Goal: Task Accomplishment & Management: Manage account settings

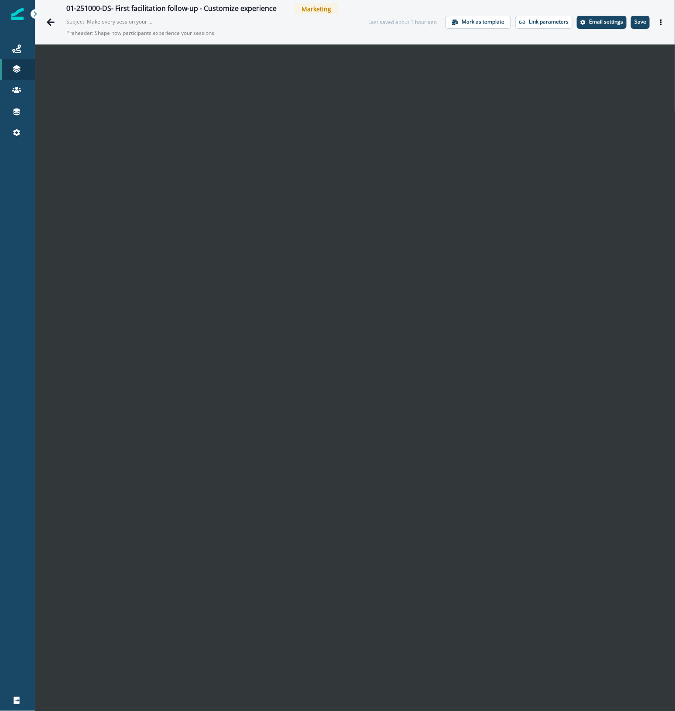
click at [50, 22] on icon "Go back" at bounding box center [51, 21] width 8 height 7
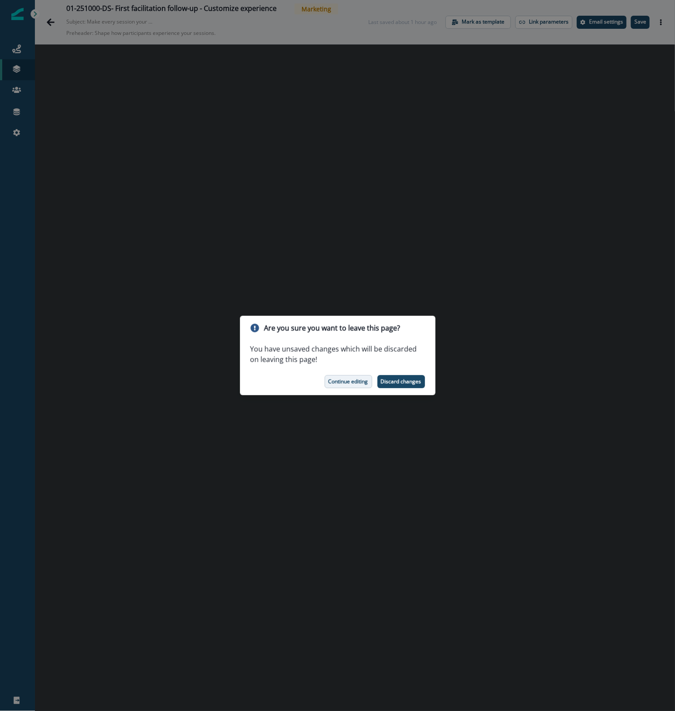
click at [356, 382] on p "Continue editing" at bounding box center [348, 382] width 40 height 6
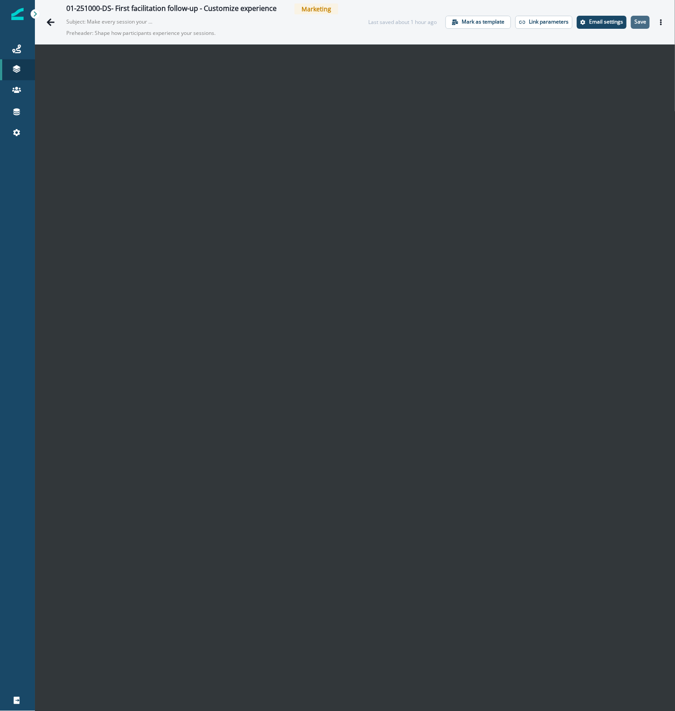
click at [635, 20] on p "Save" at bounding box center [640, 22] width 12 height 6
click at [16, 45] on icon at bounding box center [16, 48] width 9 height 9
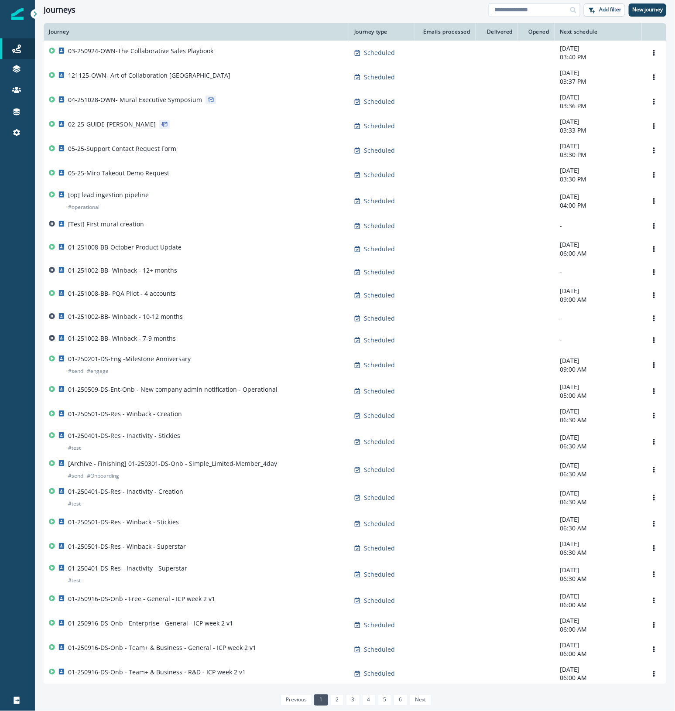
click at [522, 10] on input at bounding box center [534, 10] width 92 height 14
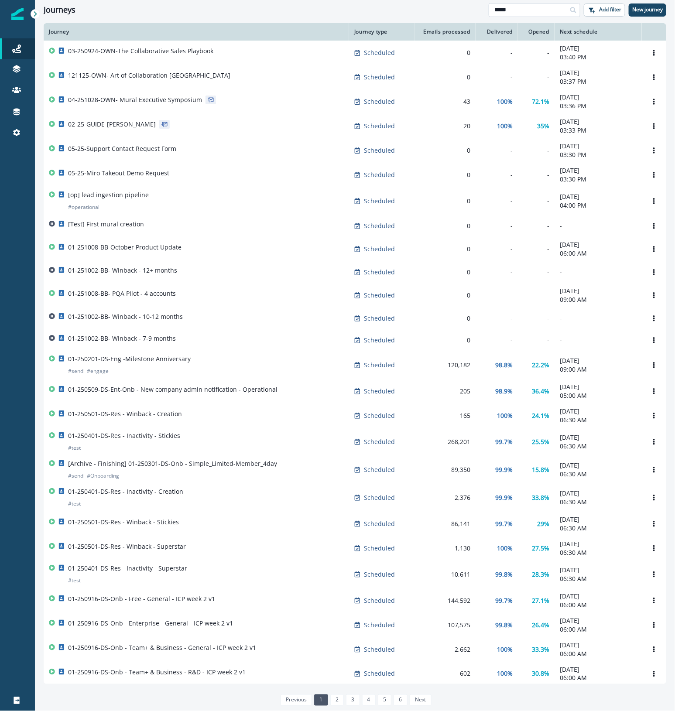
type input "*****"
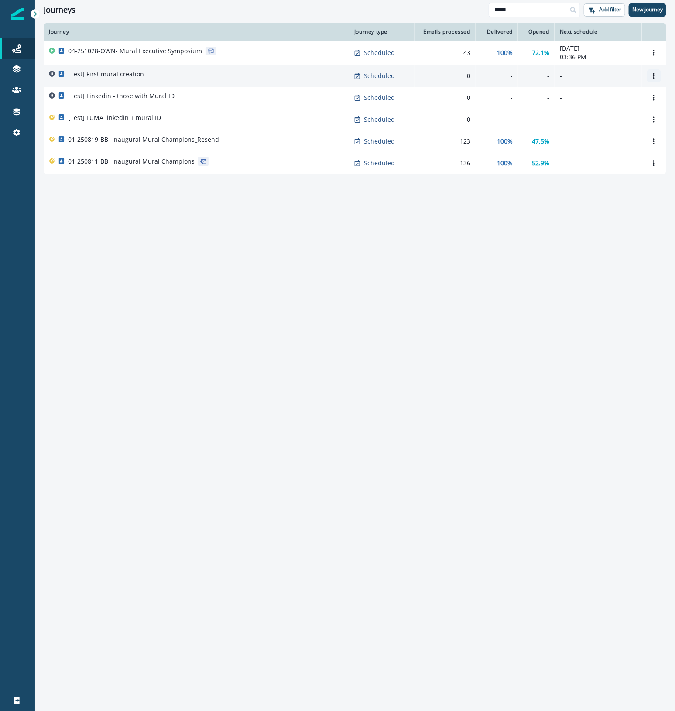
click at [654, 75] on icon "Options" at bounding box center [654, 76] width 2 height 6
click at [620, 97] on button "Clone" at bounding box center [611, 98] width 97 height 14
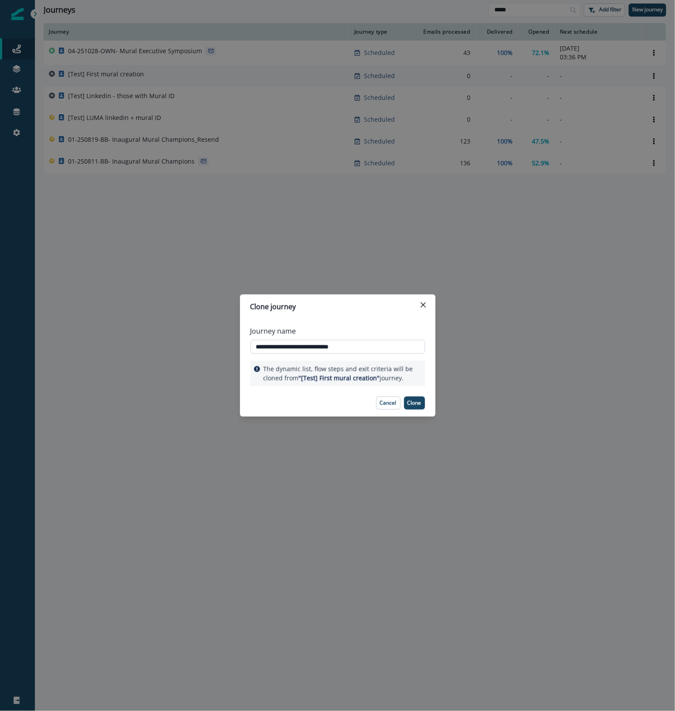
click at [296, 349] on input "**********" at bounding box center [337, 347] width 174 height 14
drag, startPoint x: 371, startPoint y: 346, endPoint x: 523, endPoint y: 363, distance: 153.6
click at [510, 353] on div "**********" at bounding box center [337, 355] width 675 height 711
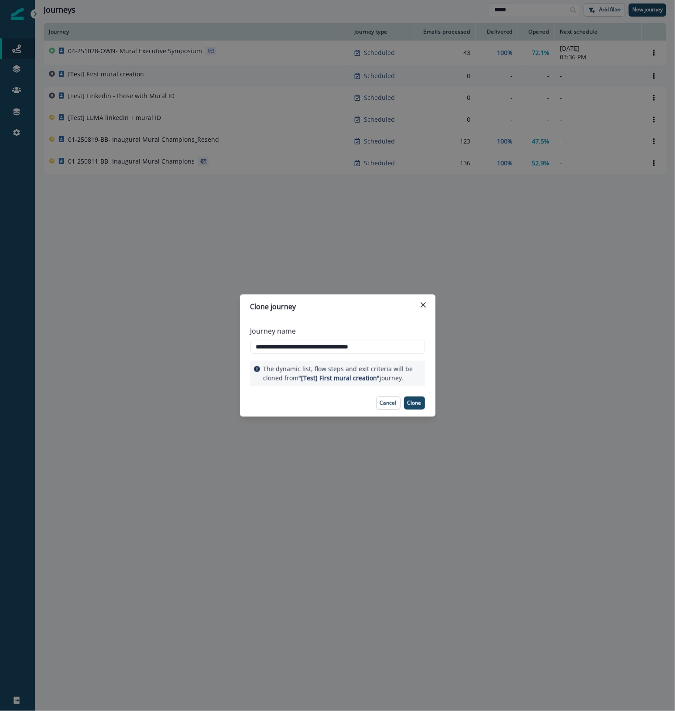
type input "**********"
click at [372, 315] on header "Clone journey" at bounding box center [337, 306] width 195 height 24
click at [413, 406] on button "Clone" at bounding box center [414, 402] width 21 height 13
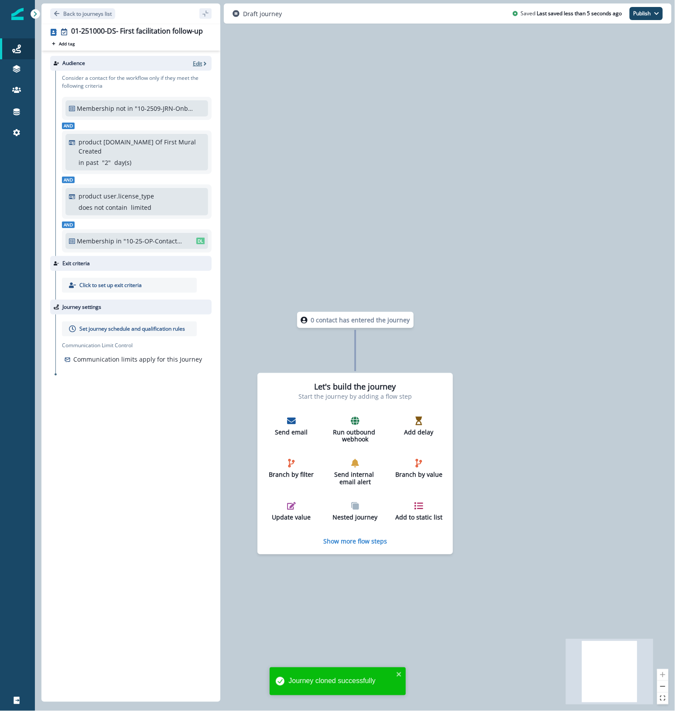
click at [198, 62] on p "Edit" at bounding box center [197, 63] width 9 height 7
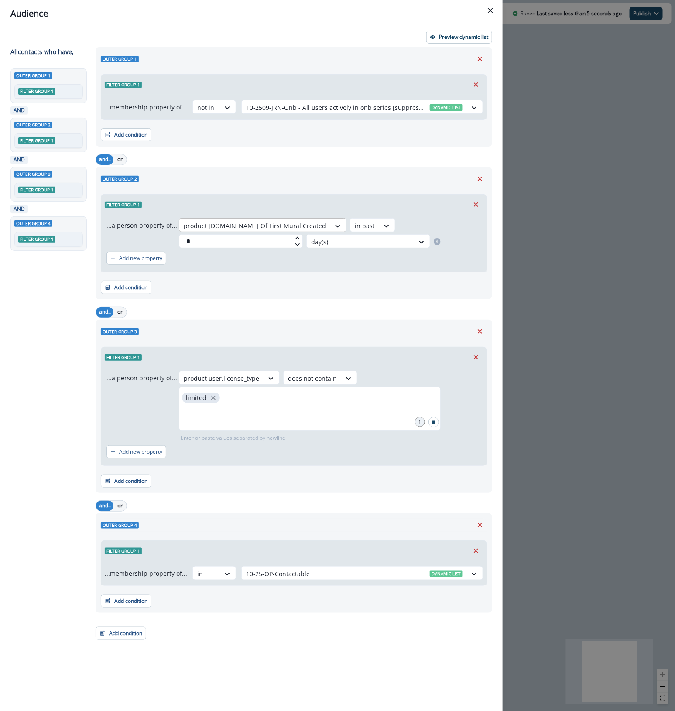
click at [273, 223] on div at bounding box center [255, 225] width 142 height 11
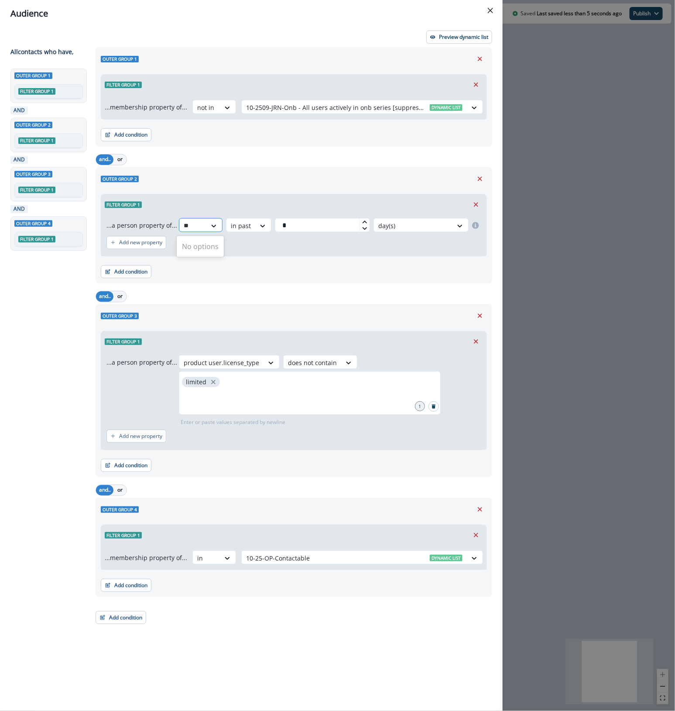
type input "*"
type input "****"
click at [278, 260] on div "product user.Facilitated First Date" at bounding box center [248, 262] width 142 height 16
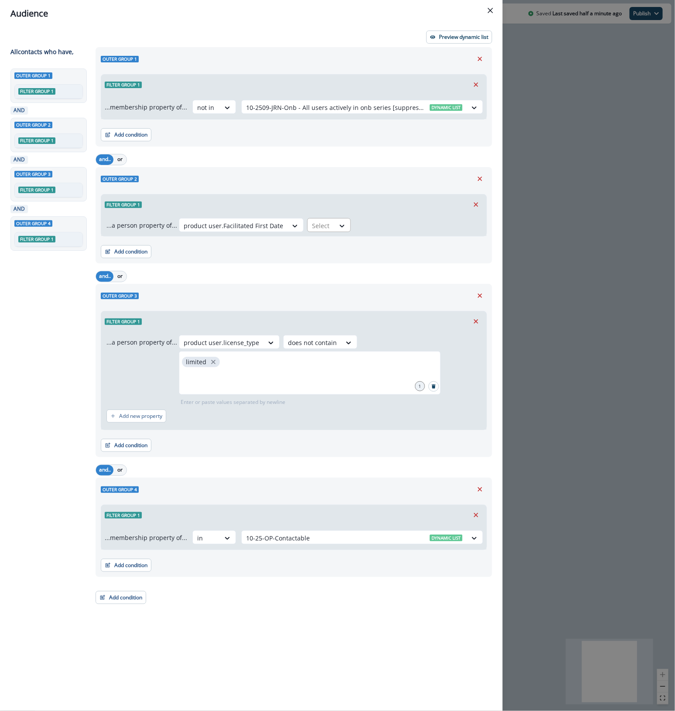
click at [320, 225] on div at bounding box center [321, 225] width 18 height 11
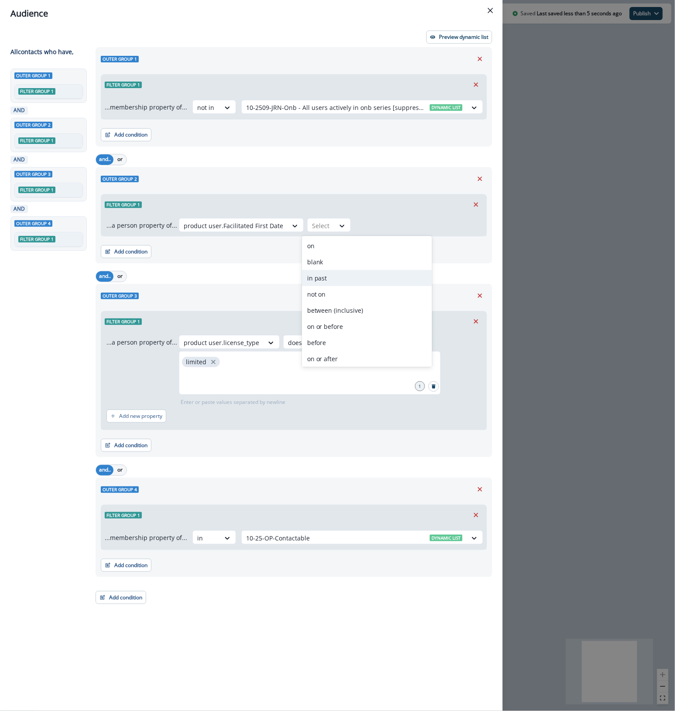
click at [338, 275] on div "in past" at bounding box center [367, 278] width 130 height 16
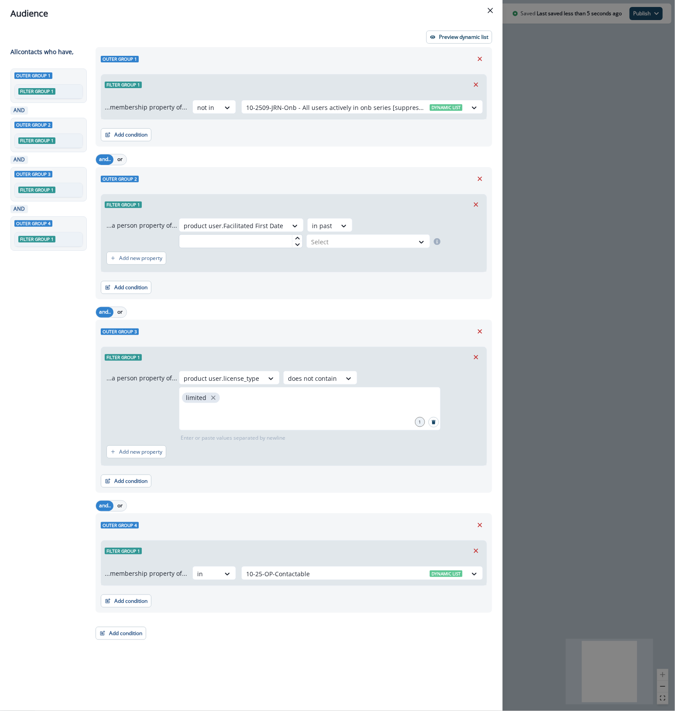
click at [216, 243] on input "text" at bounding box center [241, 241] width 124 height 14
type input "*"
click at [365, 240] on div at bounding box center [360, 241] width 99 height 11
click at [346, 273] on div "week(s)" at bounding box center [366, 278] width 124 height 16
click at [455, 38] on p "Preview dynamic list" at bounding box center [463, 37] width 49 height 6
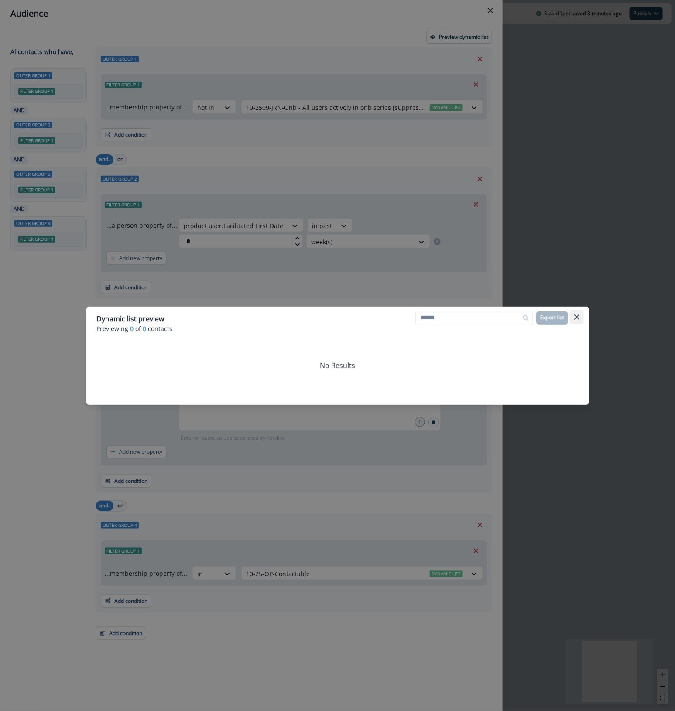
click at [577, 318] on icon "Close" at bounding box center [576, 316] width 5 height 5
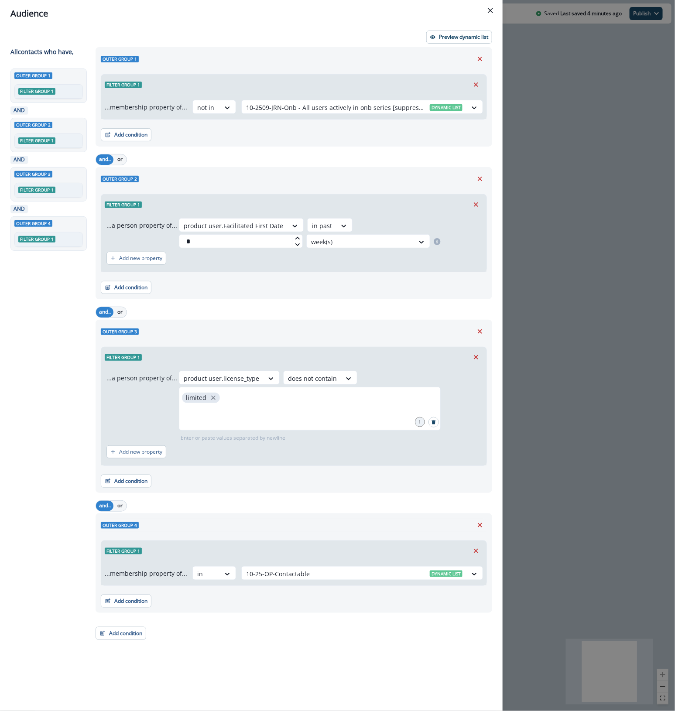
drag, startPoint x: 480, startPoint y: 330, endPoint x: 638, endPoint y: 308, distance: 159.4
click at [645, 309] on div "Audience Preview dynamic list All contact s who have, Outer group 1 Filter grou…" at bounding box center [337, 355] width 675 height 711
click at [611, 304] on div "Audience Preview dynamic list All contact s who have, Outer group 1 Filter grou…" at bounding box center [337, 355] width 675 height 711
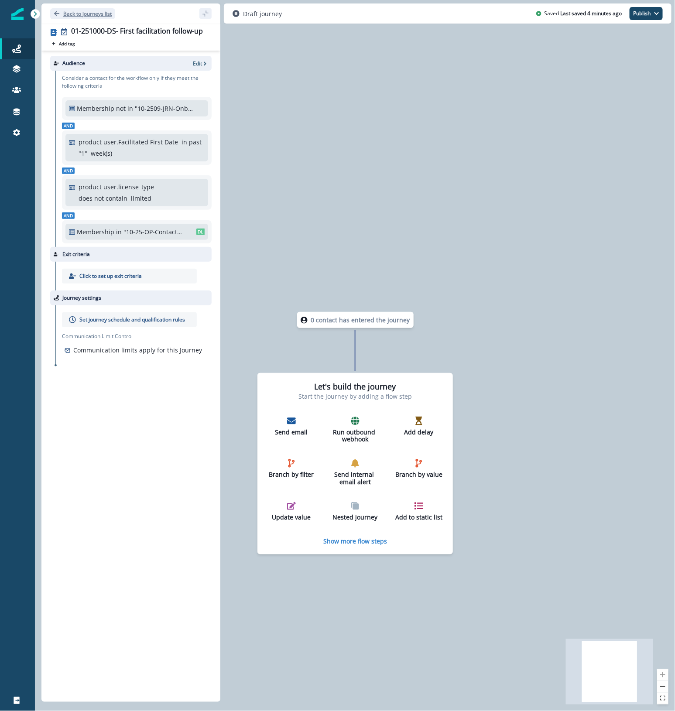
click at [75, 15] on p "Back to journeys list" at bounding box center [87, 13] width 48 height 7
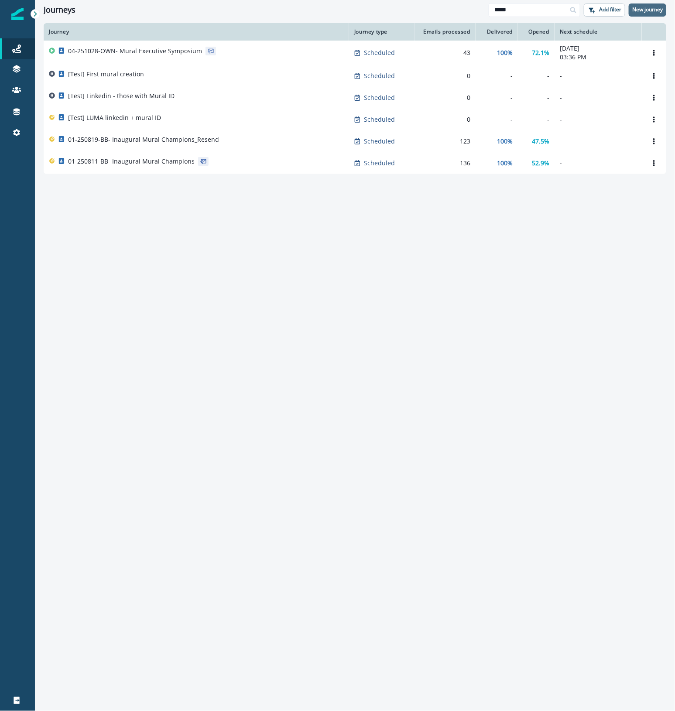
click at [649, 9] on p "New journey" at bounding box center [647, 10] width 31 height 6
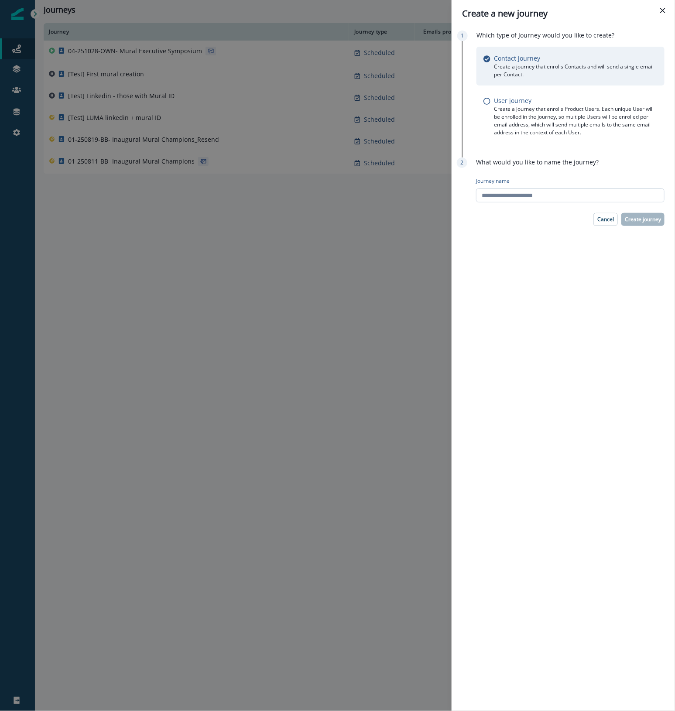
click at [506, 201] on input "Journey name" at bounding box center [570, 195] width 188 height 14
type input "*"
drag, startPoint x: 540, startPoint y: 195, endPoint x: 514, endPoint y: 192, distance: 25.9
click at [514, 192] on input "**********" at bounding box center [570, 195] width 188 height 14
type input "**********"
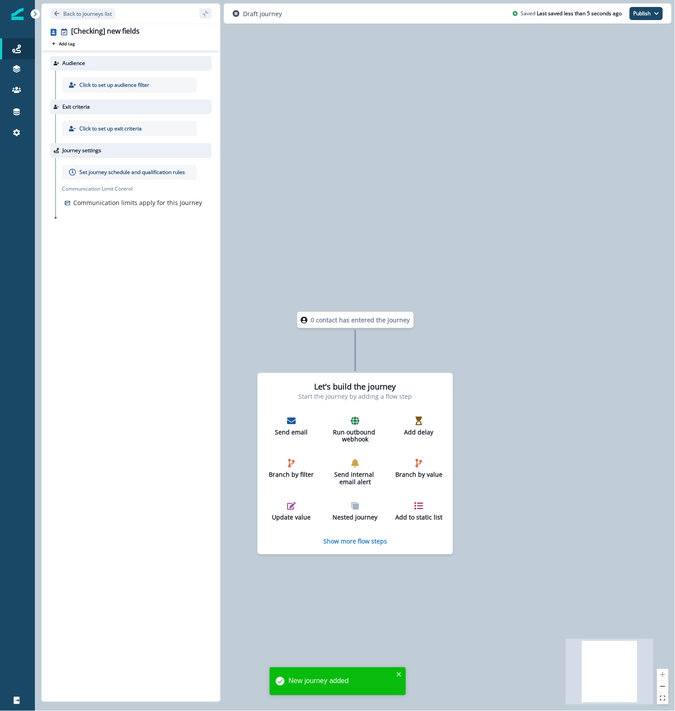
click at [112, 81] on p "Click to set up audience filter" at bounding box center [114, 85] width 70 height 8
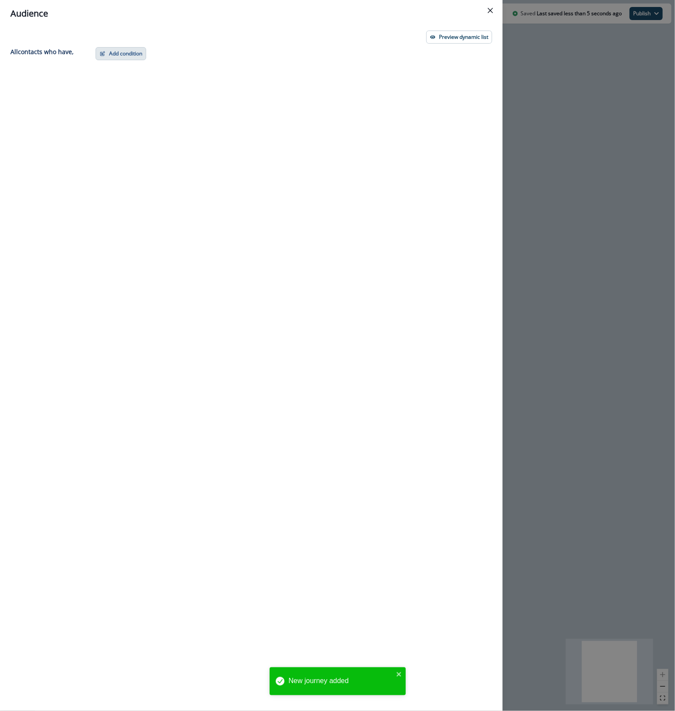
click at [117, 55] on button "Add condition" at bounding box center [121, 53] width 51 height 13
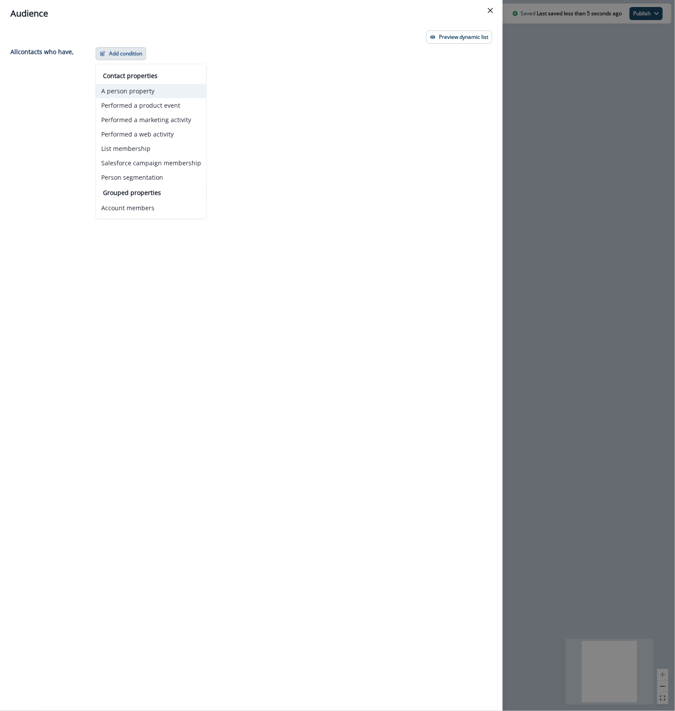
click at [123, 96] on button "A person property" at bounding box center [151, 91] width 110 height 14
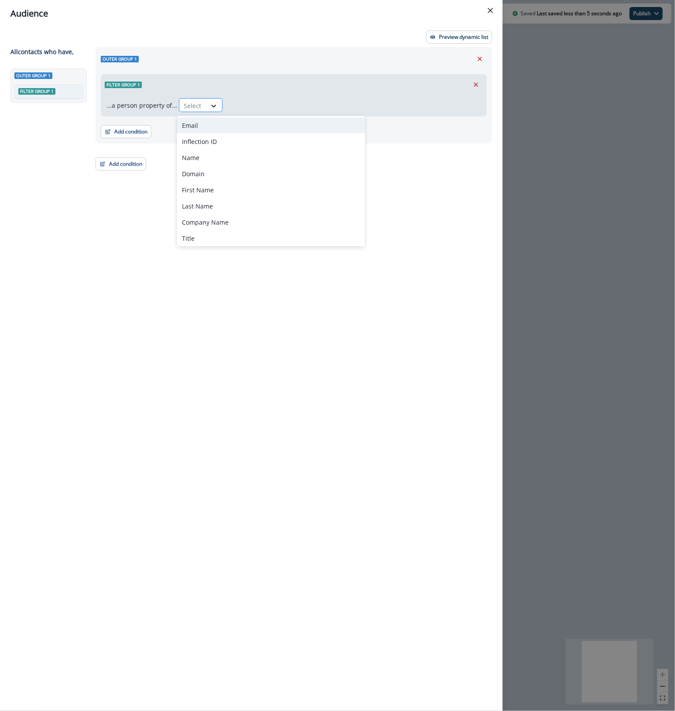
click at [200, 110] on div "Select" at bounding box center [192, 106] width 27 height 14
type input "****"
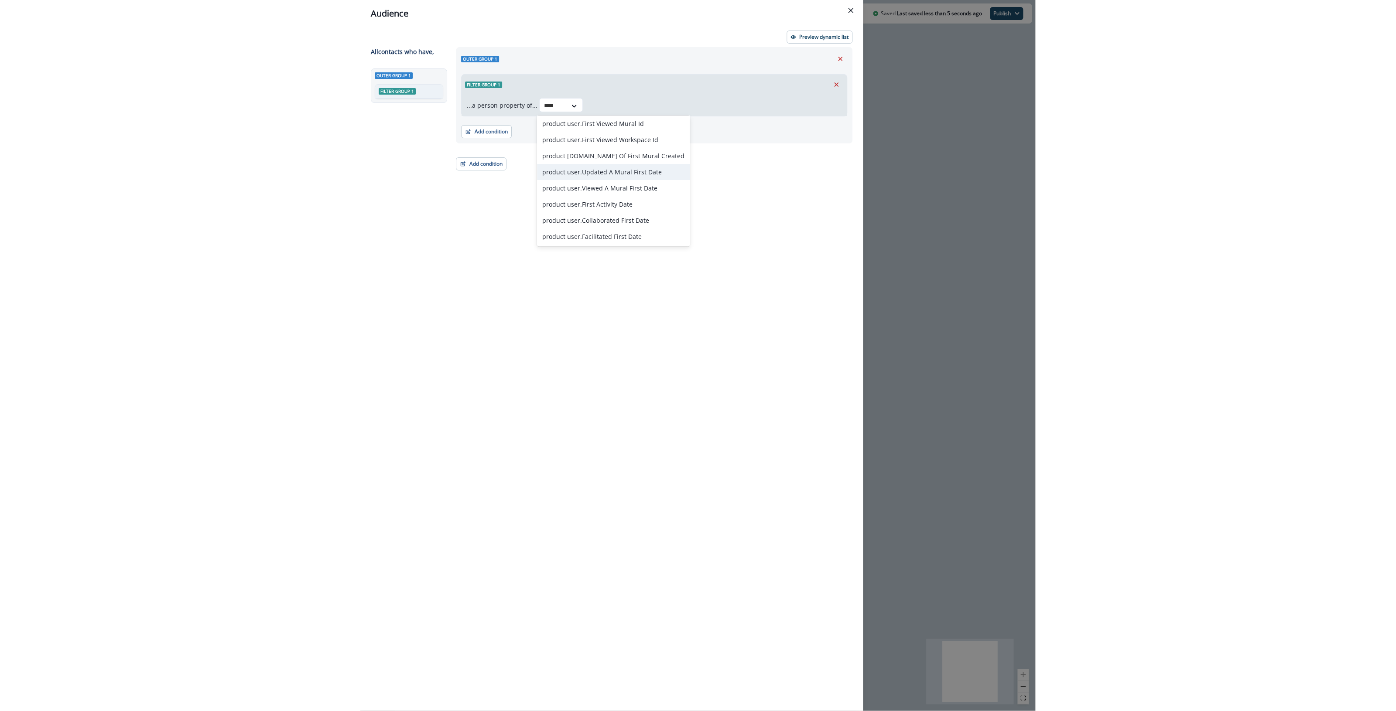
scroll to position [129, 0]
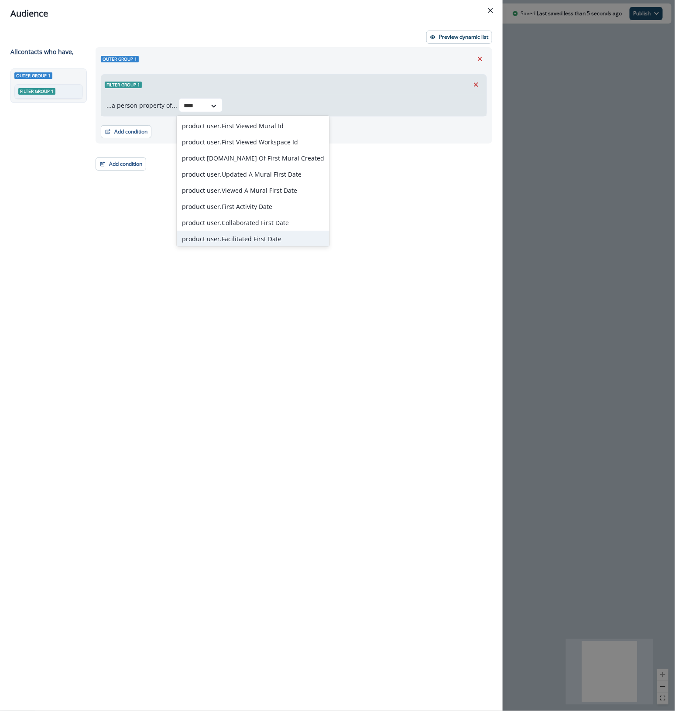
click at [280, 234] on div "product user.Facilitated First Date" at bounding box center [253, 239] width 153 height 16
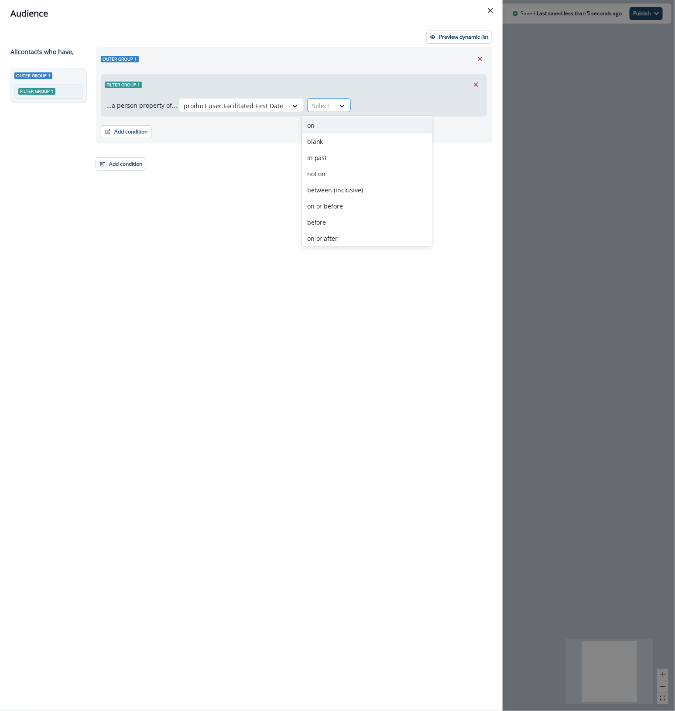
click at [326, 110] on div "Select" at bounding box center [320, 106] width 27 height 14
click at [321, 149] on div "blank" at bounding box center [367, 141] width 130 height 16
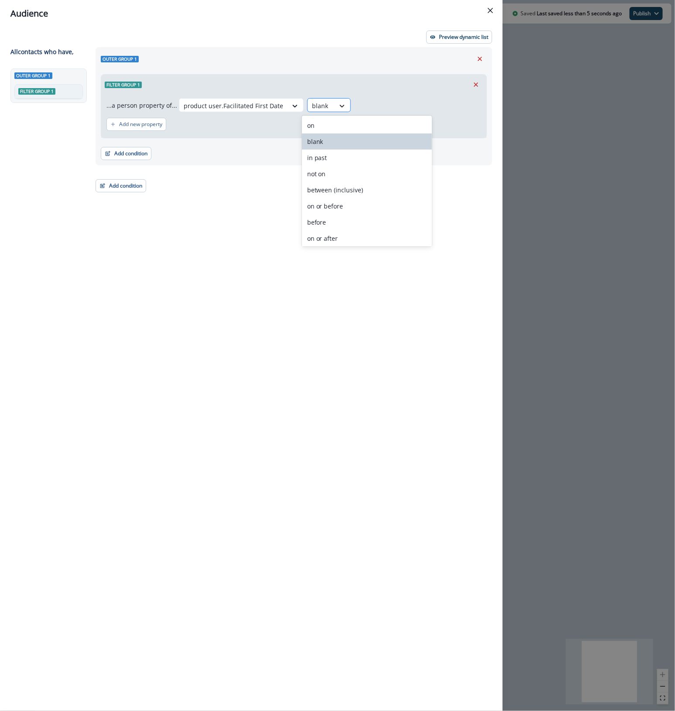
click at [338, 106] on icon at bounding box center [342, 106] width 8 height 9
click at [329, 160] on div "in past" at bounding box center [367, 158] width 130 height 16
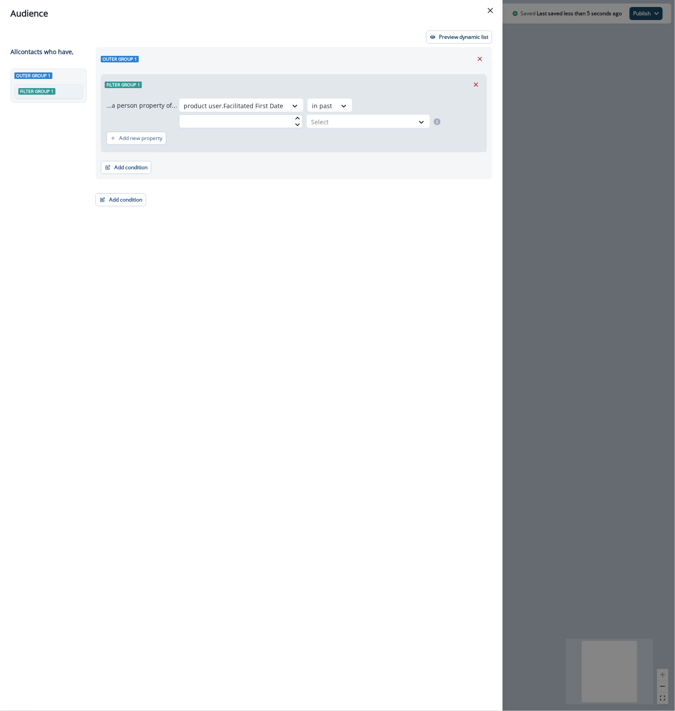
click at [280, 123] on input "text" at bounding box center [241, 121] width 124 height 14
click at [332, 123] on div at bounding box center [360, 121] width 99 height 11
click at [325, 172] on div "month(s)" at bounding box center [366, 174] width 124 height 16
click at [443, 39] on p "Preview dynamic list" at bounding box center [463, 37] width 49 height 6
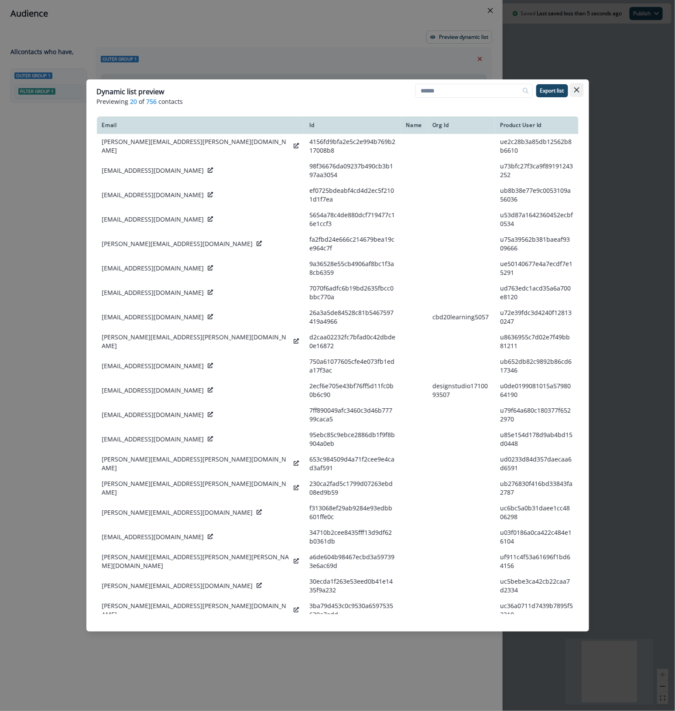
click at [577, 90] on icon "Close" at bounding box center [576, 89] width 5 height 5
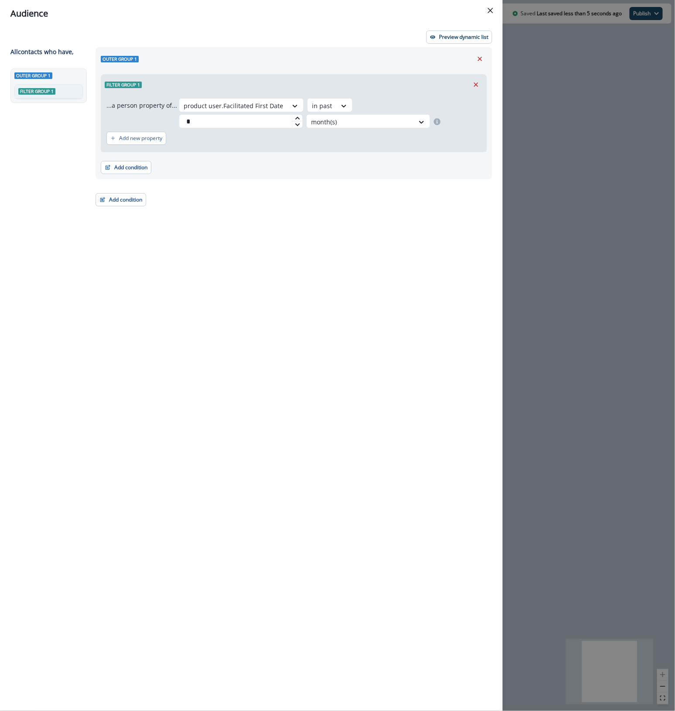
drag, startPoint x: 210, startPoint y: 116, endPoint x: 175, endPoint y: 118, distance: 34.9
click at [175, 118] on div "...a person property of... product user.Facilitated First Date in past * month(…" at bounding box center [293, 113] width 375 height 30
click at [357, 119] on div at bounding box center [360, 121] width 99 height 11
click at [337, 157] on div "week(s)" at bounding box center [366, 158] width 124 height 16
click at [451, 34] on p "Preview dynamic list" at bounding box center [463, 37] width 49 height 6
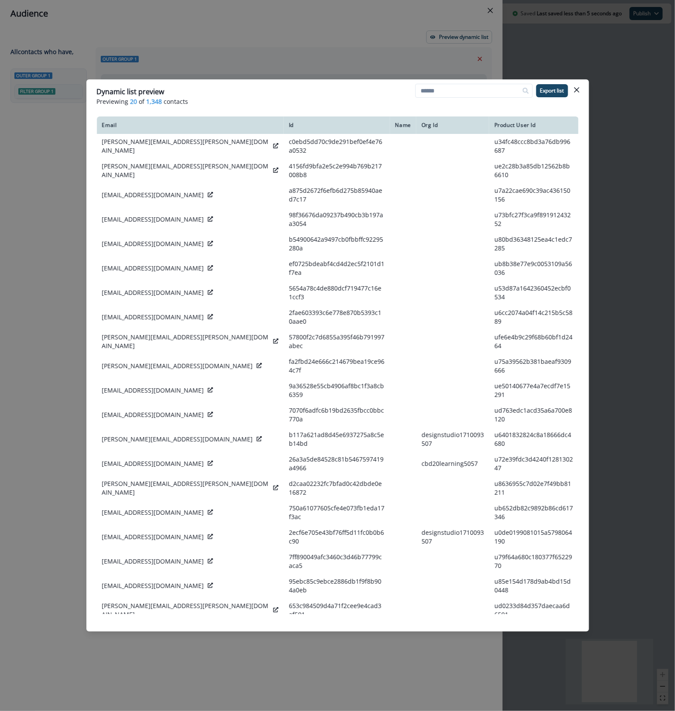
click at [584, 90] on header "Dynamic list preview Previewing 20 of 1,348 contacts Export list" at bounding box center [337, 96] width 502 height 34
click at [579, 90] on button "Close" at bounding box center [577, 90] width 14 height 14
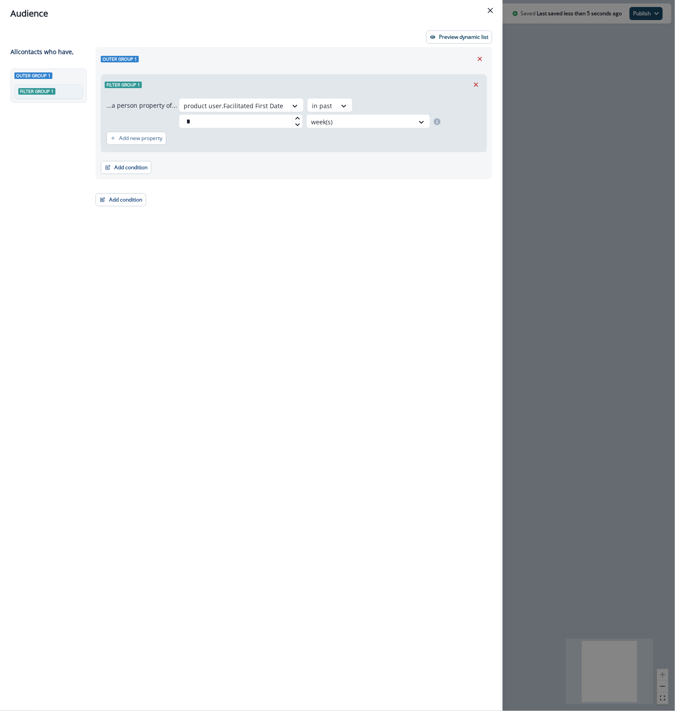
drag, startPoint x: 221, startPoint y: 121, endPoint x: 153, endPoint y: 121, distance: 67.6
click at [153, 121] on div "...a person property of... product user.Facilitated First Date in past * week(s)" at bounding box center [293, 113] width 375 height 30
click at [405, 114] on div "week(s)" at bounding box center [368, 121] width 124 height 14
click at [350, 177] on div "month(s)" at bounding box center [366, 174] width 124 height 16
click at [455, 29] on div "Preview dynamic list All contact s who have, Outer group 1 Filter group 1 Outer…" at bounding box center [251, 369] width 502 height 684
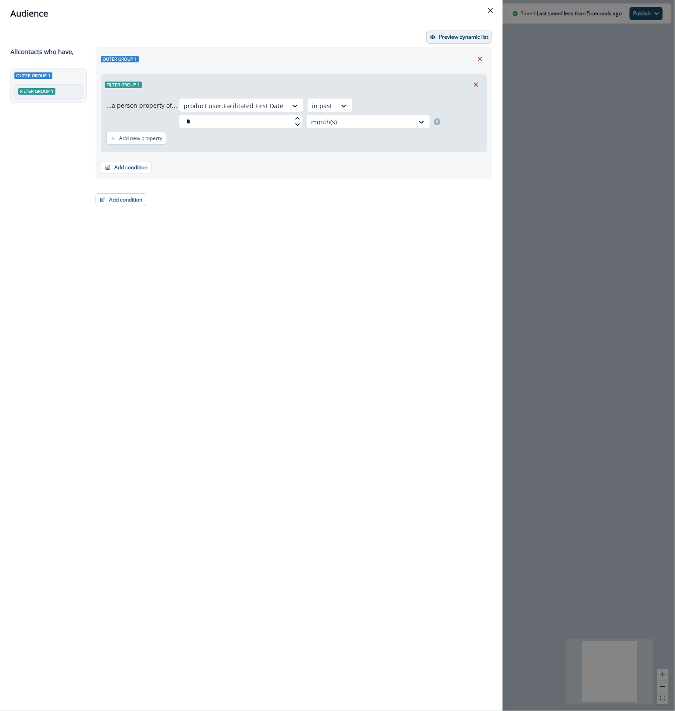
click at [453, 38] on p "Preview dynamic list" at bounding box center [463, 37] width 49 height 6
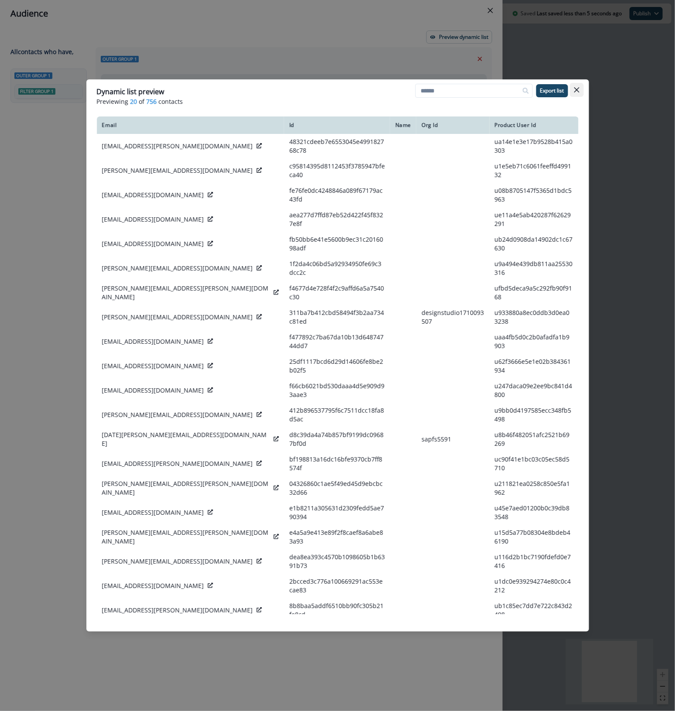
click at [577, 88] on icon "Close" at bounding box center [576, 89] width 5 height 5
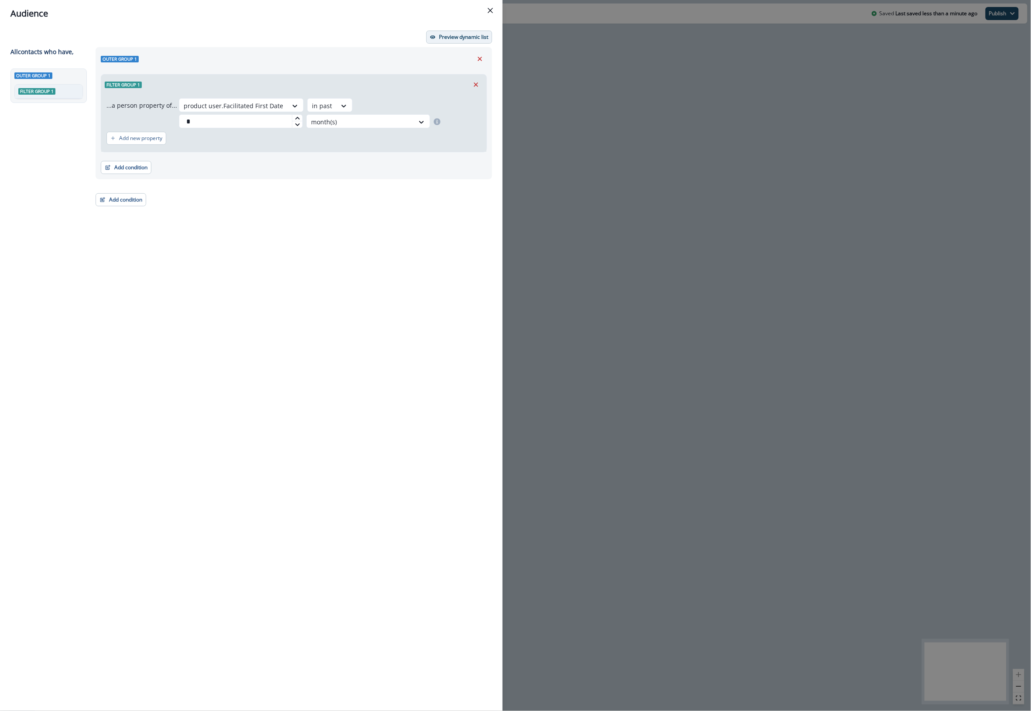
click at [459, 38] on p "Preview dynamic list" at bounding box center [463, 37] width 49 height 6
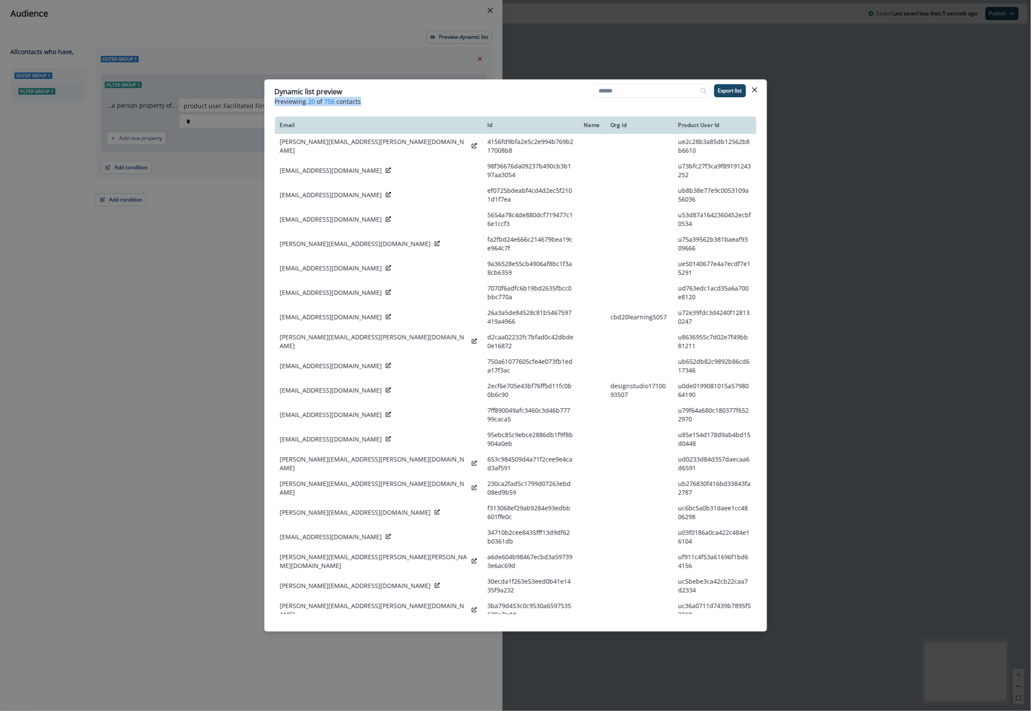
drag, startPoint x: 367, startPoint y: 89, endPoint x: 448, endPoint y: 102, distance: 82.3
click at [448, 102] on header "Dynamic list preview Previewing 20 of 756 contacts Export list" at bounding box center [515, 96] width 502 height 34
click at [432, 102] on p "Previewing 20 of 756 contacts" at bounding box center [515, 101] width 481 height 9
click at [674, 92] on icon "Close" at bounding box center [754, 89] width 5 height 5
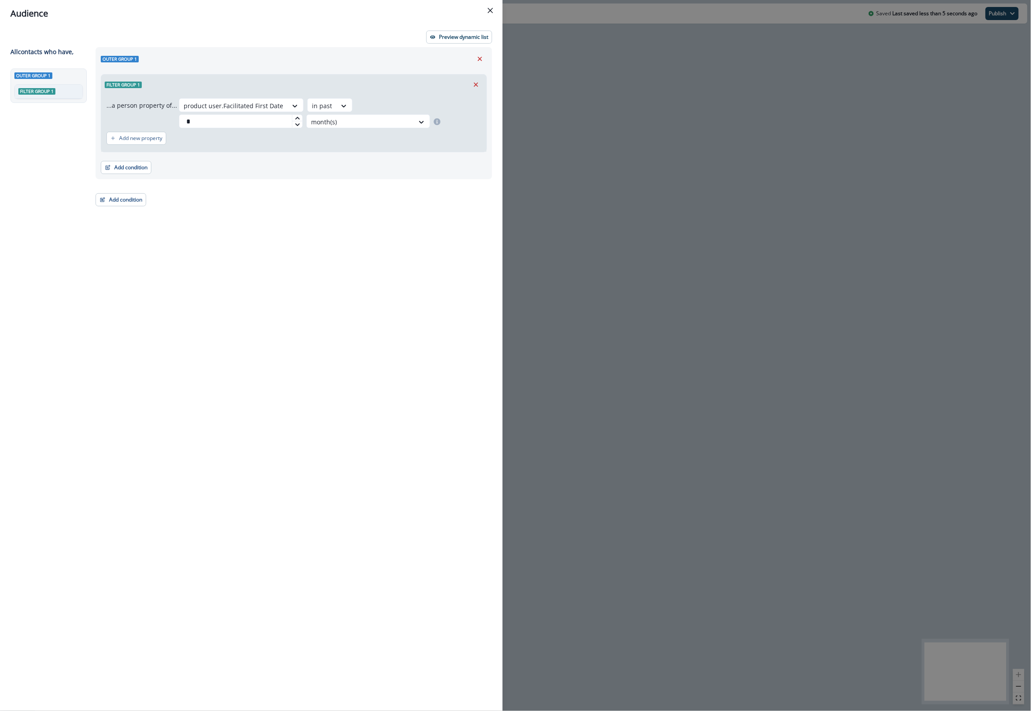
drag, startPoint x: 245, startPoint y: 119, endPoint x: 157, endPoint y: 122, distance: 87.3
click at [158, 122] on div "...a person property of... product user.Facilitated First Date in past * month(…" at bounding box center [293, 113] width 375 height 30
type input "*"
click at [382, 118] on div at bounding box center [360, 121] width 99 height 11
click at [353, 162] on div "week(s)" at bounding box center [366, 158] width 124 height 16
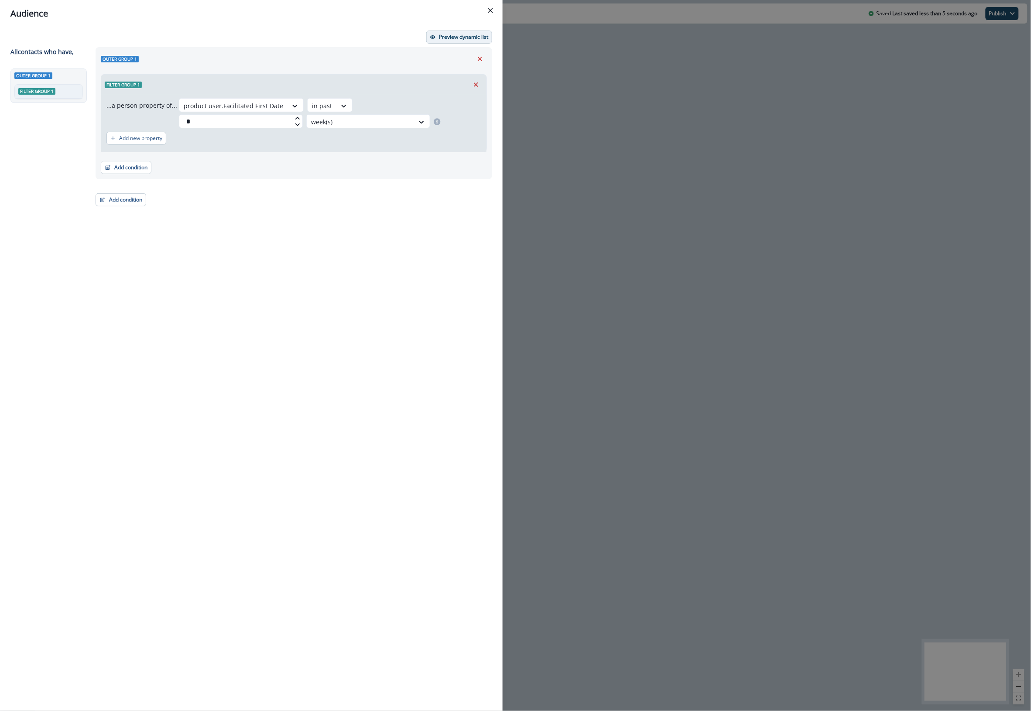
click at [464, 38] on p "Preview dynamic list" at bounding box center [463, 37] width 49 height 6
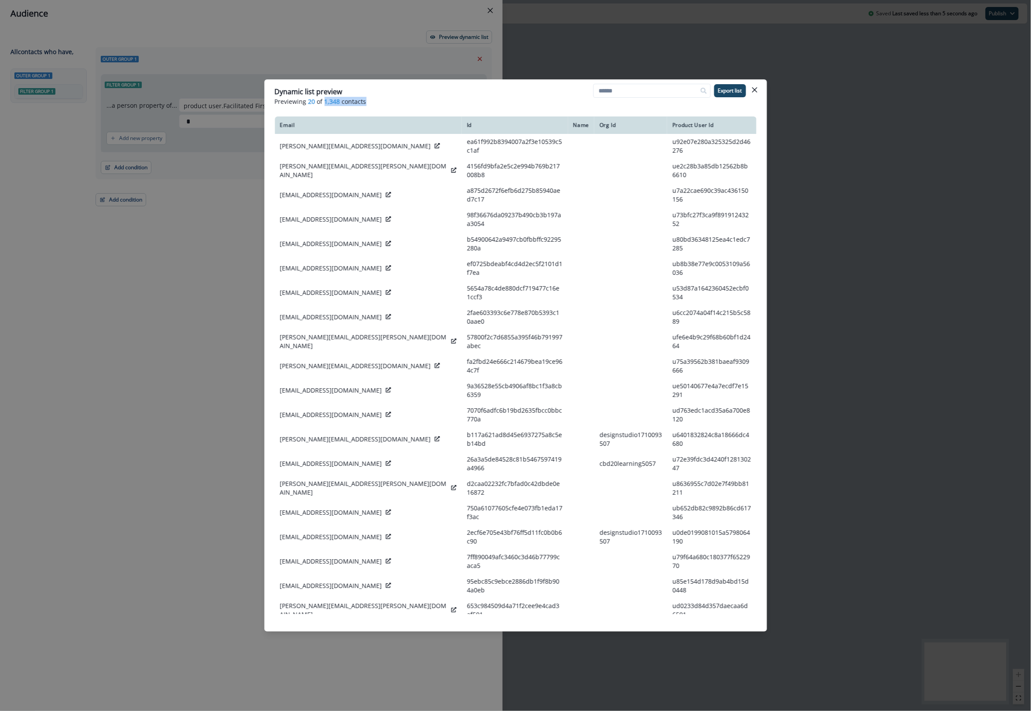
drag, startPoint x: 324, startPoint y: 103, endPoint x: 375, endPoint y: 103, distance: 51.5
click at [375, 103] on p "Previewing 20 of 1,348 contacts" at bounding box center [515, 101] width 481 height 9
click at [674, 86] on button "Close" at bounding box center [755, 90] width 14 height 14
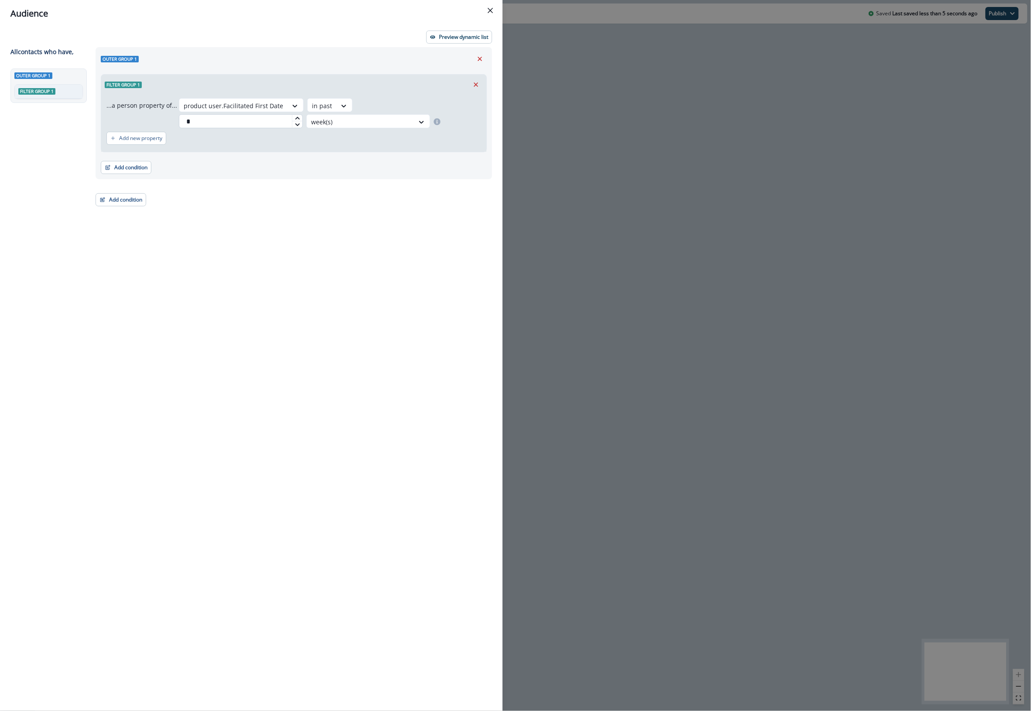
click at [252, 118] on input "*" at bounding box center [241, 121] width 124 height 14
type input "*"
click at [328, 116] on div at bounding box center [360, 121] width 99 height 11
click at [328, 171] on div "month(s)" at bounding box center [366, 174] width 124 height 16
click at [470, 36] on p "Preview dynamic list" at bounding box center [463, 37] width 49 height 6
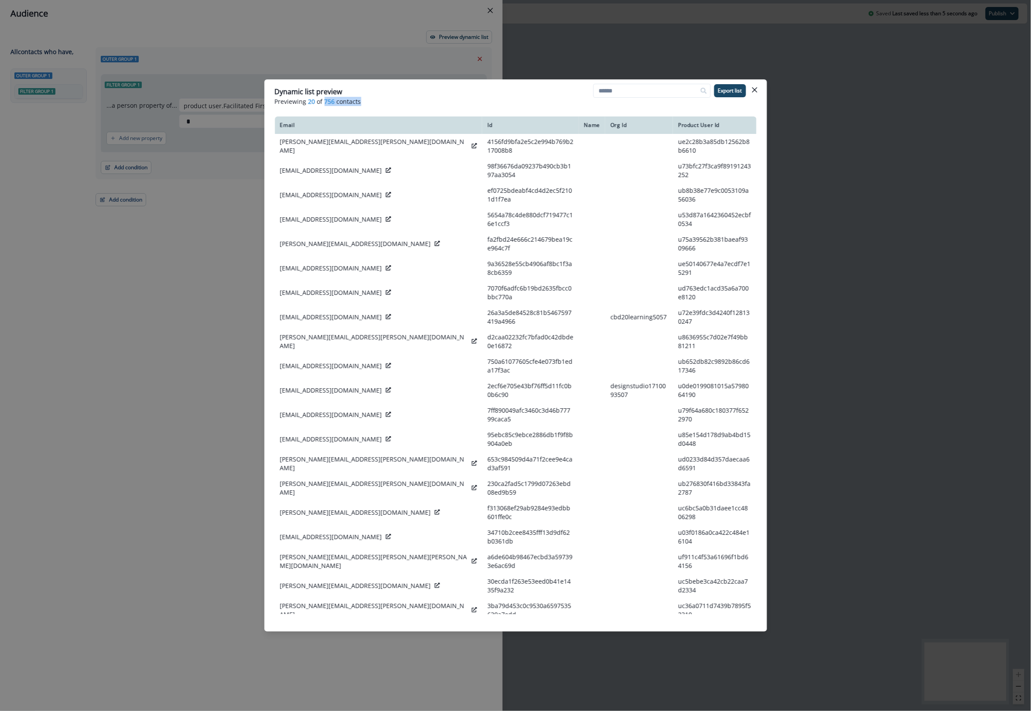
drag, startPoint x: 322, startPoint y: 102, endPoint x: 361, endPoint y: 103, distance: 38.8
click at [361, 103] on p "Previewing 20 of 756 contacts" at bounding box center [515, 101] width 481 height 9
click at [674, 86] on button "Close" at bounding box center [755, 90] width 14 height 14
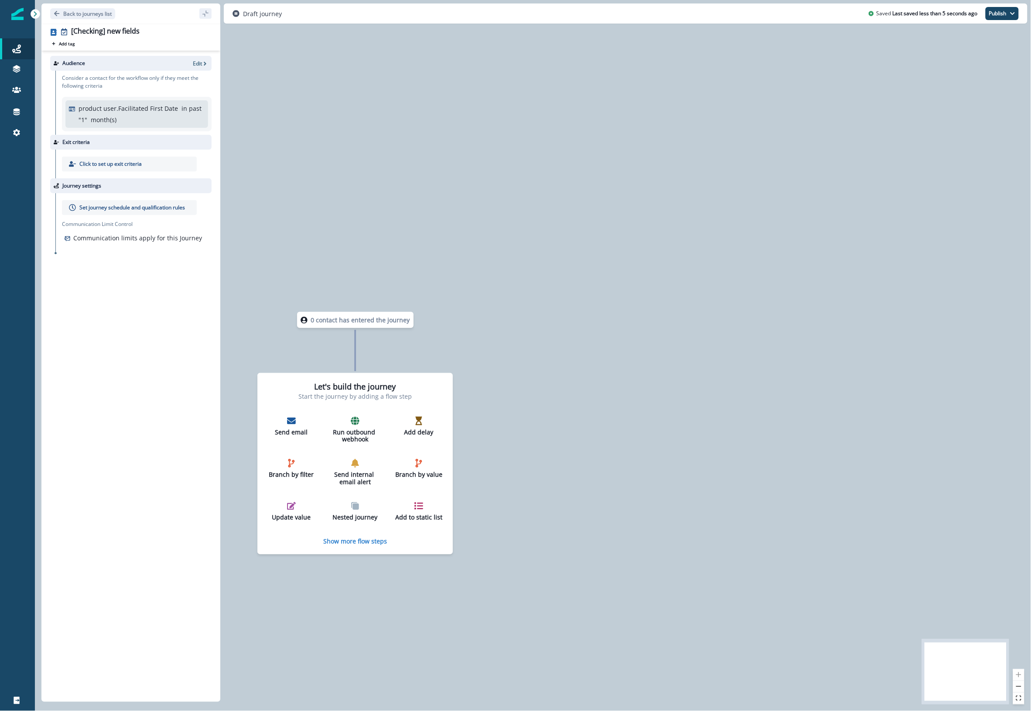
click at [603, 415] on div "0 contact has entered the journey Let's build the journey Start the journey by …" at bounding box center [533, 355] width 996 height 711
click at [674, 645] on div "0 contact has entered the journey Let's build the journey Start the journey by …" at bounding box center [533, 355] width 996 height 711
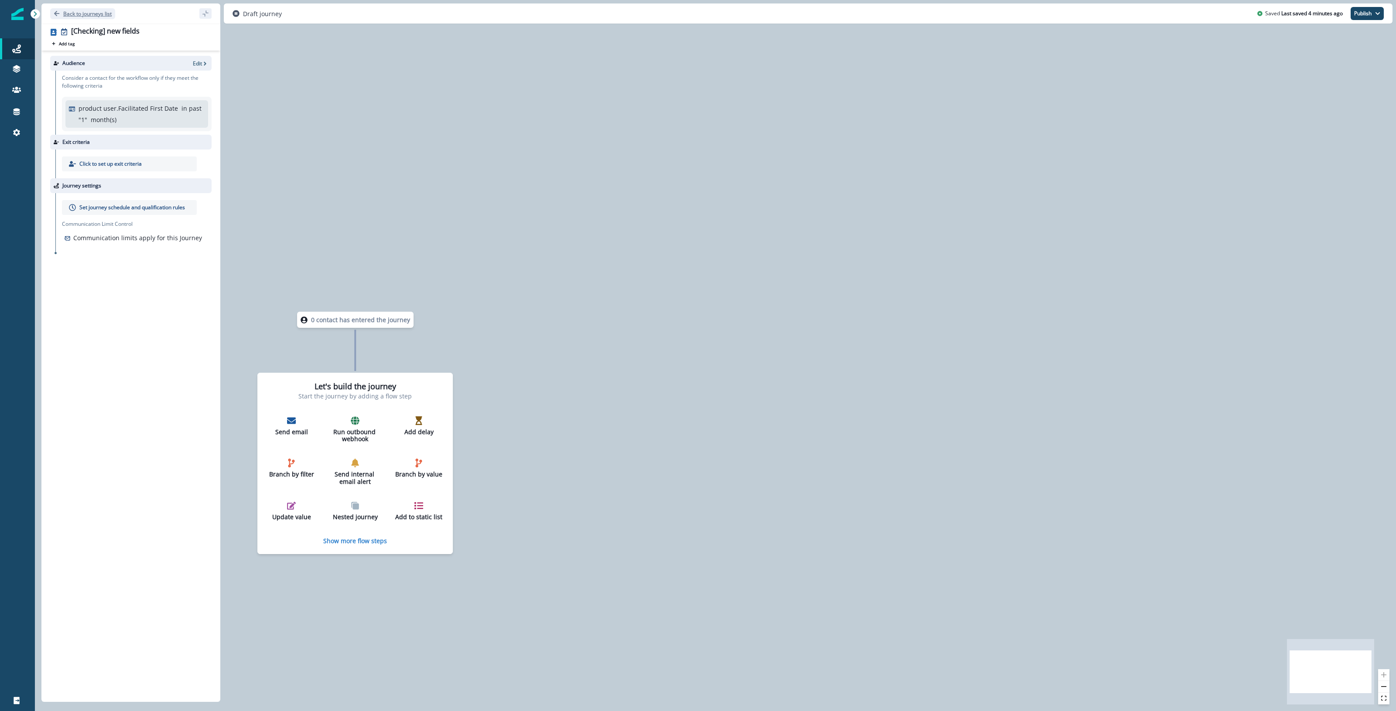
click at [72, 12] on p "Back to journeys list" at bounding box center [87, 13] width 48 height 7
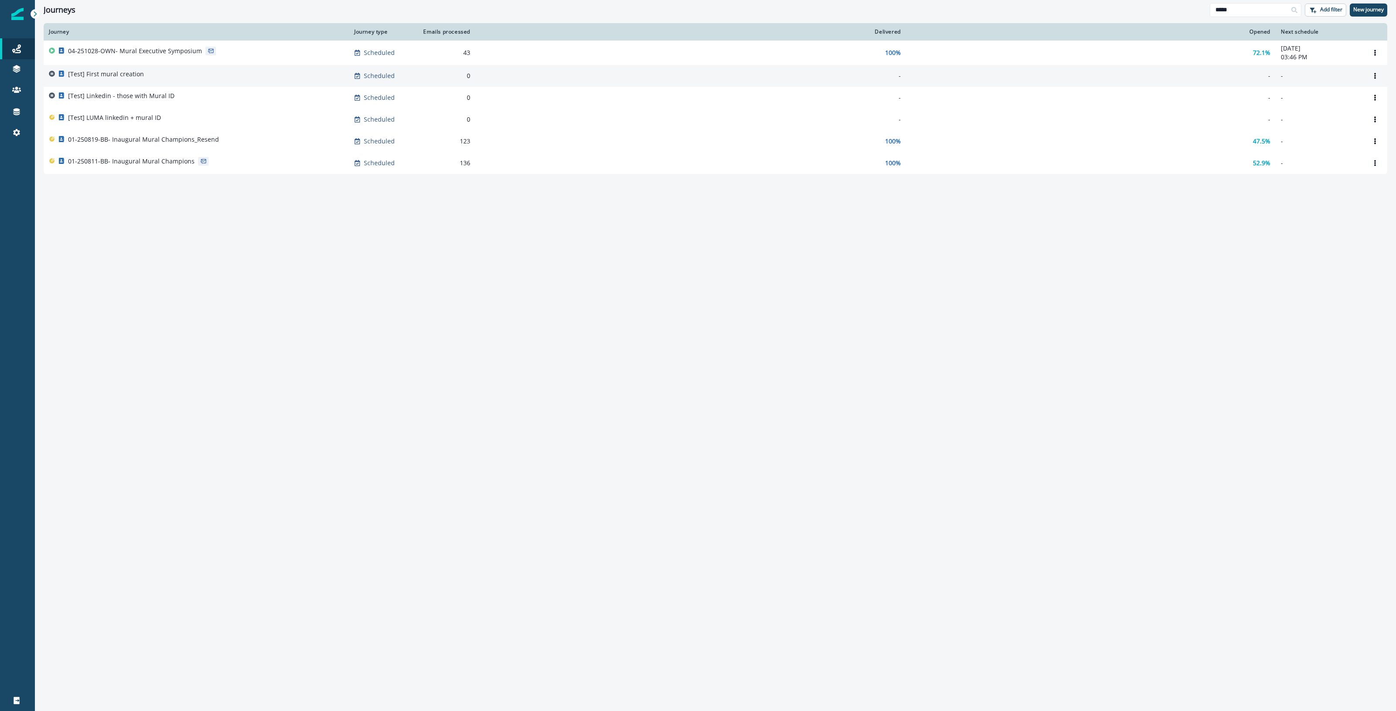
click at [157, 73] on div "[Test] First mural creation" at bounding box center [196, 76] width 295 height 12
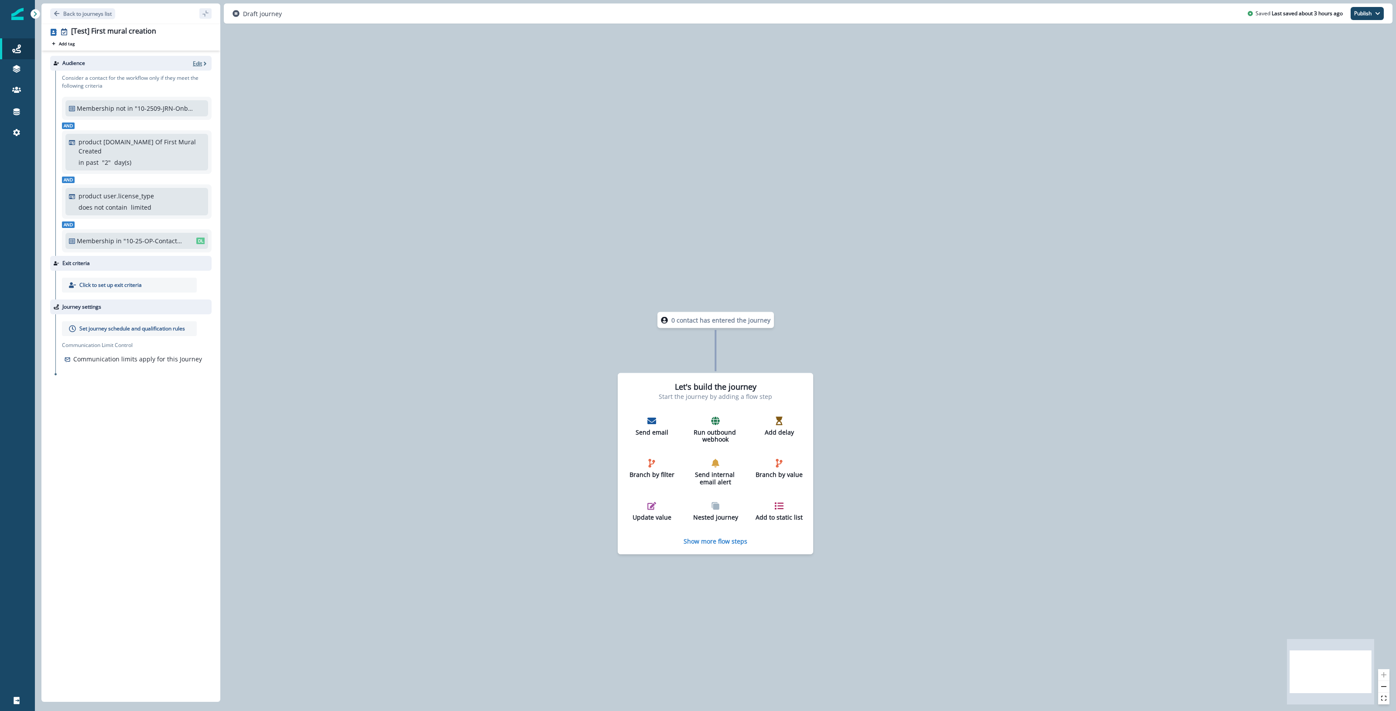
click at [196, 64] on p "Edit" at bounding box center [197, 63] width 9 height 7
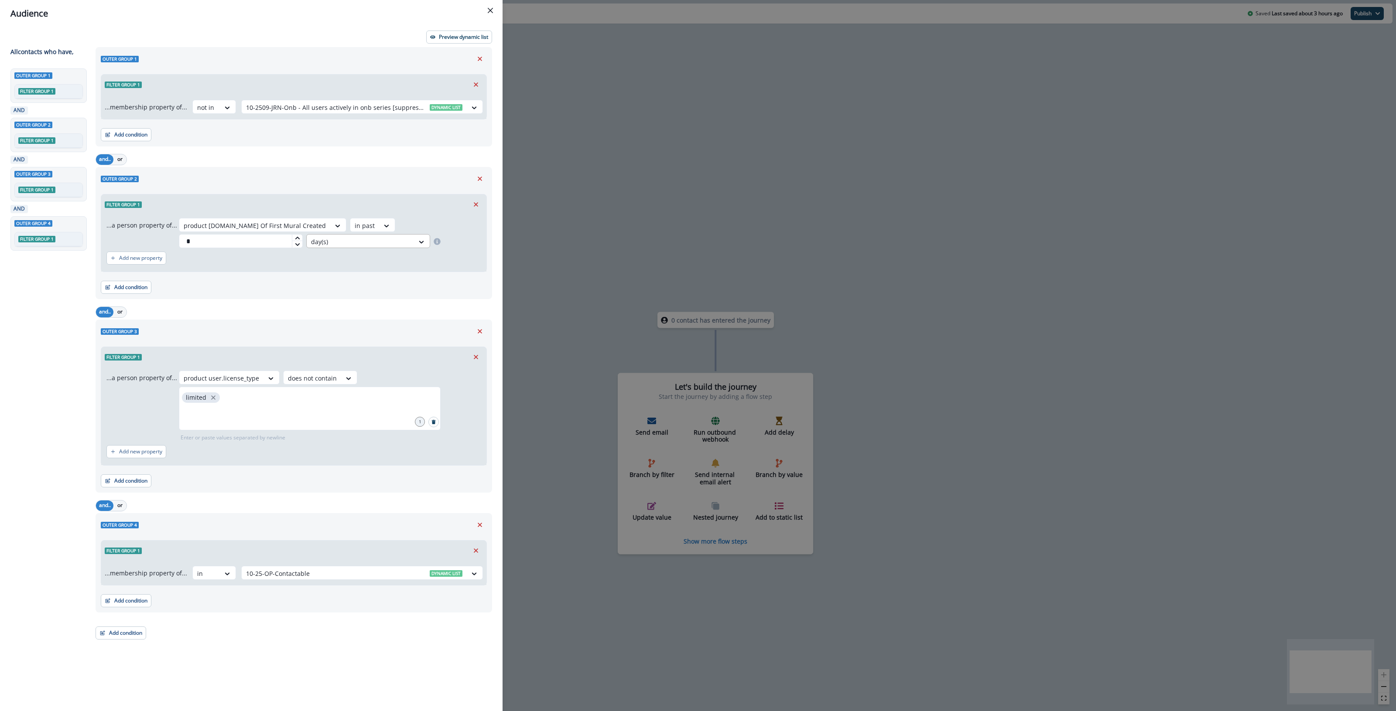
click at [331, 241] on div at bounding box center [360, 241] width 99 height 11
click at [332, 281] on div "week(s)" at bounding box center [366, 278] width 124 height 16
click at [461, 33] on button "Preview dynamic list" at bounding box center [459, 37] width 66 height 13
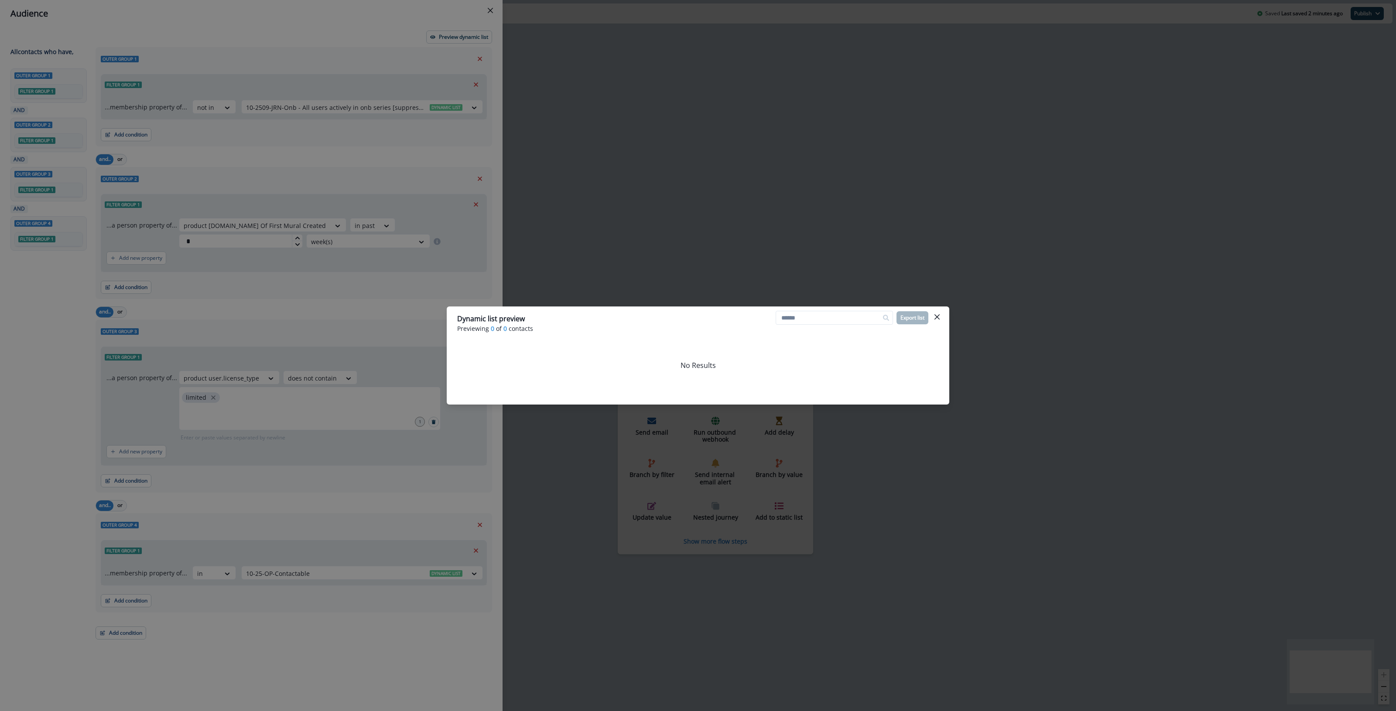
click at [674, 315] on icon "Close" at bounding box center [936, 316] width 5 height 5
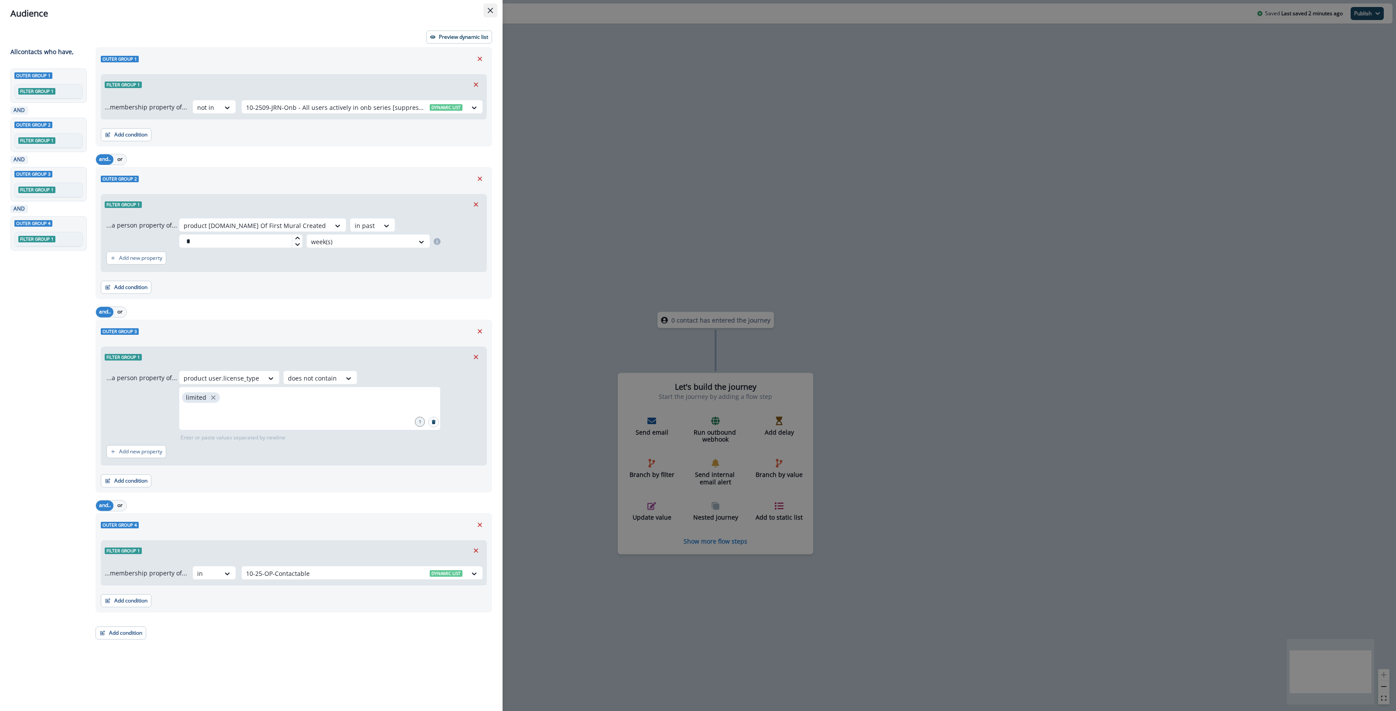
click at [492, 7] on button "Close" at bounding box center [490, 10] width 14 height 14
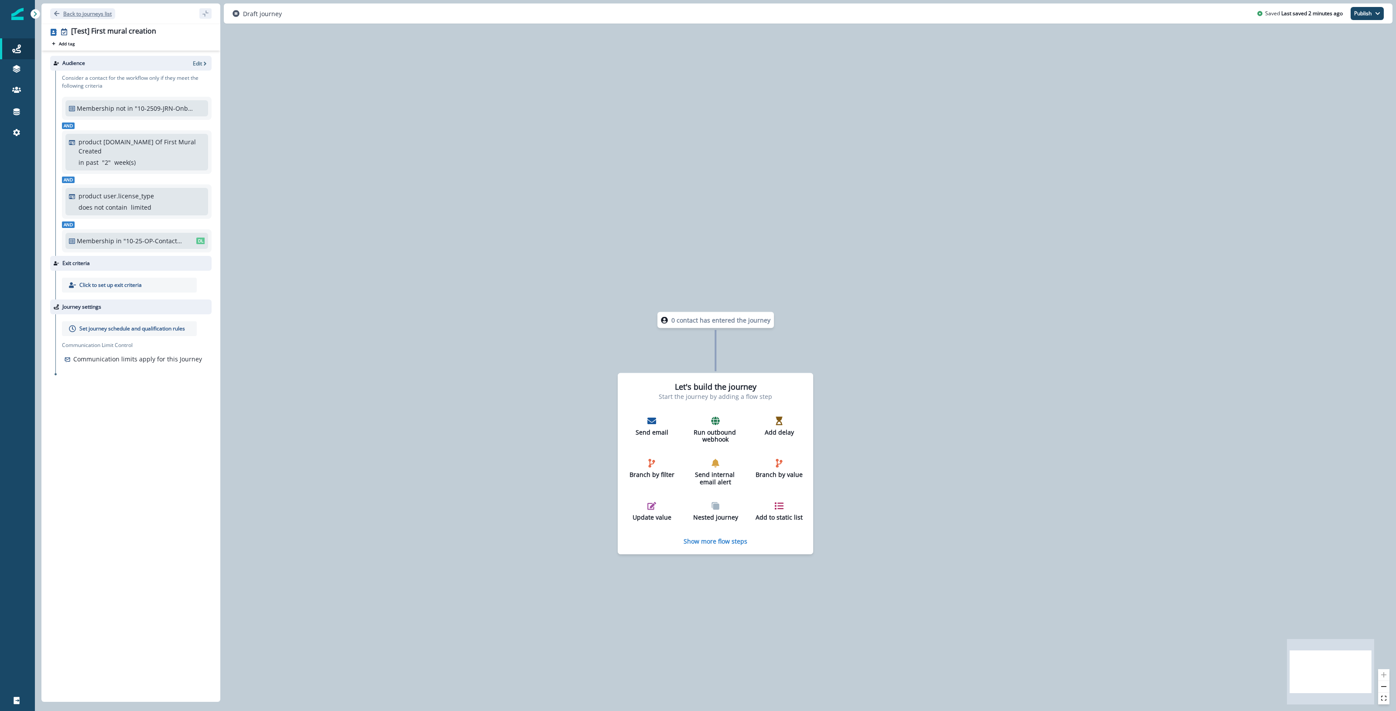
click at [102, 11] on p "Back to journeys list" at bounding box center [87, 13] width 48 height 7
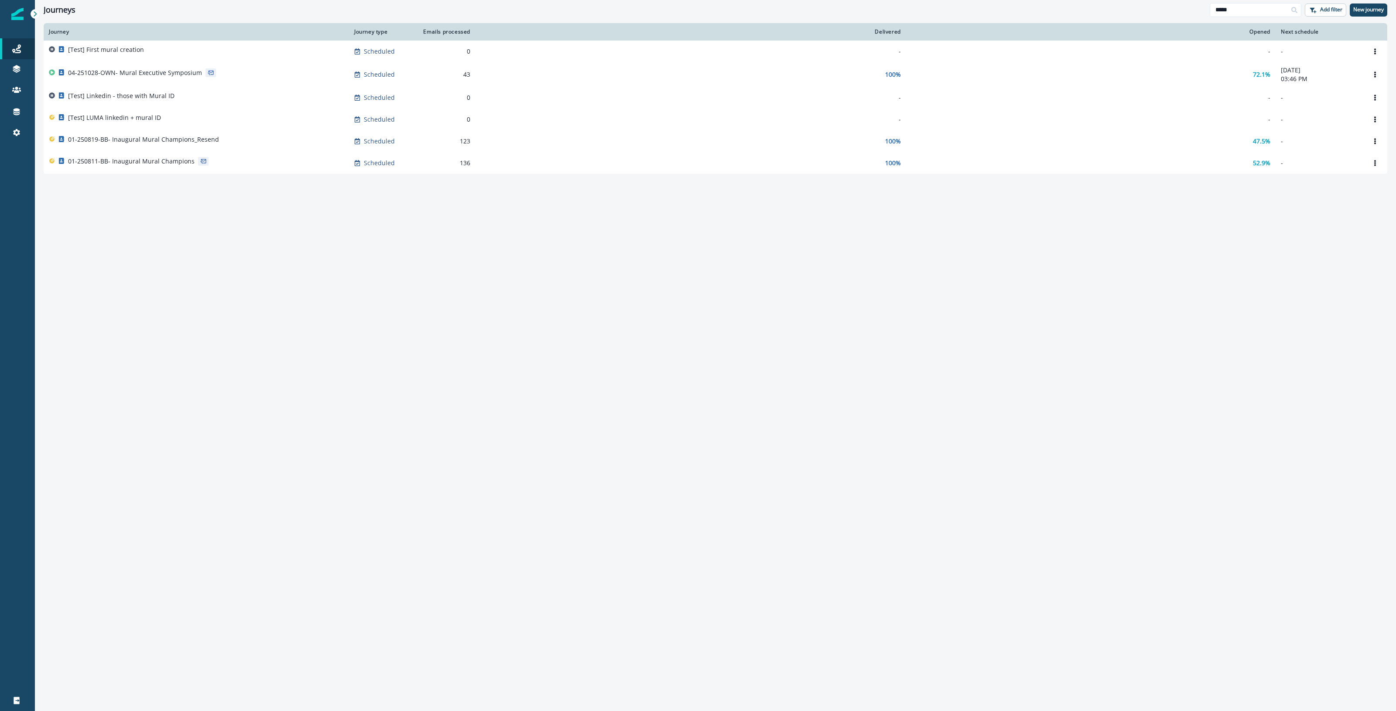
drag, startPoint x: 1263, startPoint y: 11, endPoint x: 1129, endPoint y: 0, distance: 135.2
click at [674, 7] on div "Journeys ***** Add filter New journey" at bounding box center [715, 10] width 1361 height 20
type input "*"
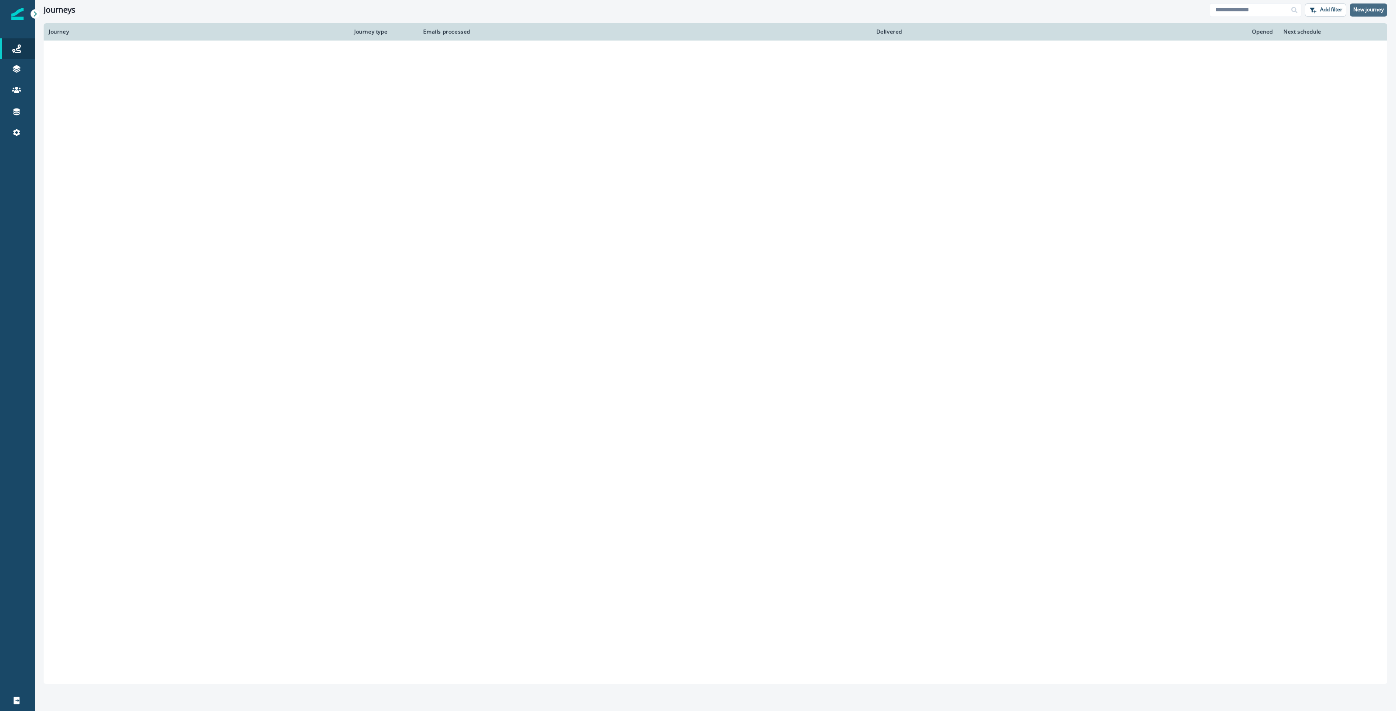
click at [674, 7] on p "New journey" at bounding box center [1368, 10] width 31 height 6
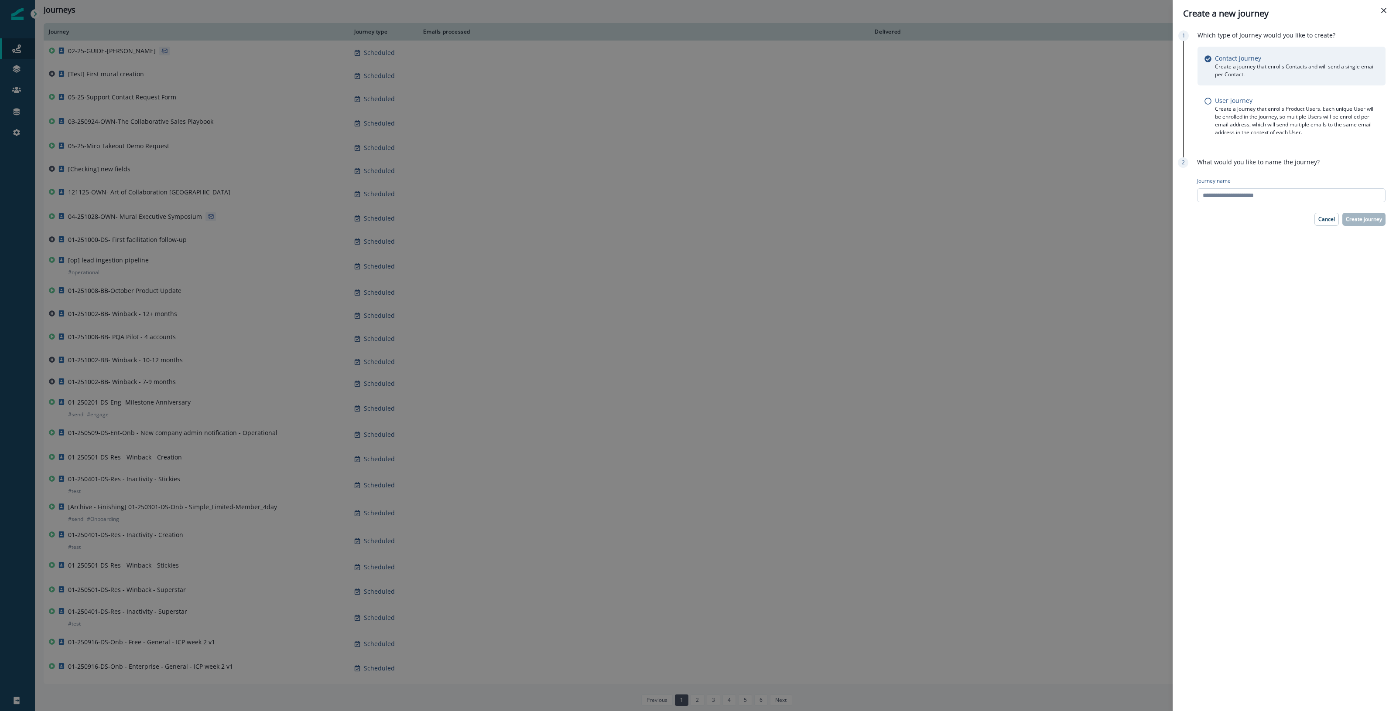
click at [674, 194] on input "Journey name" at bounding box center [1291, 195] width 188 height 14
type input "**********"
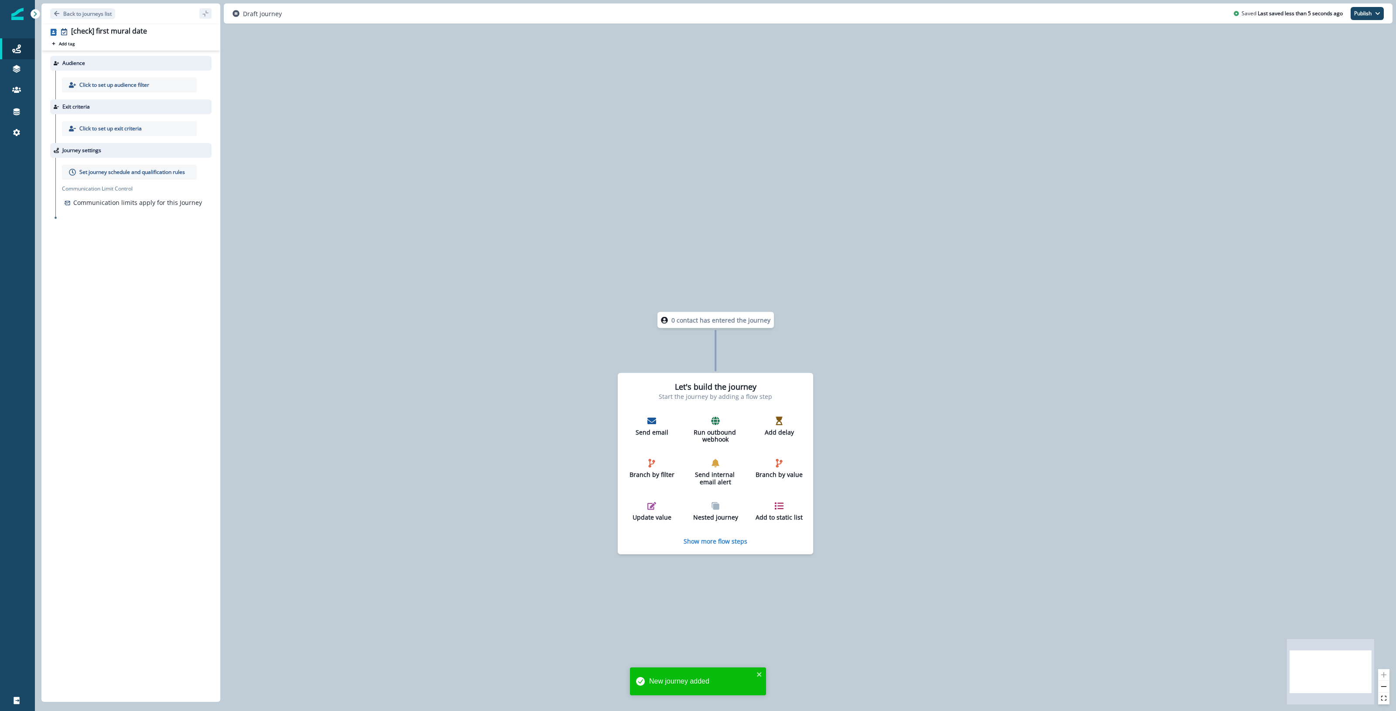
click at [139, 81] on p "Click to set up audience filter" at bounding box center [114, 85] width 70 height 8
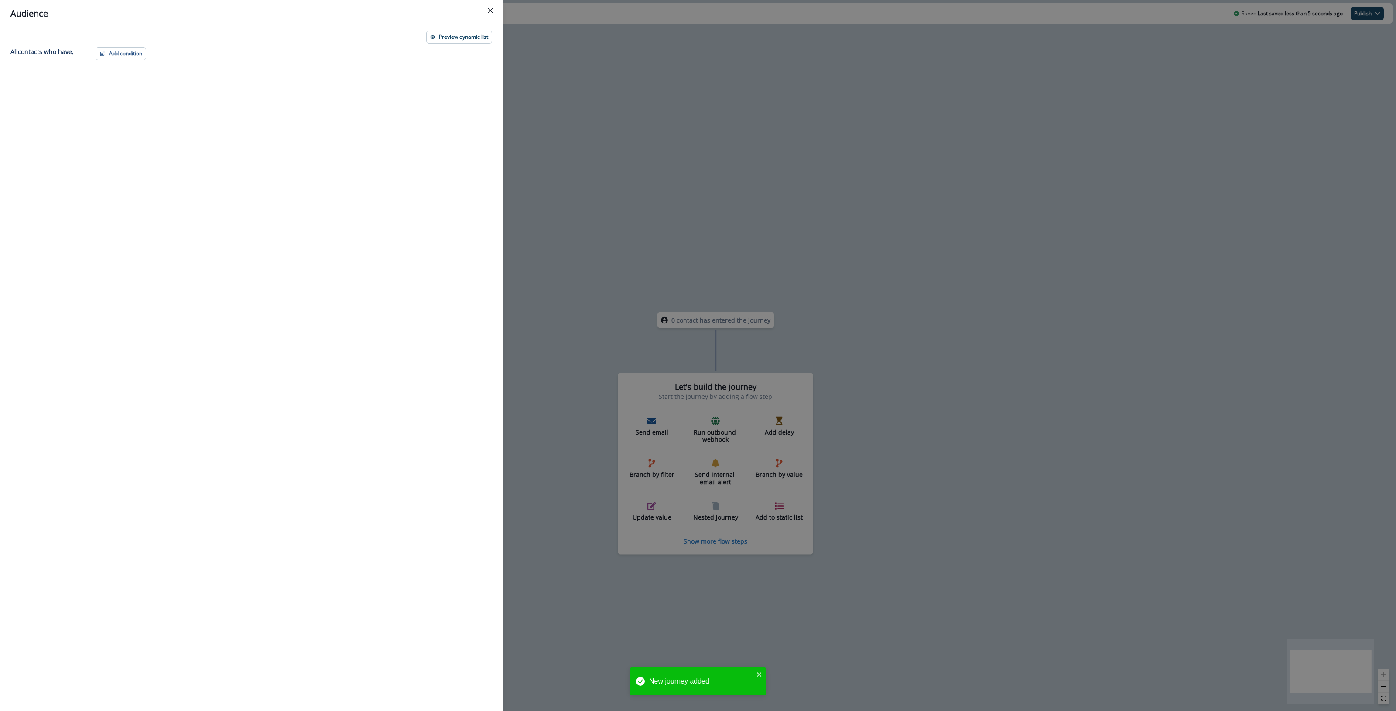
click at [107, 44] on div "Preview dynamic list All contact s who have, Add condition Contact properties A…" at bounding box center [251, 369] width 502 height 684
click at [108, 51] on button "Add condition" at bounding box center [121, 53] width 51 height 13
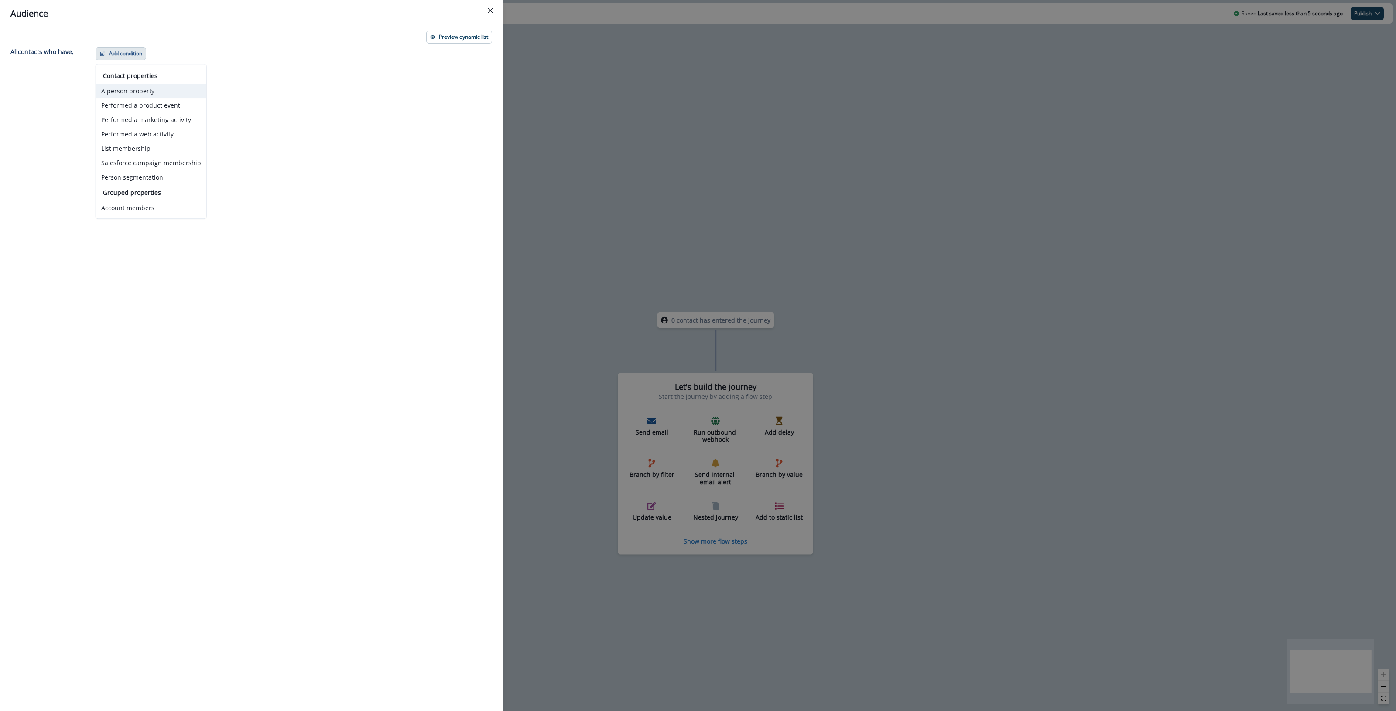
click at [145, 85] on button "A person property" at bounding box center [151, 91] width 110 height 14
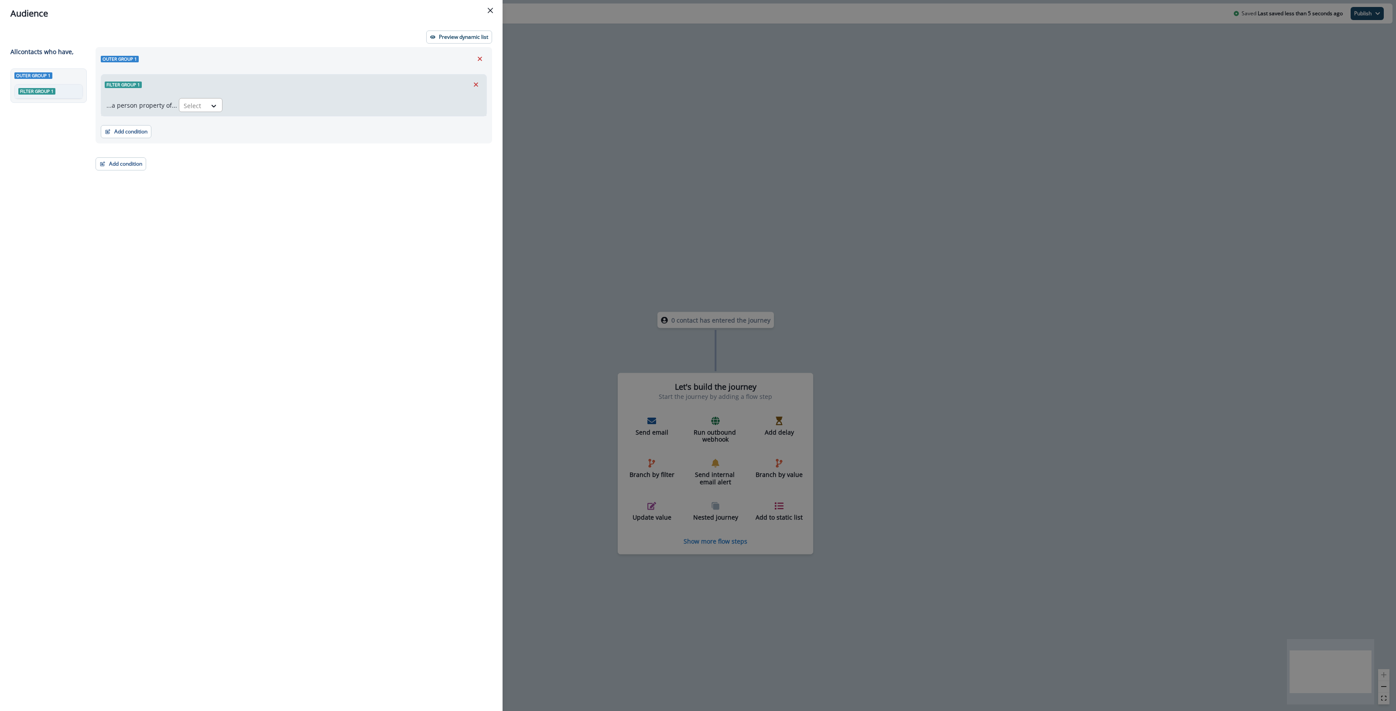
click at [202, 109] on div "Select" at bounding box center [192, 106] width 27 height 14
type input "*****"
click at [270, 156] on div "product user.Date Of First Mural Created" at bounding box center [253, 156] width 153 height 16
click at [355, 109] on div at bounding box center [364, 105] width 18 height 11
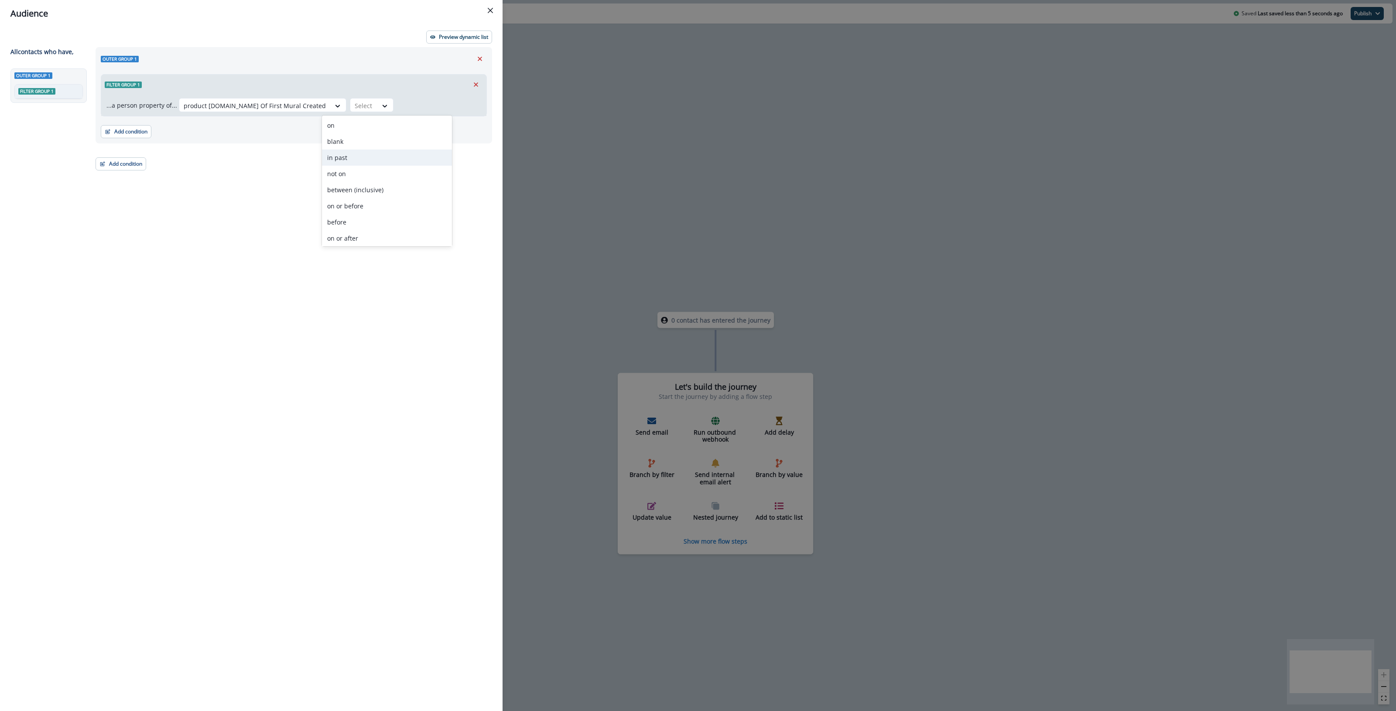
click at [341, 158] on div "in past" at bounding box center [387, 158] width 130 height 16
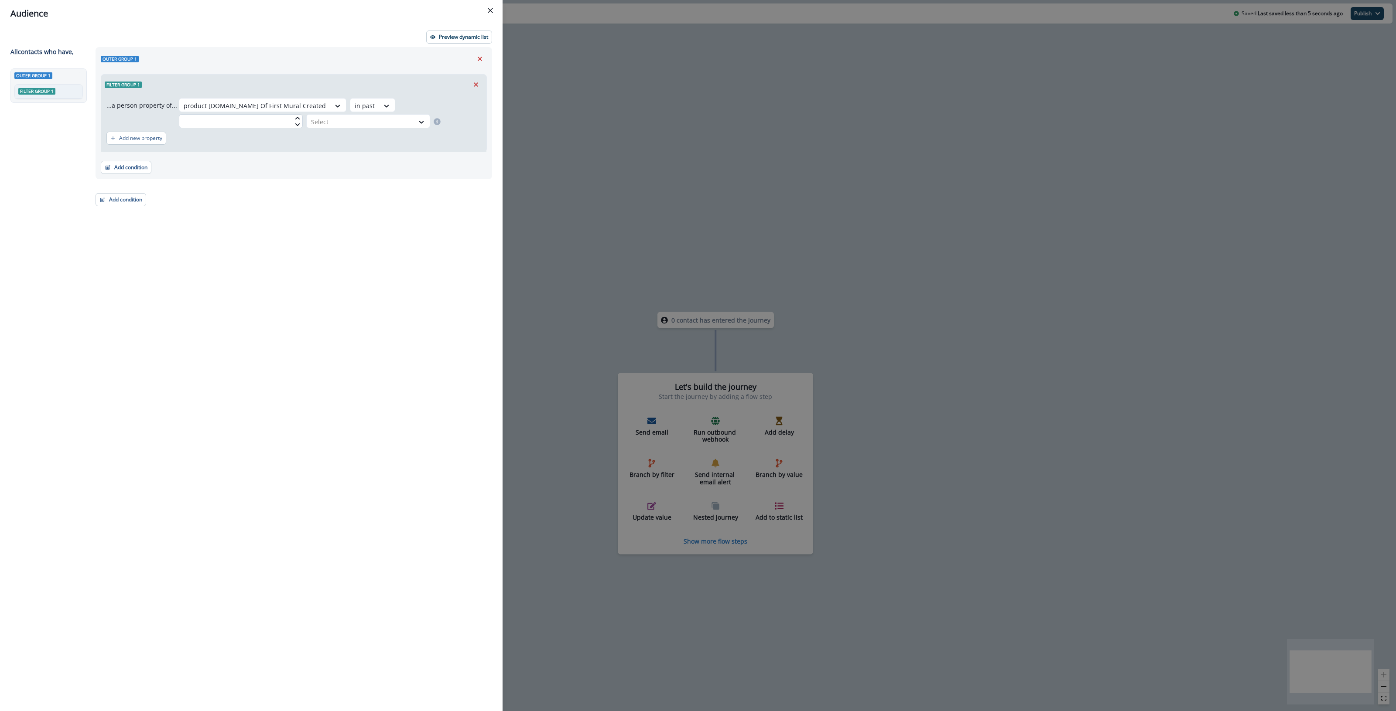
click at [266, 120] on input "text" at bounding box center [241, 121] width 124 height 14
type input "*"
click at [345, 120] on div at bounding box center [360, 121] width 99 height 11
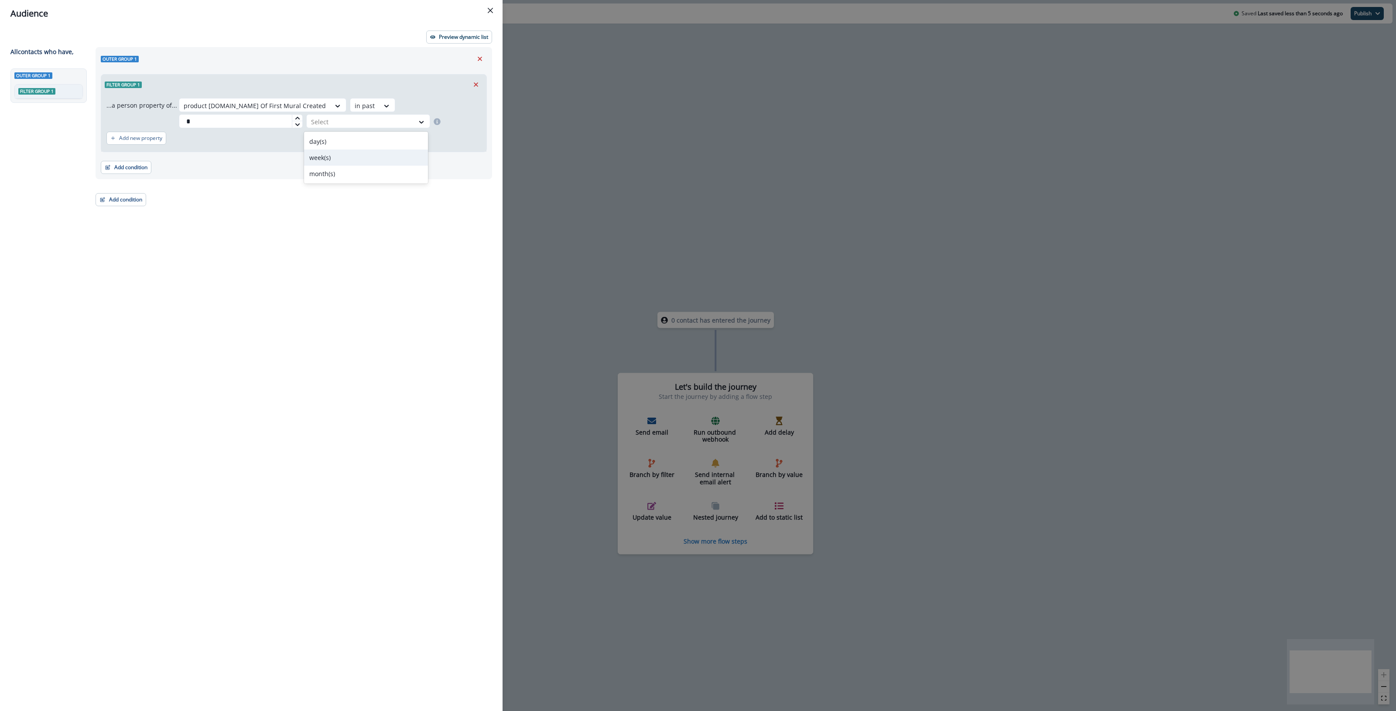
click at [344, 159] on div "week(s)" at bounding box center [366, 158] width 124 height 16
click at [465, 35] on p "Preview dynamic list" at bounding box center [463, 37] width 49 height 6
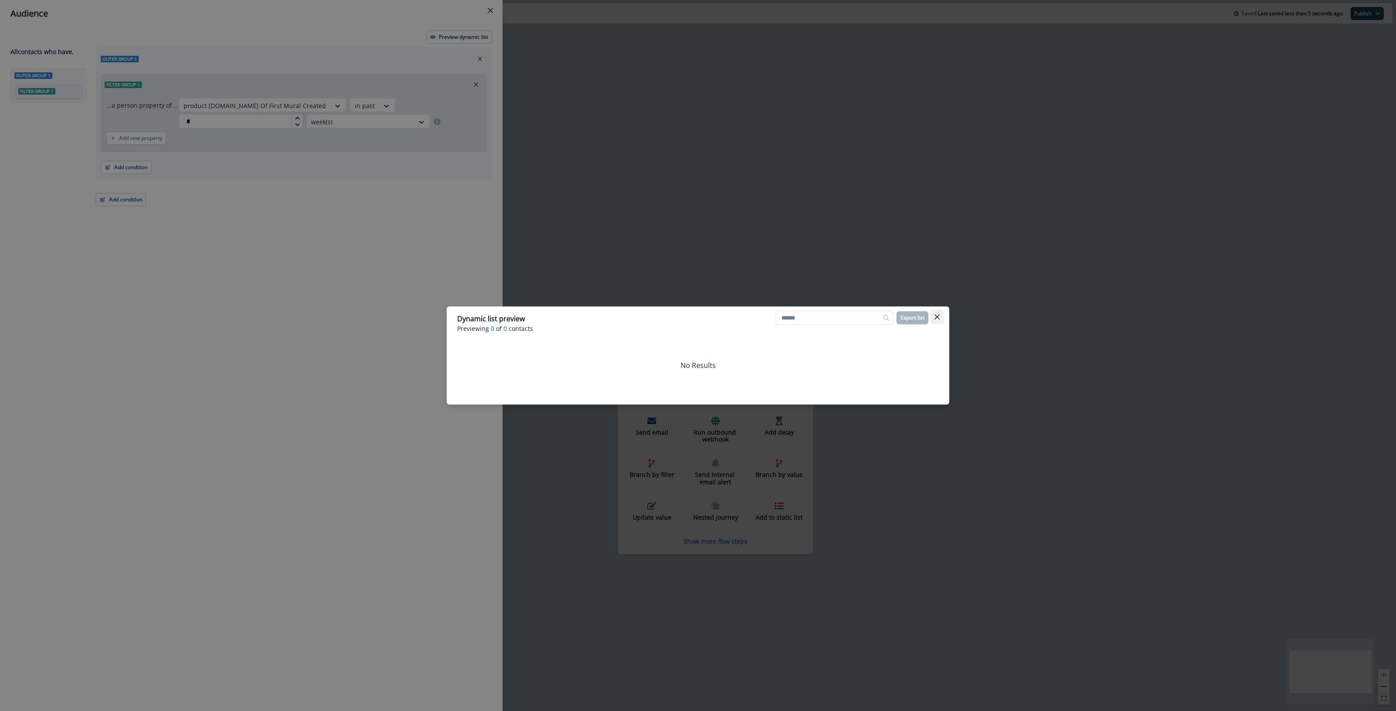
click at [674, 318] on icon "Close" at bounding box center [936, 316] width 5 height 5
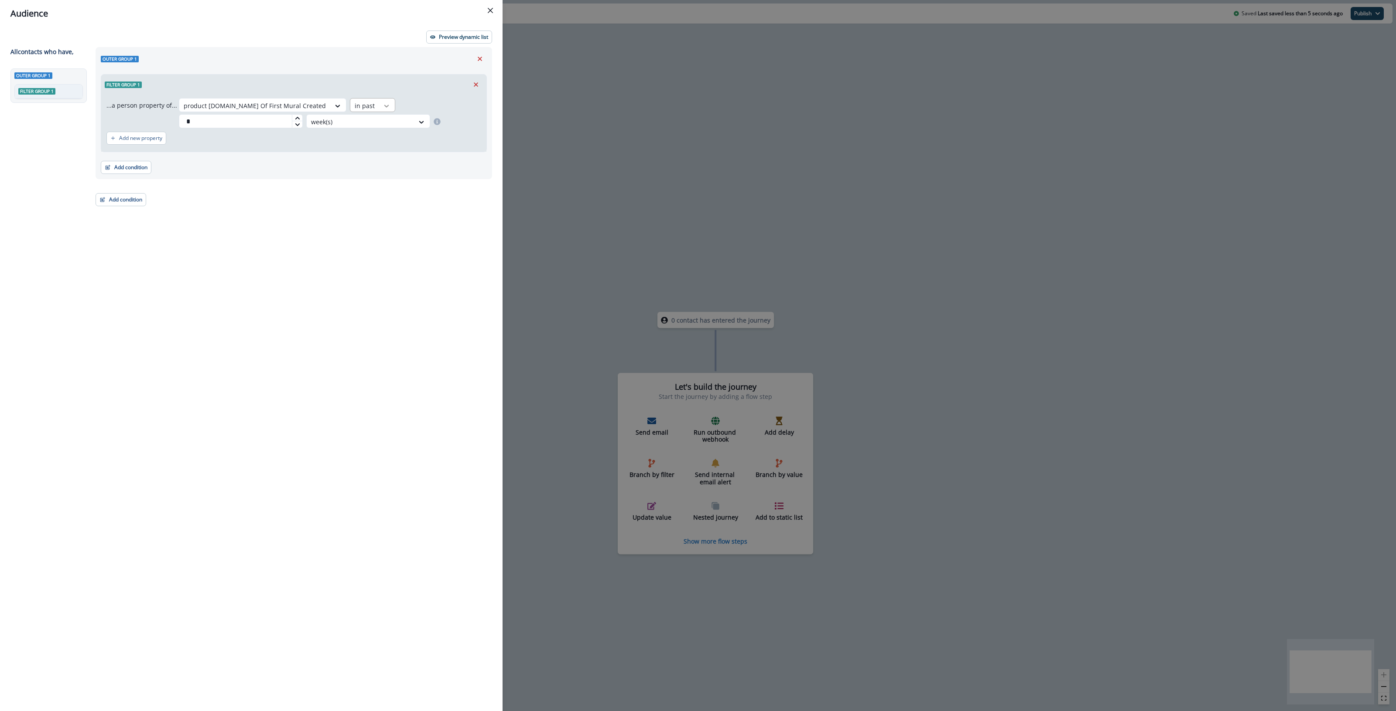
click at [382, 103] on icon at bounding box center [386, 106] width 8 height 9
click at [360, 234] on div "not blank" at bounding box center [387, 237] width 130 height 16
click at [442, 38] on p "Preview dynamic list" at bounding box center [463, 37] width 49 height 6
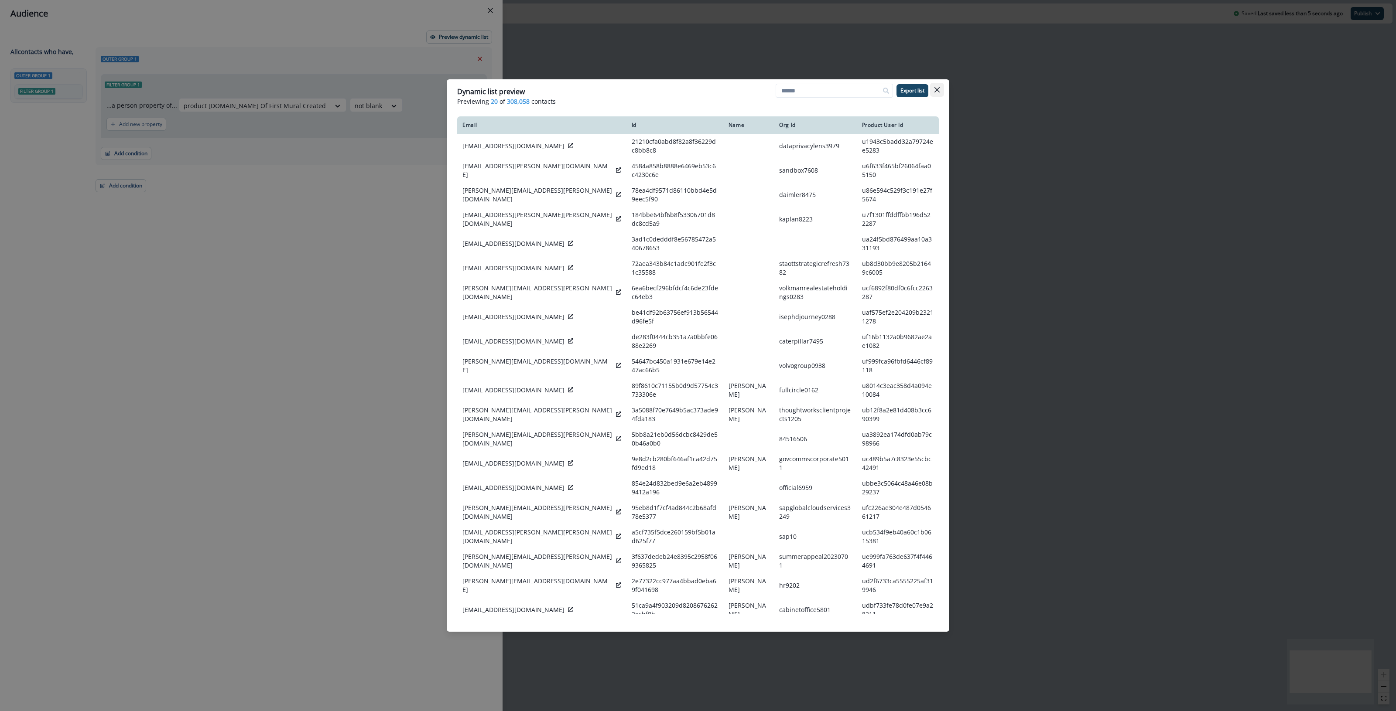
click at [674, 91] on button "Close" at bounding box center [937, 90] width 14 height 14
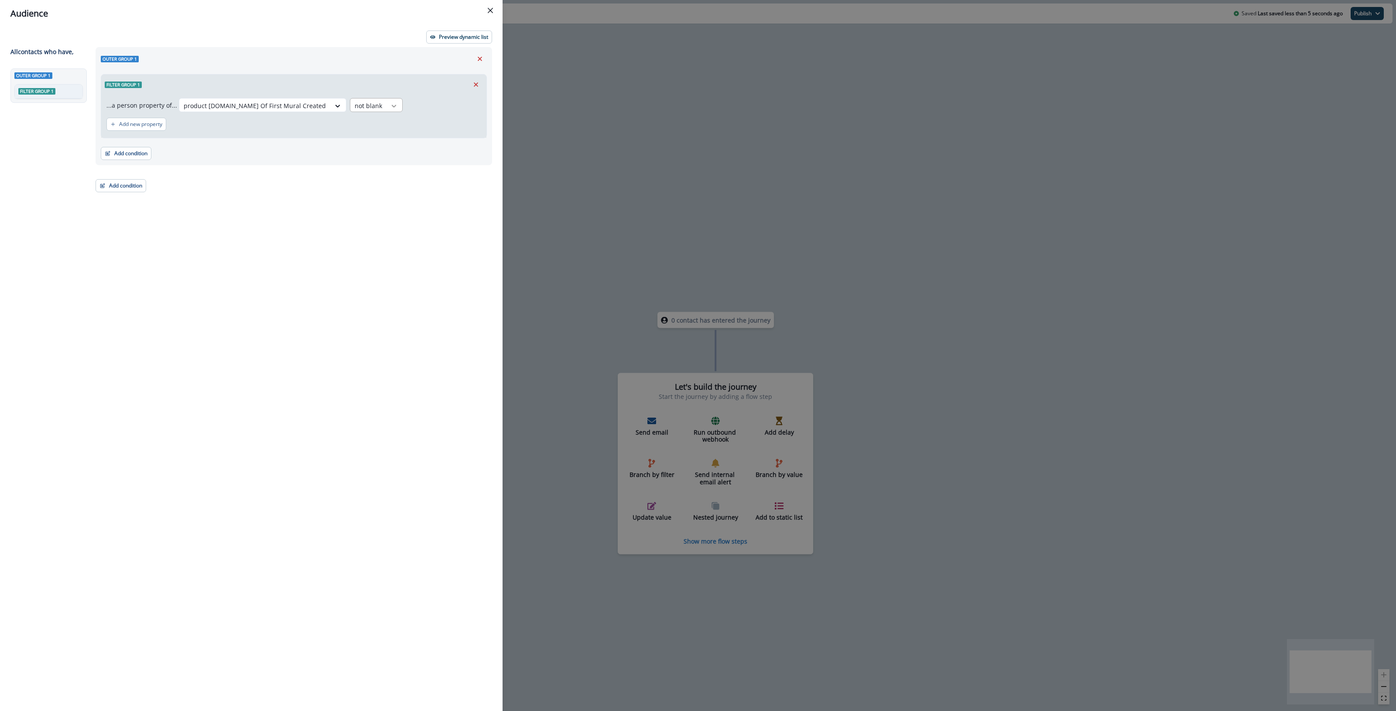
click at [390, 107] on icon at bounding box center [394, 106] width 8 height 9
click at [358, 239] on div "on or after" at bounding box center [387, 238] width 130 height 16
click at [228, 120] on input "date" at bounding box center [208, 121] width 59 height 14
type input "**********"
click at [449, 38] on p "Preview dynamic list" at bounding box center [463, 37] width 49 height 6
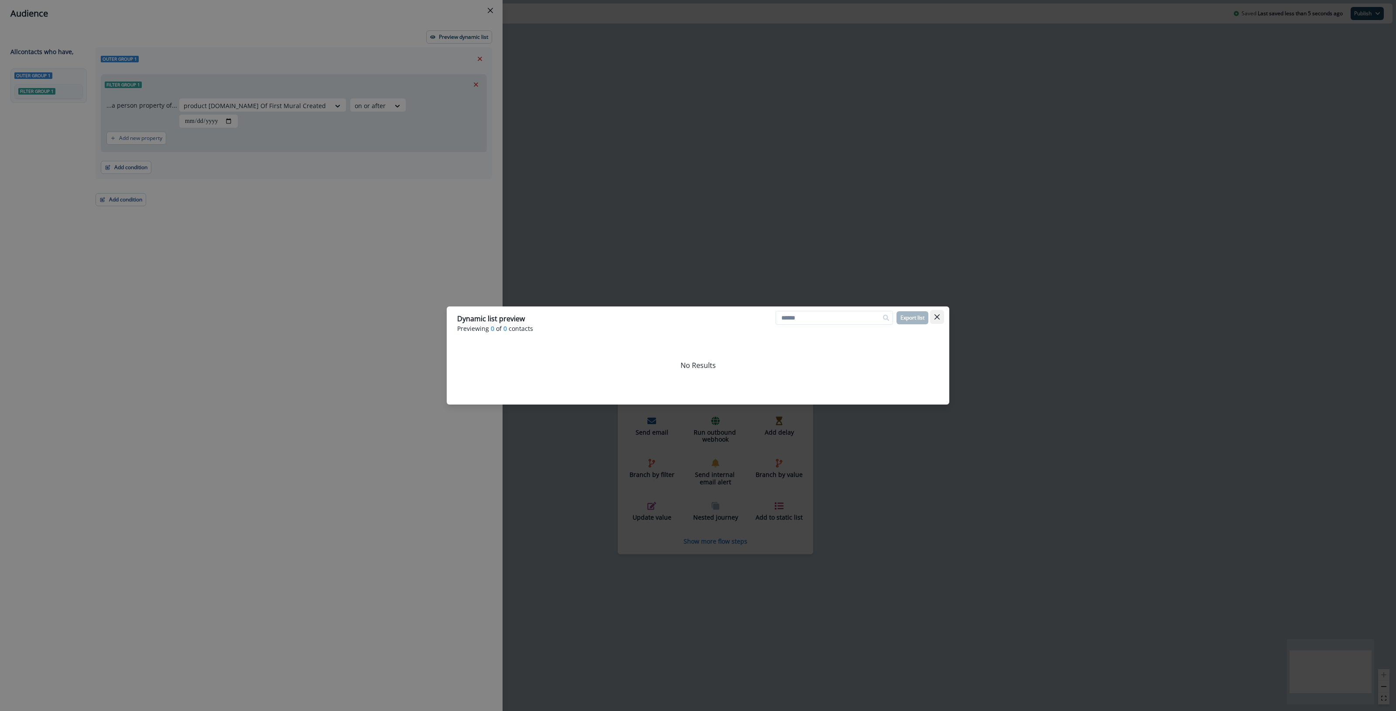
click at [674, 315] on button "Close" at bounding box center [937, 317] width 14 height 14
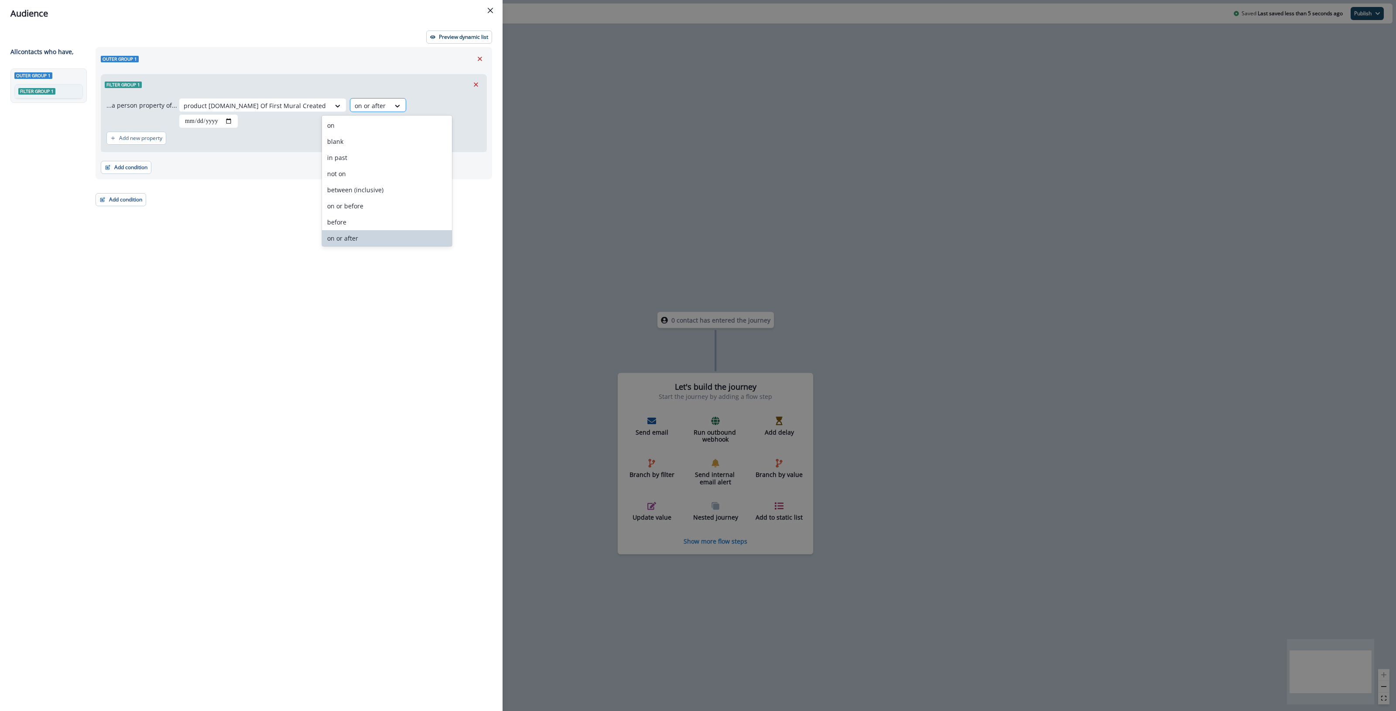
click at [355, 100] on div at bounding box center [370, 105] width 31 height 11
click at [450, 179] on div "**********" at bounding box center [294, 113] width 396 height 132
click at [475, 84] on icon "Remove" at bounding box center [476, 84] width 4 height 4
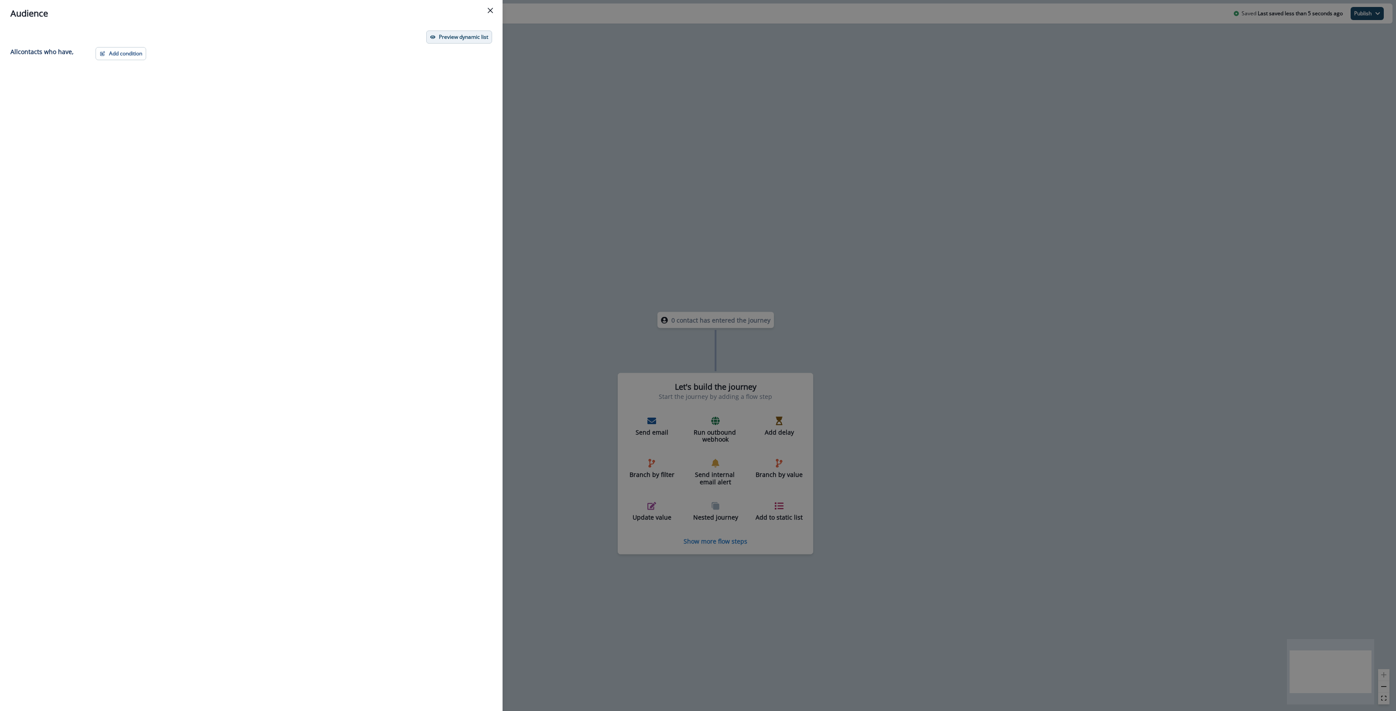
click at [471, 40] on p "Preview dynamic list" at bounding box center [463, 37] width 49 height 6
click at [123, 53] on button "Add condition" at bounding box center [121, 53] width 51 height 13
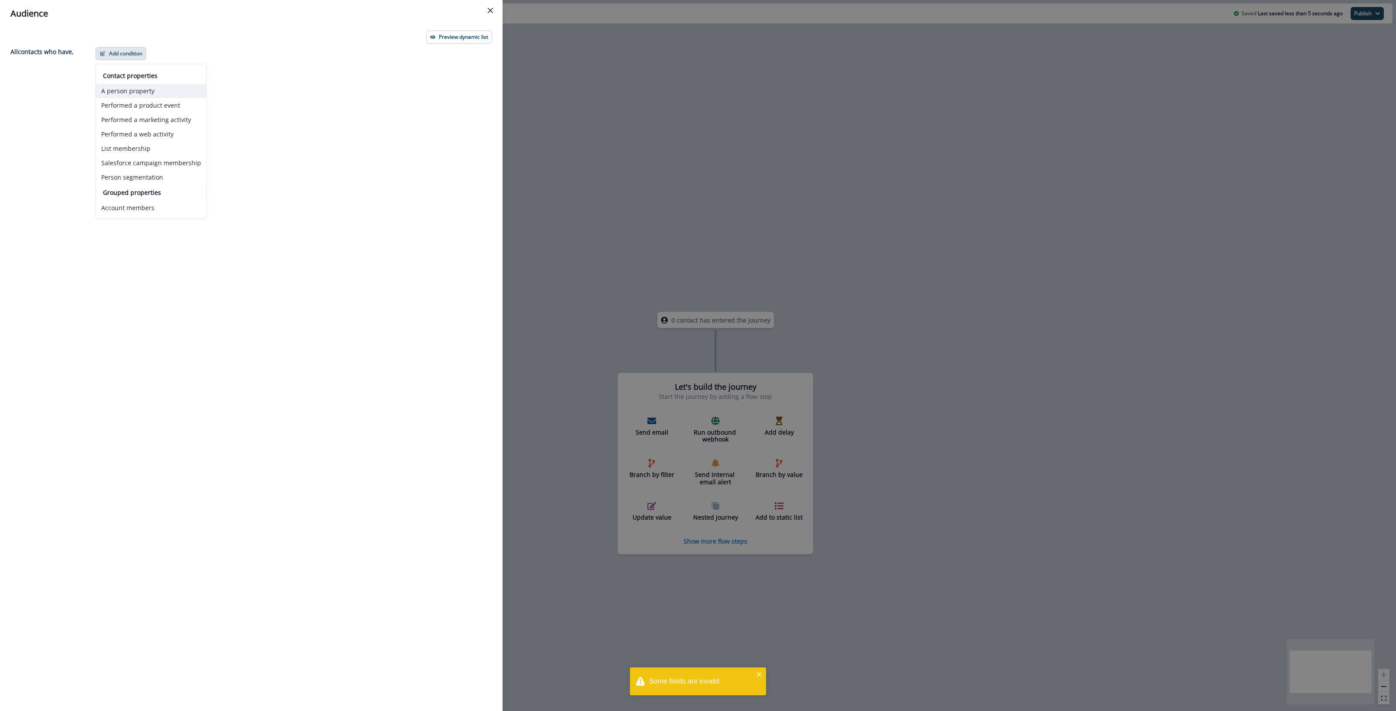
click at [143, 96] on button "A person property" at bounding box center [151, 91] width 110 height 14
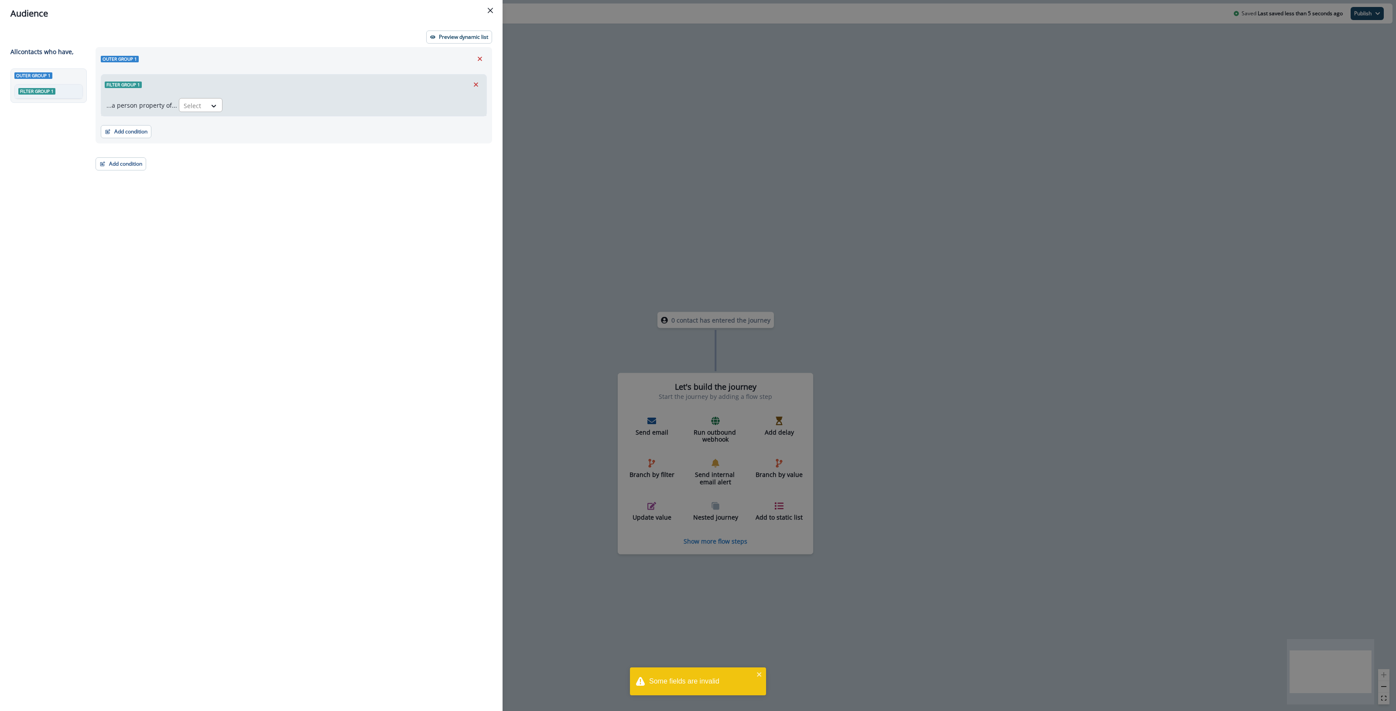
click at [199, 107] on div at bounding box center [193, 105] width 18 height 11
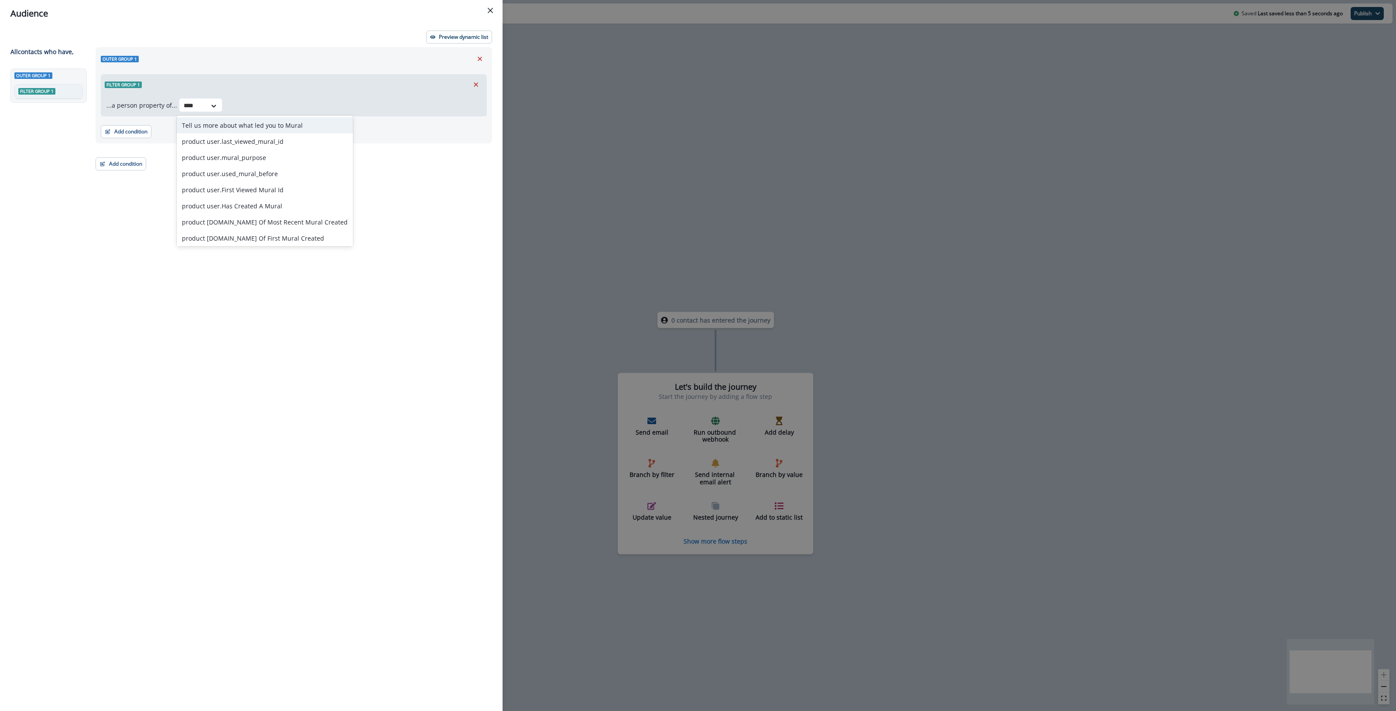
type input "*****"
click at [300, 240] on div "product user.Date Of First Mural Created" at bounding box center [265, 238] width 176 height 16
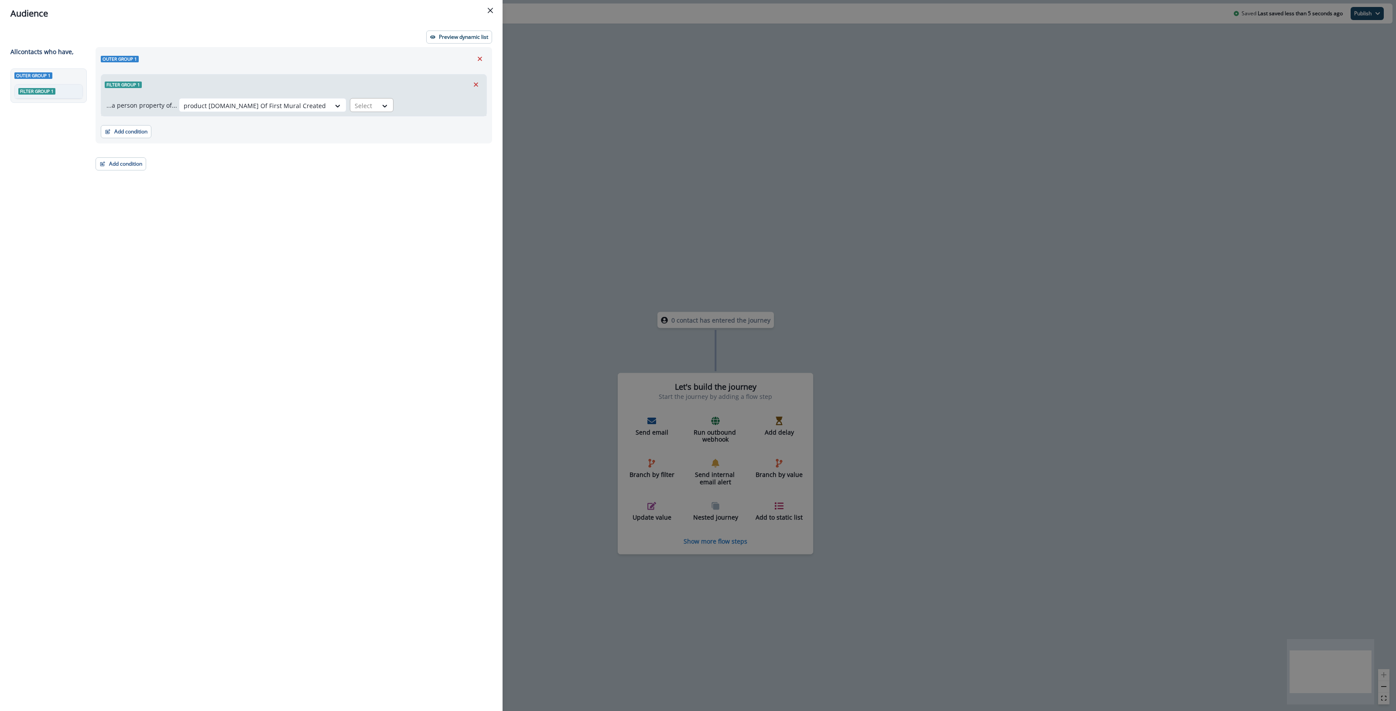
click at [355, 104] on div at bounding box center [364, 105] width 18 height 11
click at [348, 234] on div "not blank" at bounding box center [387, 237] width 130 height 16
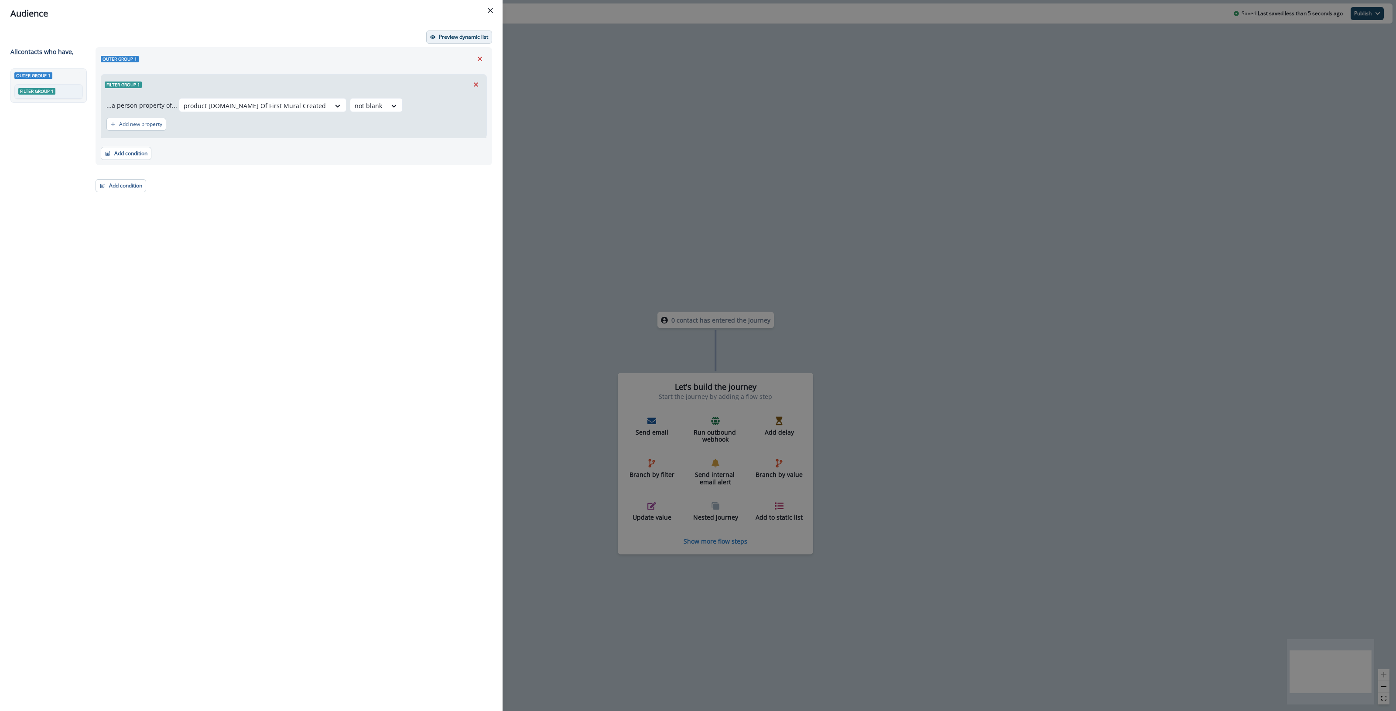
click at [466, 36] on p "Preview dynamic list" at bounding box center [463, 37] width 49 height 6
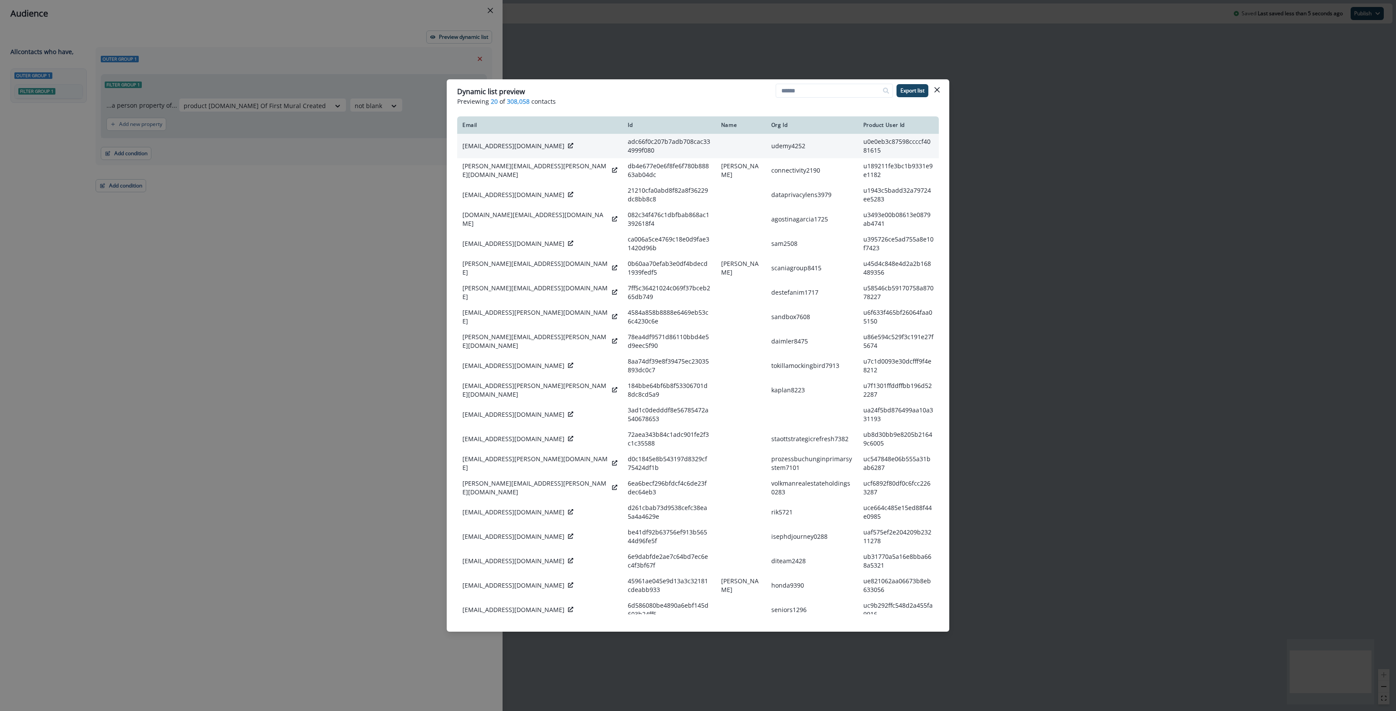
click at [568, 147] on icon at bounding box center [570, 145] width 5 height 5
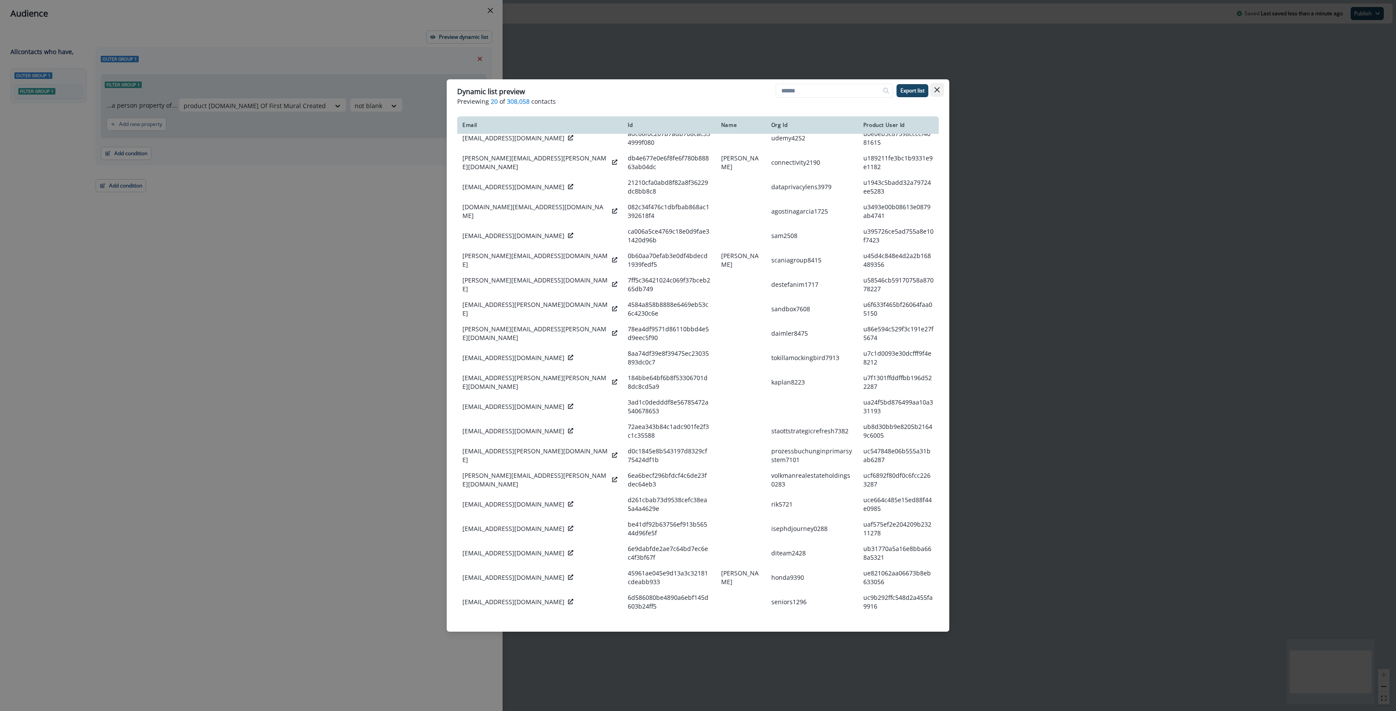
click at [674, 88] on icon "Close" at bounding box center [936, 89] width 5 height 5
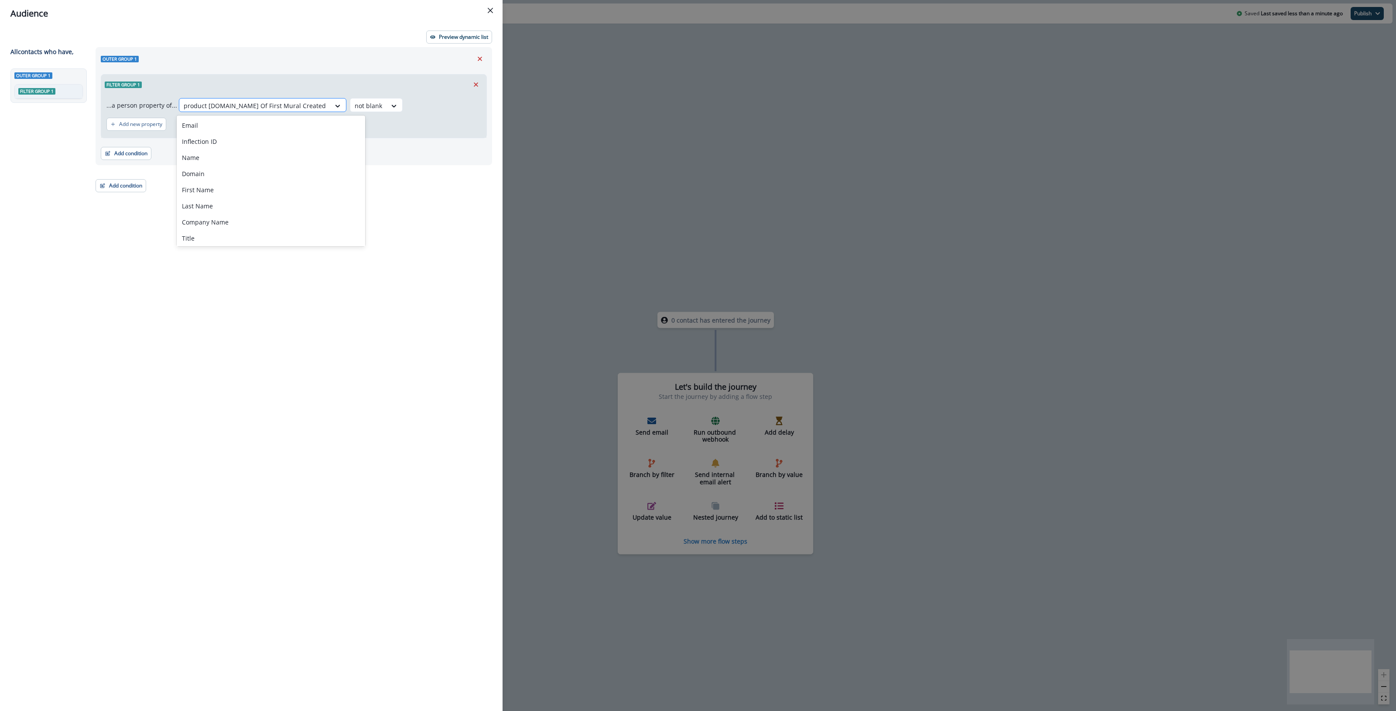
click at [281, 100] on div "product user.Date Of First Mural Created" at bounding box center [254, 106] width 151 height 14
type input "*****"
click at [284, 142] on div "product user.Facilitated First Date" at bounding box center [248, 141] width 142 height 16
click at [315, 107] on div at bounding box center [321, 105] width 18 height 11
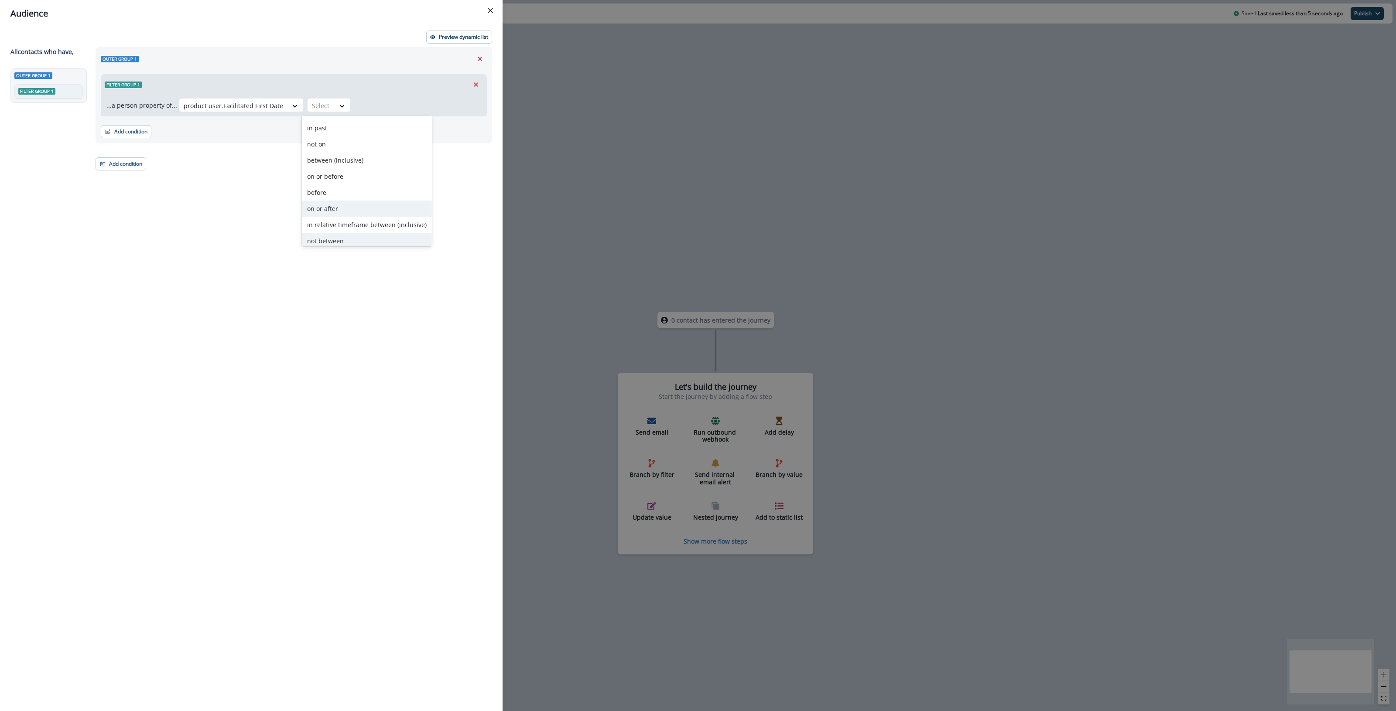
scroll to position [66, 0]
click at [333, 236] on div "not blank" at bounding box center [367, 237] width 130 height 16
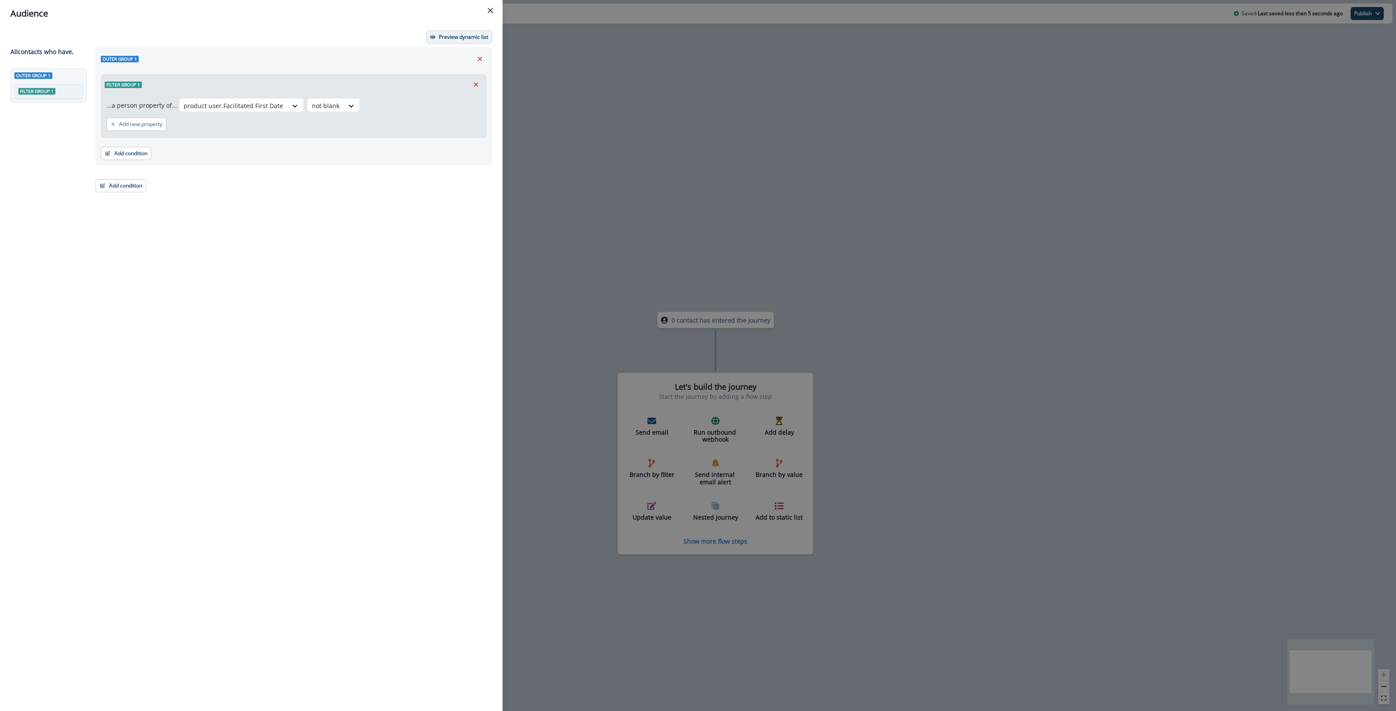
click at [463, 31] on button "Preview dynamic list" at bounding box center [459, 37] width 66 height 13
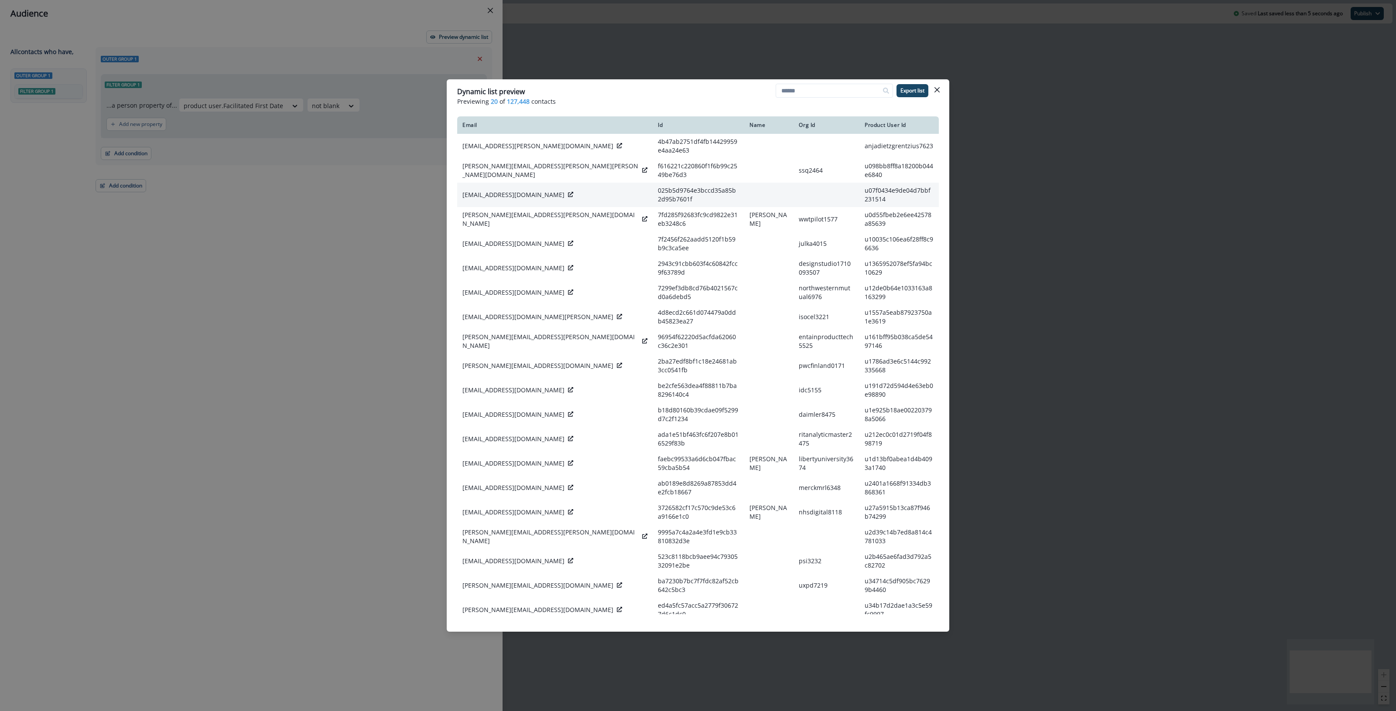
click at [568, 193] on icon at bounding box center [570, 194] width 5 height 5
click at [674, 89] on button "Close" at bounding box center [937, 90] width 14 height 14
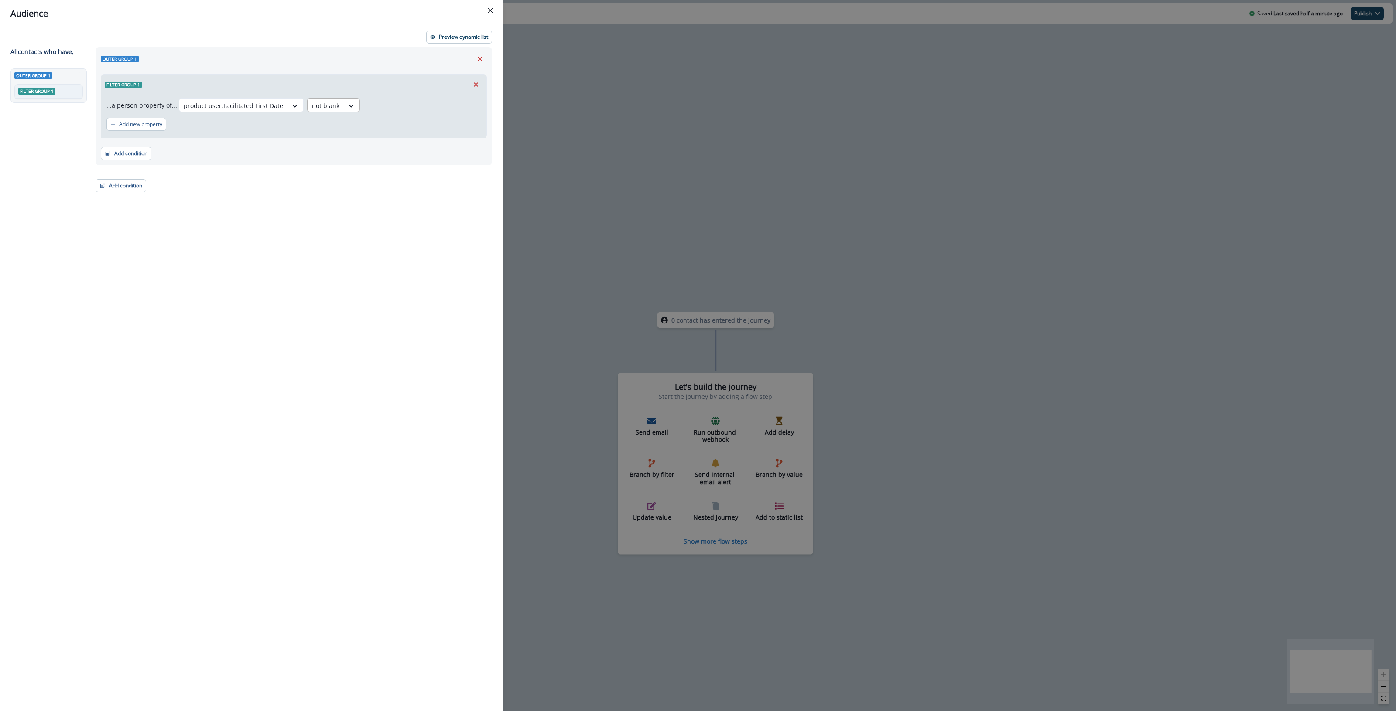
click at [328, 107] on div at bounding box center [325, 105] width 27 height 11
click at [326, 153] on div "in past" at bounding box center [367, 158] width 130 height 16
click at [232, 121] on input "text" at bounding box center [241, 121] width 124 height 14
click at [374, 119] on div at bounding box center [360, 121] width 99 height 11
click at [330, 154] on div "week(s)" at bounding box center [366, 158] width 124 height 16
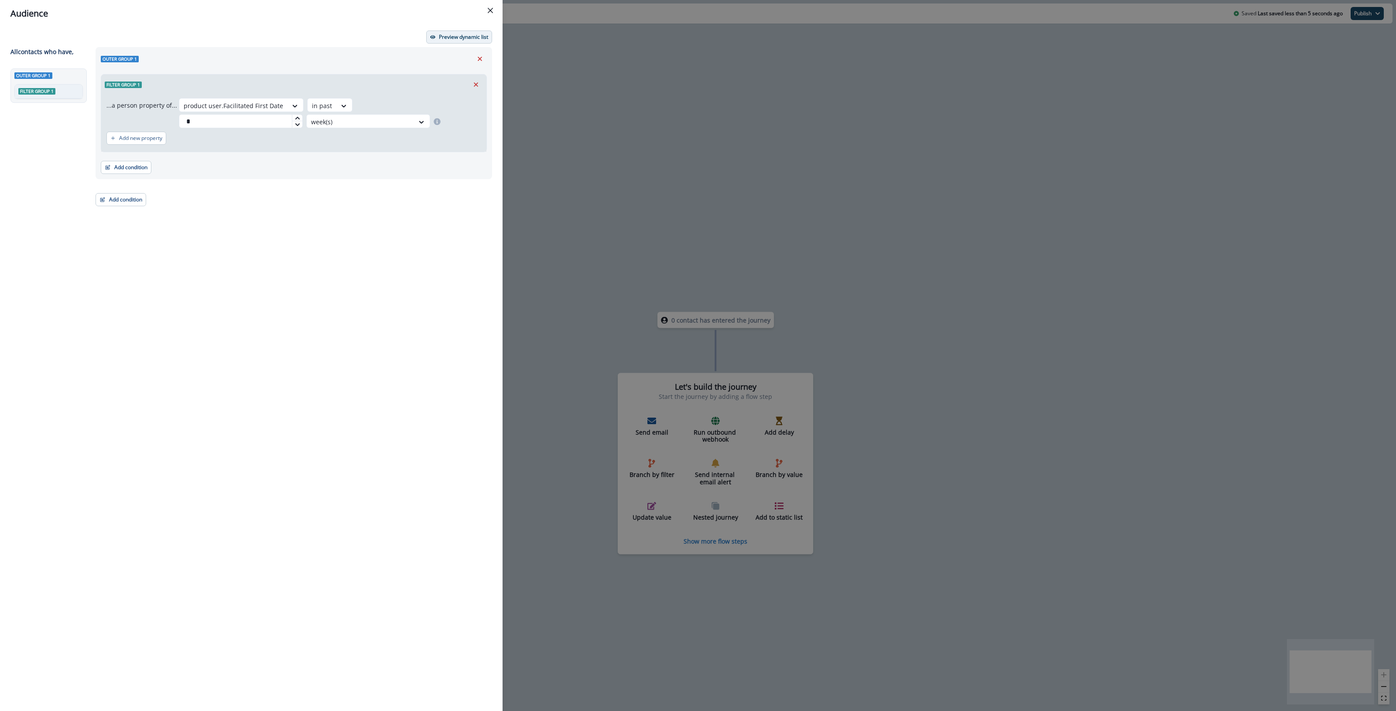
click at [454, 36] on p "Preview dynamic list" at bounding box center [463, 37] width 49 height 6
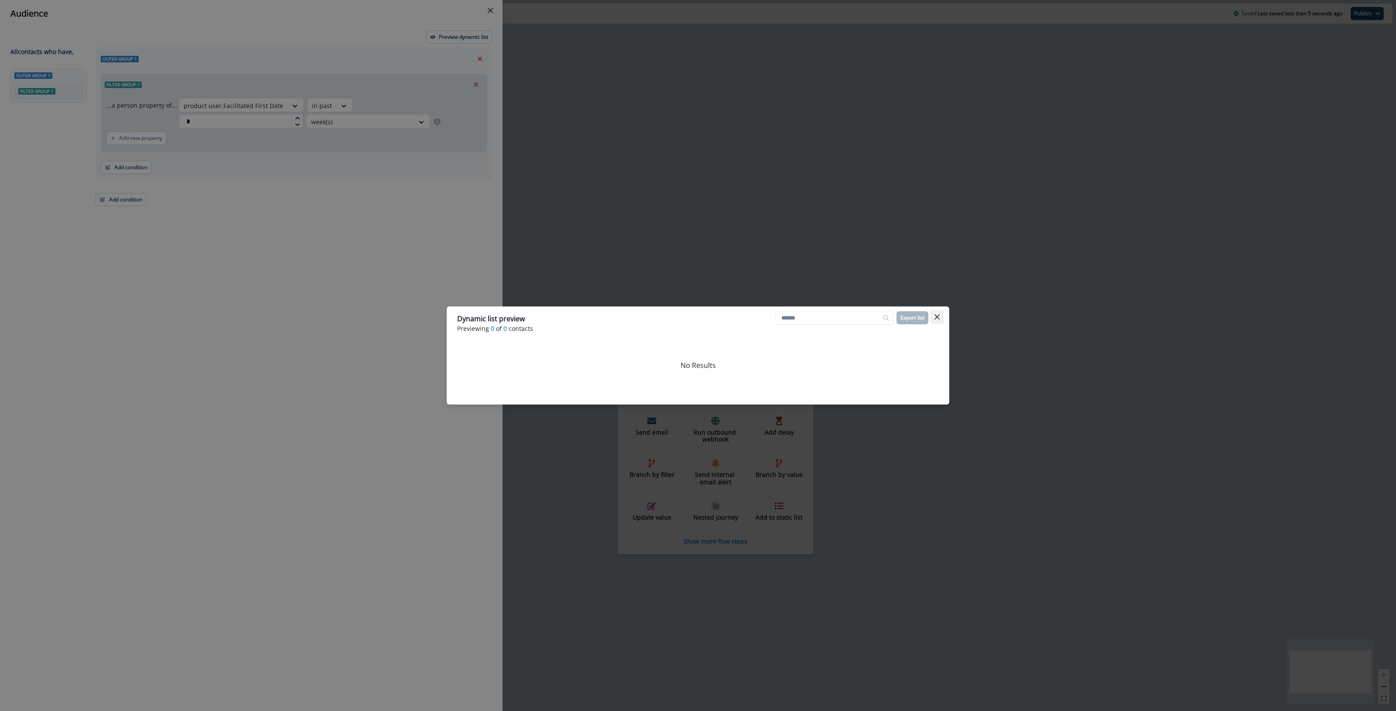
click at [674, 318] on icon "Close" at bounding box center [936, 316] width 5 height 5
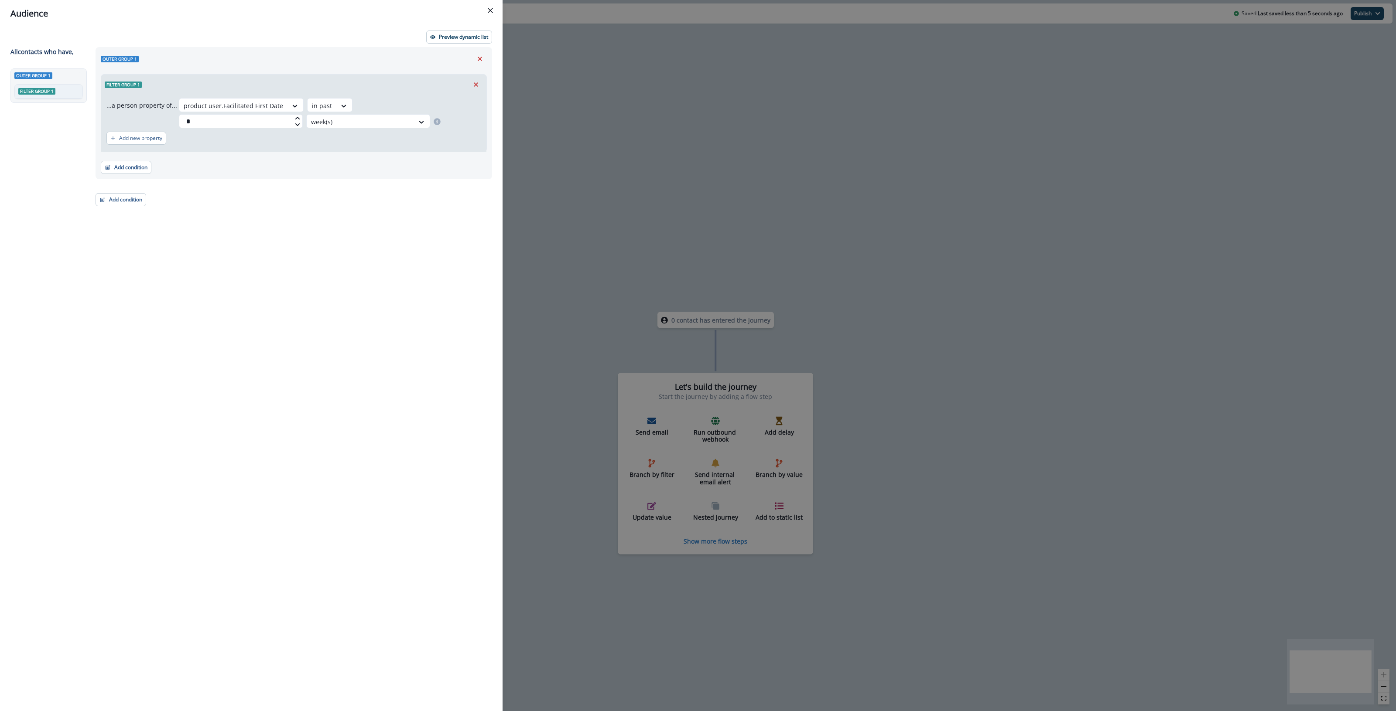
drag, startPoint x: 201, startPoint y: 120, endPoint x: 126, endPoint y: 113, distance: 75.3
click at [130, 114] on div "...a person property of... product user.Facilitated First Date in past * week(s)" at bounding box center [293, 113] width 375 height 30
click at [338, 117] on div at bounding box center [360, 121] width 99 height 11
click at [326, 145] on div "day(s)" at bounding box center [366, 141] width 124 height 16
click at [458, 34] on p "Preview dynamic list" at bounding box center [463, 37] width 49 height 6
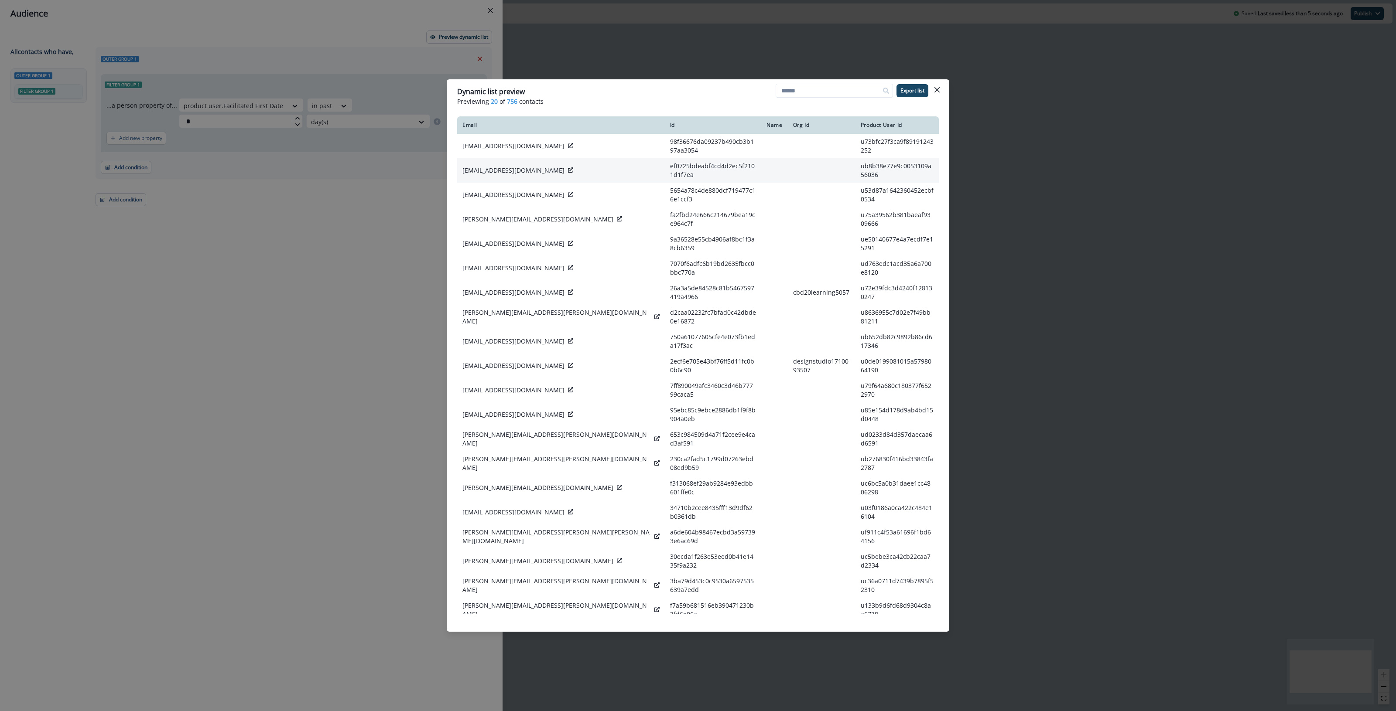
click at [568, 167] on icon at bounding box center [570, 169] width 5 height 5
click at [674, 92] on icon "Close" at bounding box center [936, 89] width 5 height 5
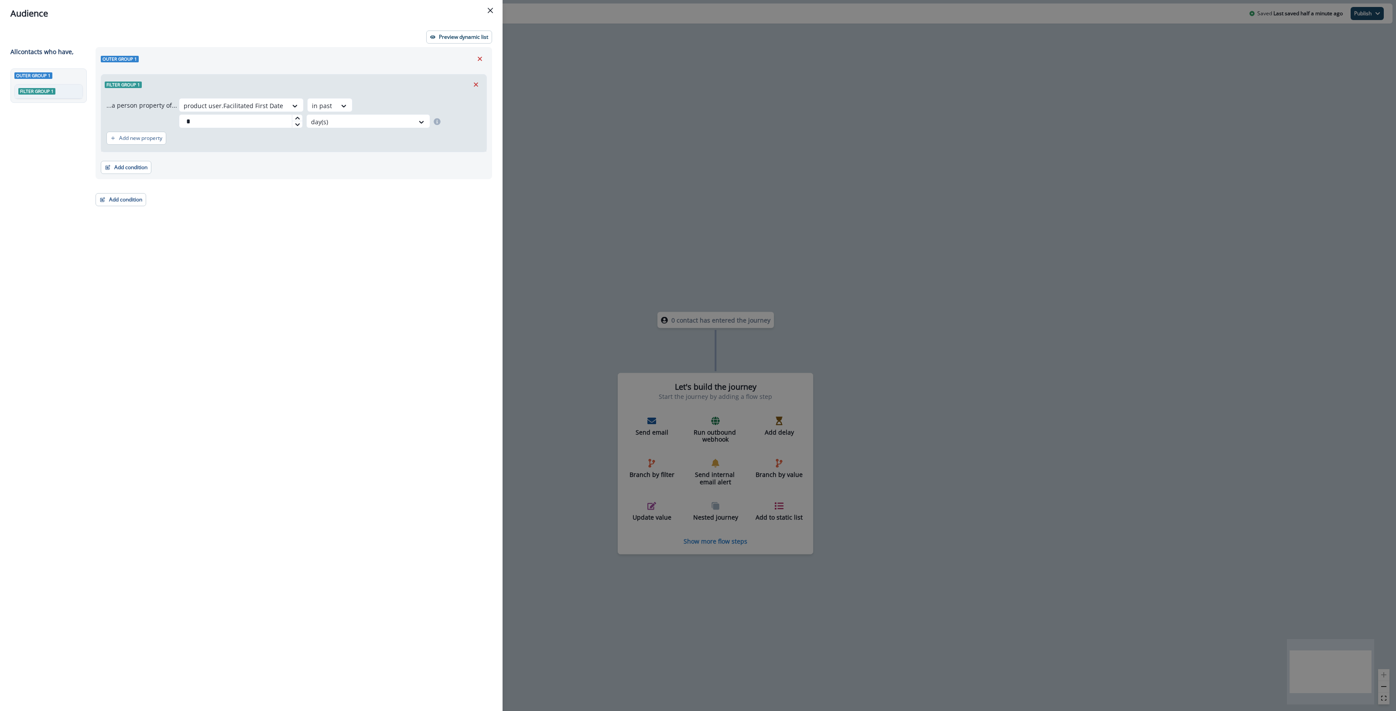
drag, startPoint x: 222, startPoint y: 127, endPoint x: 106, endPoint y: 129, distance: 115.6
click at [109, 132] on div "...a person property of... product user.Facilitated First Date in past * day(s)…" at bounding box center [293, 123] width 375 height 50
type input "*"
click at [458, 35] on p "Preview dynamic list" at bounding box center [463, 37] width 49 height 6
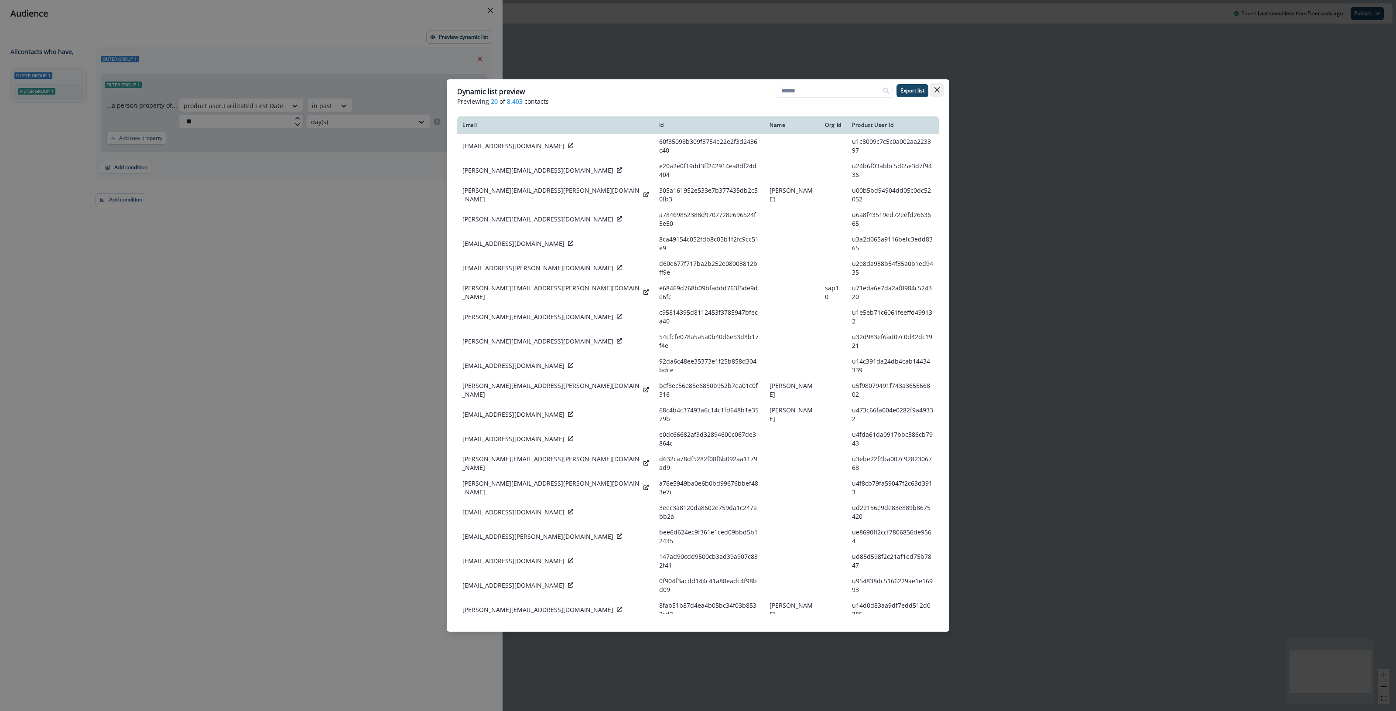
click at [674, 90] on button "Close" at bounding box center [937, 90] width 14 height 14
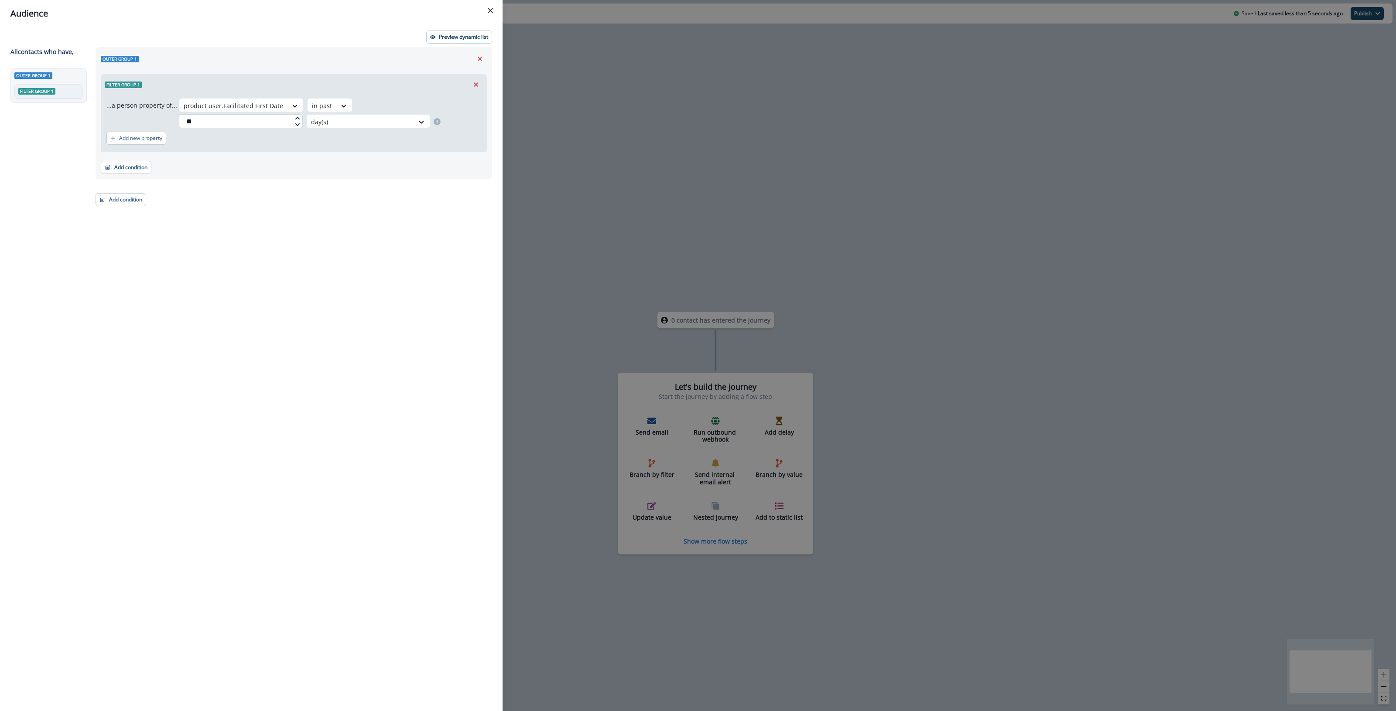
click at [276, 119] on input "**" at bounding box center [241, 121] width 124 height 14
drag, startPoint x: 204, startPoint y: 121, endPoint x: 121, endPoint y: 115, distance: 83.1
click at [121, 115] on div "...a person property of... product user.Facilitated First Date in past ** day(s)" at bounding box center [293, 113] width 375 height 30
click at [420, 123] on icon at bounding box center [421, 122] width 8 height 9
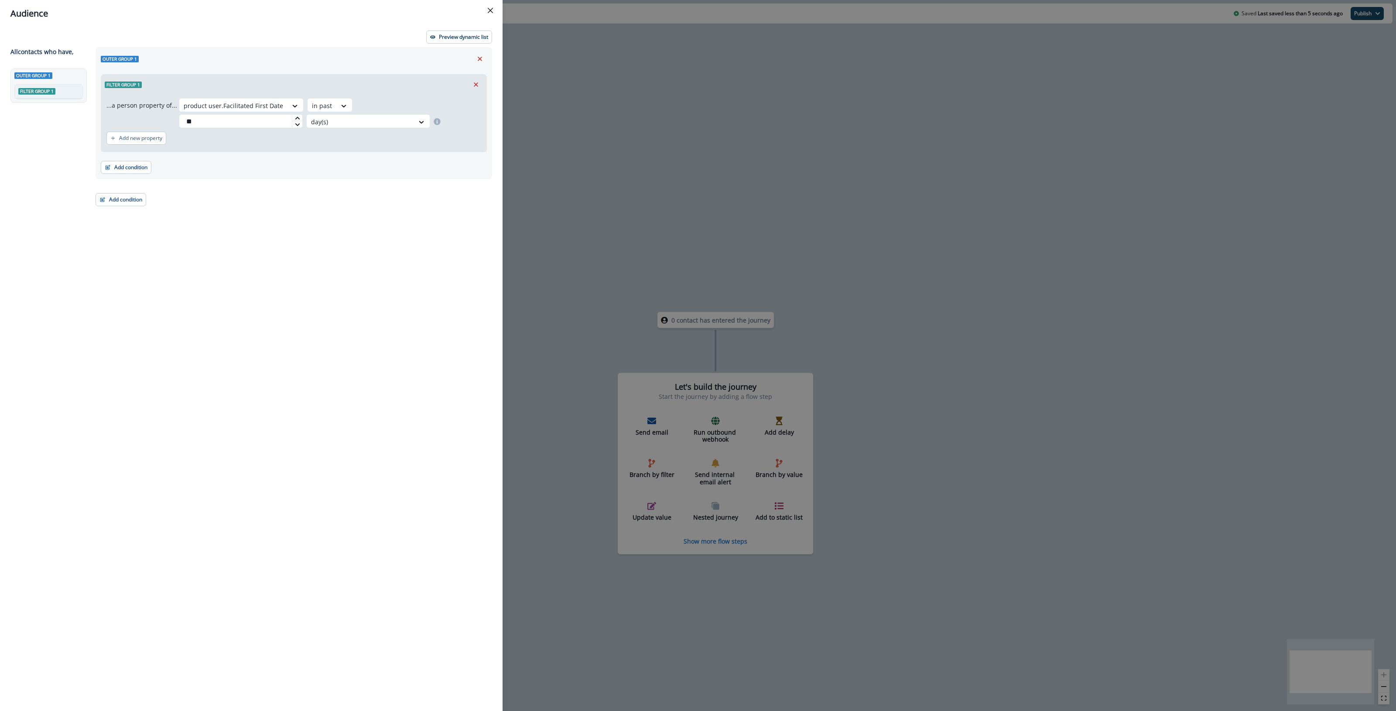
drag, startPoint x: 158, startPoint y: 120, endPoint x: 150, endPoint y: 120, distance: 7.9
click at [150, 120] on div "...a person property of... product user.Facilitated First Date in past ** day(s)" at bounding box center [293, 113] width 375 height 30
click at [475, 35] on p "Preview dynamic list" at bounding box center [463, 37] width 49 height 6
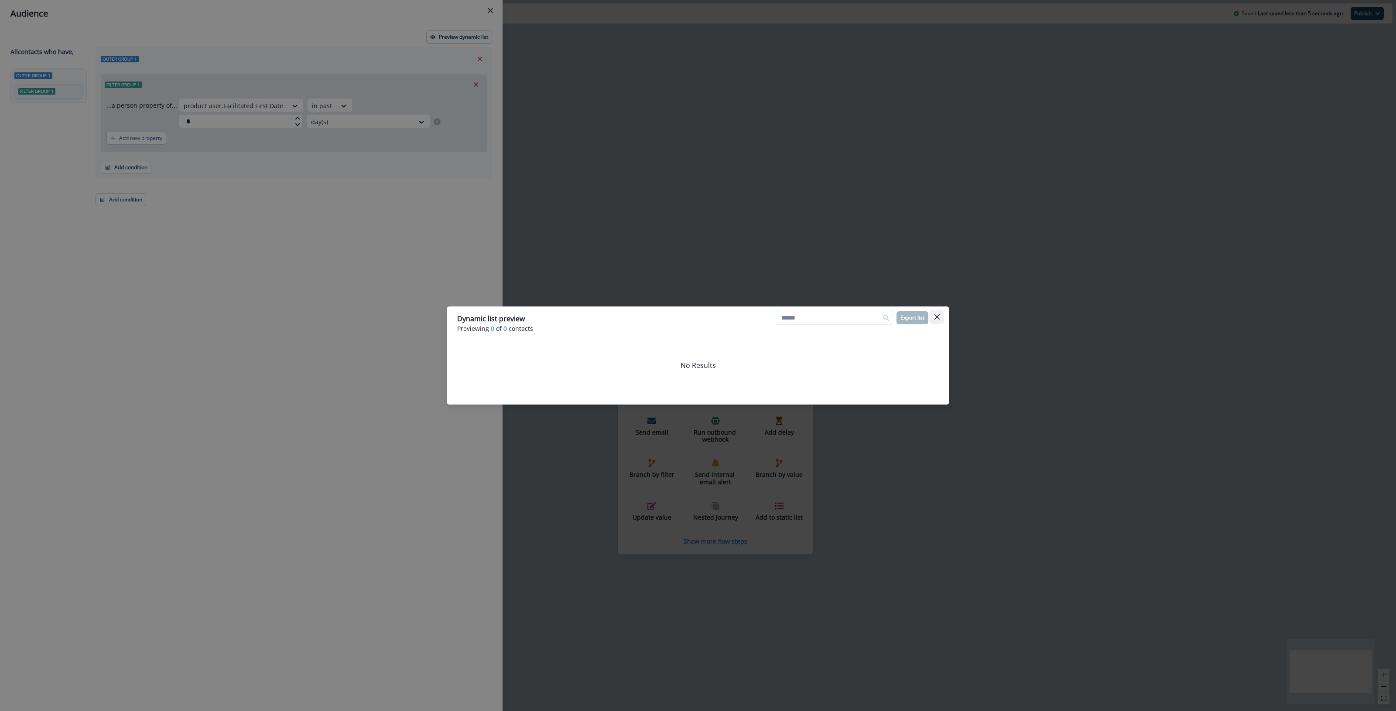
click at [674, 320] on button "Close" at bounding box center [937, 317] width 14 height 14
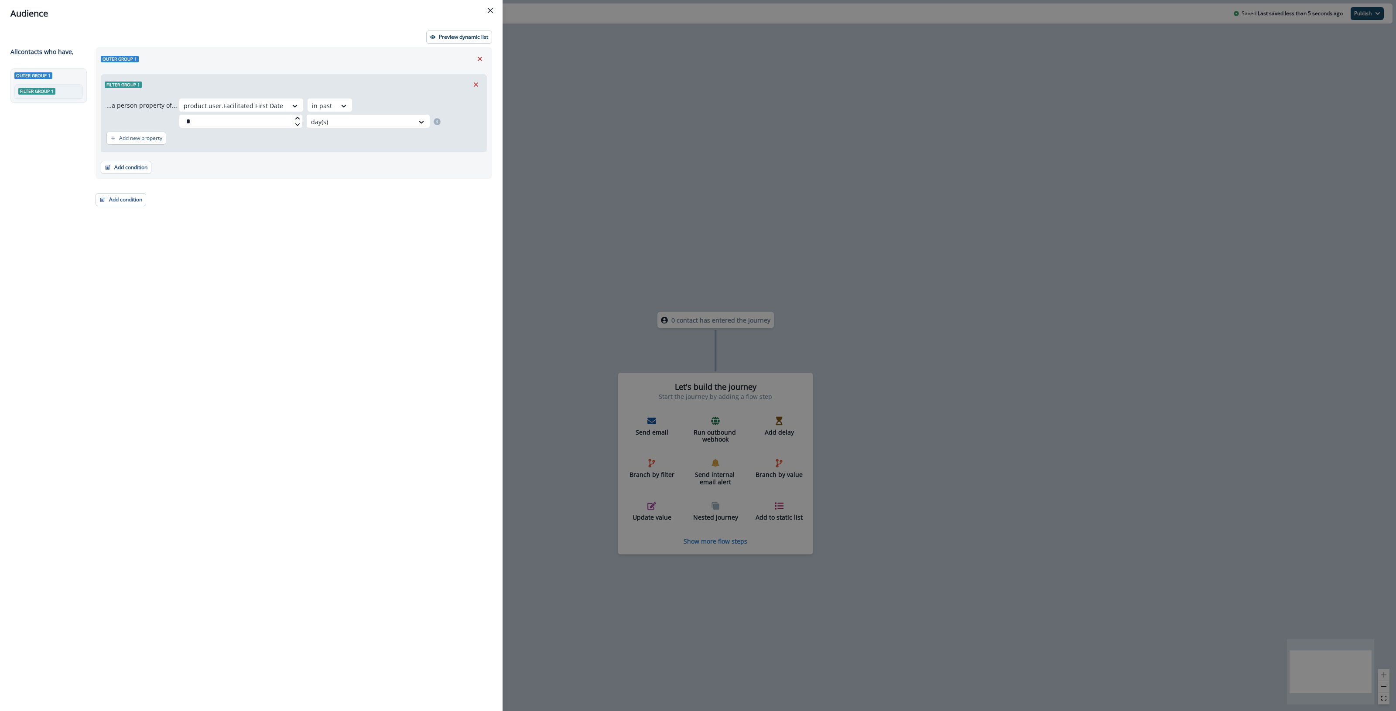
drag, startPoint x: 264, startPoint y: 123, endPoint x: 174, endPoint y: 124, distance: 89.4
click at [174, 124] on div "...a person property of... product user.Facilitated First Date in past * day(s)" at bounding box center [293, 113] width 375 height 30
type input "*"
click at [461, 34] on p "Preview dynamic list" at bounding box center [463, 37] width 49 height 6
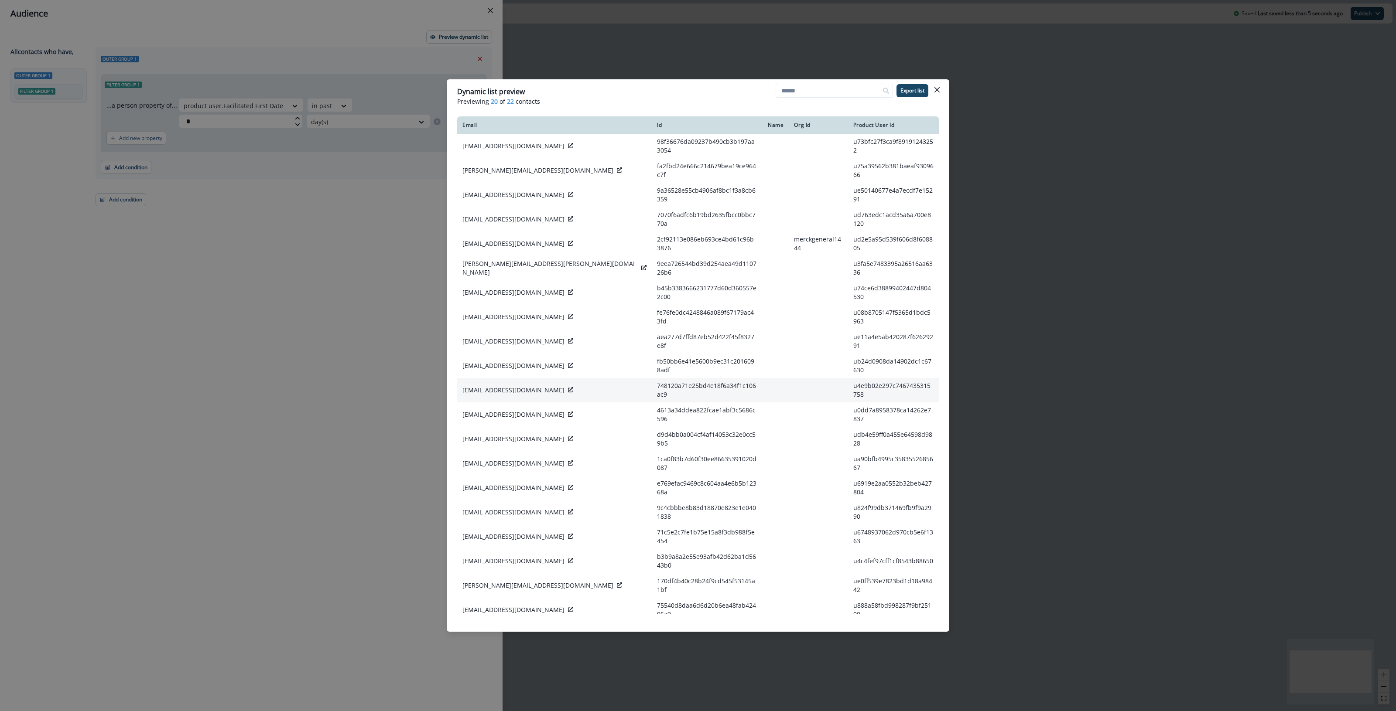
click at [568, 387] on icon at bounding box center [570, 389] width 5 height 5
click at [568, 412] on icon at bounding box center [570, 414] width 5 height 5
click at [674, 92] on icon "Close" at bounding box center [936, 89] width 5 height 5
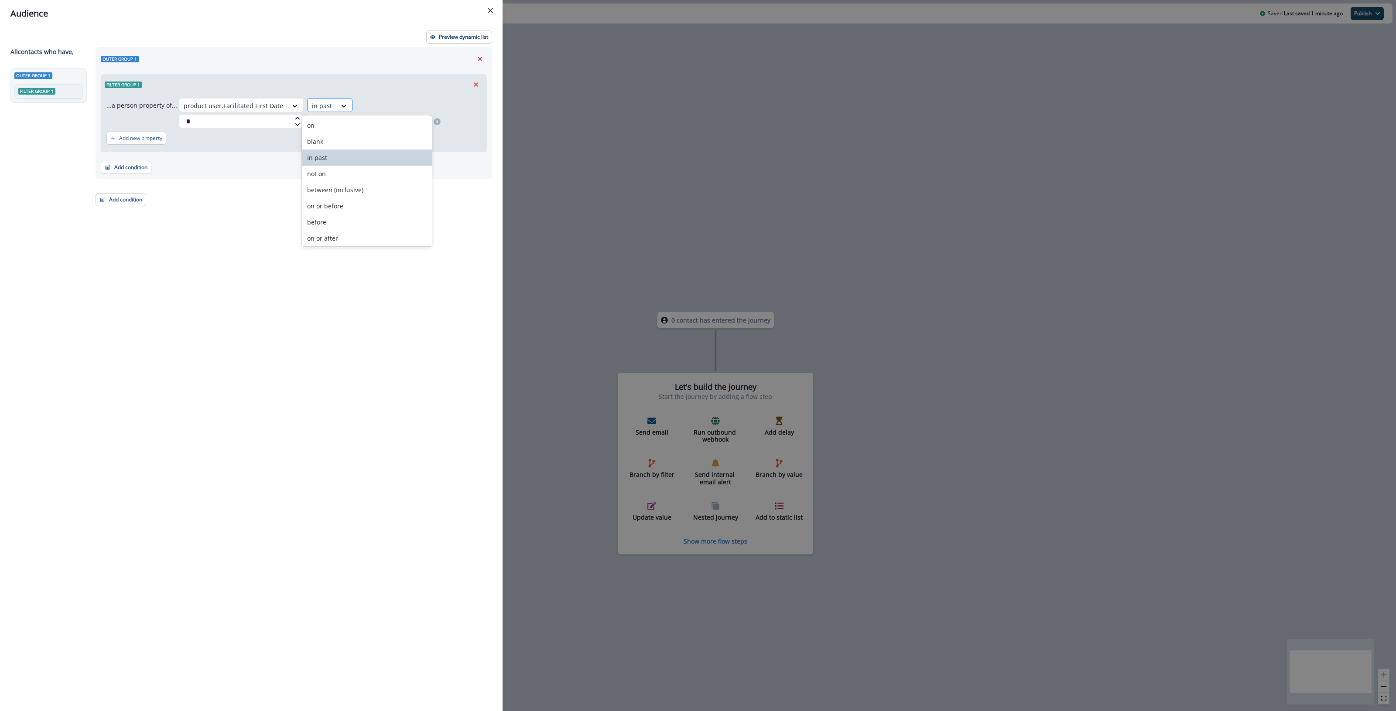
click at [340, 105] on icon at bounding box center [344, 106] width 8 height 9
click at [336, 232] on div "on or after" at bounding box center [367, 238] width 130 height 16
click at [234, 122] on input "date" at bounding box center [208, 121] width 59 height 14
click at [467, 40] on p "Preview dynamic list" at bounding box center [463, 37] width 49 height 6
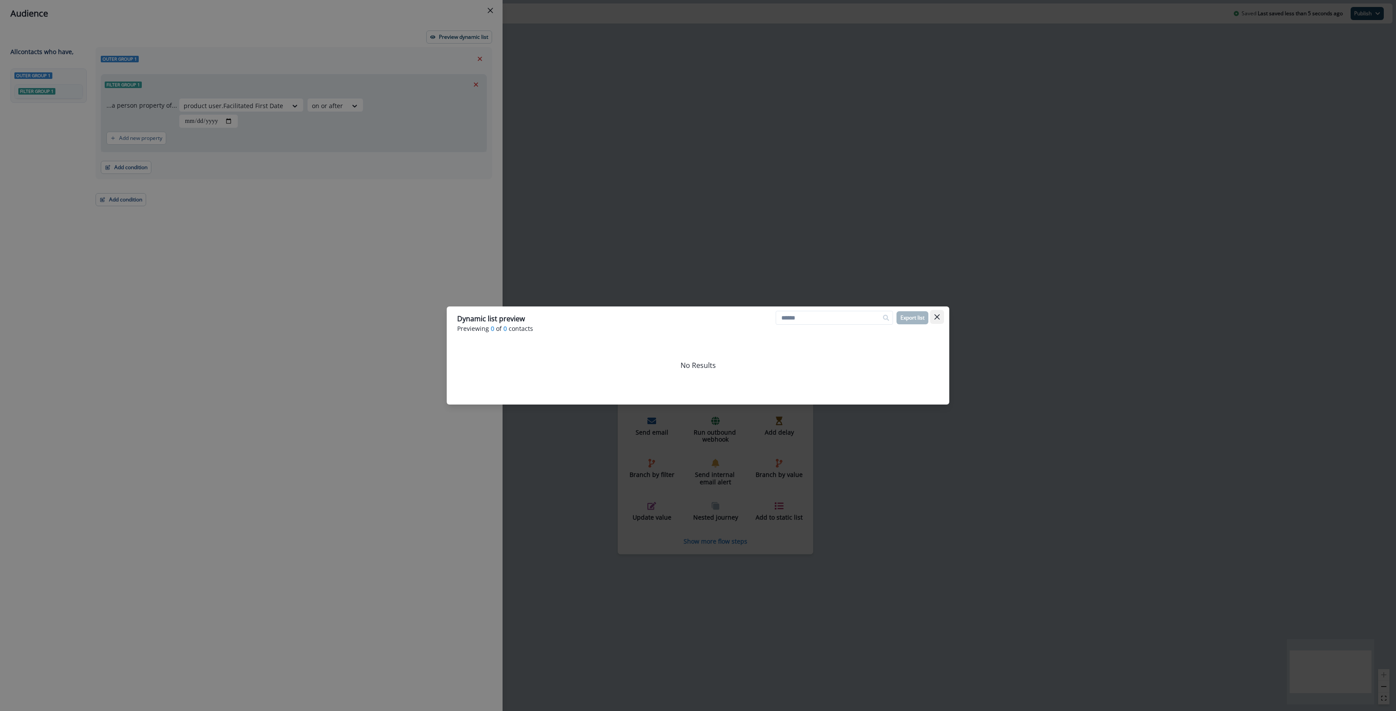
click at [674, 315] on icon "Close" at bounding box center [936, 316] width 5 height 5
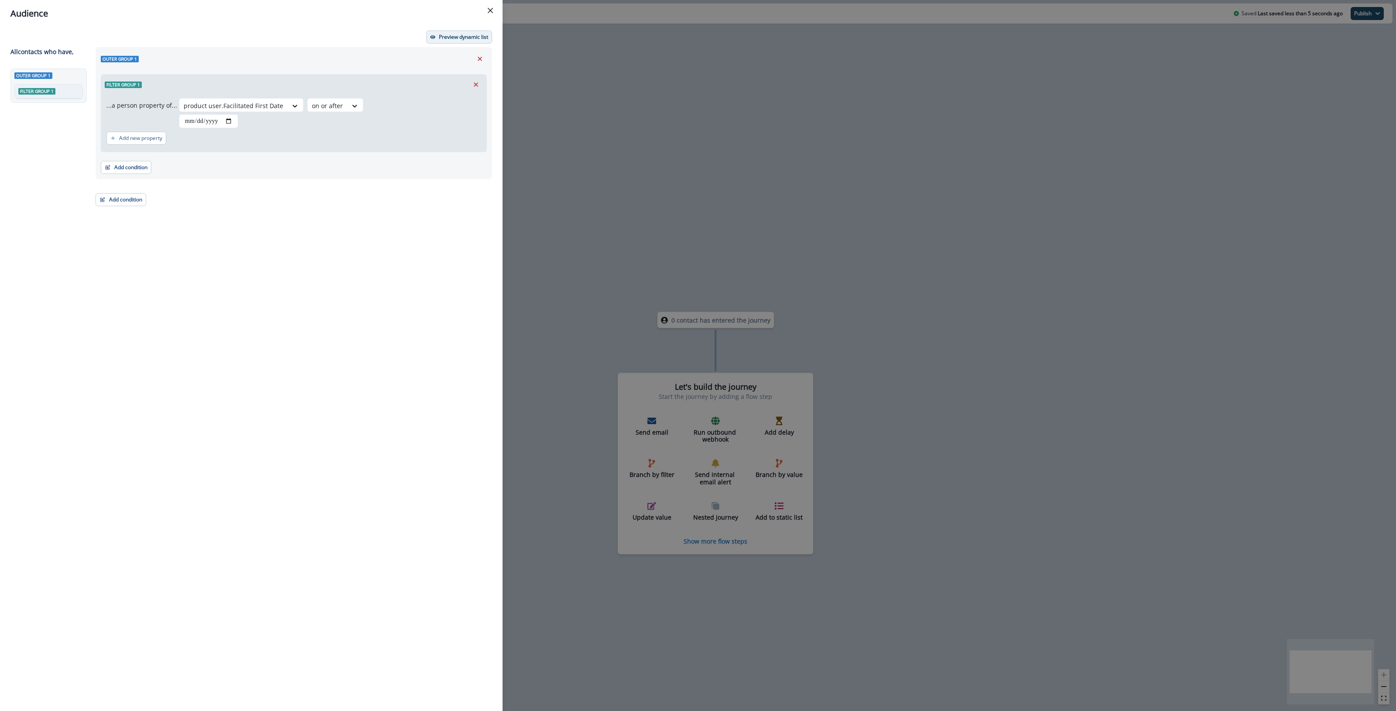
click at [465, 32] on button "Preview dynamic list" at bounding box center [459, 37] width 66 height 13
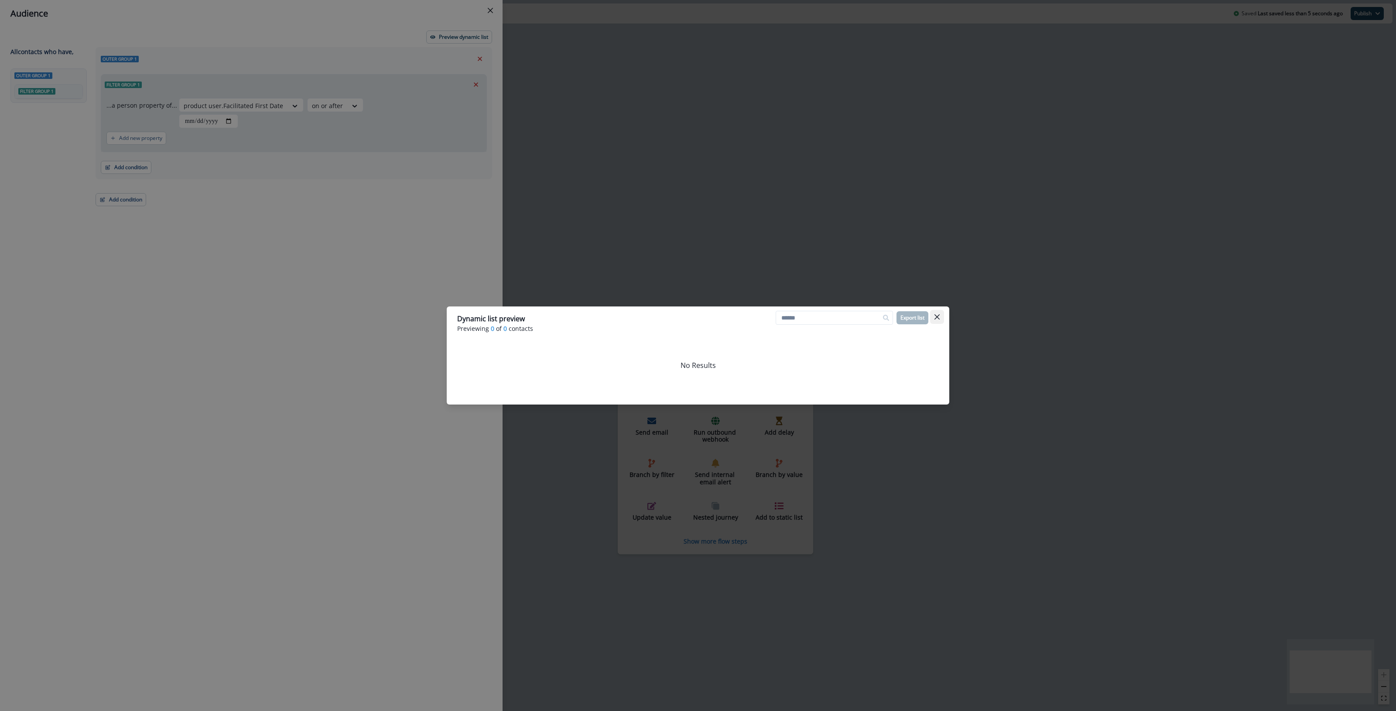
click at [674, 314] on icon "Close" at bounding box center [936, 316] width 5 height 5
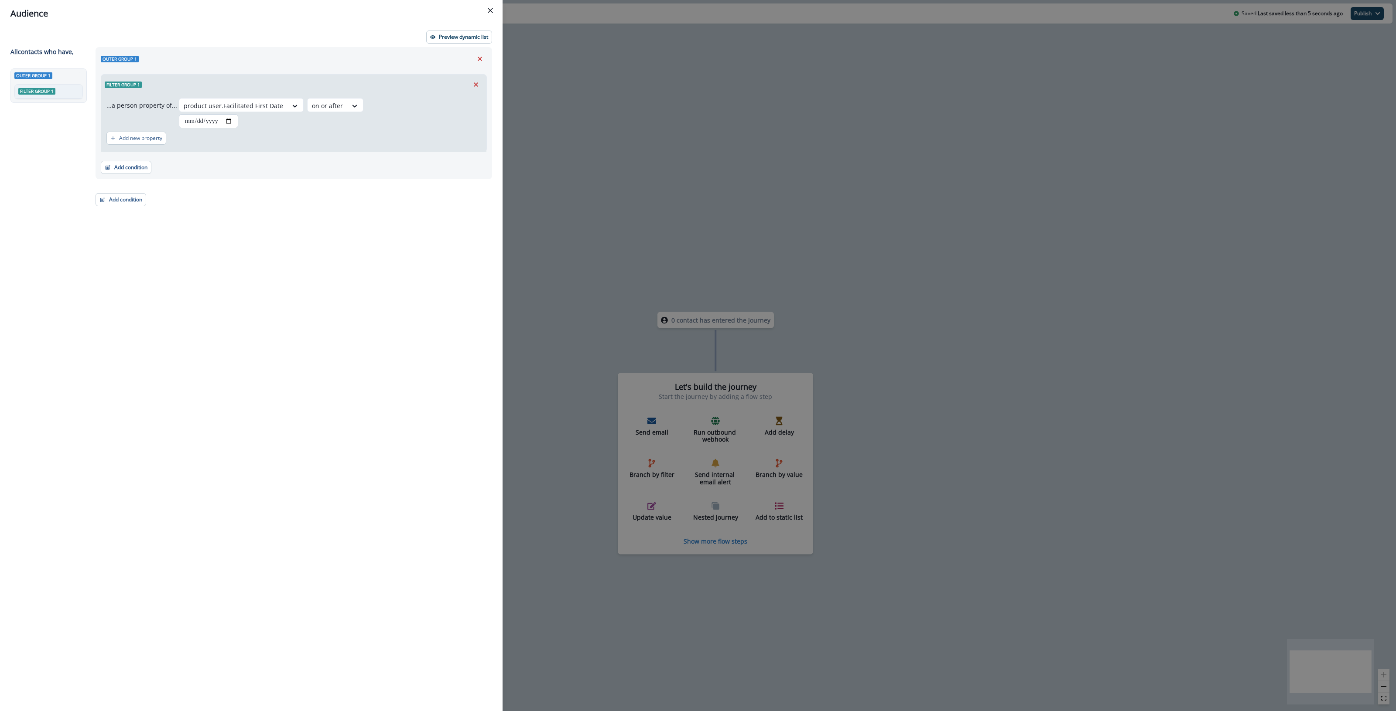
click at [234, 121] on input "**********" at bounding box center [208, 121] width 59 height 14
type input "**********"
click at [456, 34] on p "Preview dynamic list" at bounding box center [463, 37] width 49 height 6
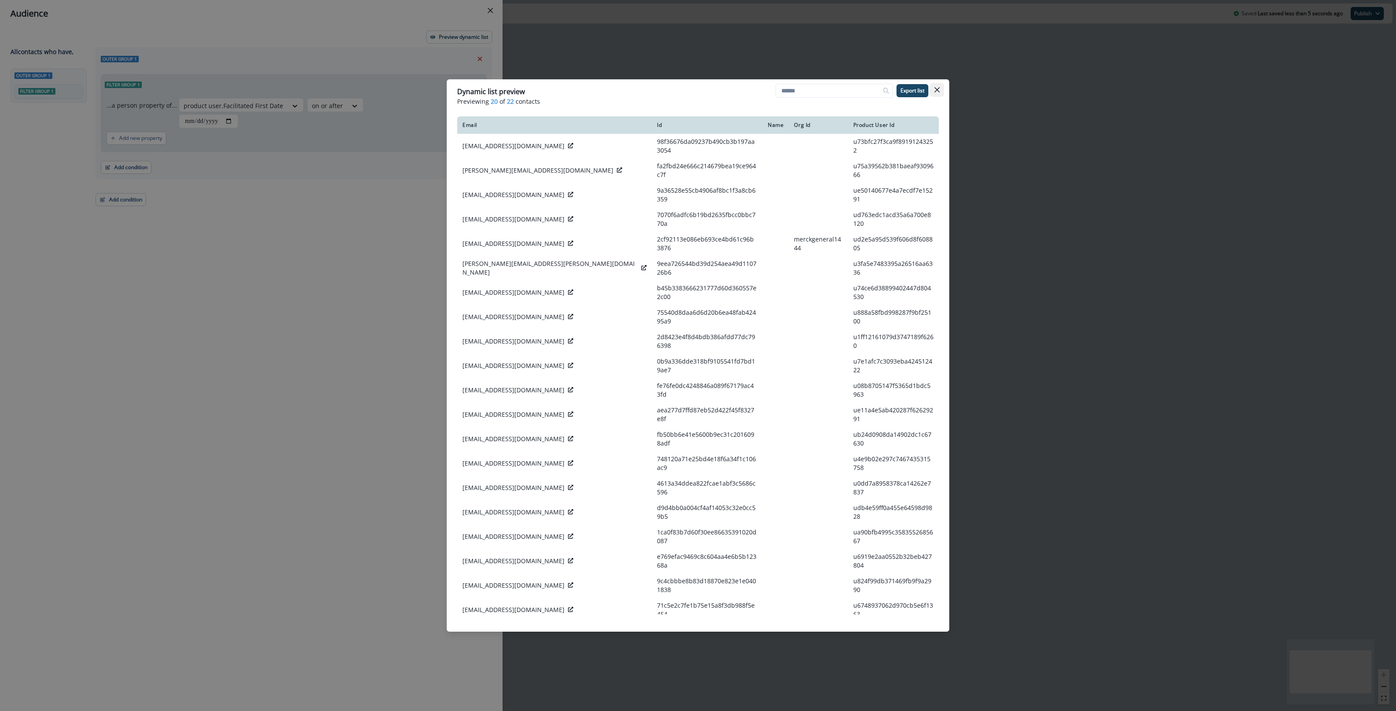
click at [674, 90] on icon "Close" at bounding box center [936, 89] width 5 height 5
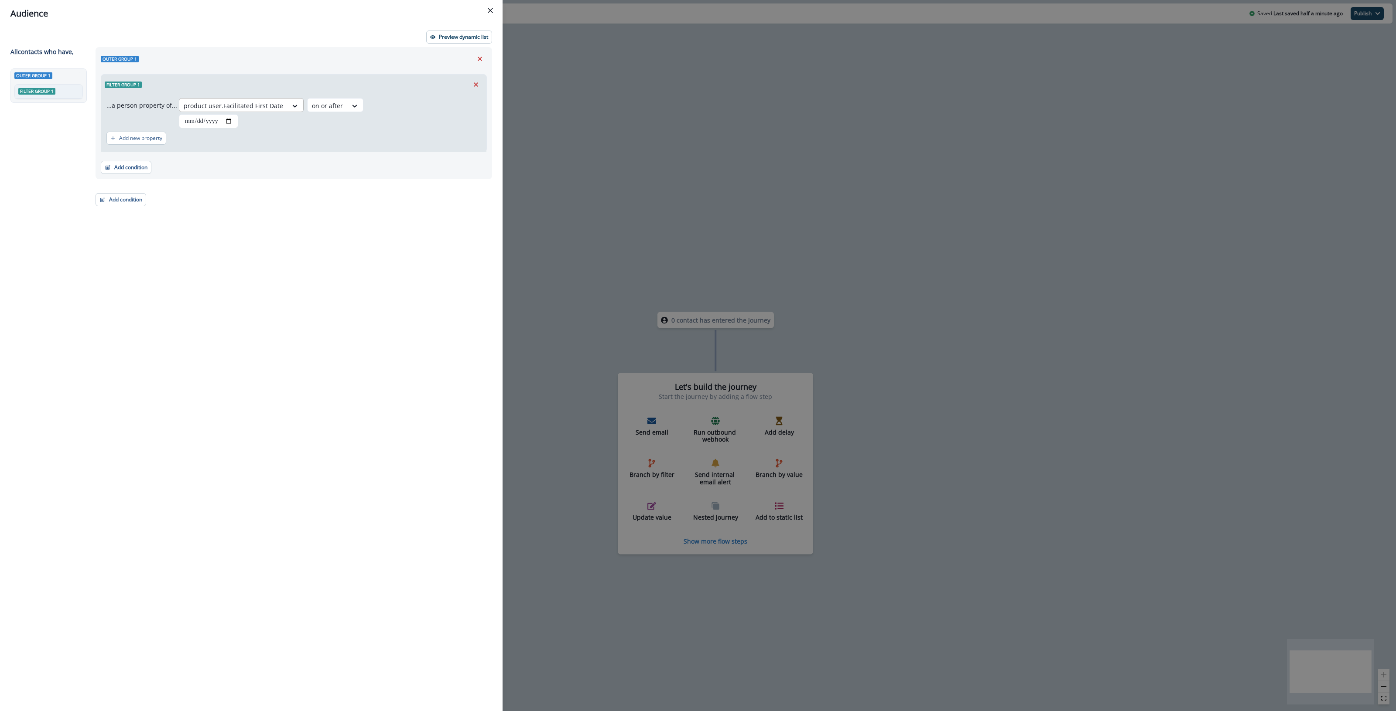
click at [264, 101] on div at bounding box center [233, 105] width 99 height 11
type input "*****"
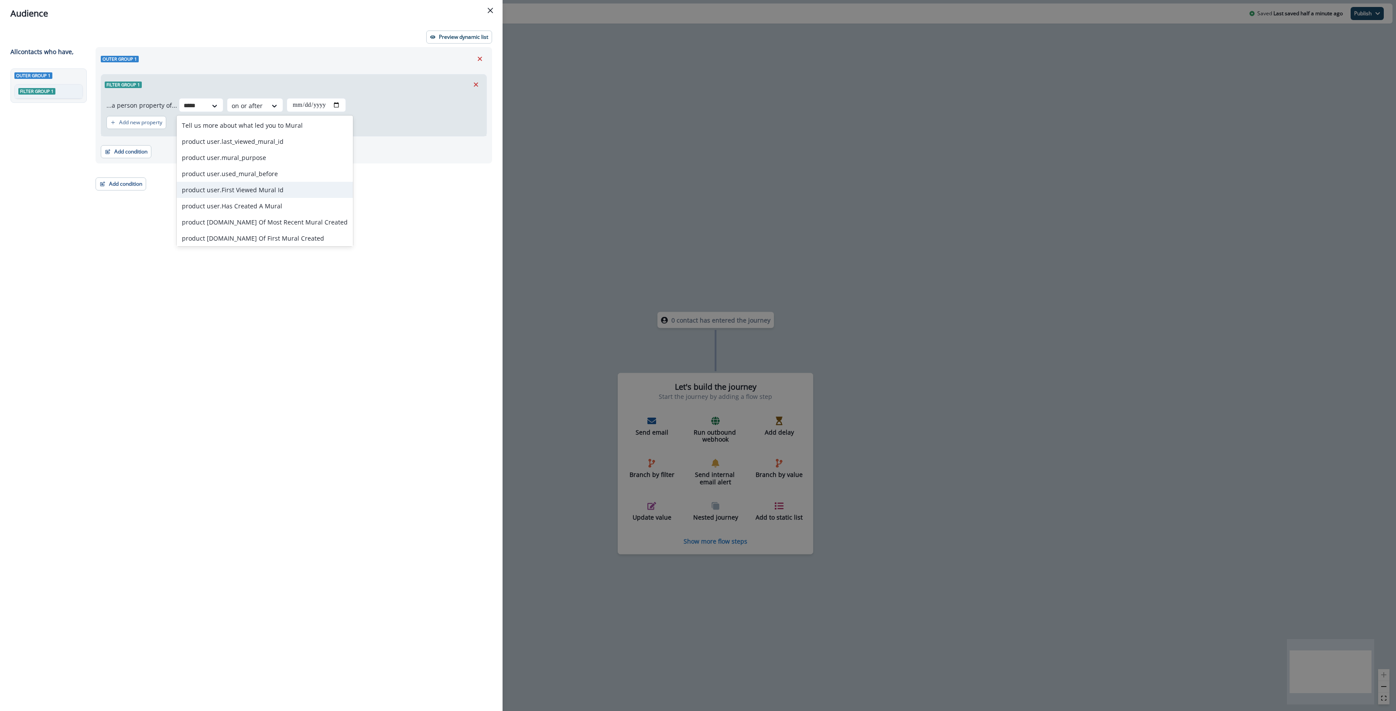
click at [285, 195] on div "product user.First Viewed Mural Id" at bounding box center [265, 190] width 176 height 16
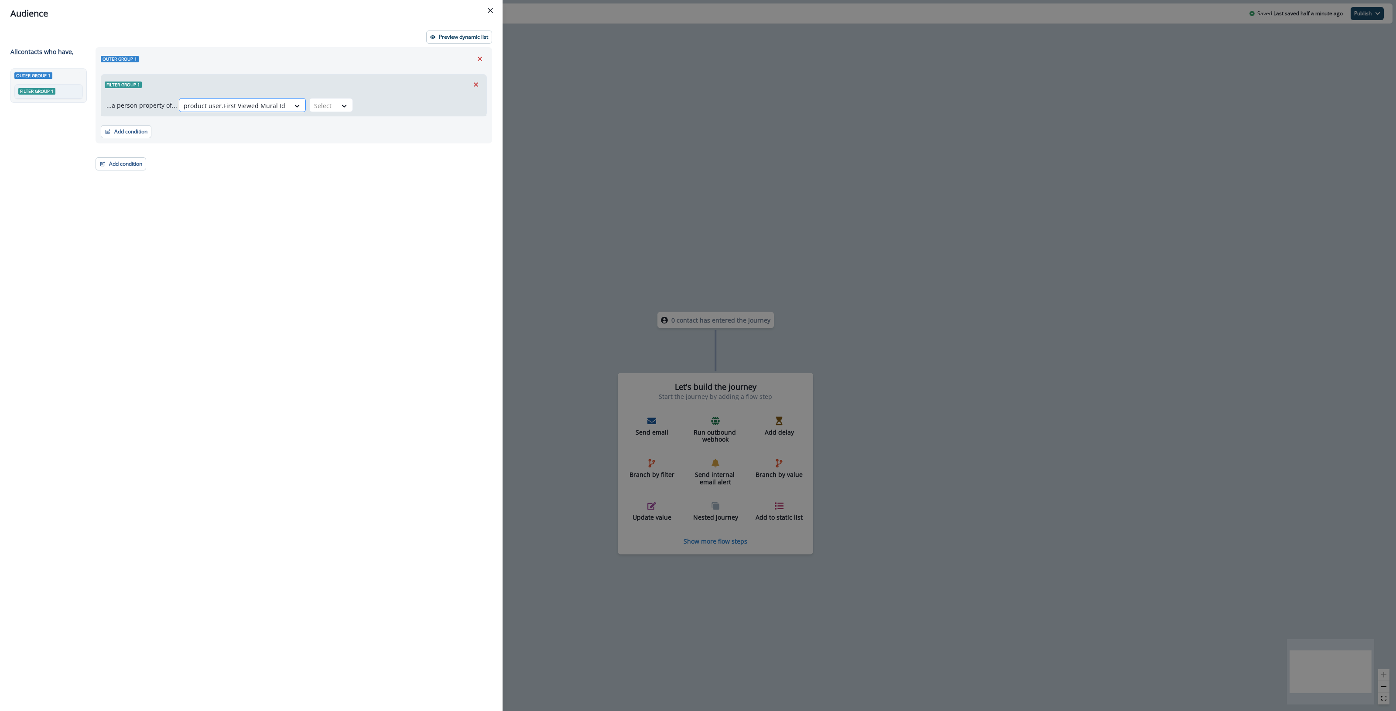
click at [251, 105] on div at bounding box center [235, 105] width 102 height 11
click at [385, 178] on div "Outer group 1 Filter group 1 ...a person property of... product user.First View…" at bounding box center [291, 363] width 402 height 632
click at [480, 58] on icon "Remove" at bounding box center [480, 59] width 4 height 4
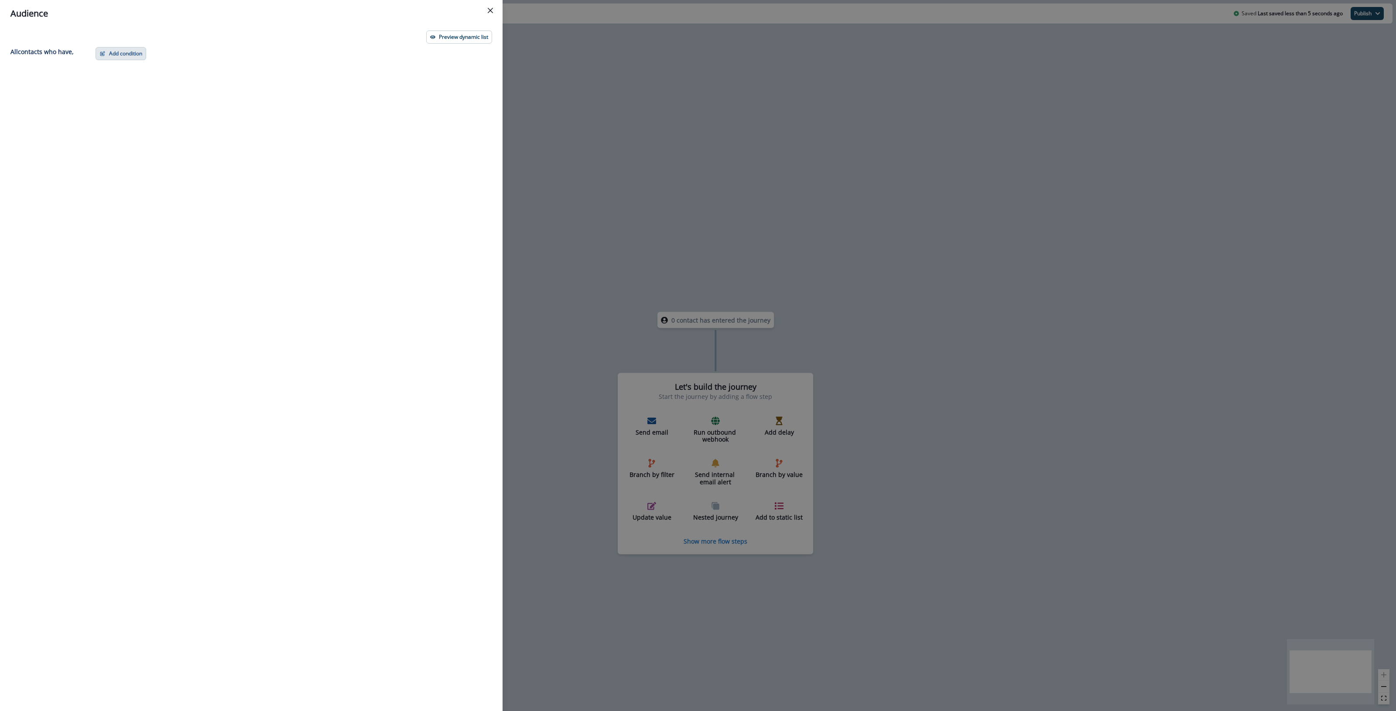
click at [120, 53] on button "Add condition" at bounding box center [121, 53] width 51 height 13
click at [160, 116] on button "Performed a marketing activity" at bounding box center [151, 120] width 110 height 14
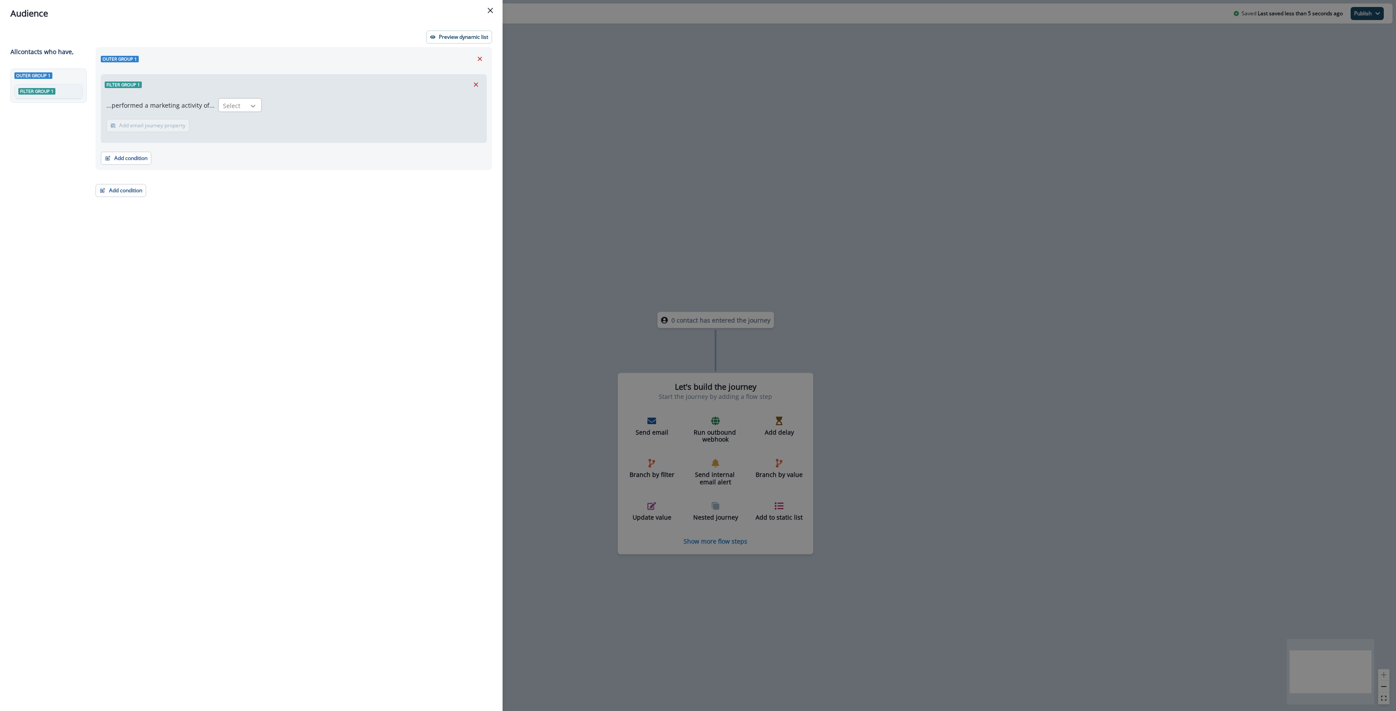
click at [249, 102] on icon at bounding box center [253, 106] width 8 height 9
click at [250, 144] on div "Emails delivered for journey" at bounding box center [276, 141] width 123 height 16
click at [256, 130] on button "Add email journey property" at bounding box center [261, 125] width 83 height 13
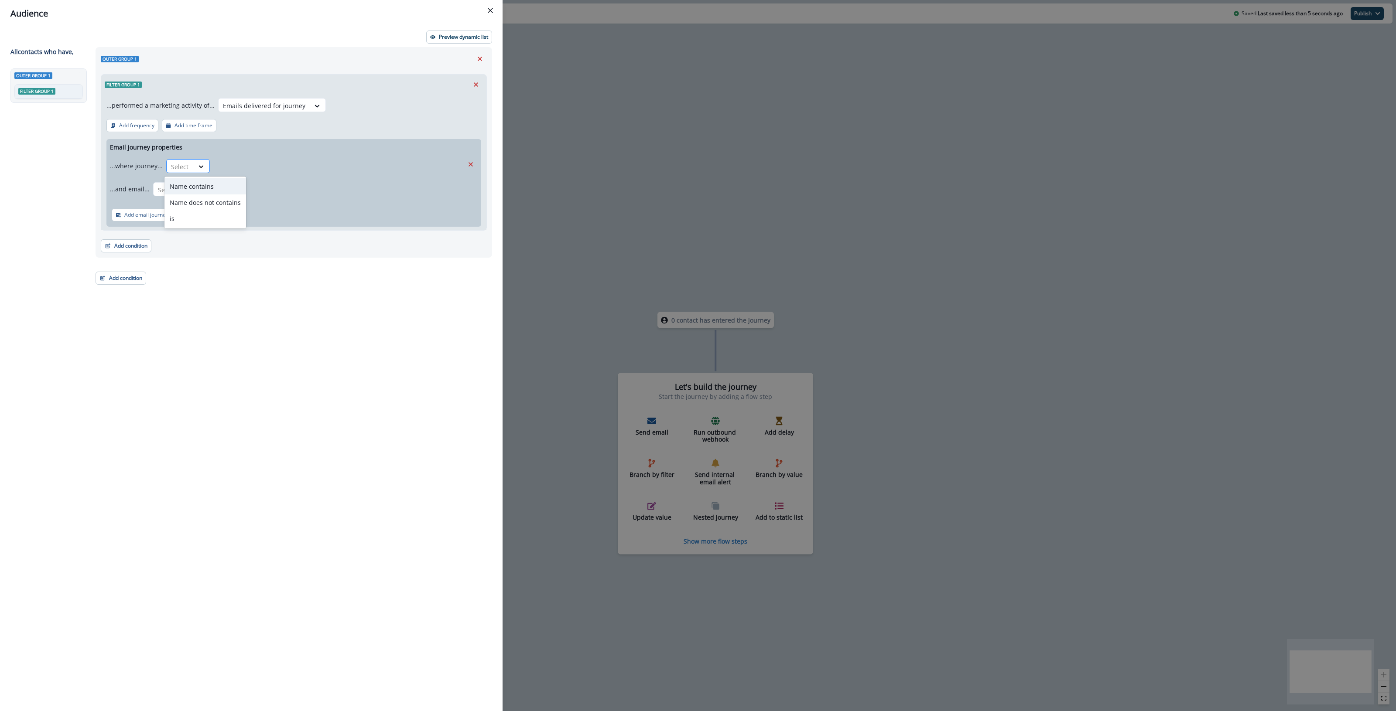
click at [177, 162] on div at bounding box center [180, 166] width 18 height 11
click at [180, 218] on div "is" at bounding box center [205, 219] width 82 height 16
click at [228, 164] on div at bounding box center [330, 166] width 225 height 11
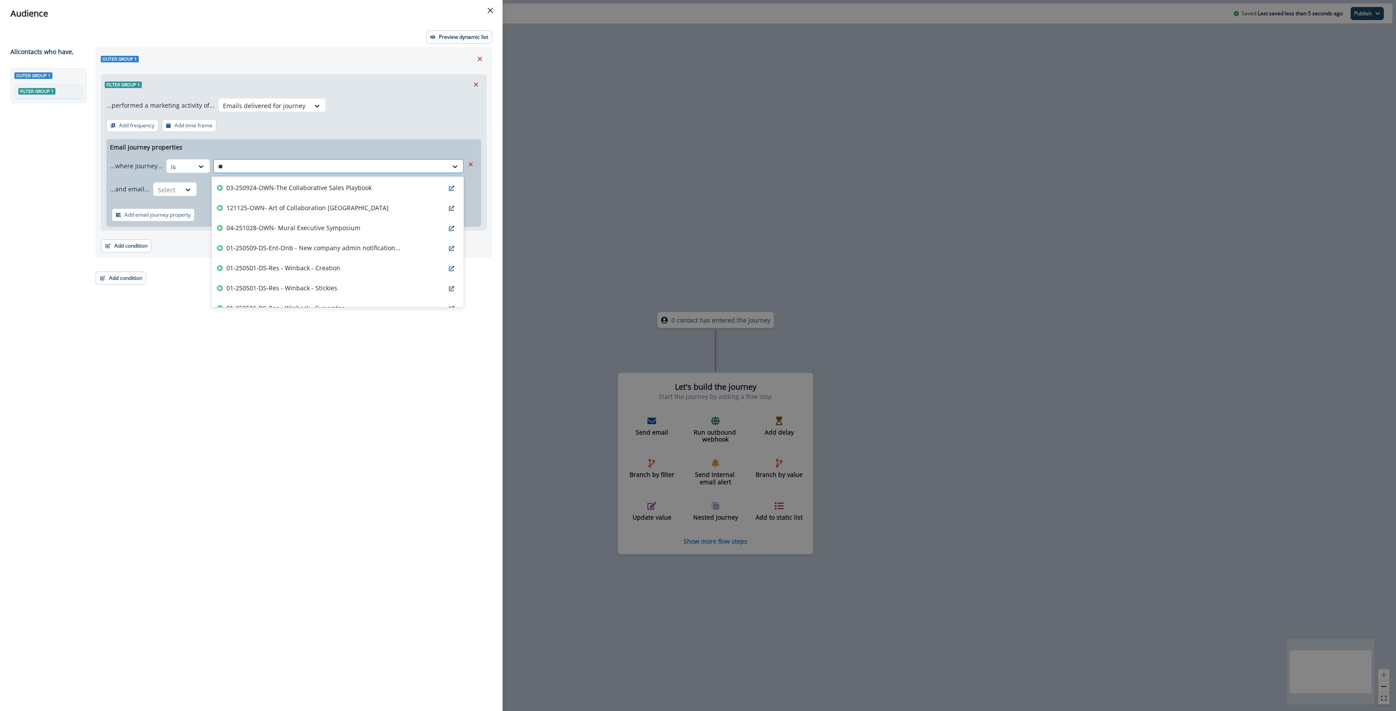
type input "***"
click at [313, 269] on p "01-251002-BB- Winback - 3-4 months" at bounding box center [280, 267] width 108 height 9
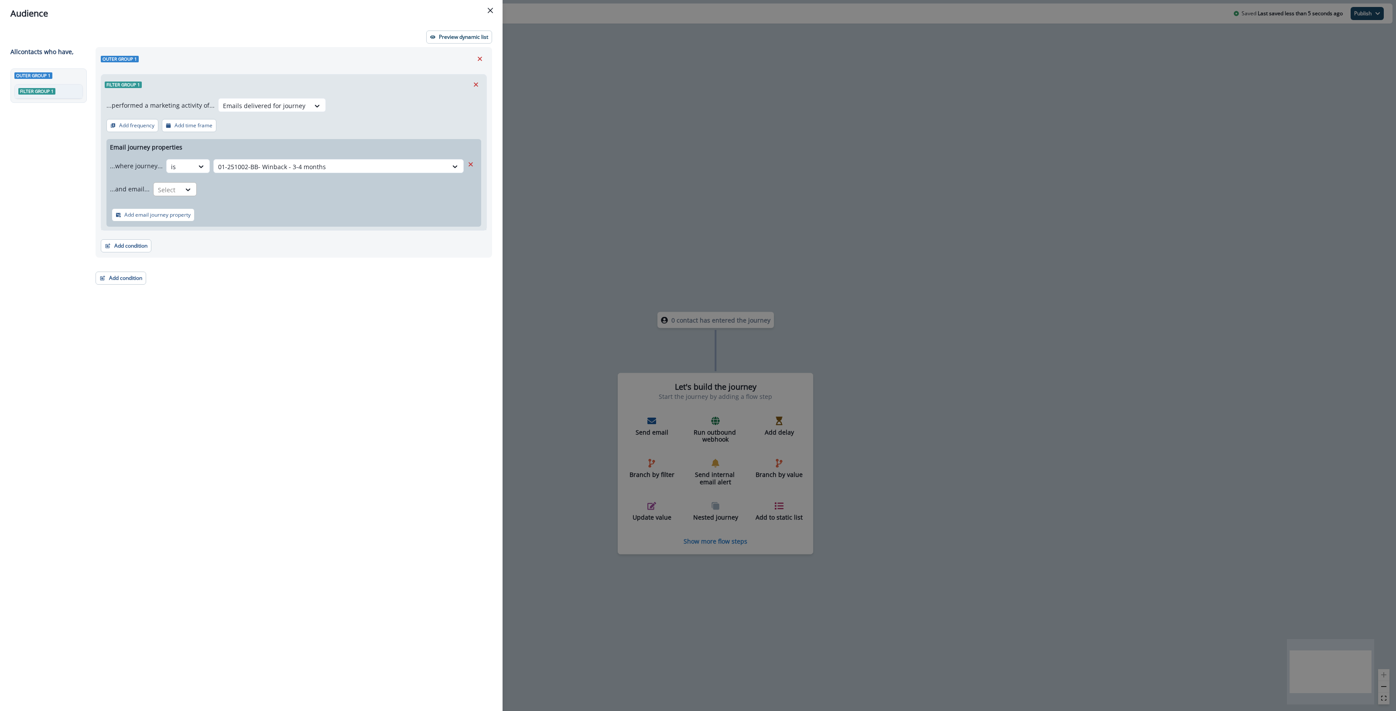
click at [177, 187] on div "Select" at bounding box center [167, 190] width 27 height 14
click at [171, 244] on div "is" at bounding box center [192, 241] width 82 height 16
click at [266, 187] on div at bounding box center [323, 189] width 236 height 11
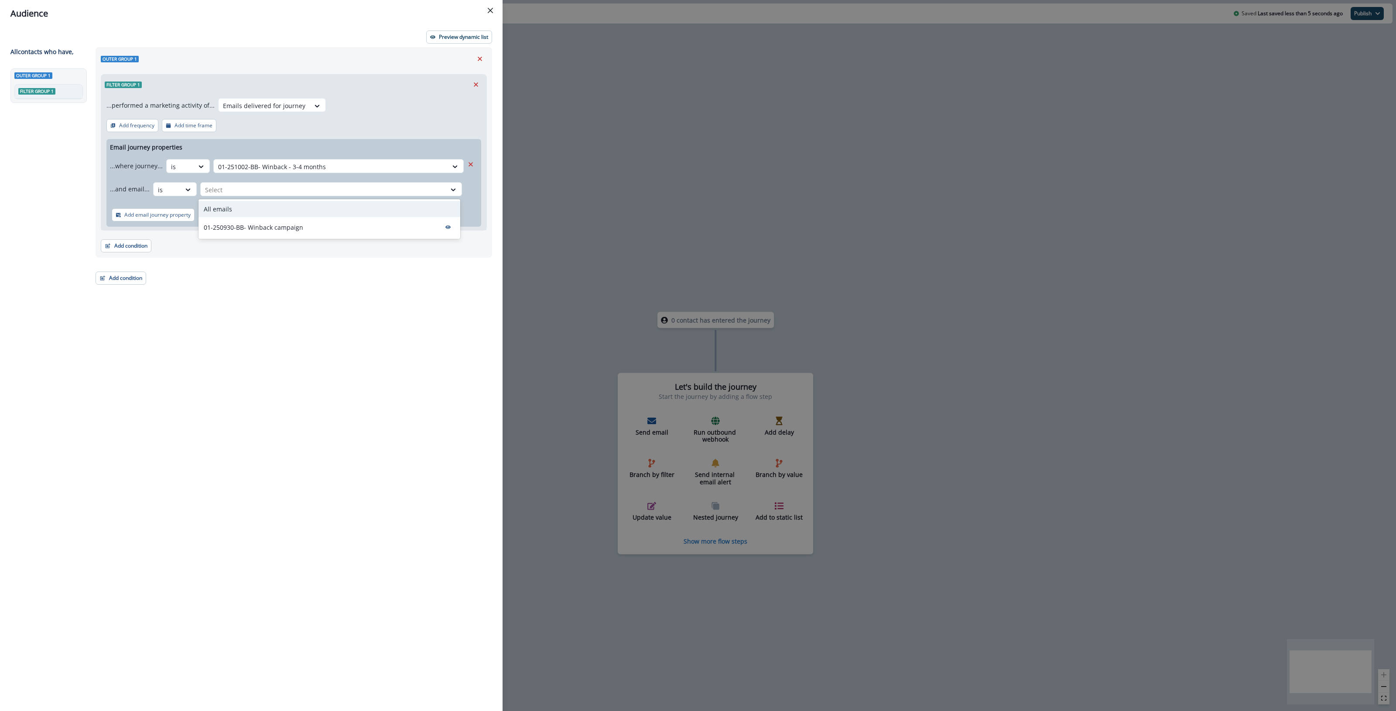
click at [254, 214] on div "All emails" at bounding box center [329, 209] width 262 height 16
click at [116, 278] on button "Add condition" at bounding box center [121, 278] width 51 height 13
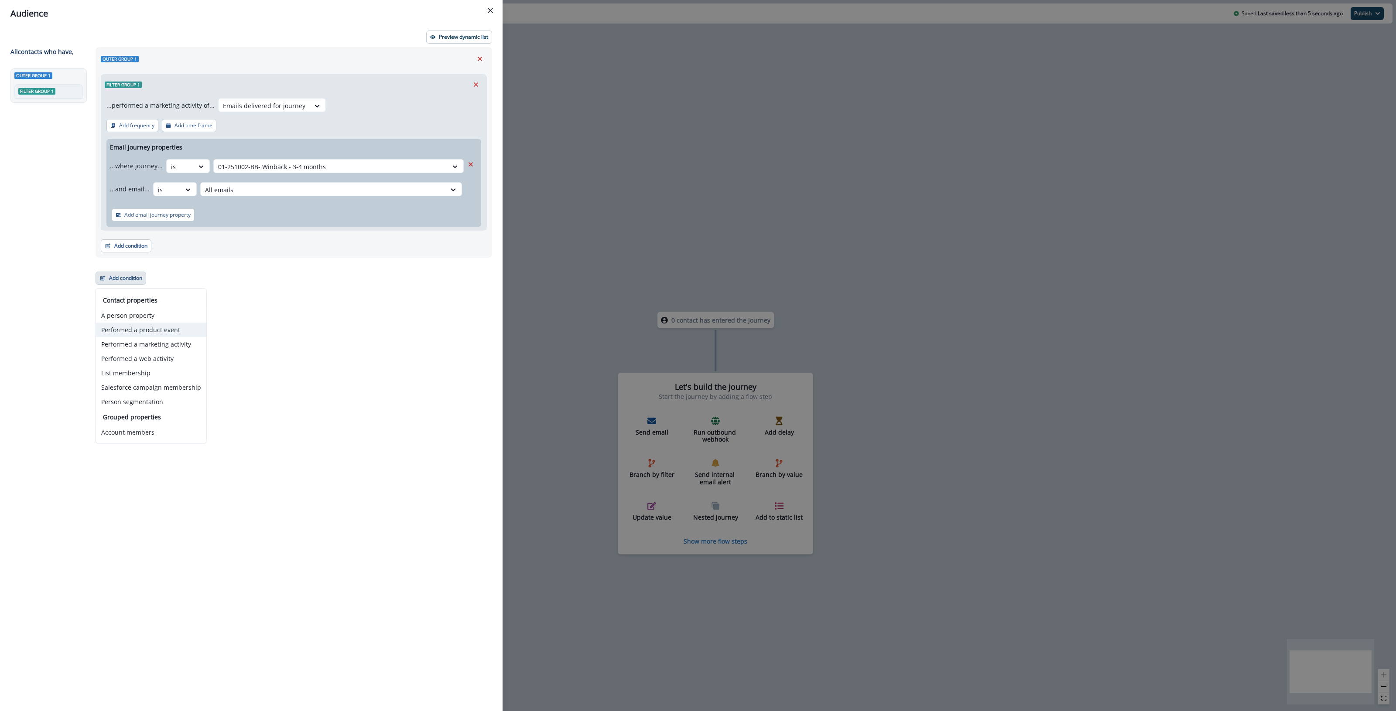
click at [166, 330] on button "Performed a product event" at bounding box center [151, 330] width 110 height 14
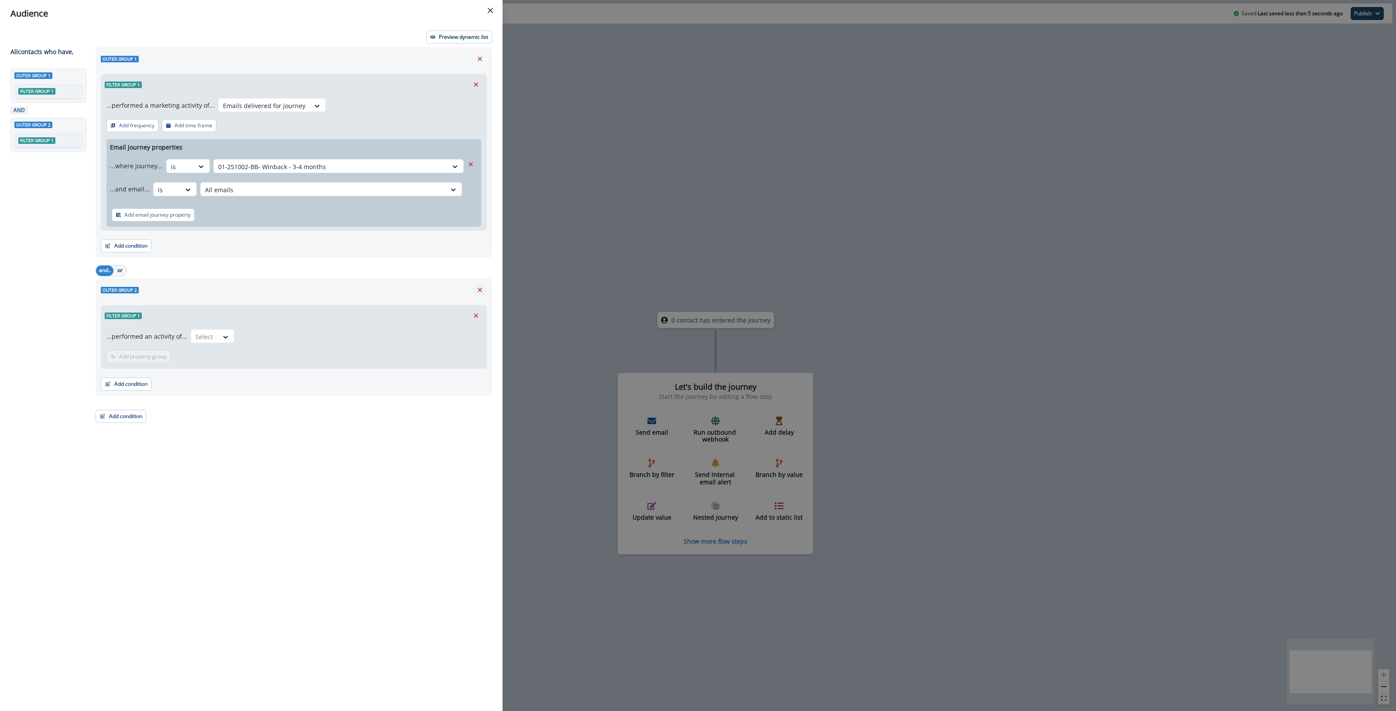
click at [479, 287] on icon "Remove" at bounding box center [480, 290] width 8 height 8
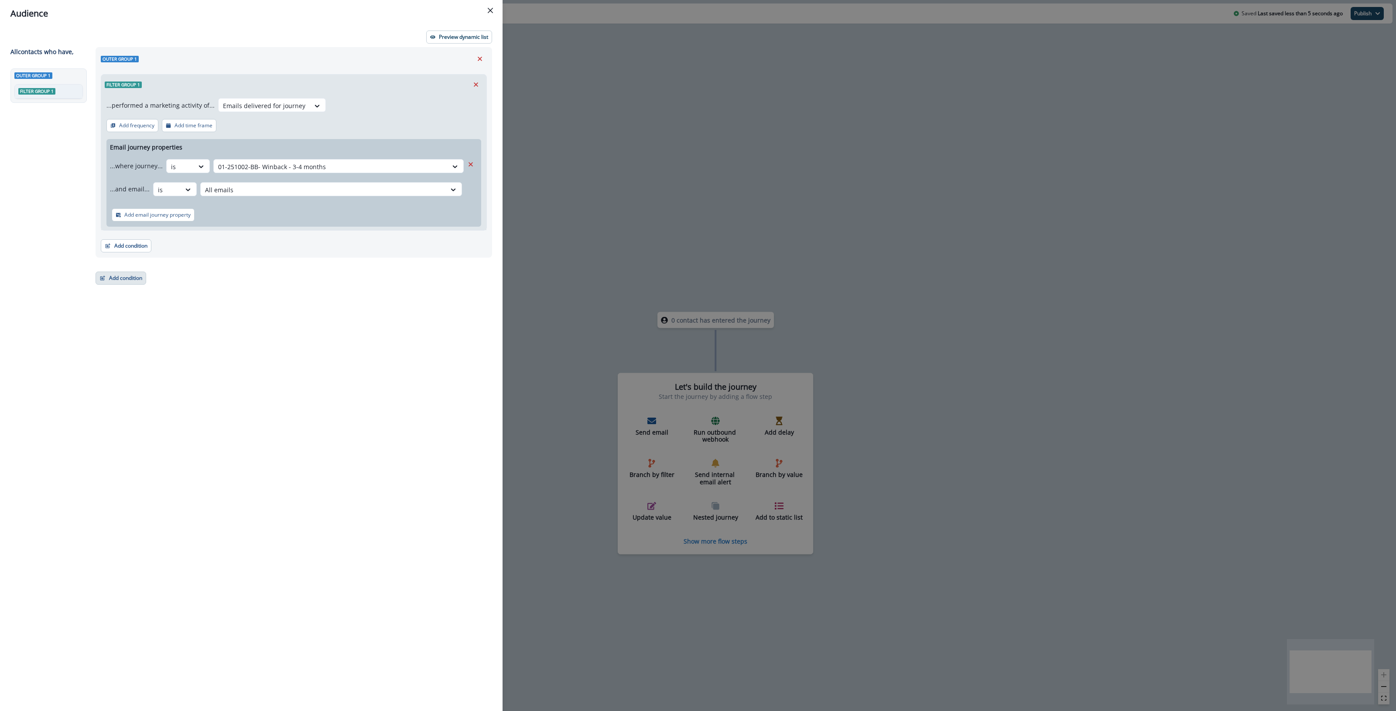
click at [132, 281] on button "Add condition" at bounding box center [121, 278] width 51 height 13
click at [144, 317] on button "A person property" at bounding box center [151, 315] width 110 height 14
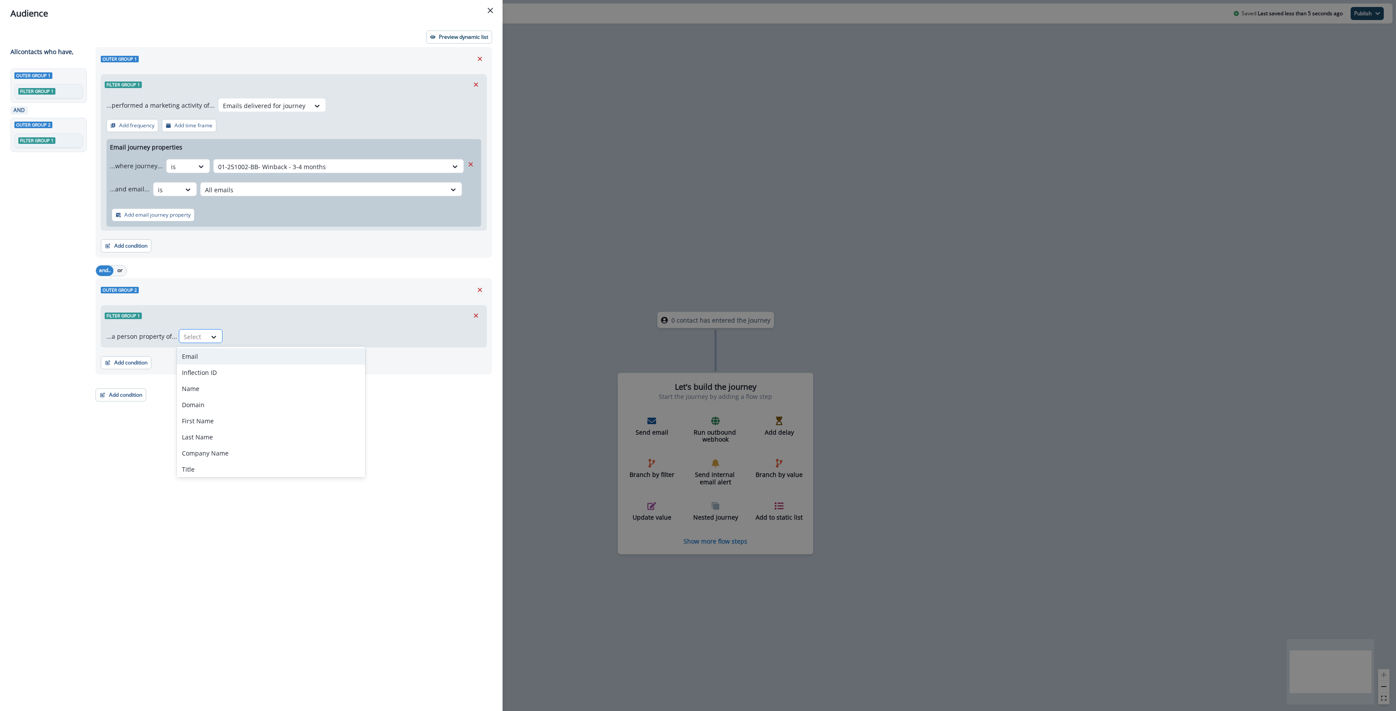
click at [190, 335] on div at bounding box center [193, 336] width 18 height 11
click at [476, 289] on icon "Remove" at bounding box center [480, 290] width 8 height 8
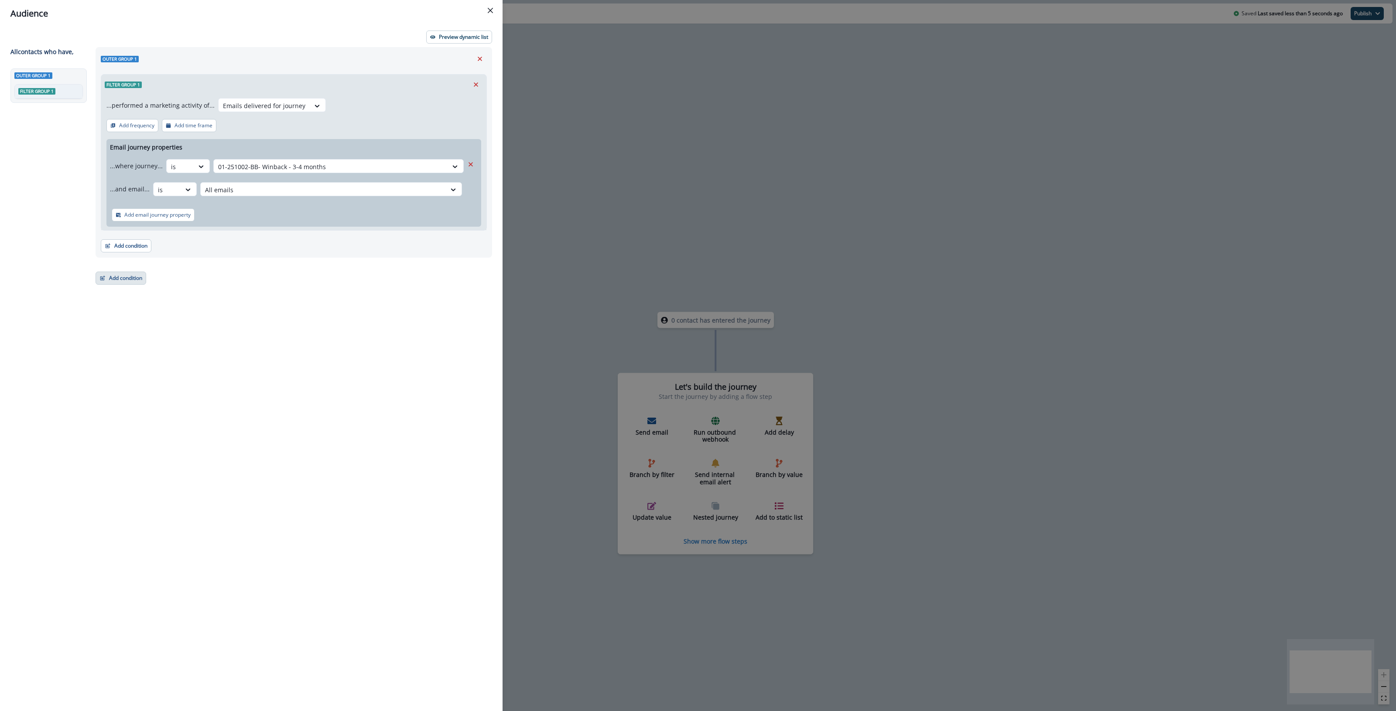
click at [120, 282] on button "Add condition" at bounding box center [121, 278] width 51 height 13
click at [154, 331] on button "Performed a product event" at bounding box center [151, 330] width 110 height 14
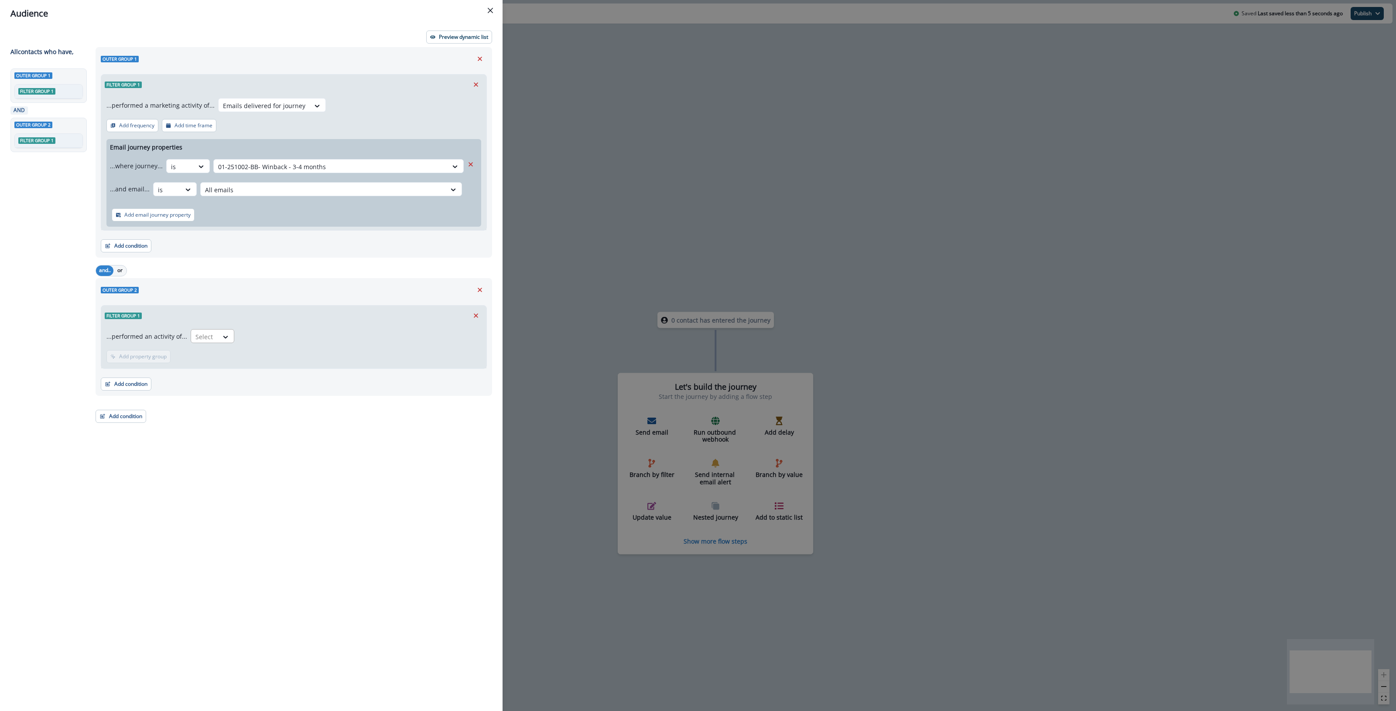
click at [206, 333] on div at bounding box center [204, 336] width 18 height 11
type input "******"
click at [221, 360] on div "update activity" at bounding box center [225, 356] width 75 height 16
click at [171, 358] on button "Add time frame" at bounding box center [189, 356] width 55 height 13
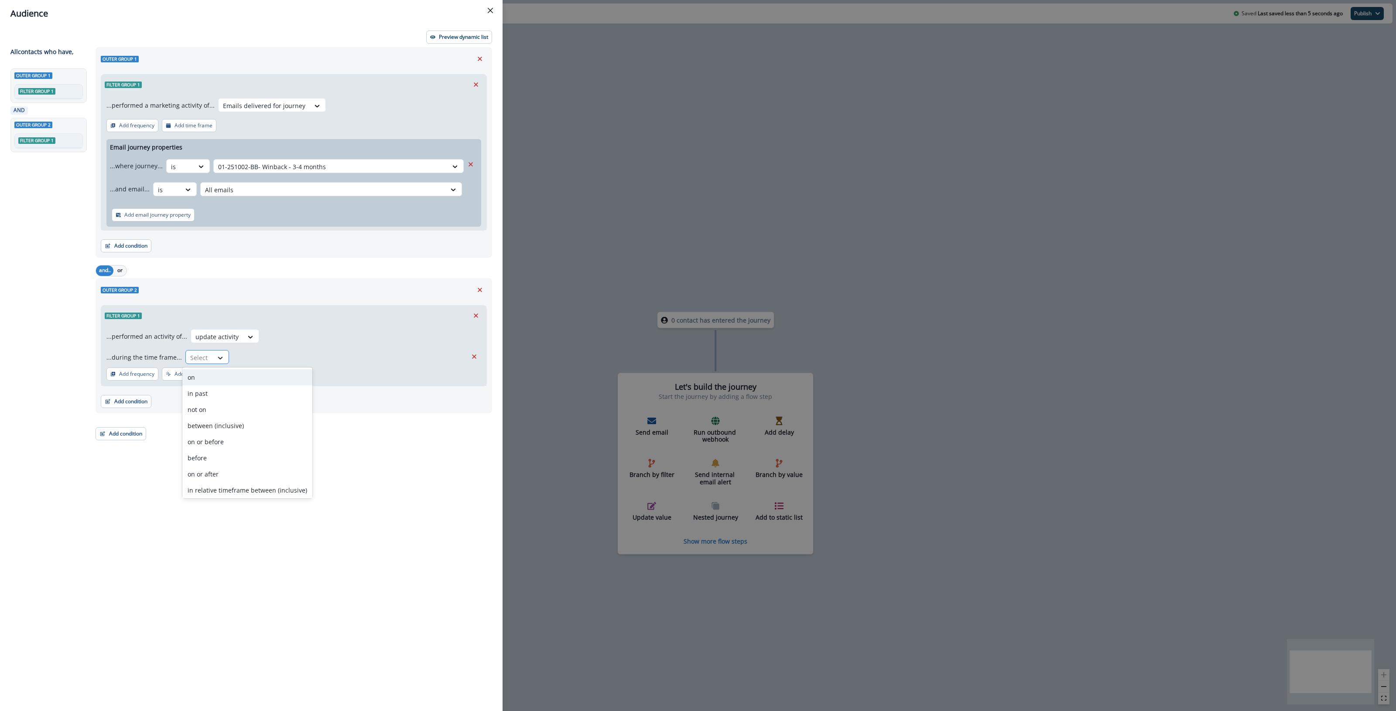
click at [213, 359] on div at bounding box center [220, 358] width 15 height 9
click at [227, 470] on div "on or after" at bounding box center [247, 474] width 130 height 16
click at [456, 357] on input "date" at bounding box center [356, 357] width 222 height 14
type input "**********"
click at [444, 37] on p "Preview dynamic list" at bounding box center [463, 37] width 49 height 6
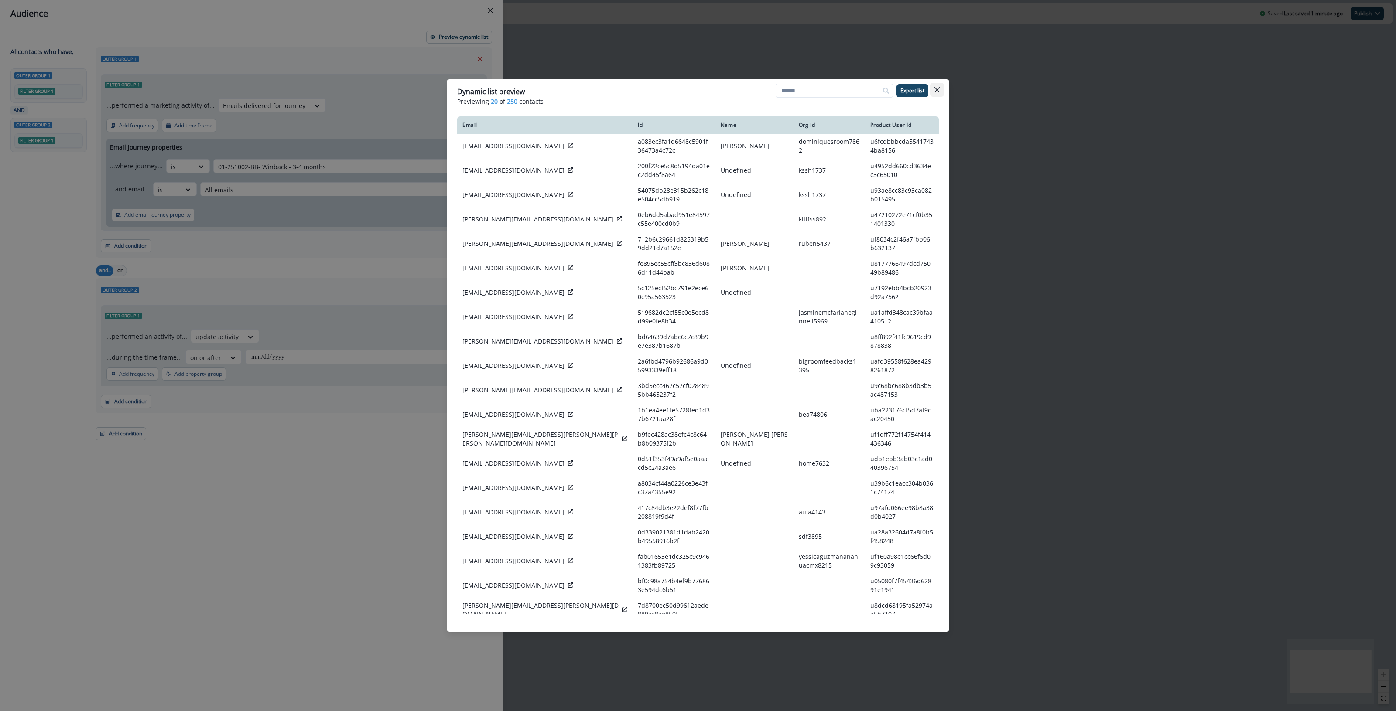
click at [674, 92] on button "Close" at bounding box center [937, 90] width 14 height 14
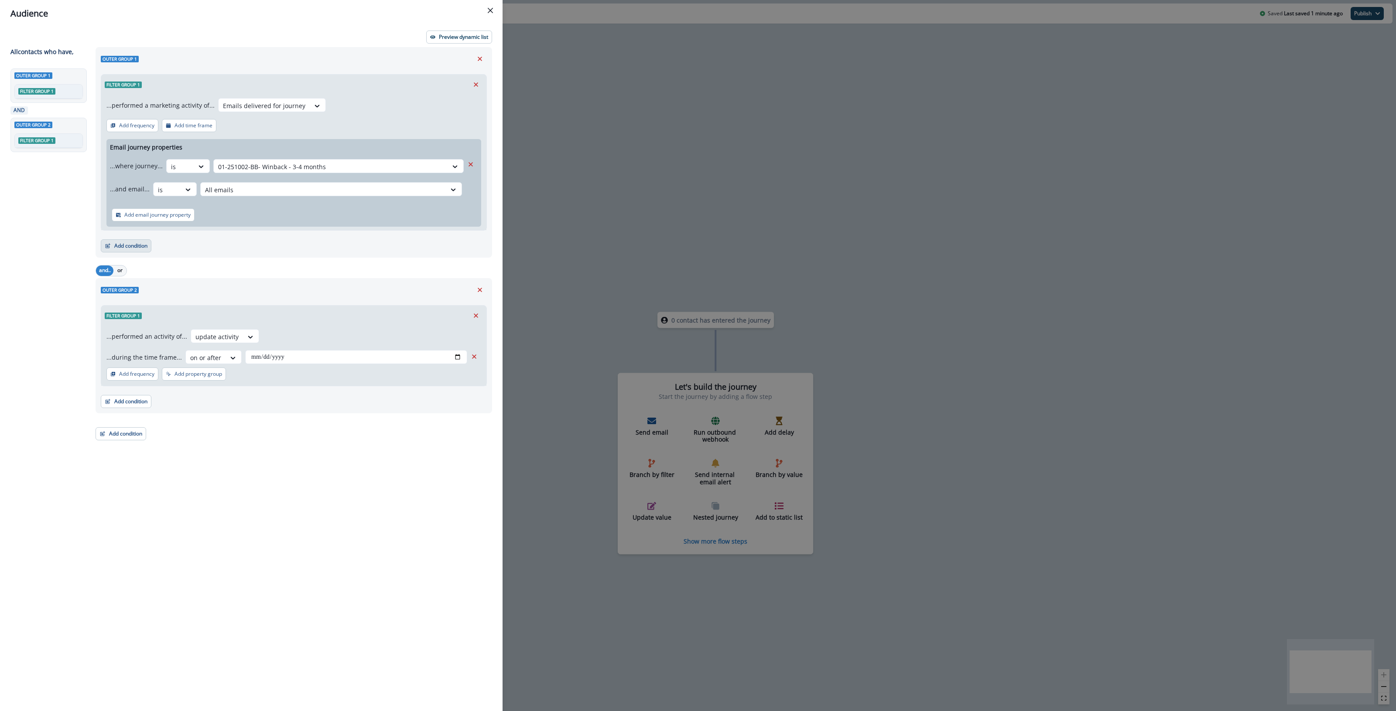
click at [119, 251] on button "Add condition" at bounding box center [126, 245] width 51 height 13
click at [260, 210] on div "Add email journey property" at bounding box center [293, 215] width 375 height 24
click at [225, 212] on div "Add email journey property" at bounding box center [293, 215] width 375 height 24
click at [169, 213] on p "Add email journey property" at bounding box center [157, 215] width 66 height 6
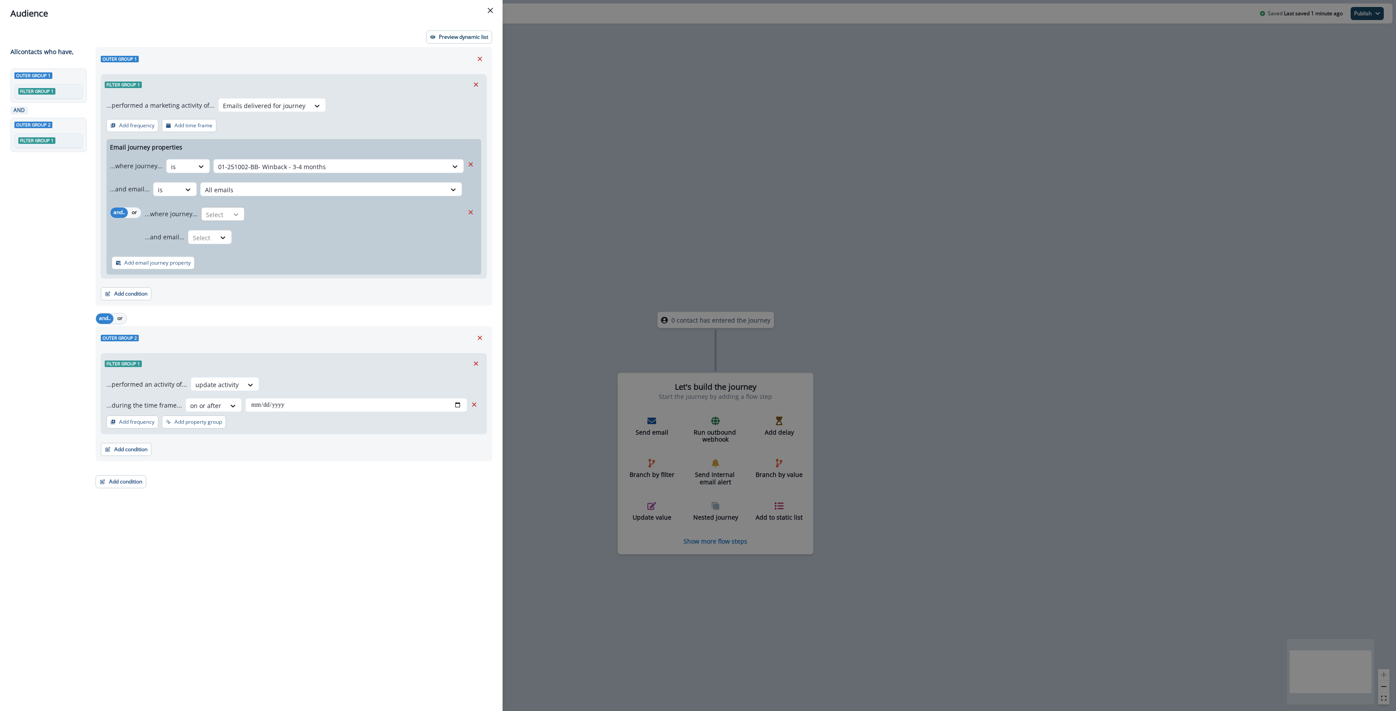
click at [229, 213] on div at bounding box center [236, 214] width 15 height 9
click at [208, 264] on div "is" at bounding box center [240, 266] width 82 height 16
click at [287, 209] on div at bounding box center [348, 214] width 190 height 11
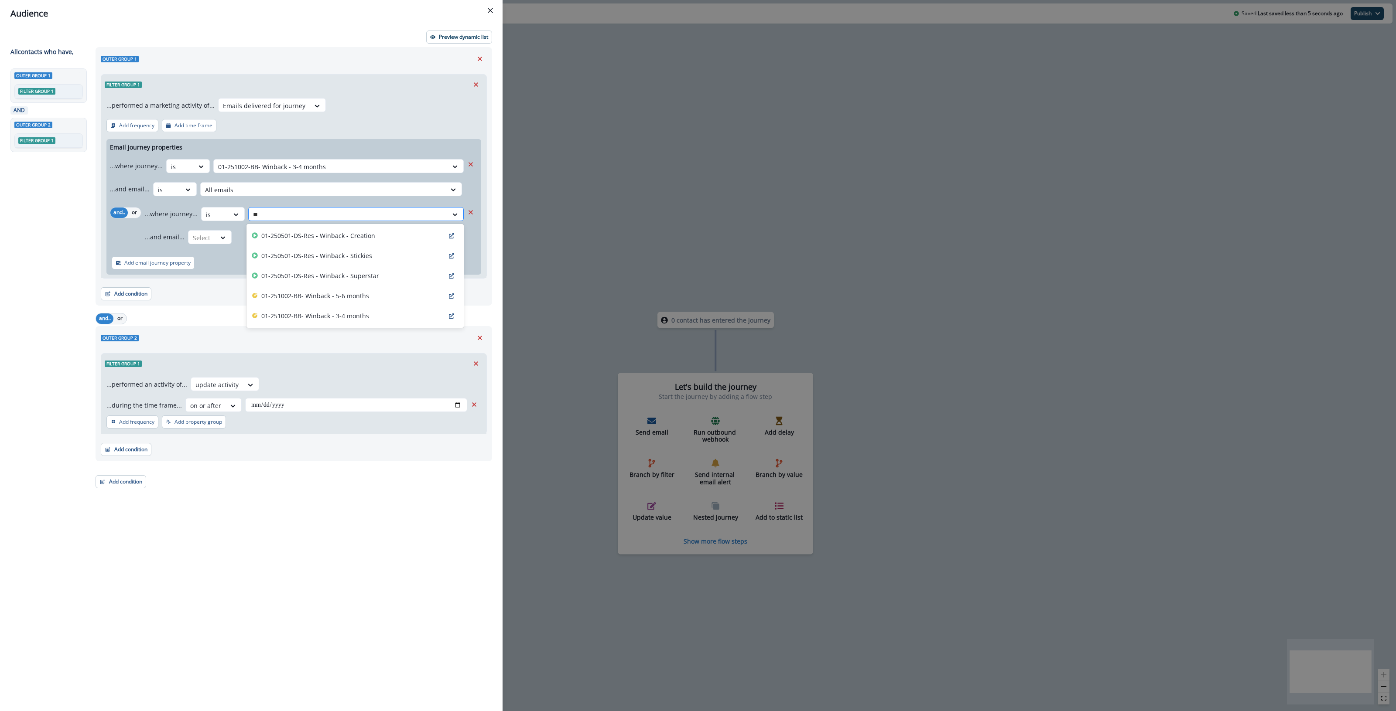
type input "***"
click at [329, 297] on p "01-251002-BB- Winback - 5-6 months" at bounding box center [315, 295] width 108 height 9
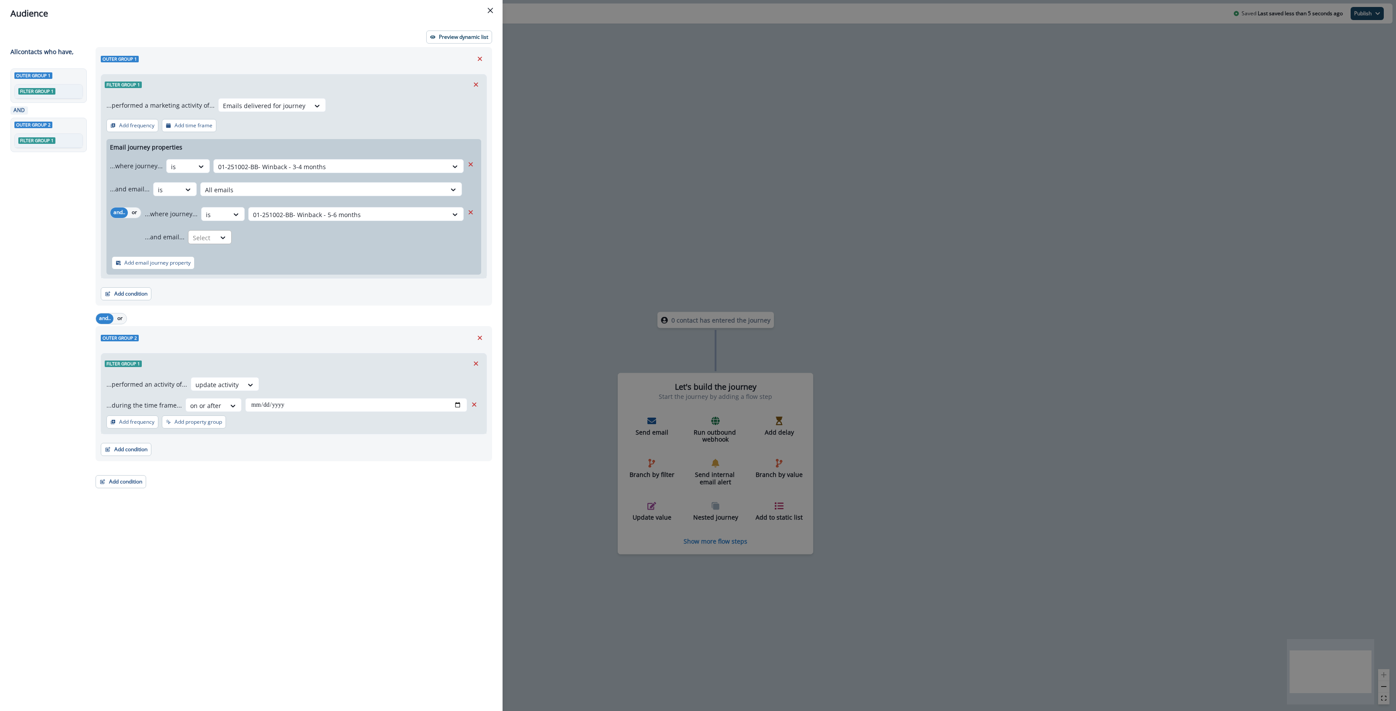
click at [208, 237] on div at bounding box center [202, 237] width 18 height 11
click at [208, 288] on div "is" at bounding box center [227, 289] width 82 height 16
click at [284, 235] on div at bounding box center [341, 237] width 203 height 11
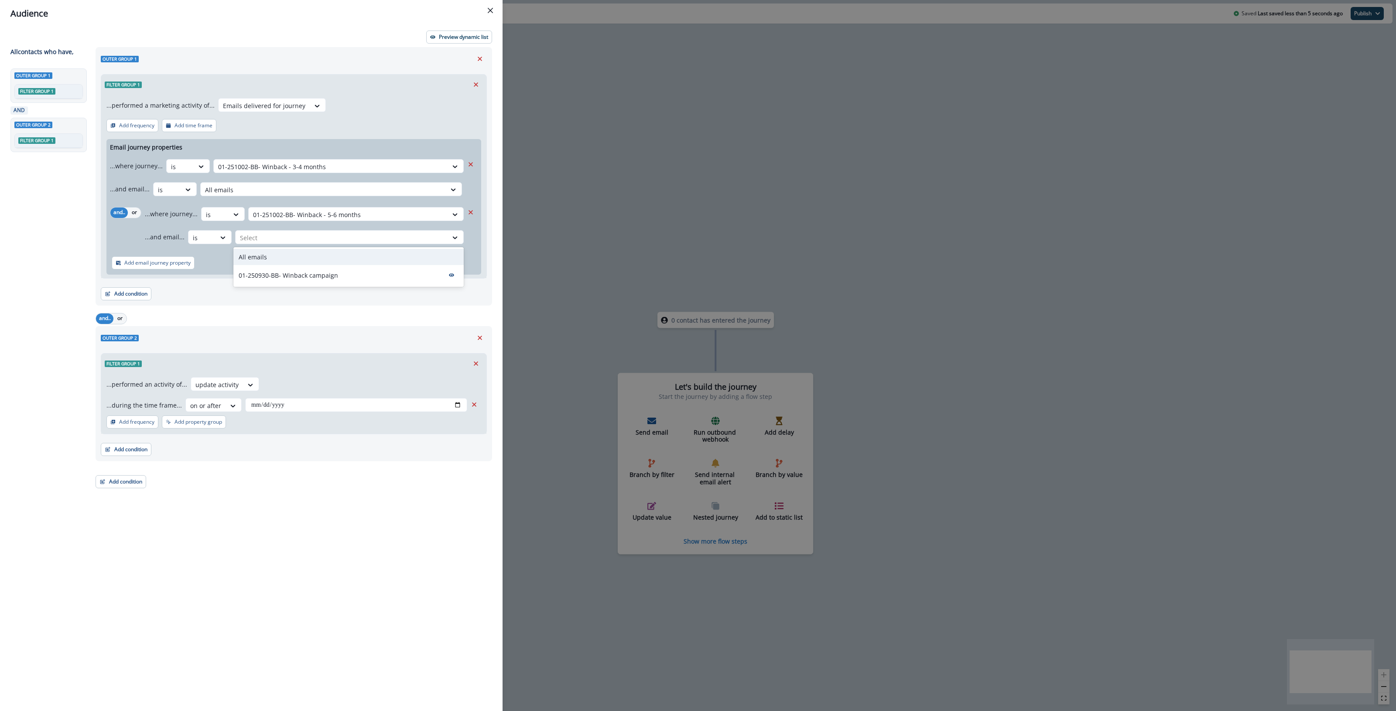
click at [284, 254] on div "All emails" at bounding box center [348, 257] width 230 height 16
click at [470, 38] on p "Preview dynamic list" at bounding box center [463, 37] width 49 height 6
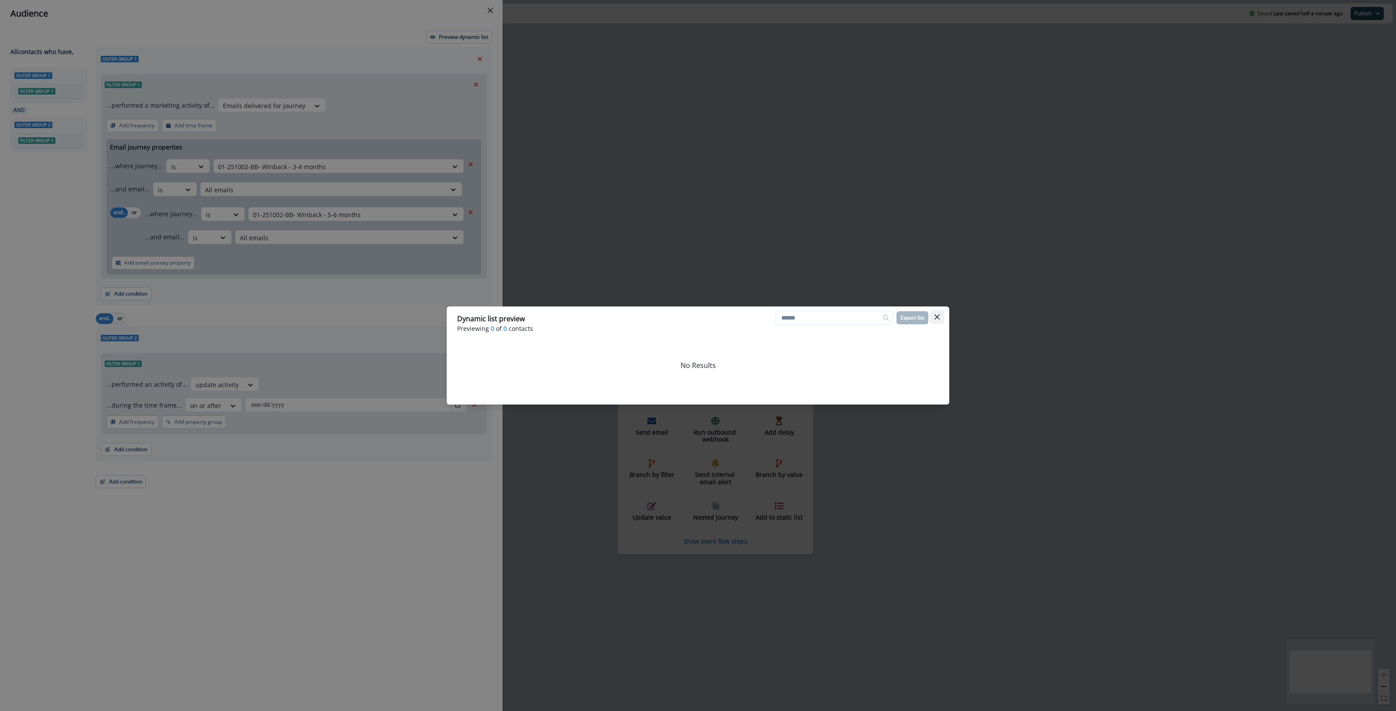
click at [674, 314] on icon "Close" at bounding box center [936, 316] width 5 height 5
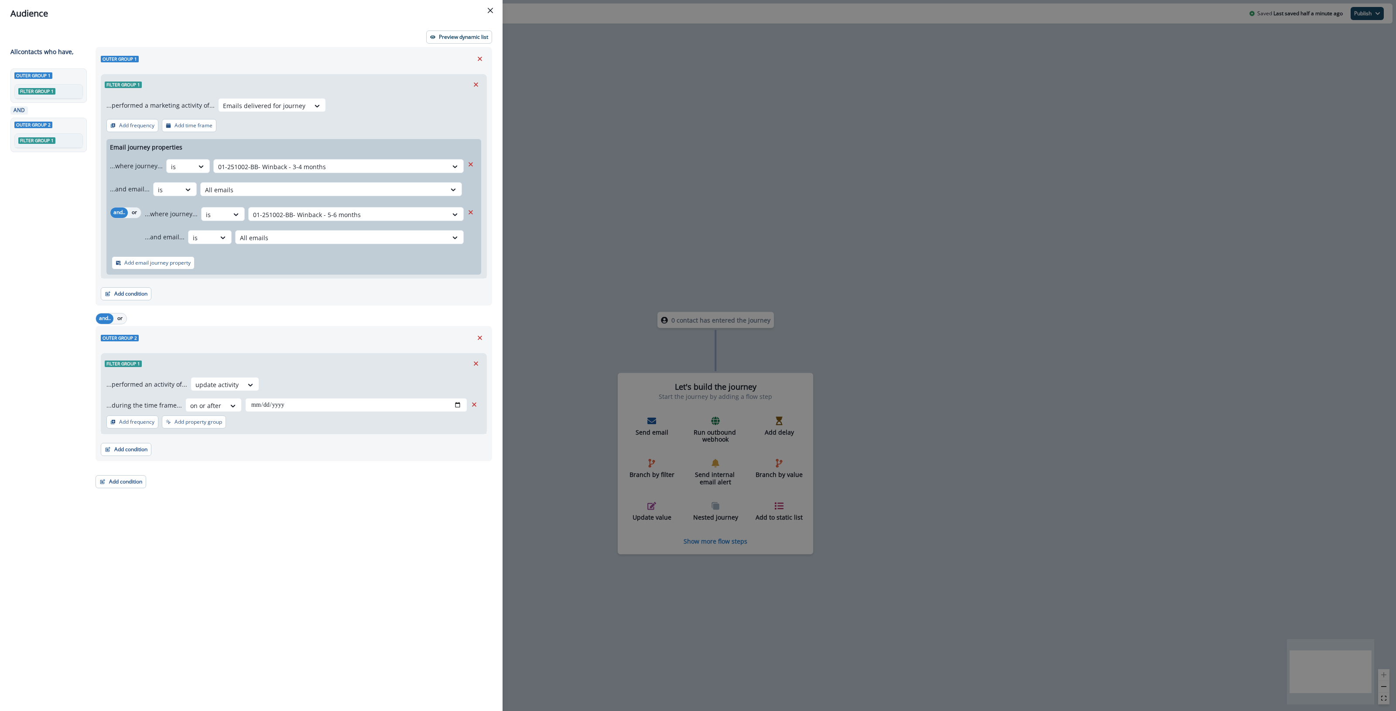
click at [130, 209] on button "or" at bounding box center [134, 213] width 13 height 10
click at [480, 34] on p "Preview dynamic list" at bounding box center [463, 37] width 49 height 6
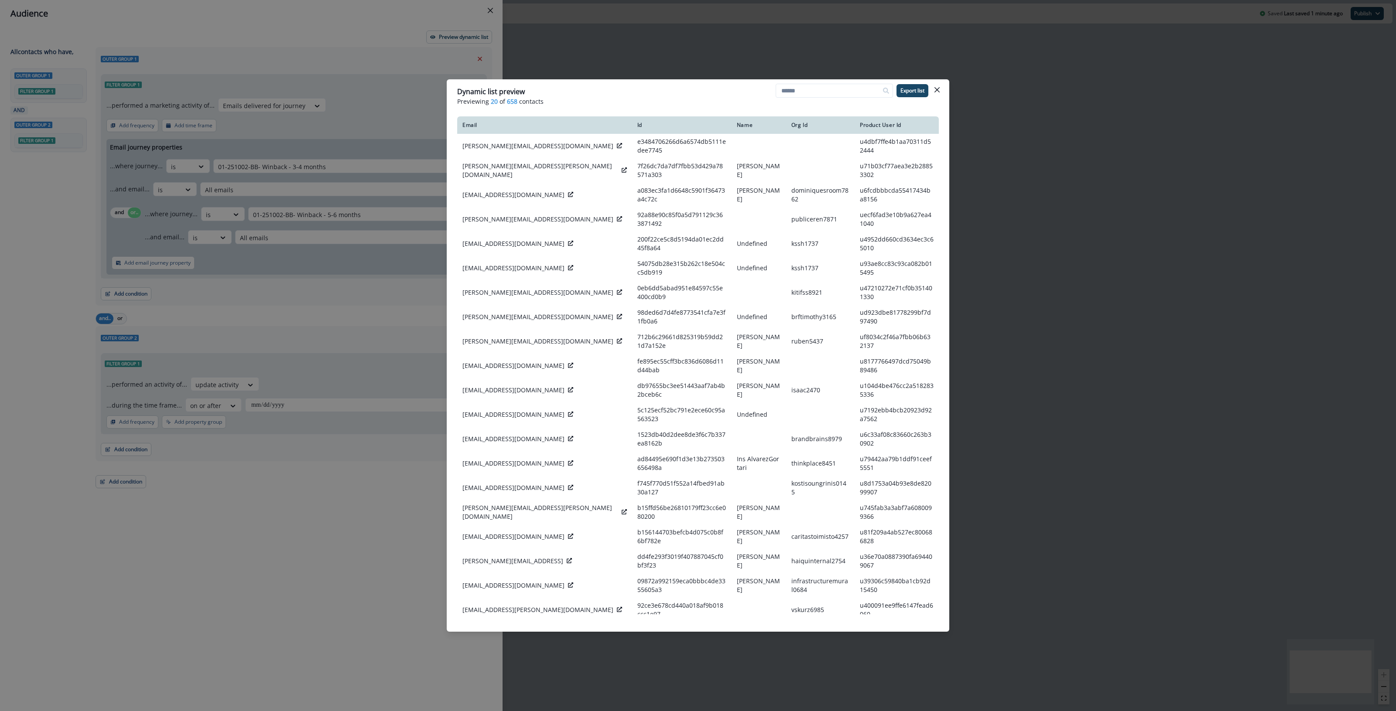
click at [565, 88] on div "Dynamic list preview" at bounding box center [697, 91] width 481 height 10
click at [674, 90] on icon "Close" at bounding box center [936, 89] width 5 height 5
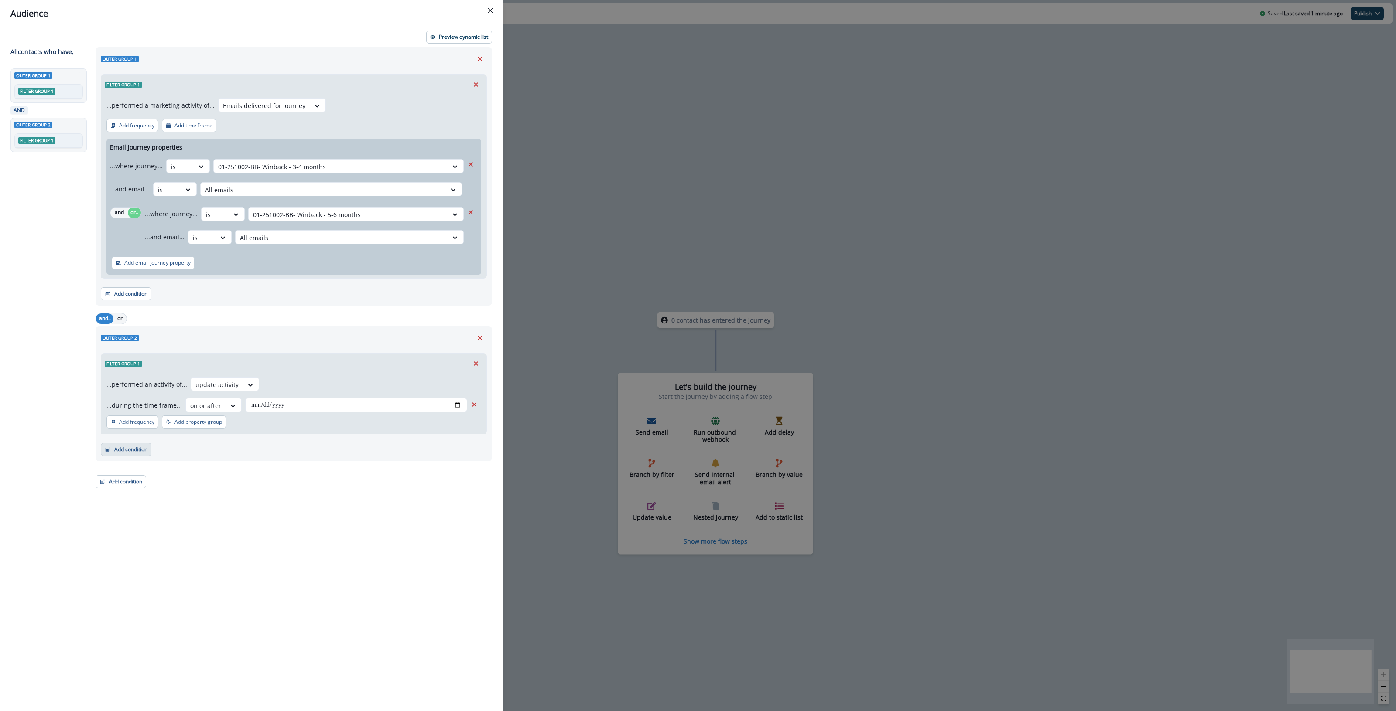
click at [123, 449] on button "Add condition" at bounding box center [126, 449] width 51 height 13
click at [140, 487] on button "A person property" at bounding box center [156, 487] width 110 height 14
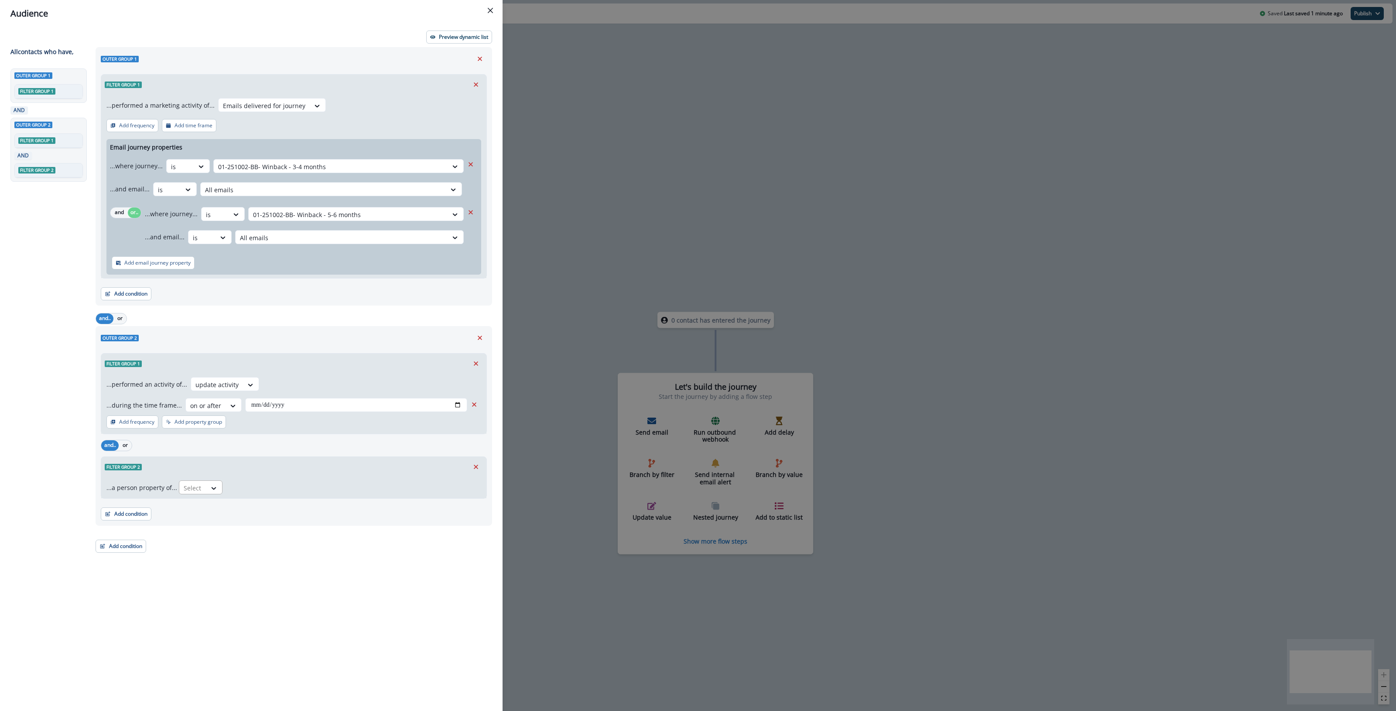
click at [199, 489] on div at bounding box center [193, 488] width 18 height 11
type input "*"
type input "****"
click at [271, 540] on div "product user.Last Activity Date" at bounding box center [233, 541] width 112 height 16
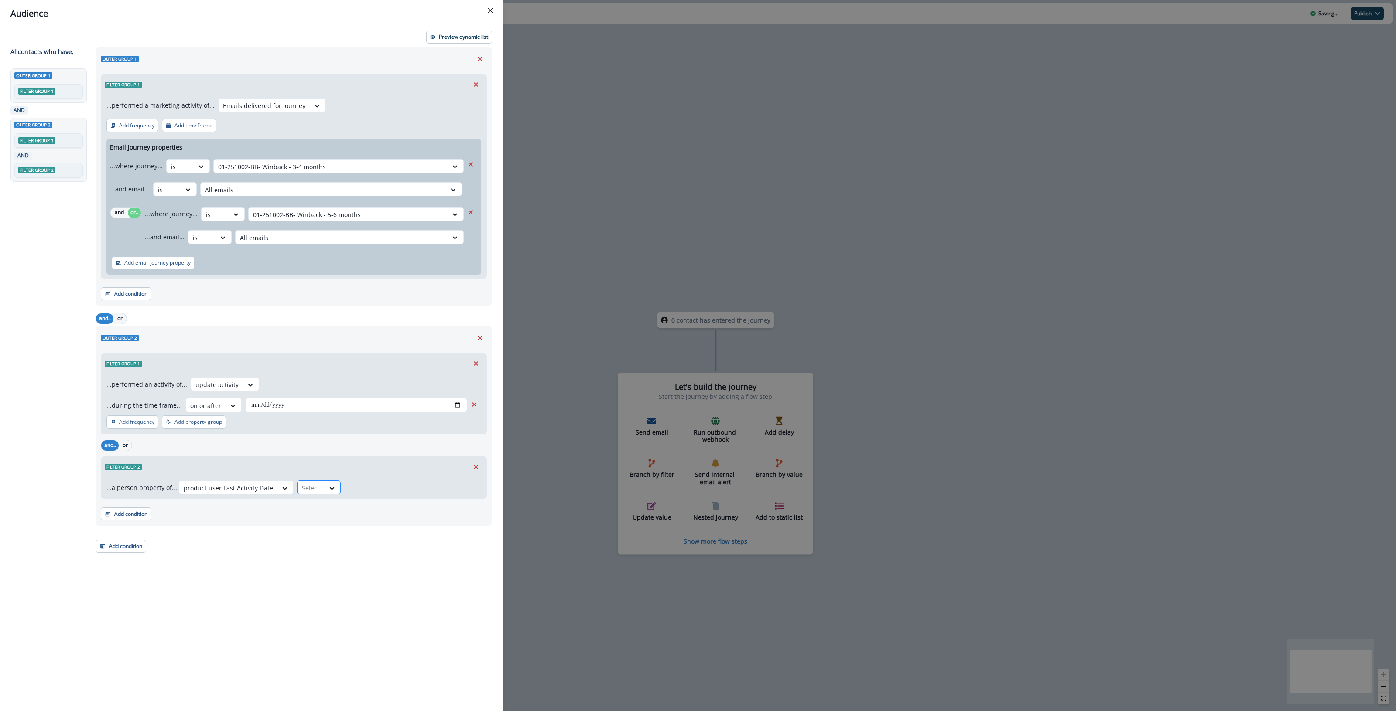
click at [312, 493] on div at bounding box center [311, 488] width 18 height 11
click at [323, 621] on div "on or after" at bounding box center [357, 621] width 130 height 16
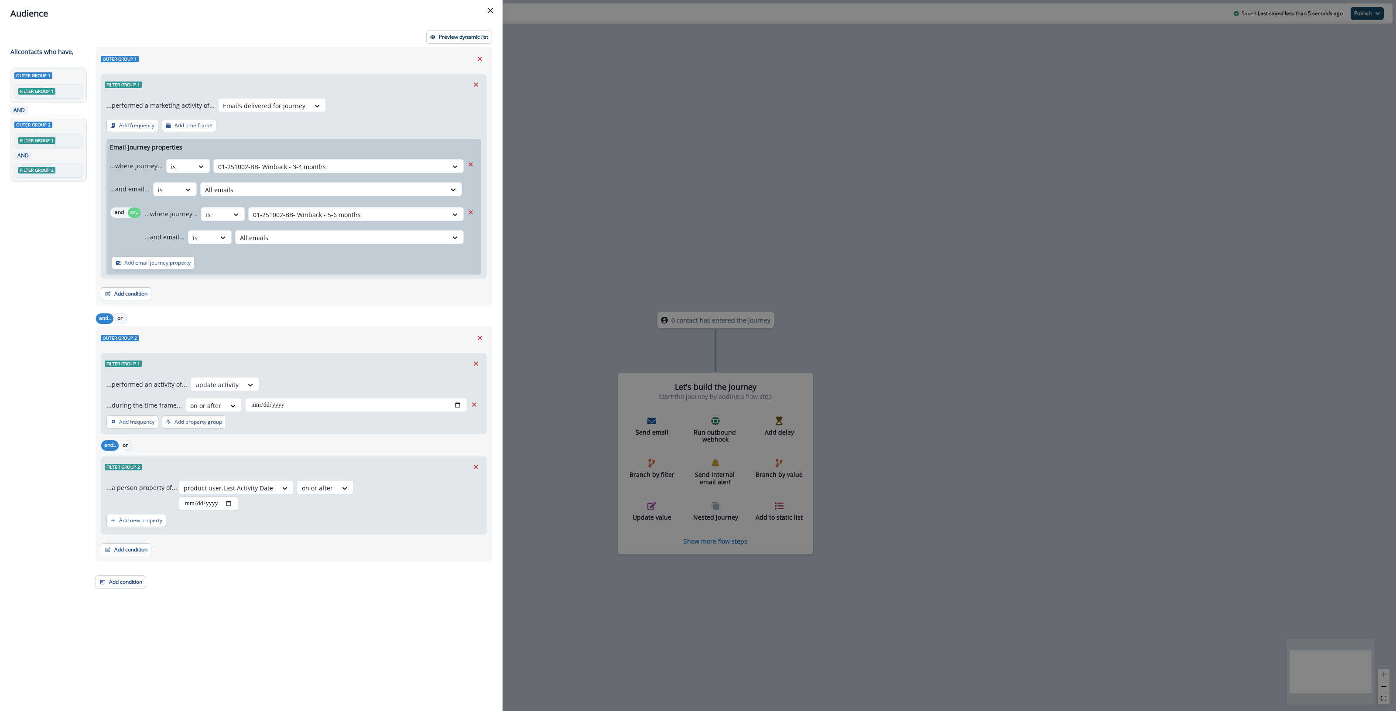
click at [231, 505] on input "date" at bounding box center [208, 504] width 59 height 14
type input "**********"
click at [123, 446] on button "or" at bounding box center [125, 445] width 13 height 10
click at [459, 41] on button "Preview dynamic list" at bounding box center [459, 37] width 66 height 13
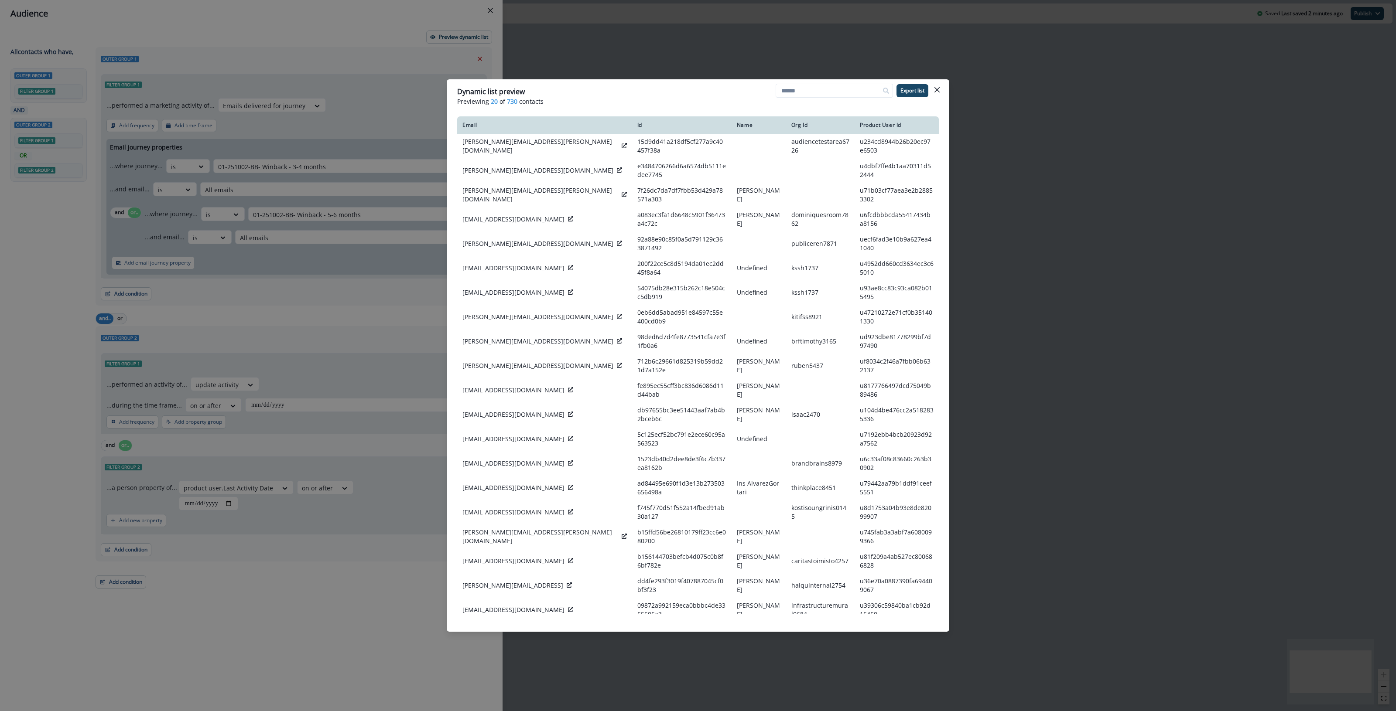
click at [33, 256] on div "Dynamic list preview Previewing 20 of 730 contacts Export list Email Id Name Or…" at bounding box center [698, 355] width 1396 height 711
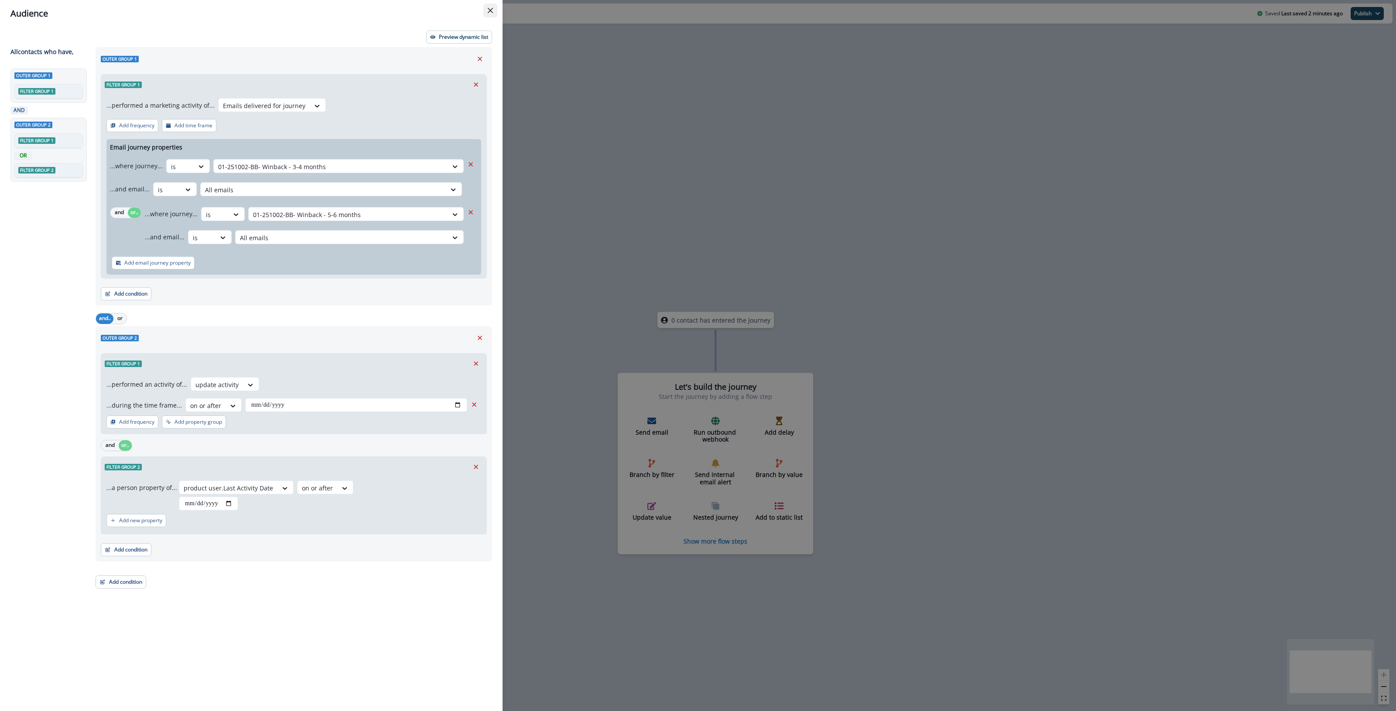
click at [491, 8] on icon "Close" at bounding box center [490, 10] width 5 height 5
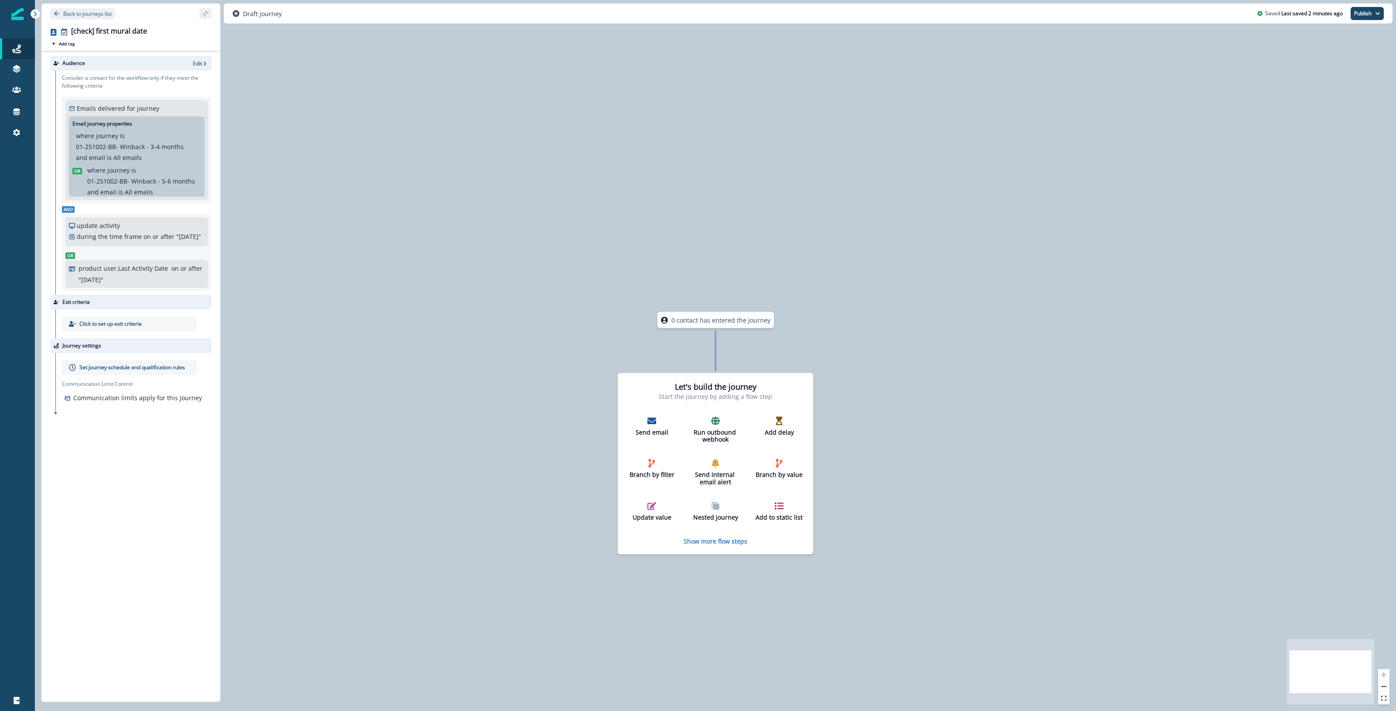
click at [36, 12] on icon at bounding box center [35, 14] width 6 height 6
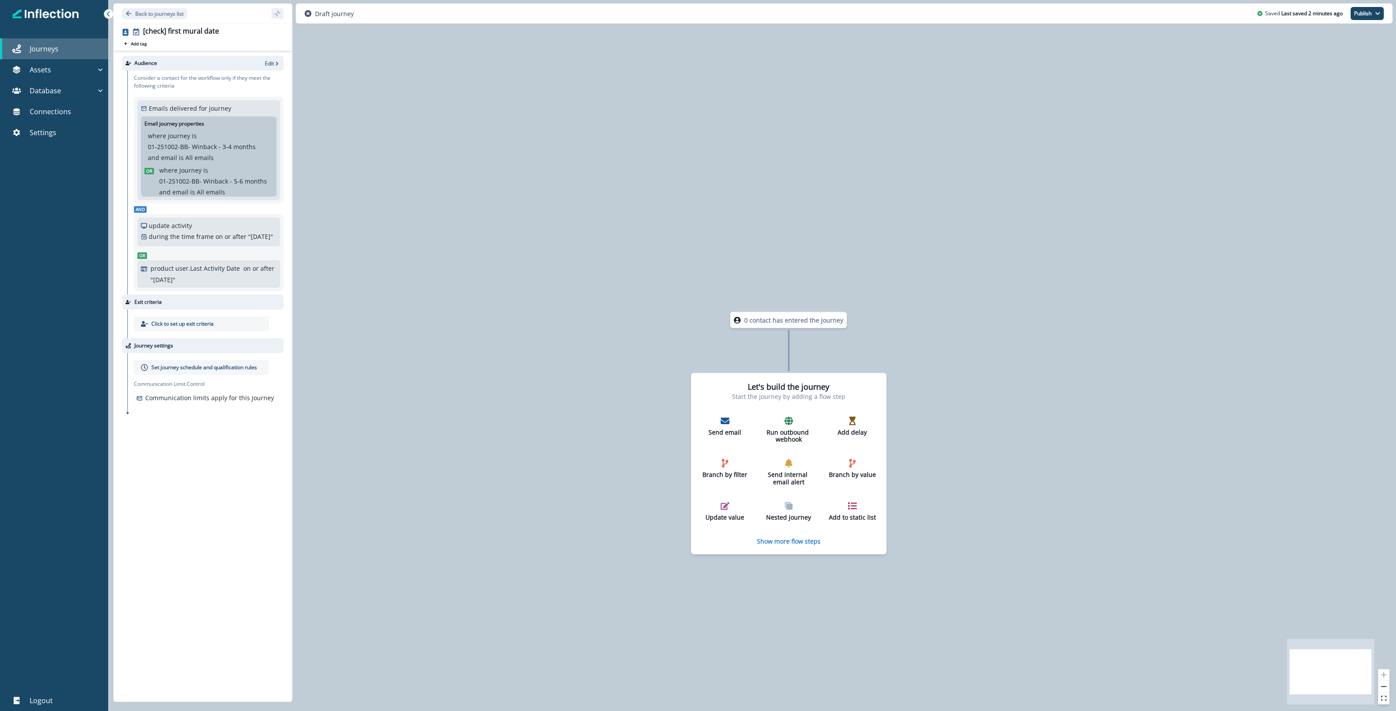
click at [59, 48] on div "Journeys" at bounding box center [53, 49] width 101 height 10
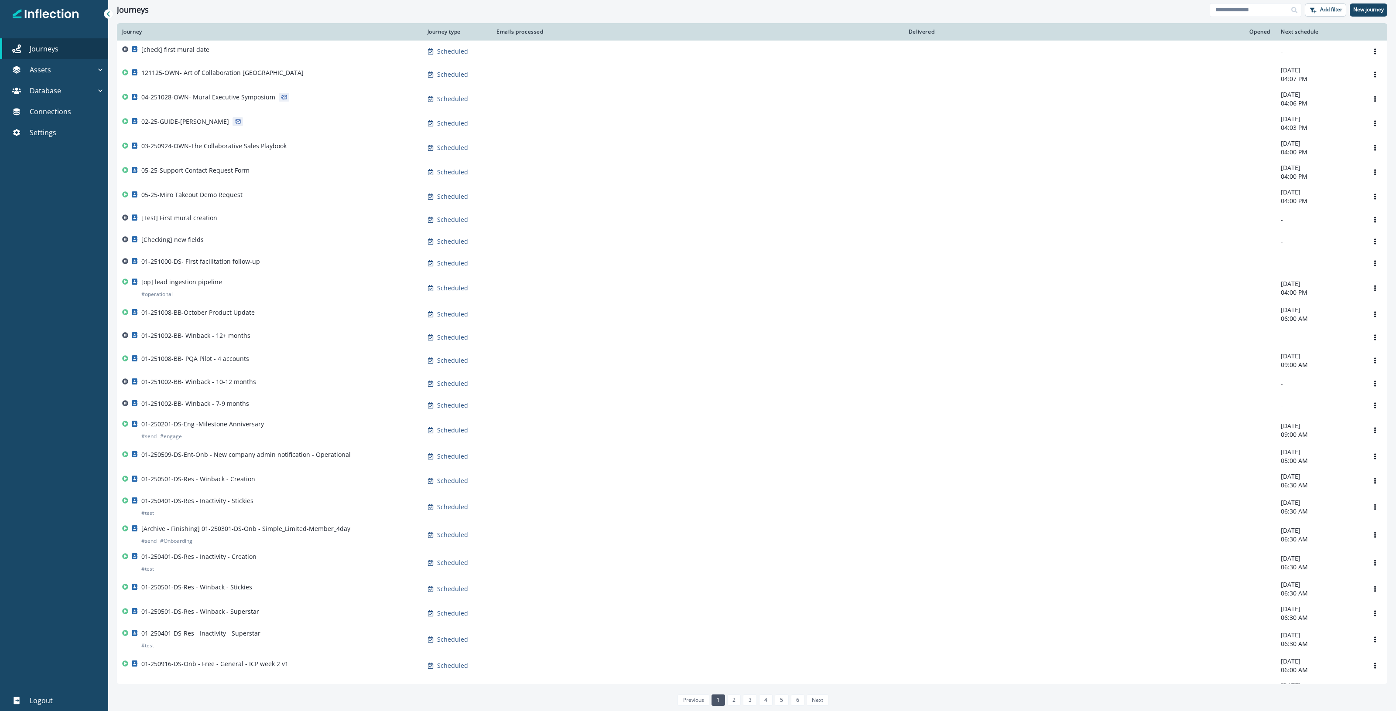
click at [108, 12] on icon at bounding box center [107, 13] width 3 height 5
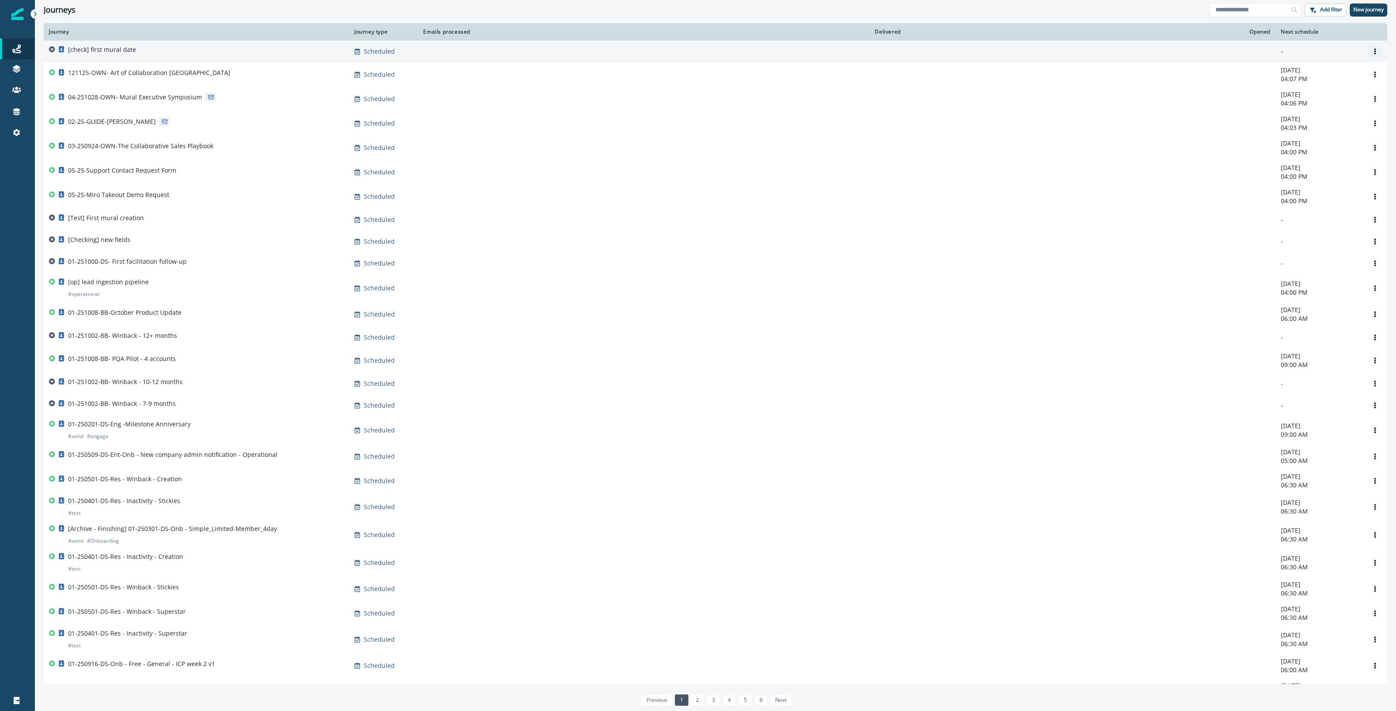
click at [674, 53] on icon "Options" at bounding box center [1375, 51] width 6 height 6
click at [674, 50] on button "Options" at bounding box center [1375, 51] width 14 height 13
click at [674, 100] on button "Remove" at bounding box center [1324, 100] width 97 height 14
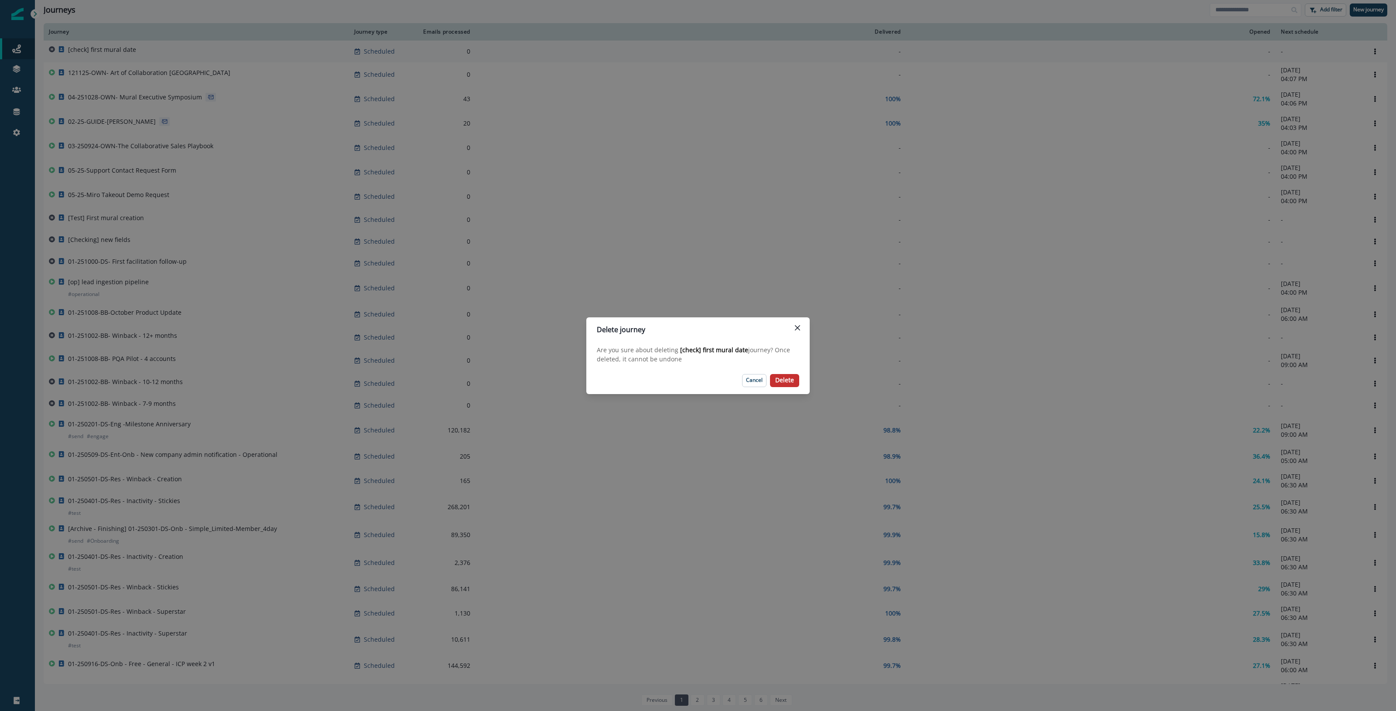
click at [674, 386] on button "Delete" at bounding box center [784, 380] width 29 height 13
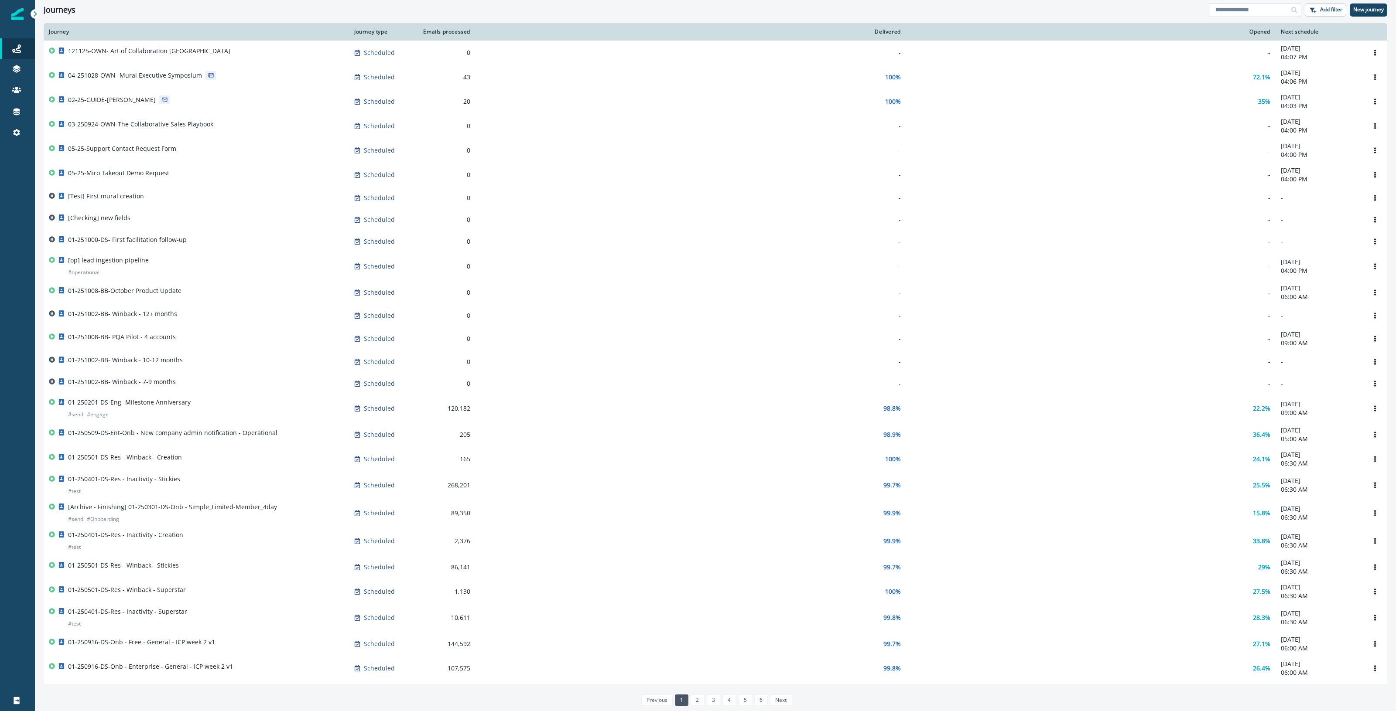
click at [674, 8] on input at bounding box center [1255, 10] width 92 height 14
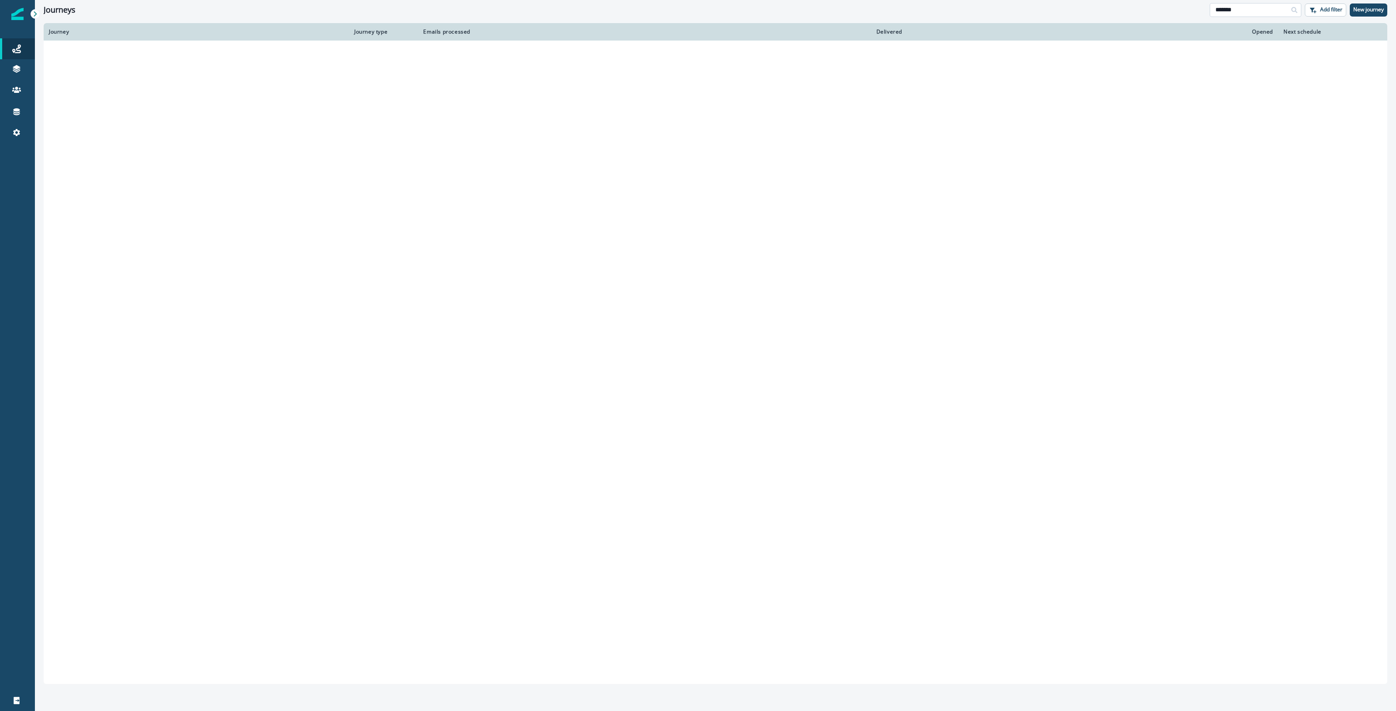
type input "*******"
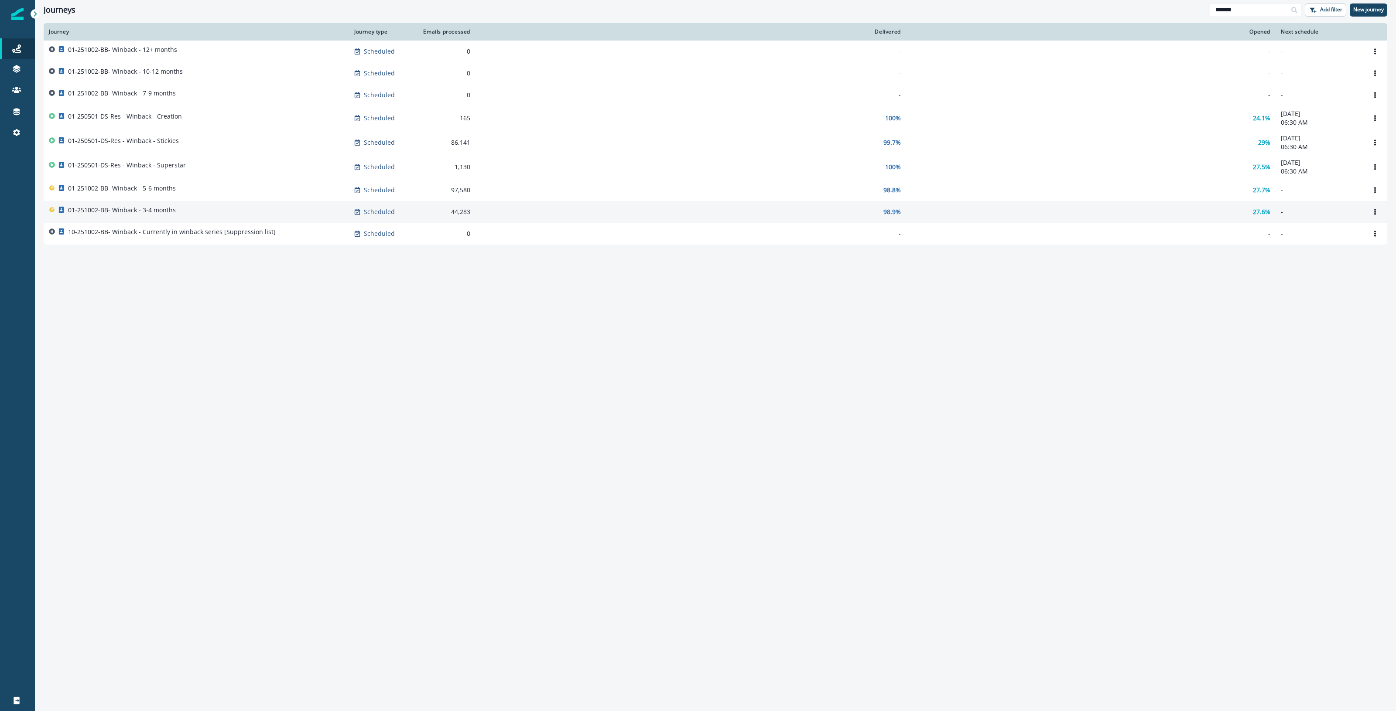
click at [245, 203] on td "01-251002-BB- Winback - 3-4 months" at bounding box center [196, 212] width 305 height 22
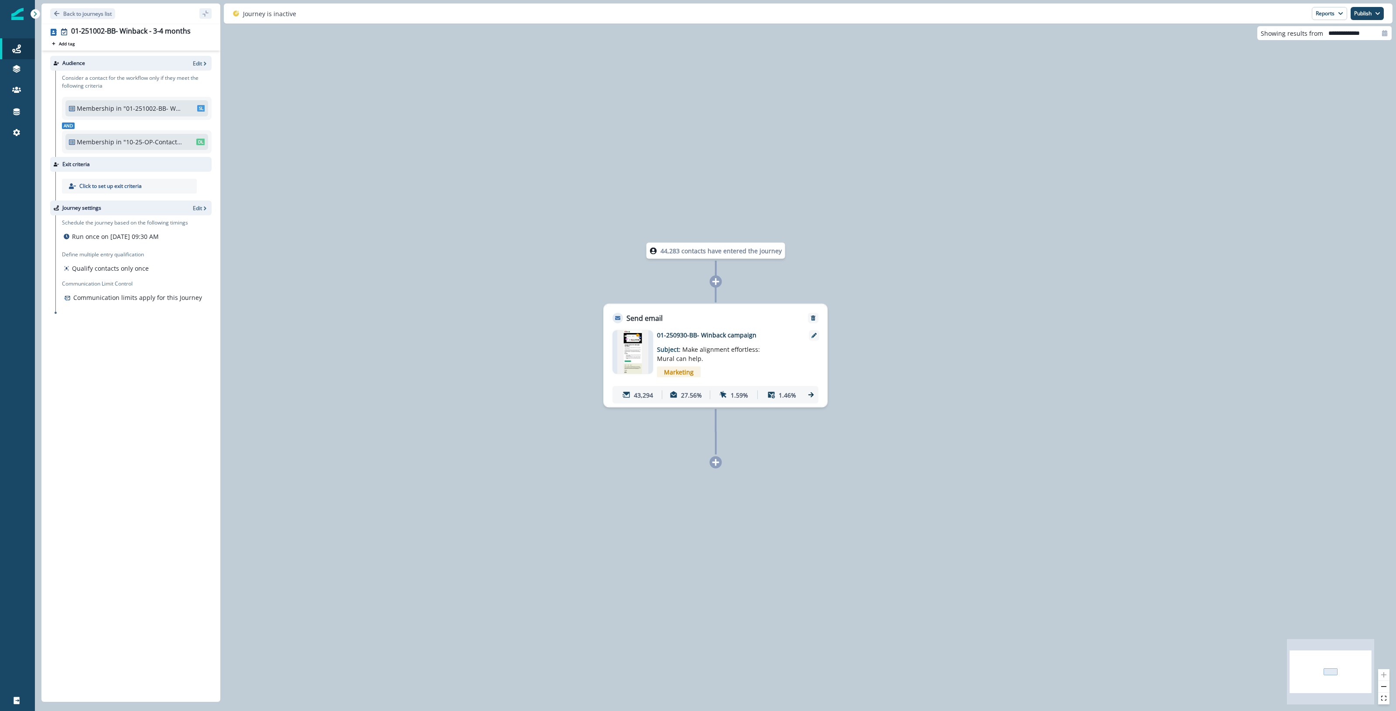
click at [674, 397] on icon at bounding box center [811, 395] width 8 height 8
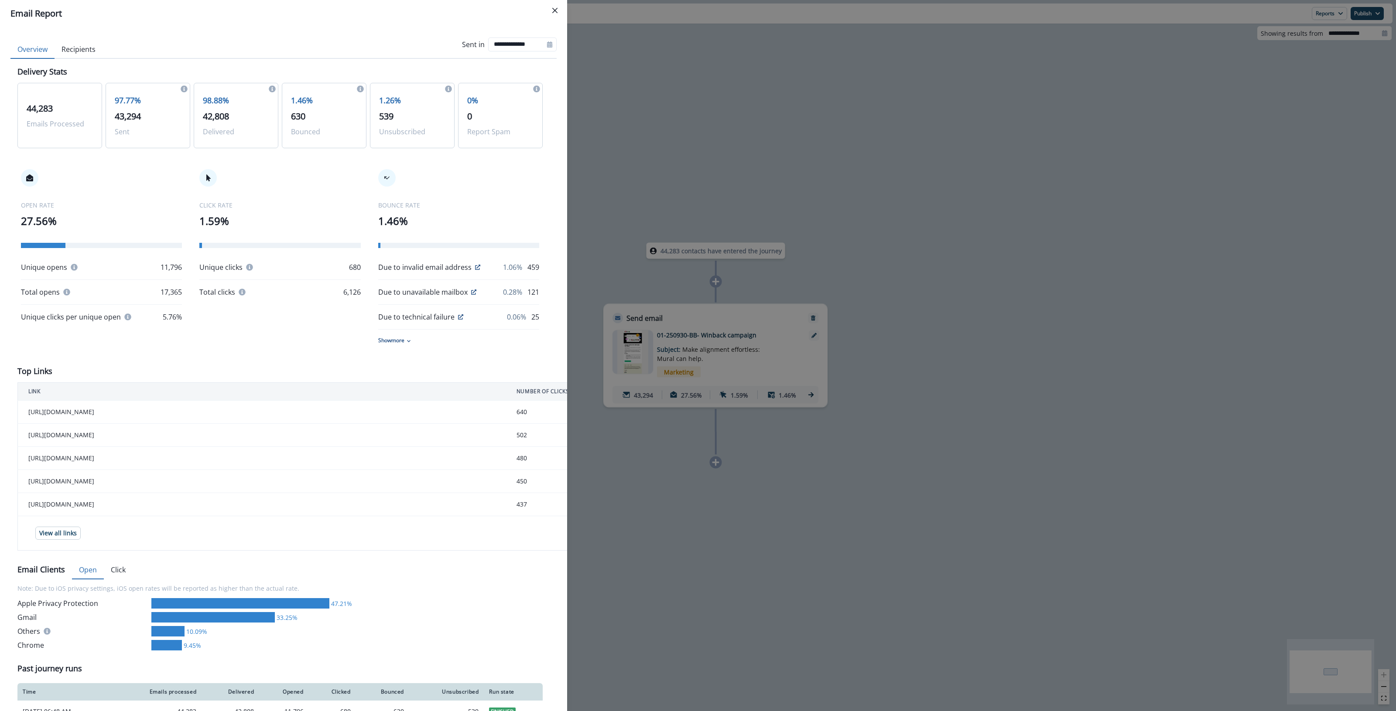
click at [674, 191] on div "**********" at bounding box center [698, 355] width 1396 height 711
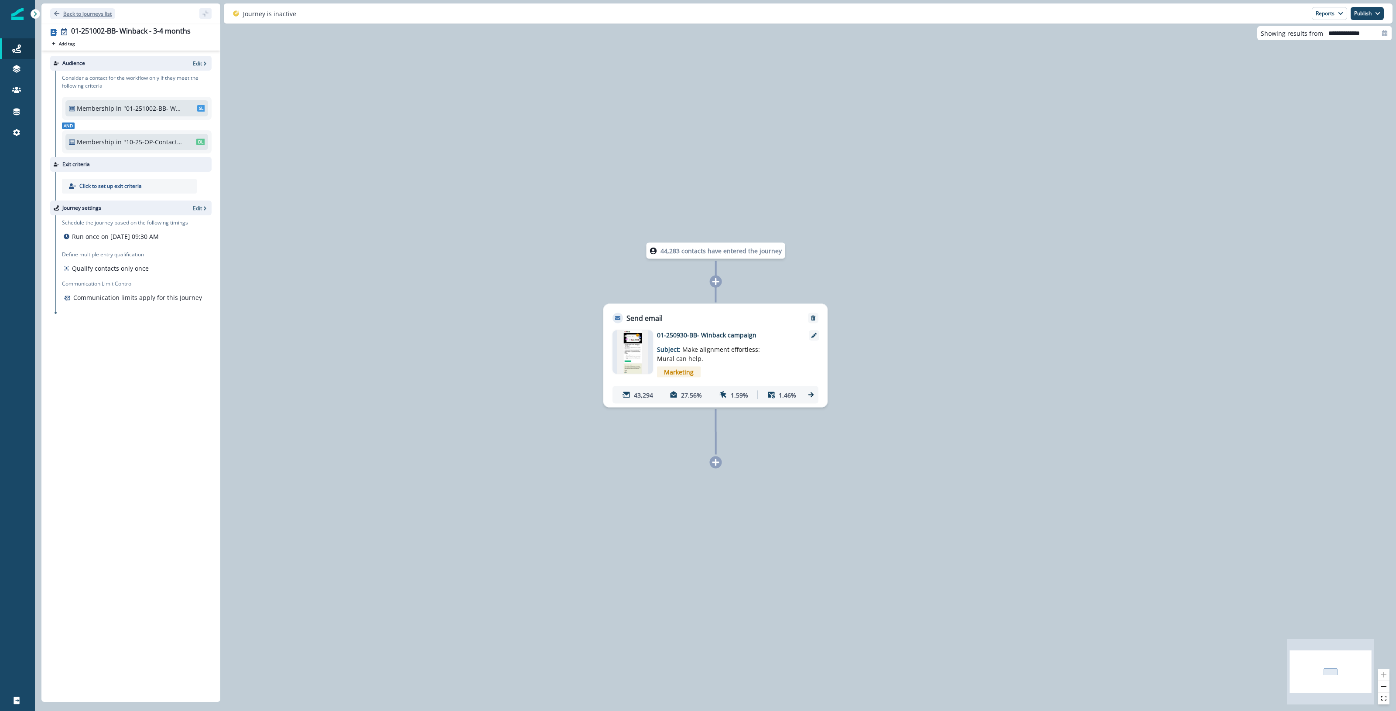
click at [105, 16] on p "Back to journeys list" at bounding box center [87, 13] width 48 height 7
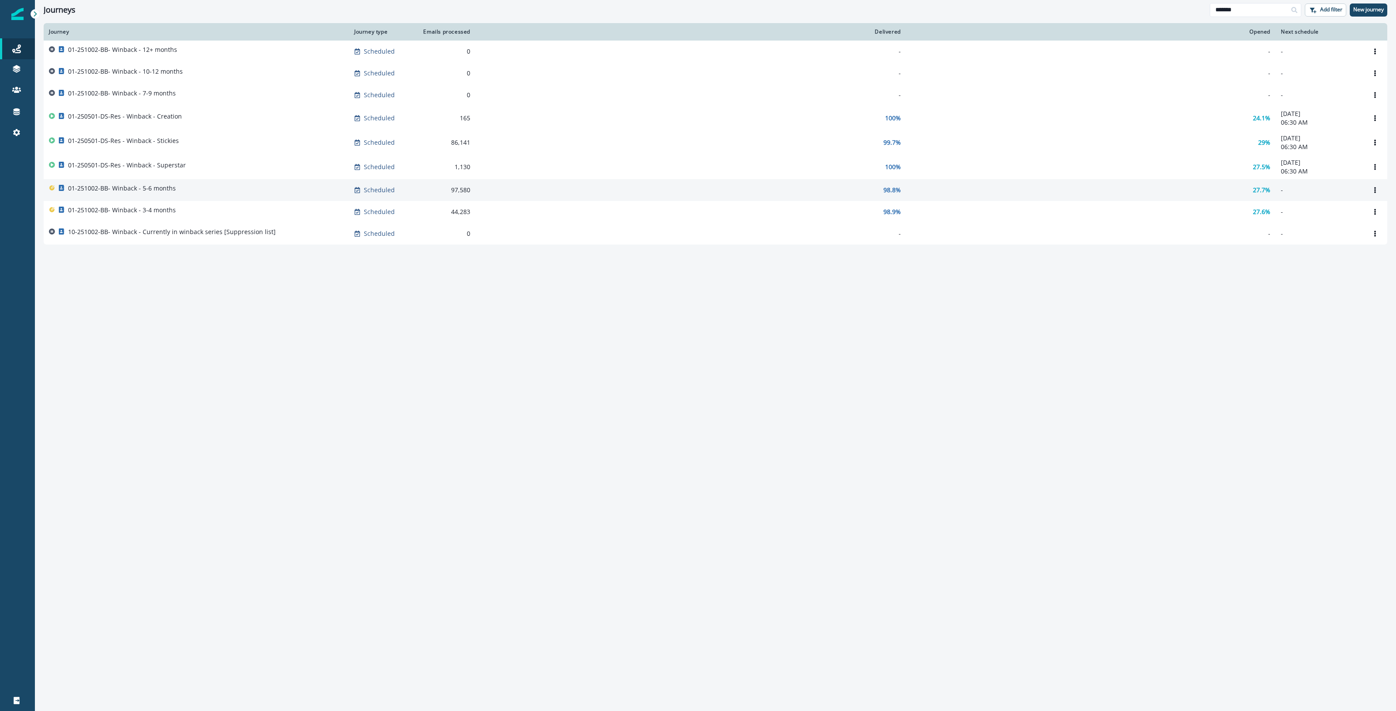
click at [240, 198] on td "01-251002-BB- Winback - 5-6 months" at bounding box center [196, 190] width 305 height 22
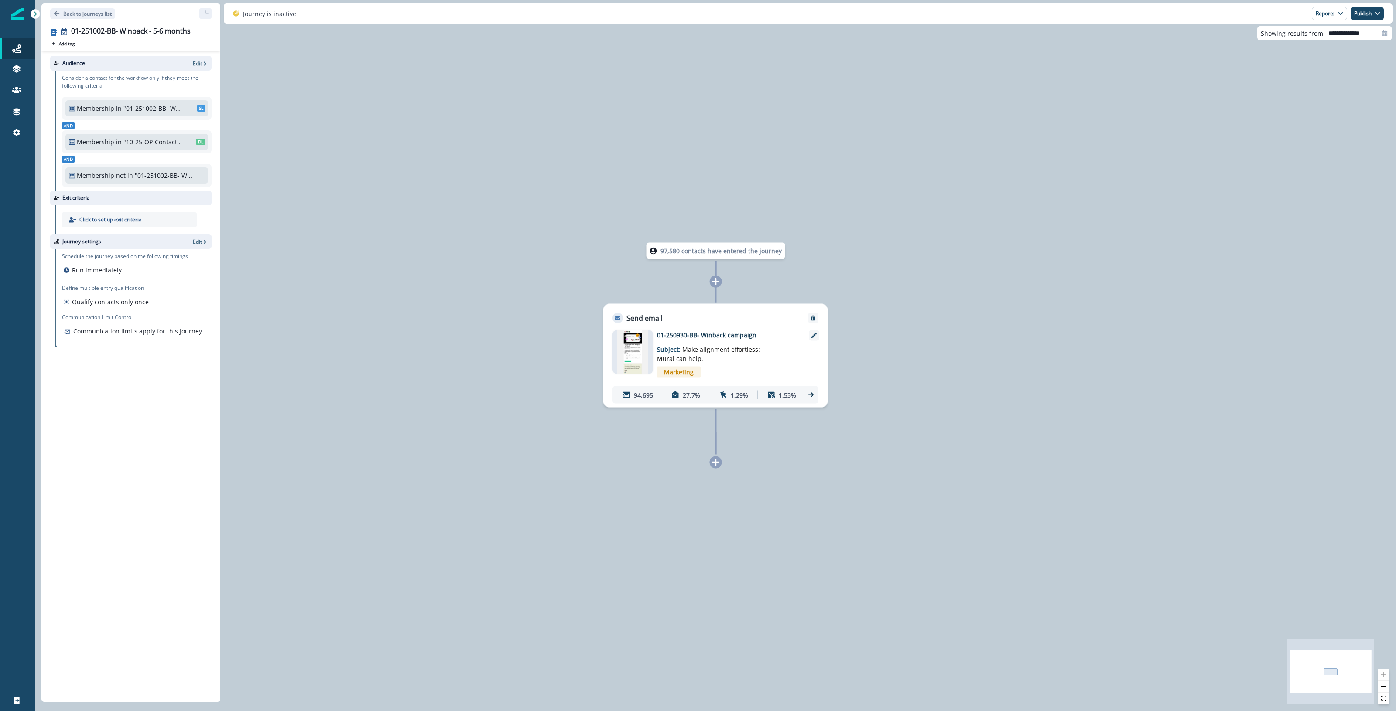
click at [674, 393] on icon at bounding box center [811, 395] width 8 height 8
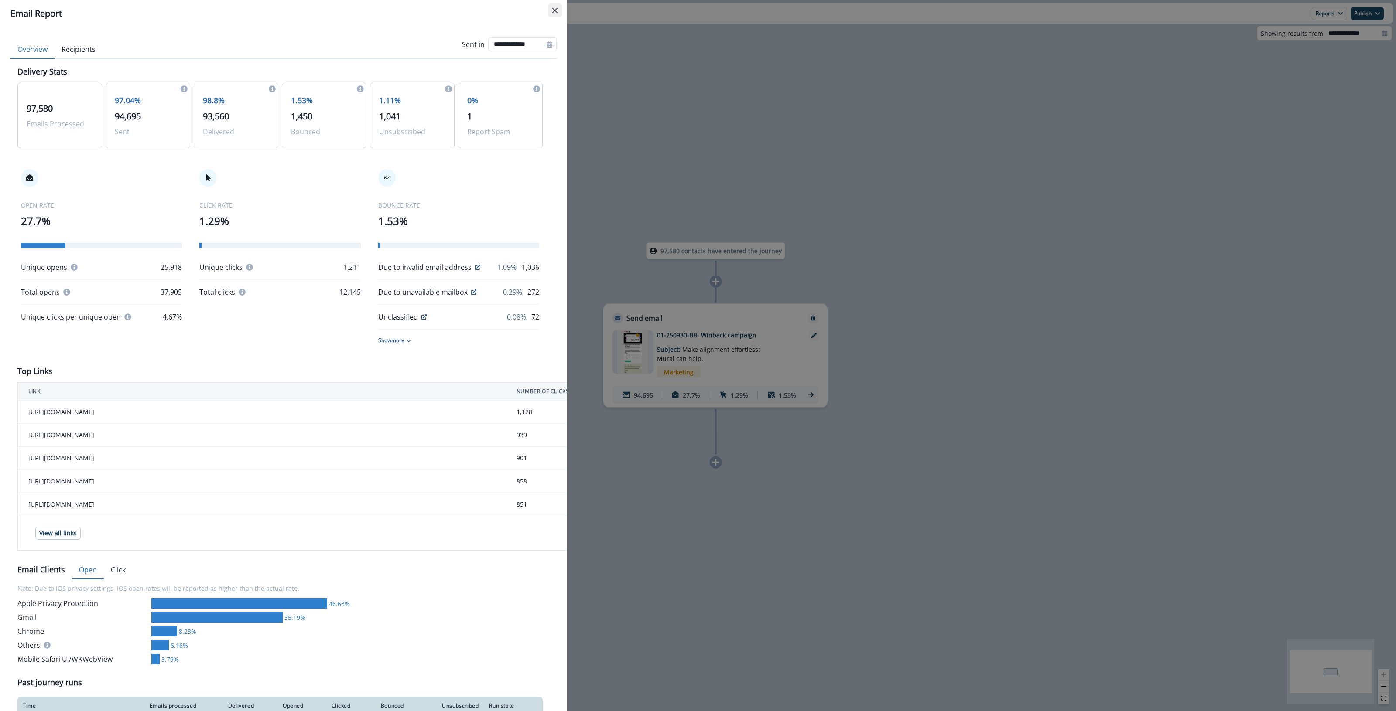
click at [557, 7] on button "Close" at bounding box center [555, 10] width 14 height 14
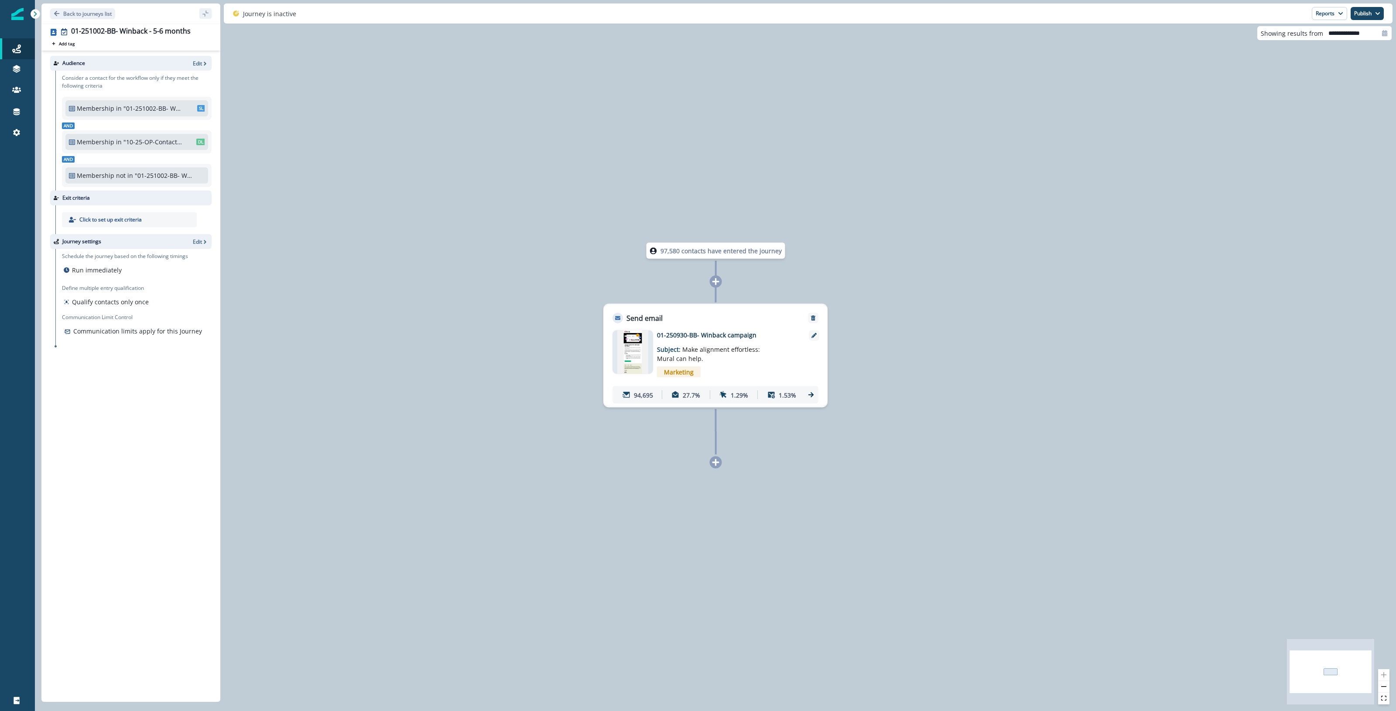
click at [250, 512] on div "97,580 contacts have entered the journey Send email Email asset changed, journe…" at bounding box center [715, 355] width 1361 height 711
click at [23, 509] on div at bounding box center [17, 422] width 35 height 537
click at [75, 14] on p "Back to journeys list" at bounding box center [87, 13] width 48 height 7
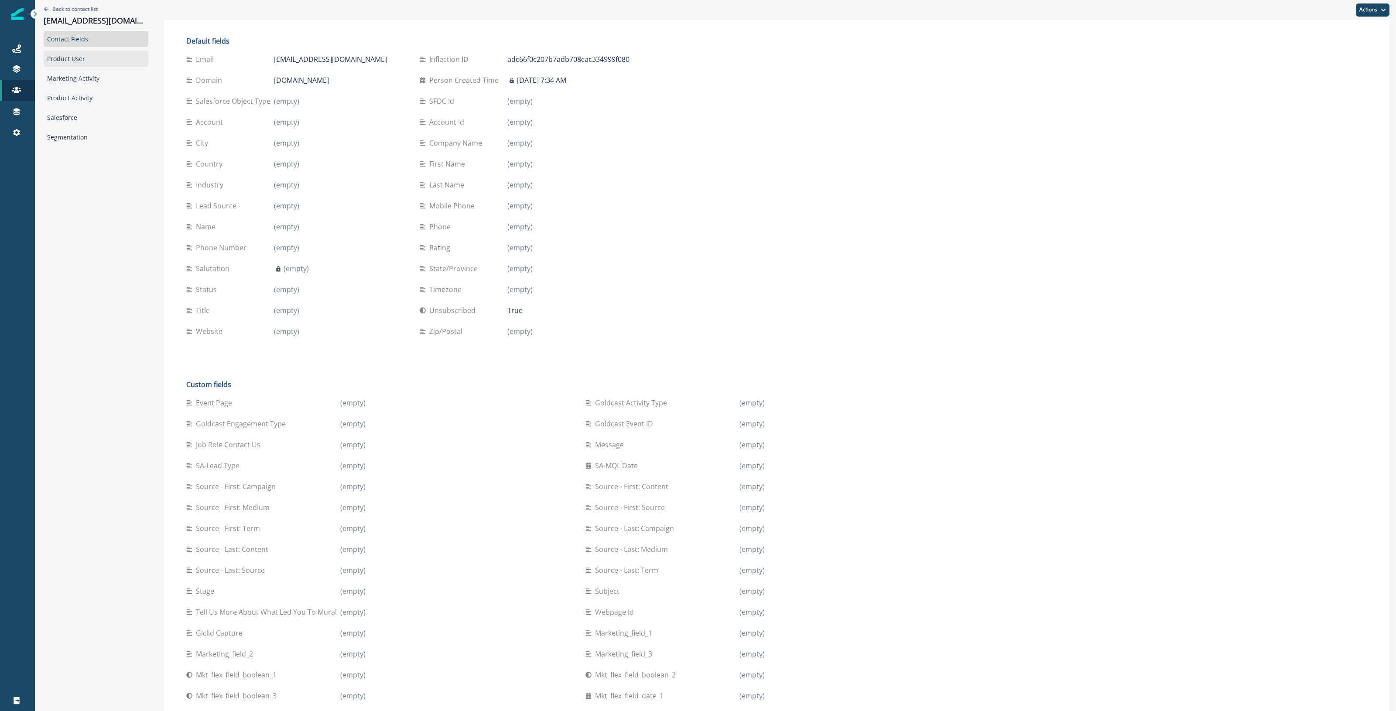
click at [62, 59] on div "Product User" at bounding box center [96, 59] width 105 height 16
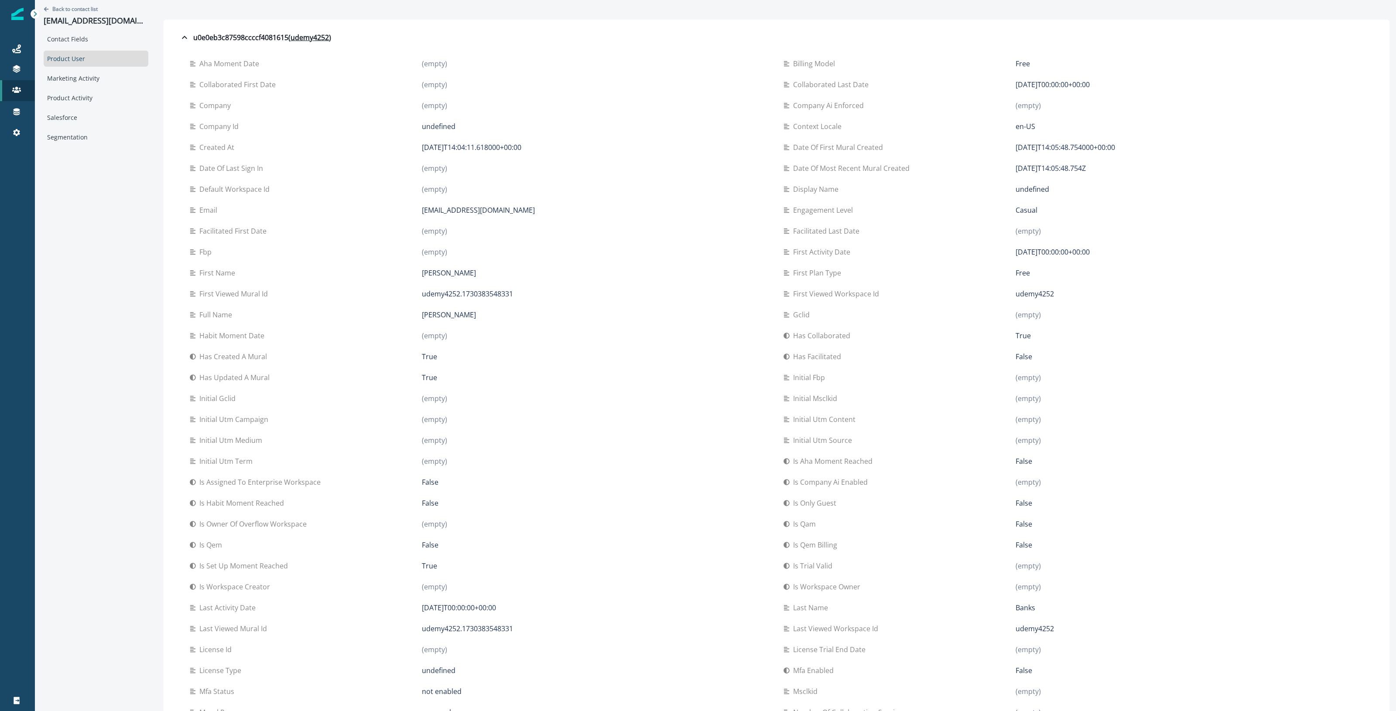
drag, startPoint x: 838, startPoint y: 147, endPoint x: 1180, endPoint y: 154, distance: 342.4
click at [1180, 154] on div "Date of first mural created 2024-10-31T14:05:48.754000+00:00" at bounding box center [1073, 147] width 580 height 21
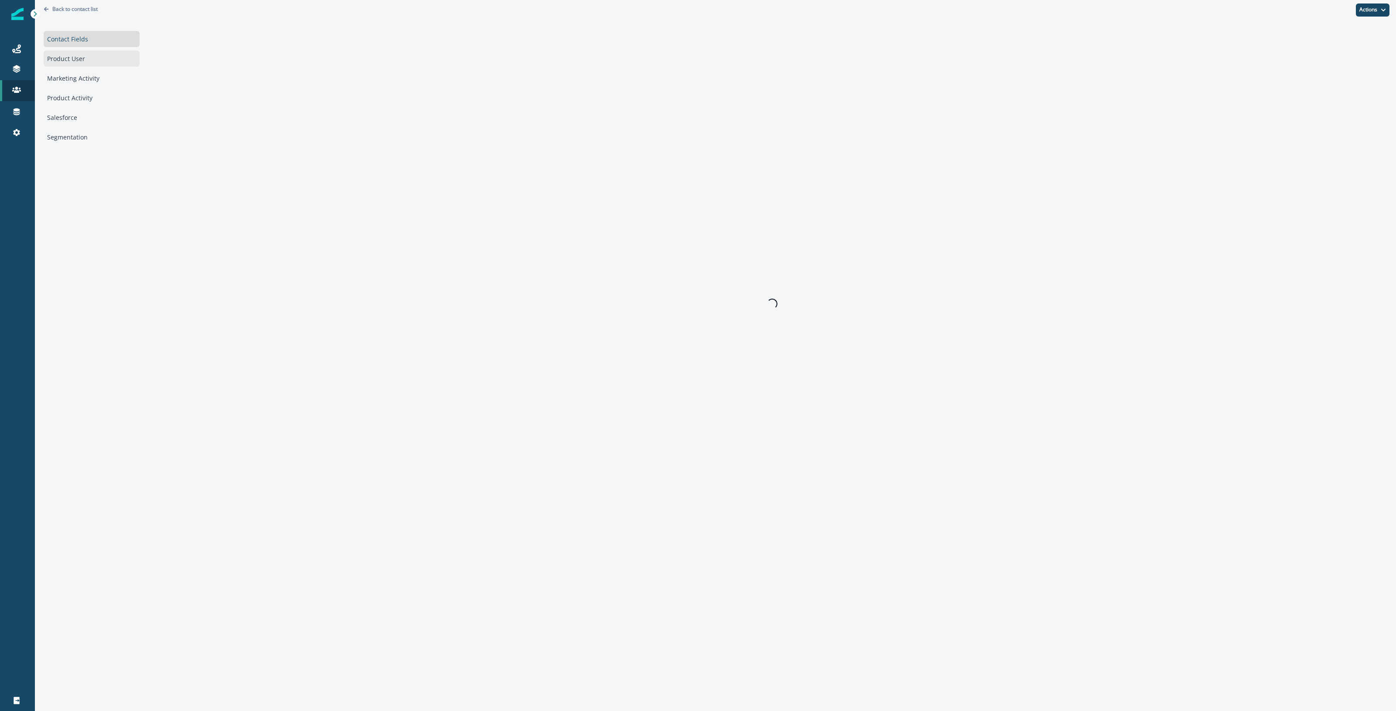
click at [64, 53] on div "Product User" at bounding box center [92, 59] width 96 height 16
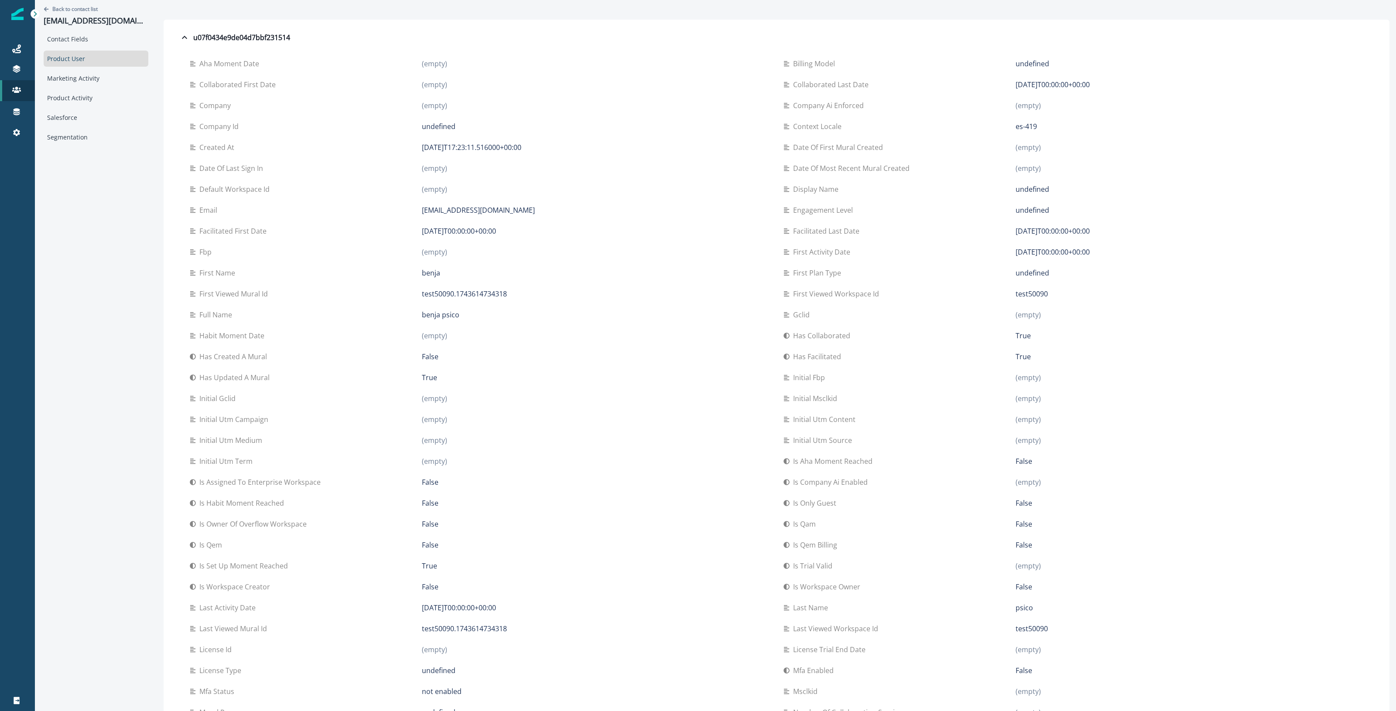
drag, startPoint x: 410, startPoint y: 232, endPoint x: 550, endPoint y: 239, distance: 140.2
click at [550, 239] on div "Facilitated first date 2025-05-28T00:00:00+00:00" at bounding box center [480, 231] width 580 height 21
click at [46, 7] on icon "Go back" at bounding box center [46, 9] width 5 height 4
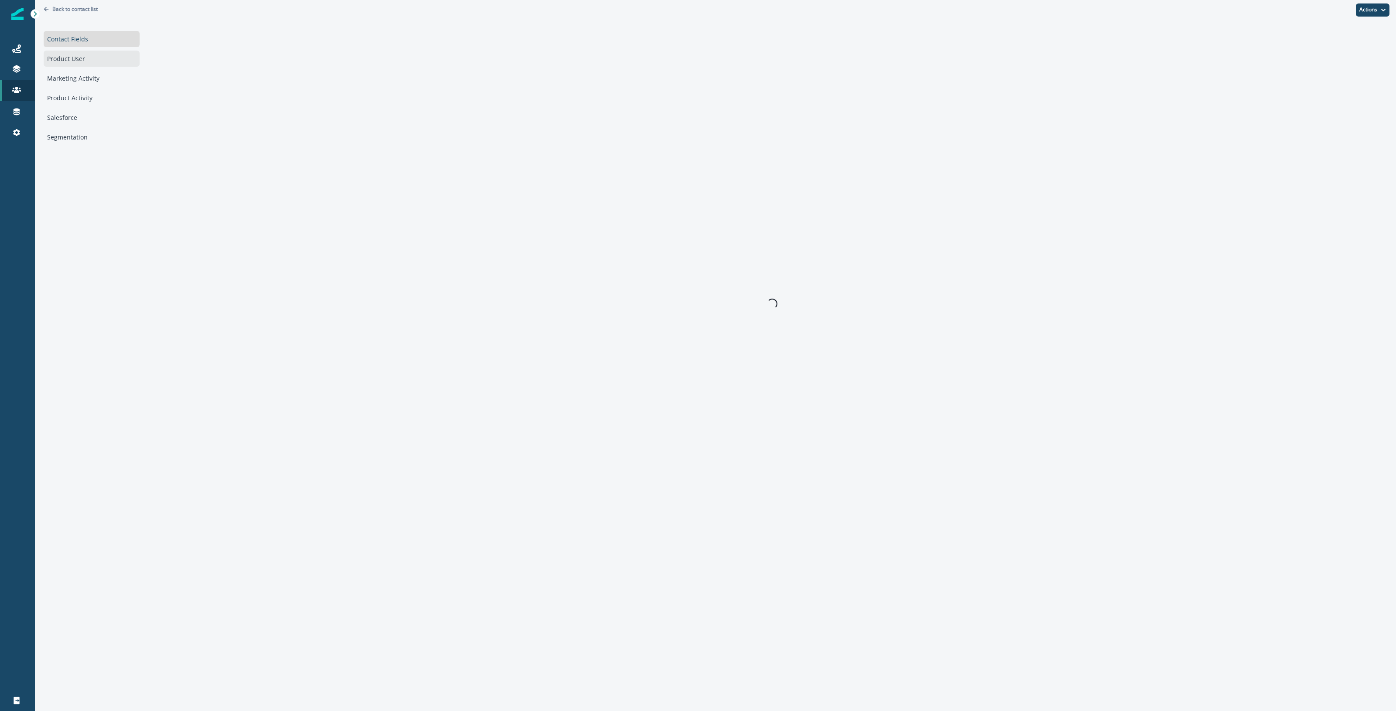
click at [87, 57] on div "Product User" at bounding box center [92, 59] width 96 height 16
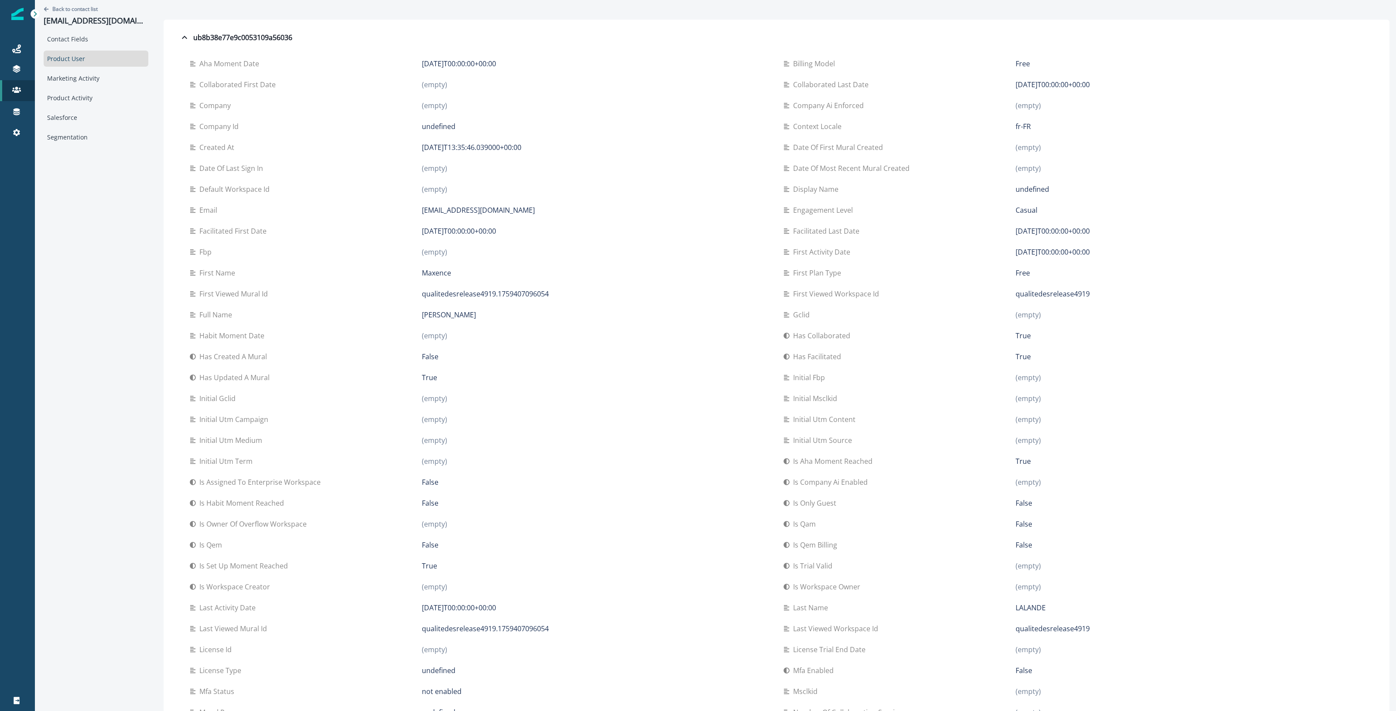
drag, startPoint x: 511, startPoint y: 234, endPoint x: 410, endPoint y: 230, distance: 100.4
click at [410, 230] on div "Facilitated first date 2025-10-02T00:00:00+00:00" at bounding box center [480, 231] width 580 height 10
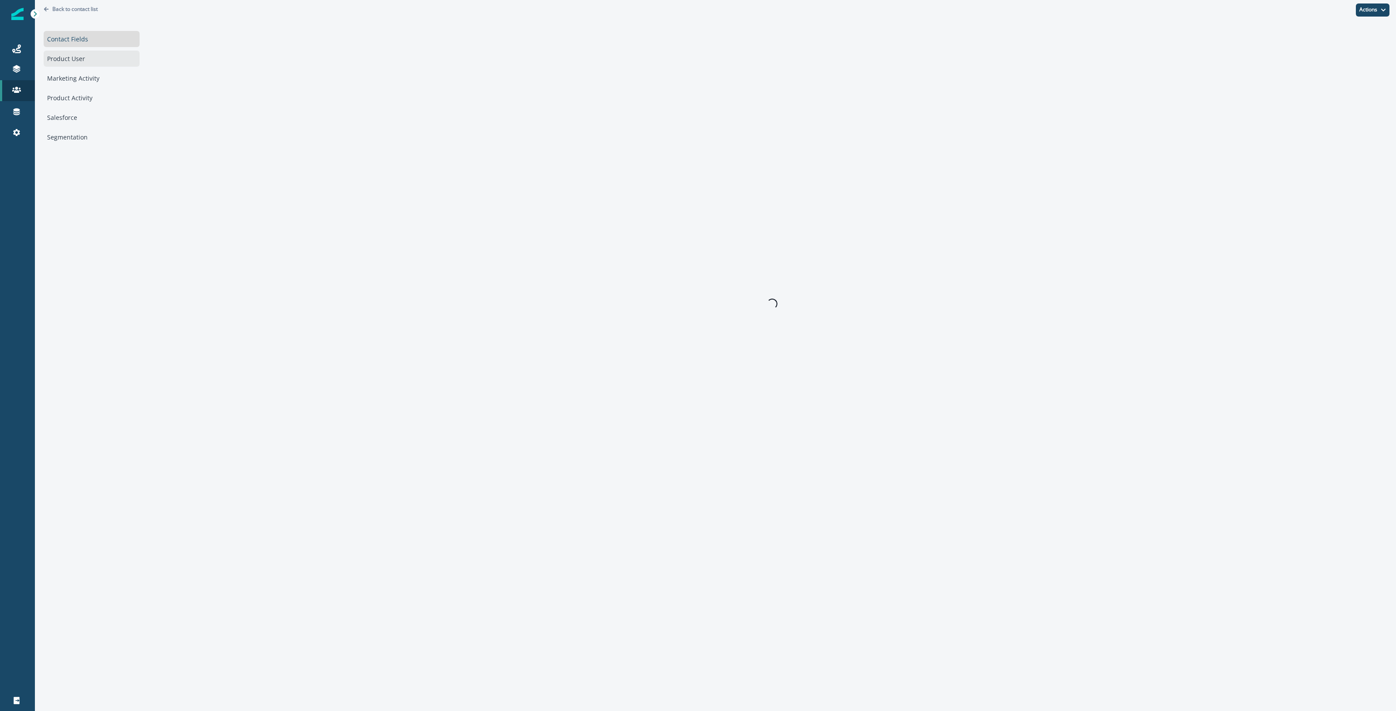
click at [51, 52] on div "Product User" at bounding box center [92, 59] width 96 height 16
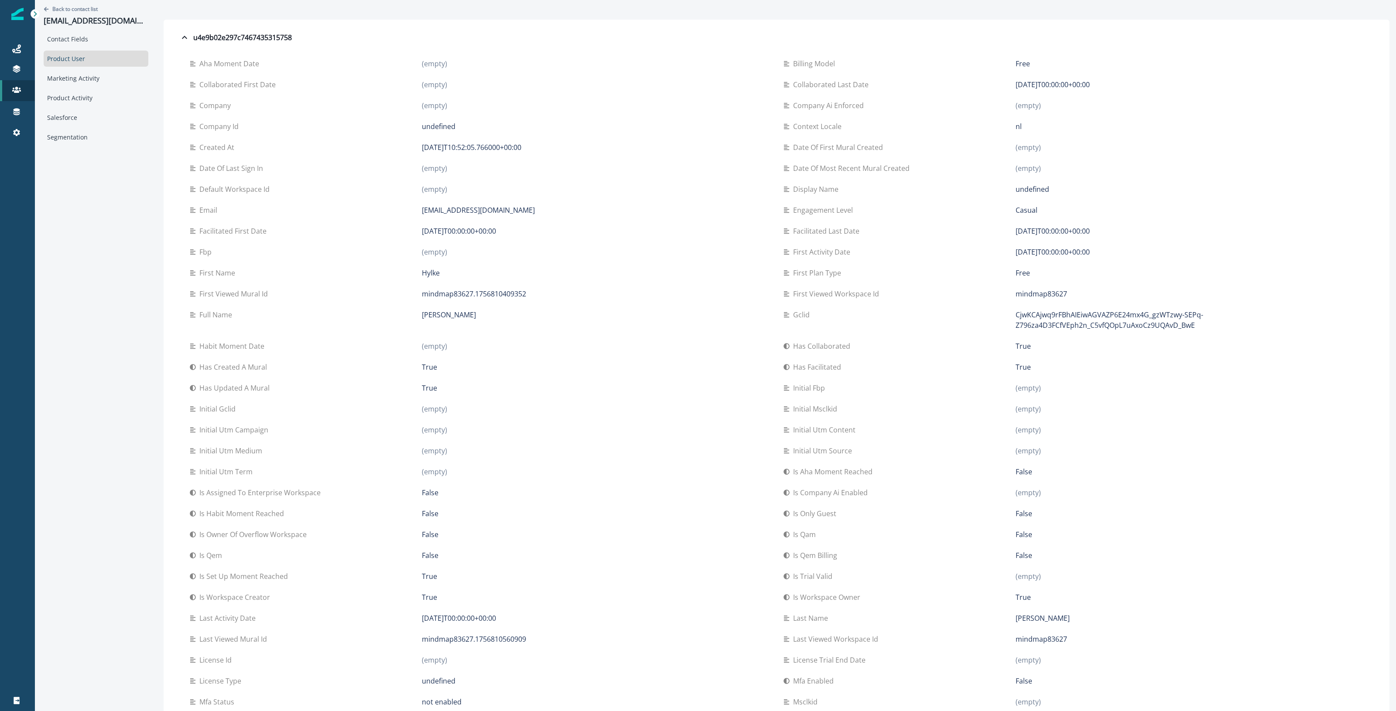
drag, startPoint x: 413, startPoint y: 228, endPoint x: 524, endPoint y: 223, distance: 111.3
click at [524, 223] on div "Facilitated first date [DATE]T00:00:00+00:00" at bounding box center [480, 231] width 580 height 21
click at [72, 8] on p "Back to contact list" at bounding box center [74, 8] width 45 height 7
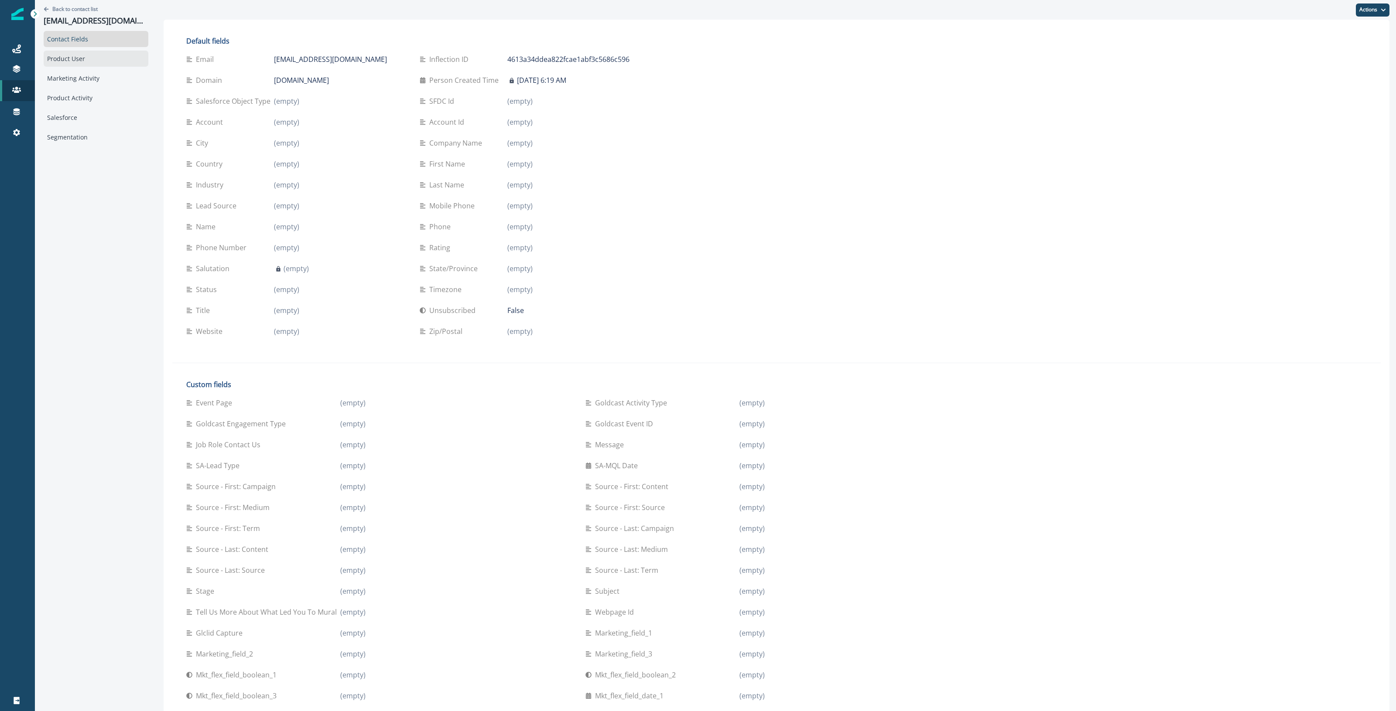
click at [57, 60] on div "Product User" at bounding box center [96, 59] width 105 height 16
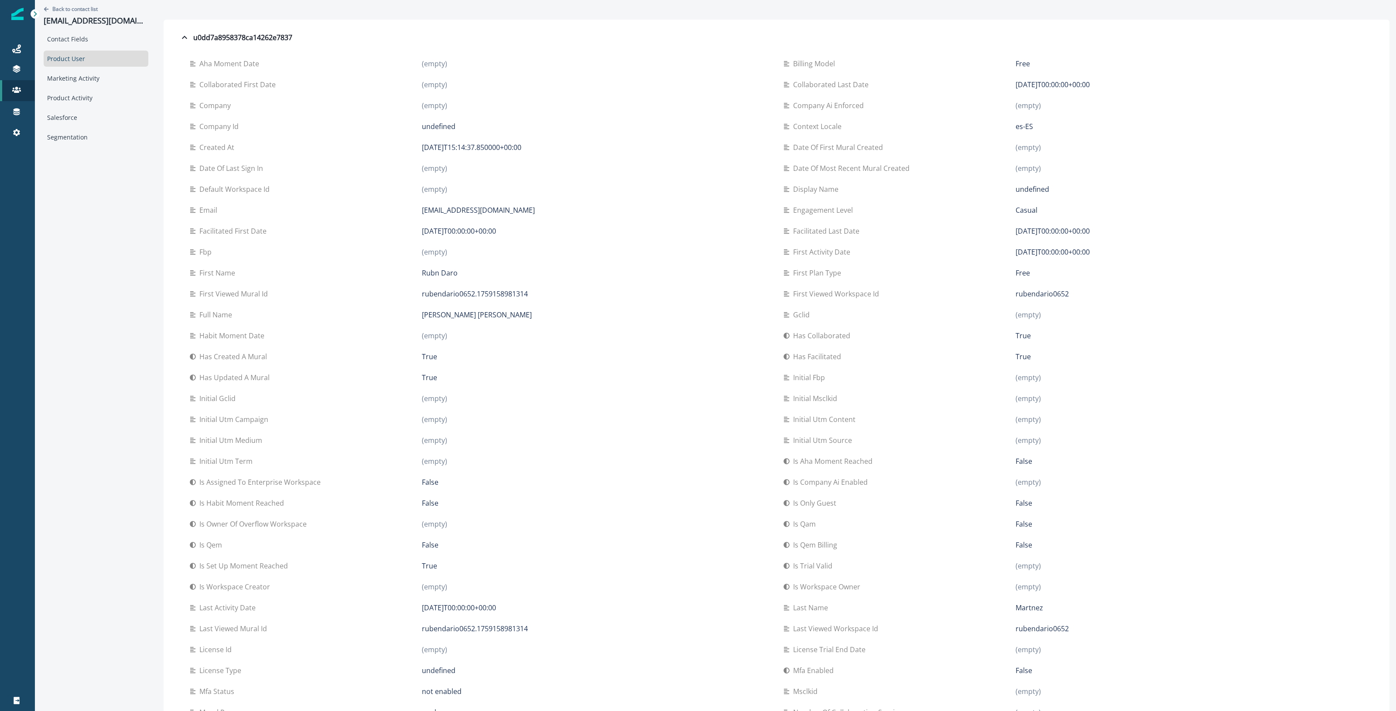
drag, startPoint x: 510, startPoint y: 232, endPoint x: 393, endPoint y: 233, distance: 117.3
click at [393, 233] on div "Facilitated first date 2025-10-05T00:00:00+00:00" at bounding box center [480, 231] width 580 height 10
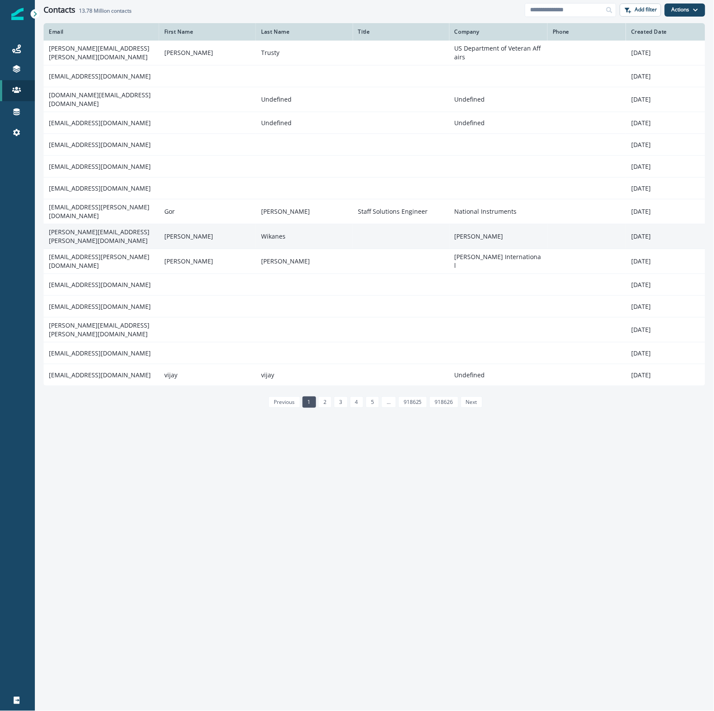
click at [101, 227] on td "ruben.wikanes@worley.com" at bounding box center [102, 236] width 116 height 25
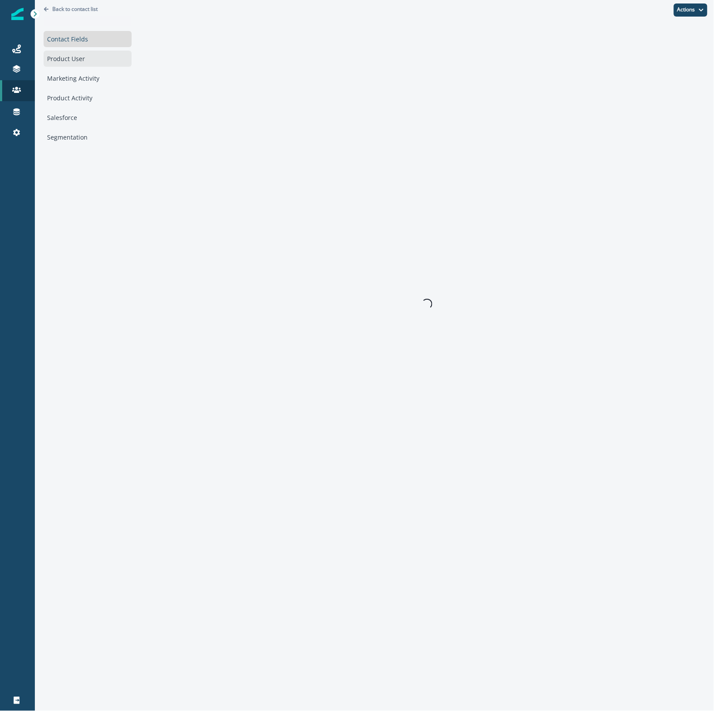
click at [81, 60] on div "Product User" at bounding box center [88, 59] width 88 height 16
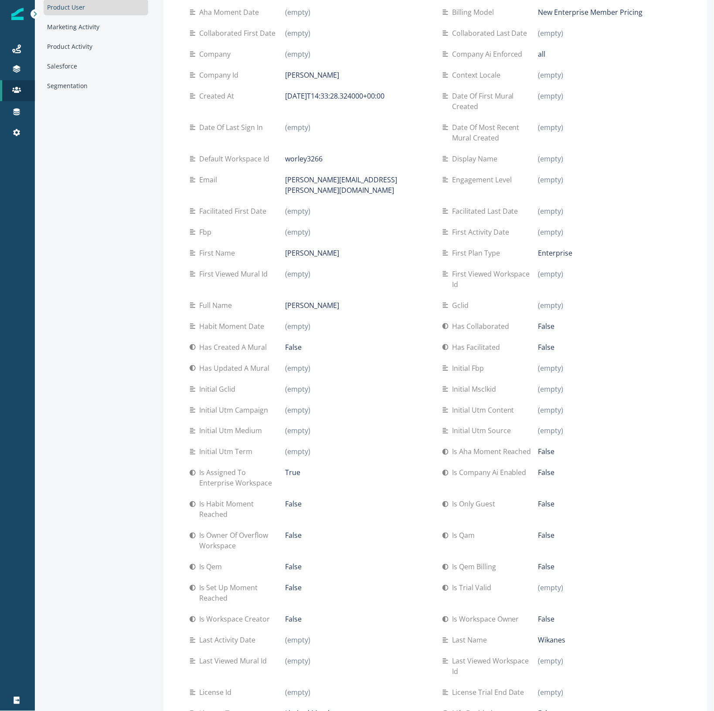
scroll to position [55, 0]
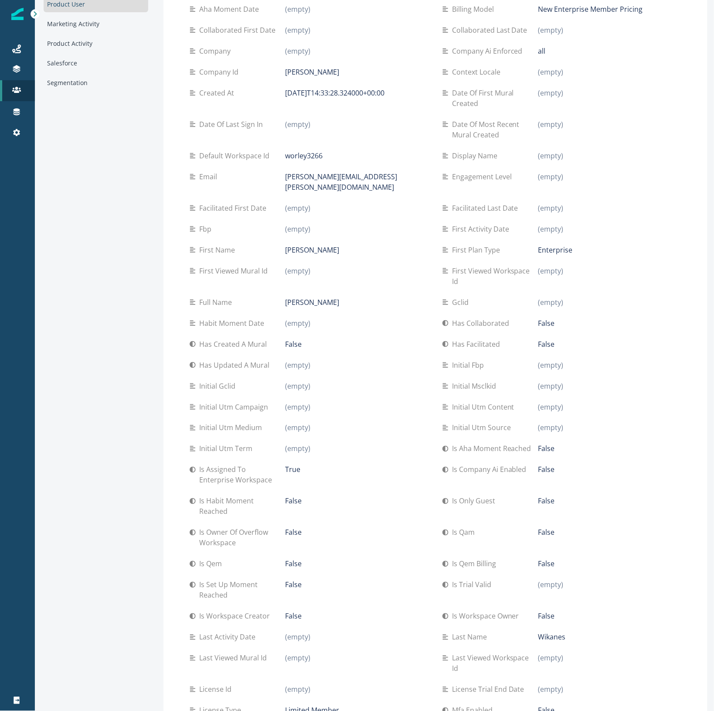
drag, startPoint x: 85, startPoint y: 181, endPoint x: 107, endPoint y: 171, distance: 24.0
click at [85, 181] on div "Back to contact list ruben.wikanes@worley.com Contact Fields Product User Marke…" at bounding box center [96, 558] width 122 height 1226
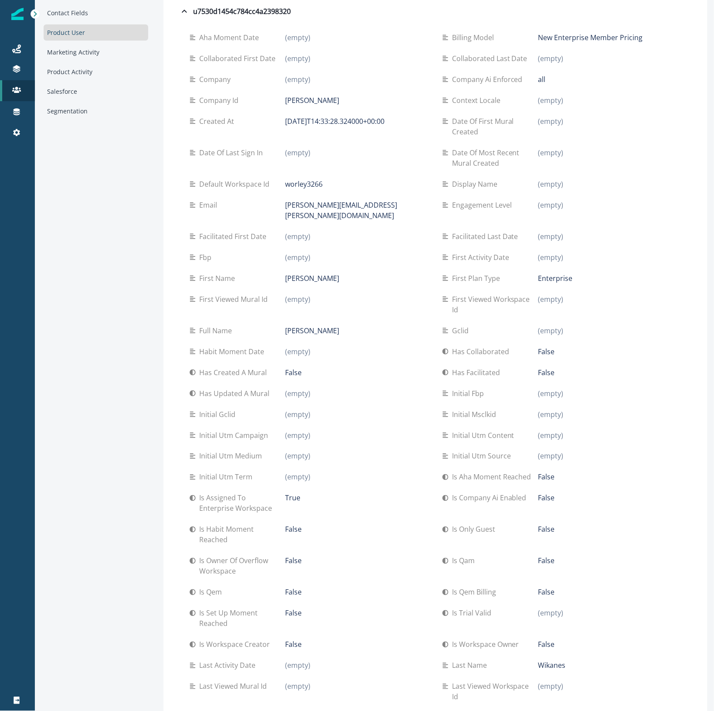
scroll to position [0, 0]
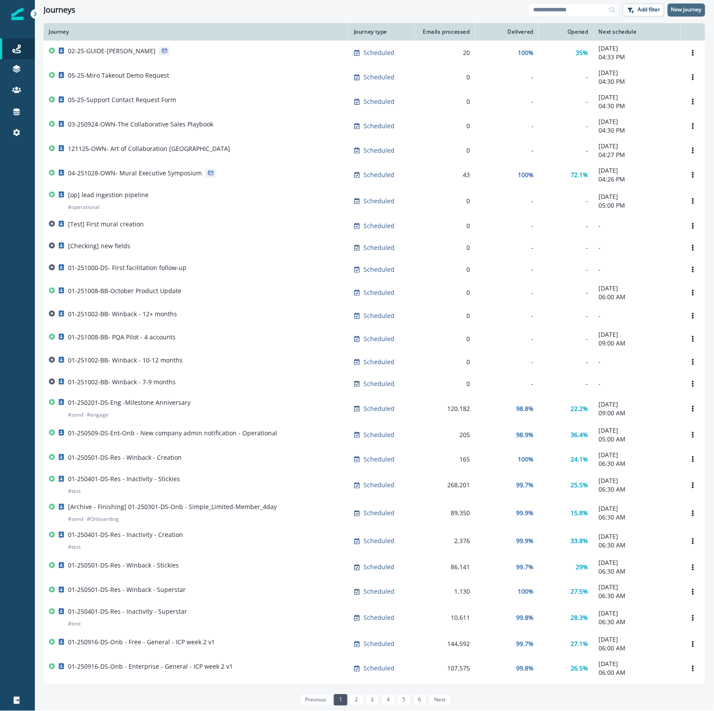
click at [690, 8] on p "New journey" at bounding box center [687, 10] width 31 height 6
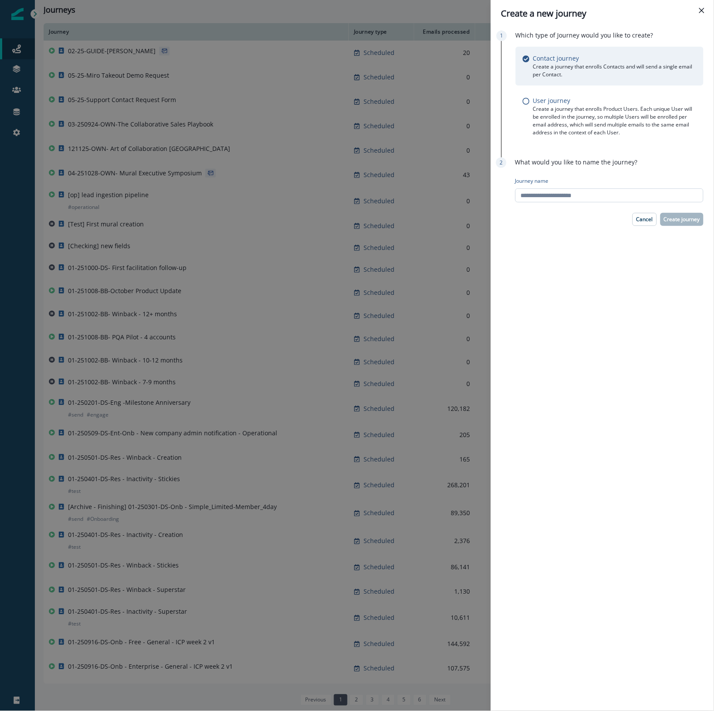
click at [596, 199] on input "Journey name" at bounding box center [610, 195] width 188 height 14
type input "**********"
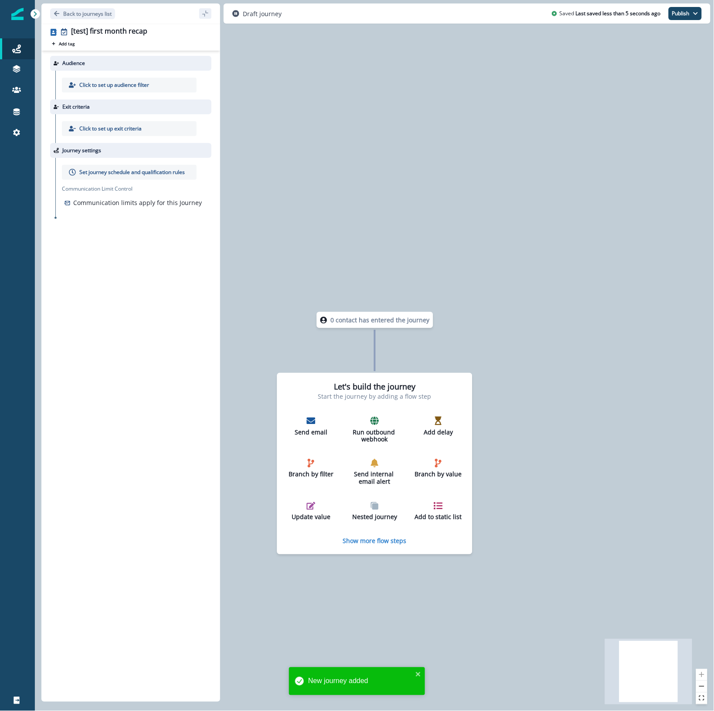
click at [121, 89] on p "Click to set up audience filter" at bounding box center [114, 85] width 70 height 8
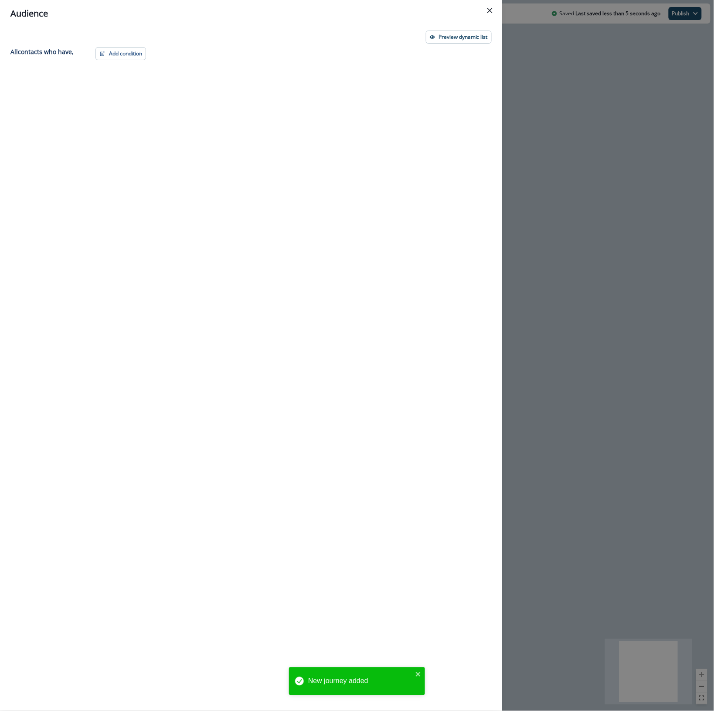
click at [112, 45] on div "Preview dynamic list All contact s who have, Add condition Contact properties A…" at bounding box center [251, 369] width 502 height 684
click at [110, 52] on button "Add condition" at bounding box center [121, 53] width 51 height 13
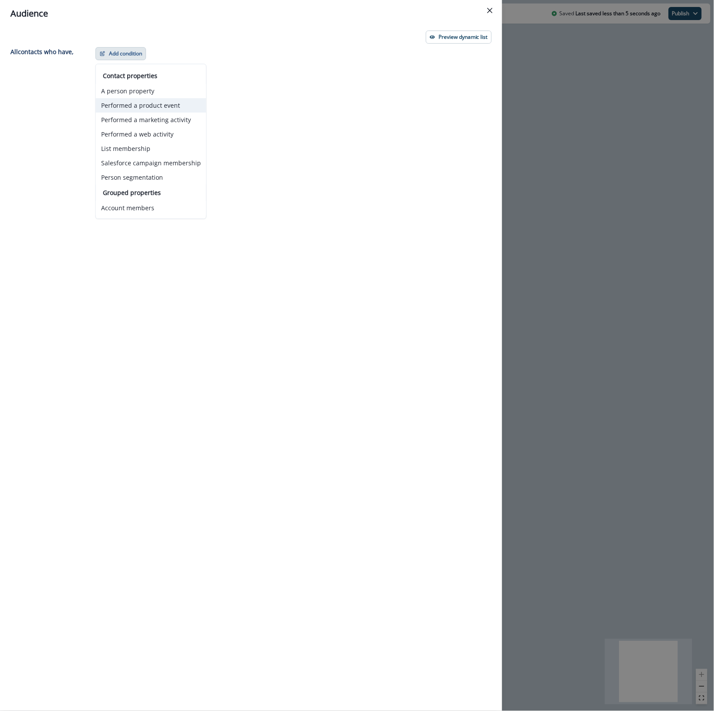
click at [138, 106] on button "Performed a product event" at bounding box center [151, 105] width 110 height 14
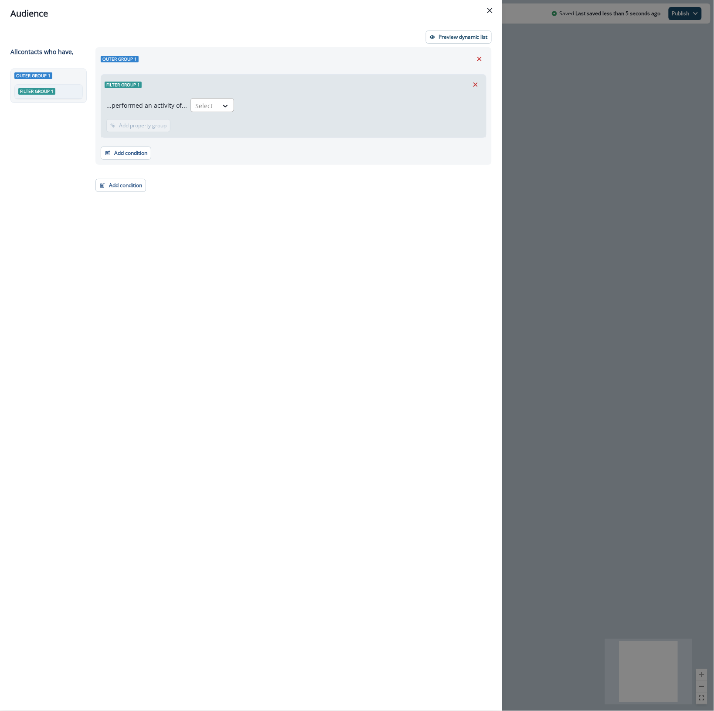
click at [205, 105] on div at bounding box center [204, 105] width 18 height 11
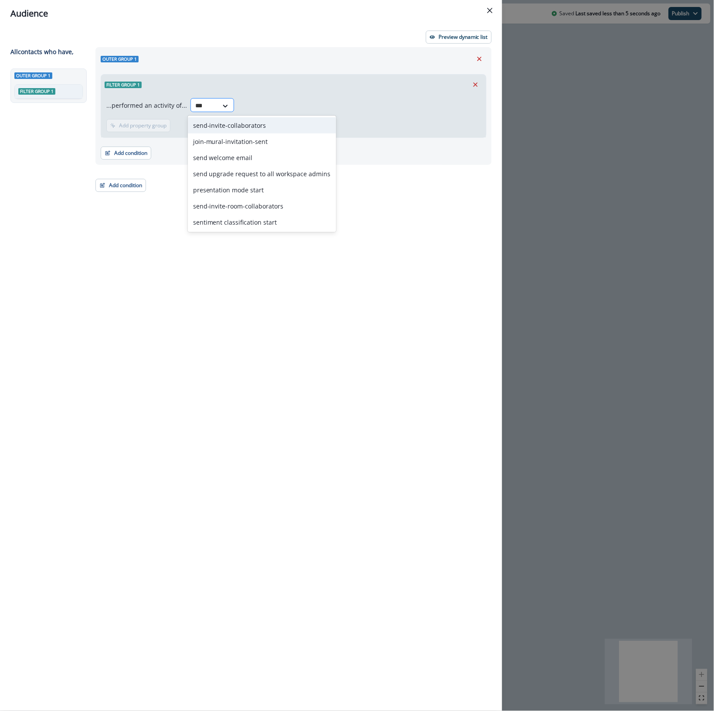
type input "****"
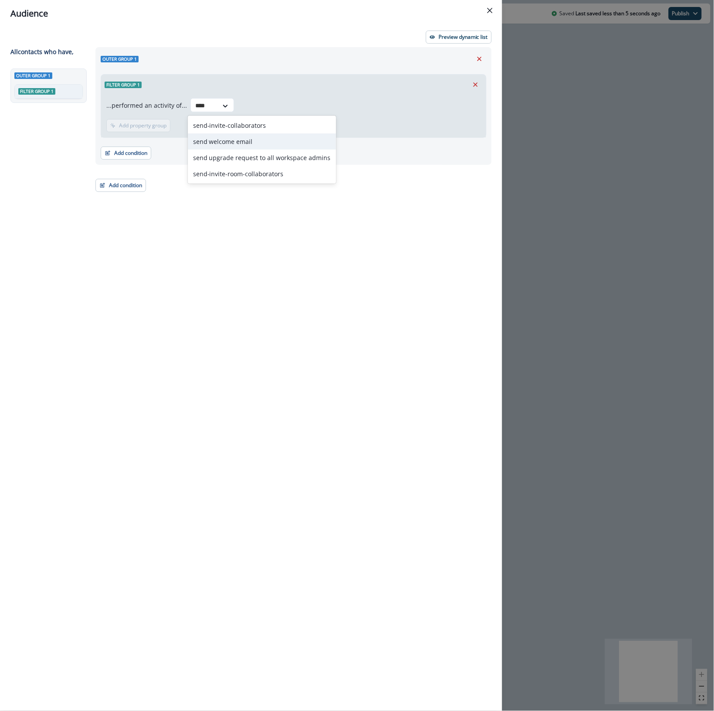
click at [266, 142] on div "send welcome email" at bounding box center [262, 141] width 148 height 16
click at [186, 125] on p "Add time frame" at bounding box center [193, 126] width 38 height 6
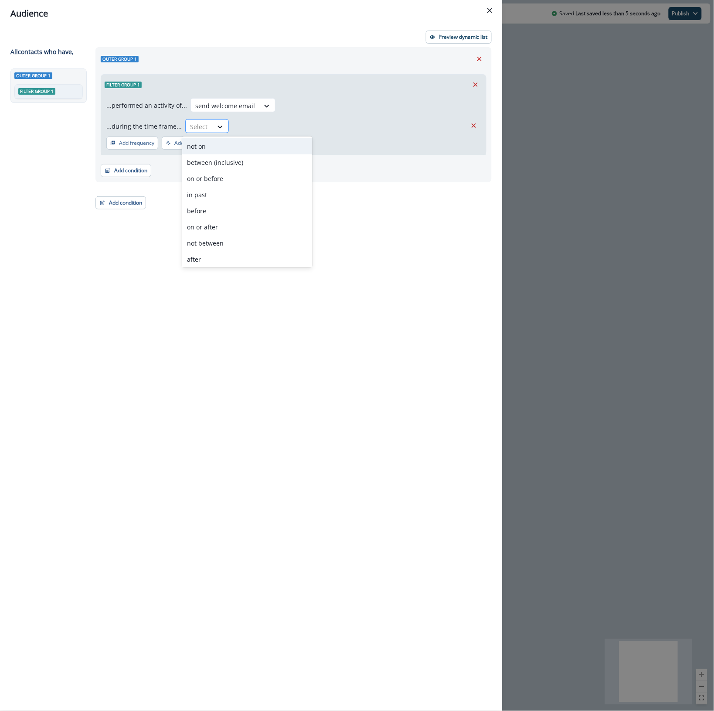
click at [195, 122] on div at bounding box center [199, 126] width 18 height 11
click at [225, 163] on div "between (inclusive)" at bounding box center [247, 162] width 130 height 16
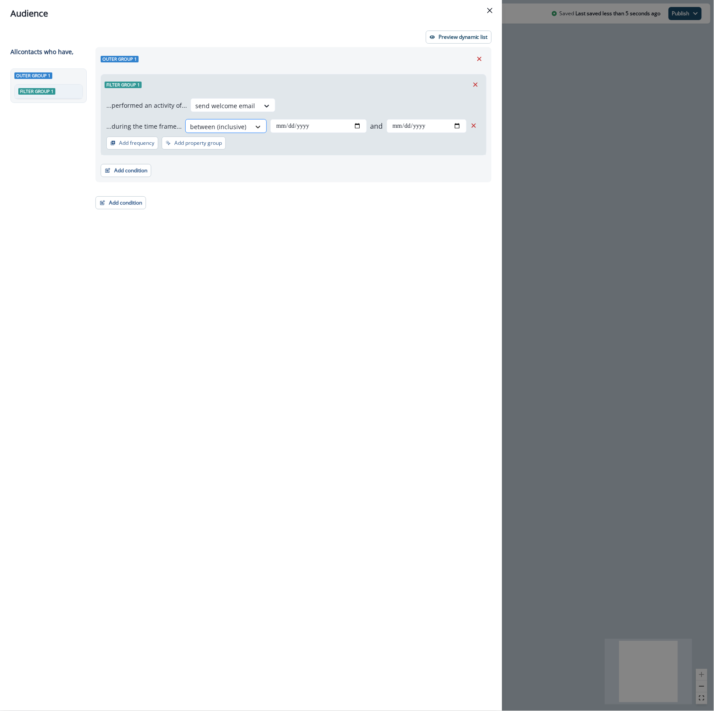
click at [256, 126] on icon at bounding box center [258, 127] width 5 height 3
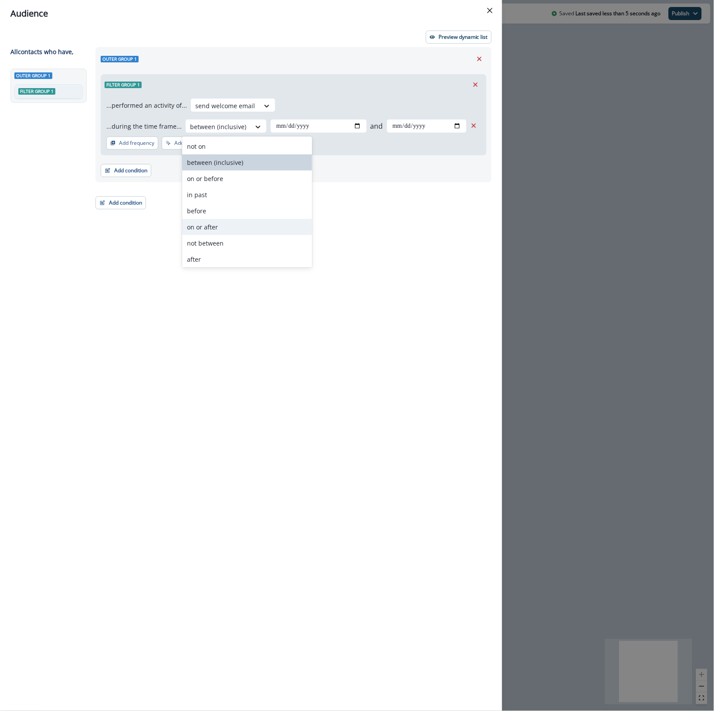
scroll to position [34, 0]
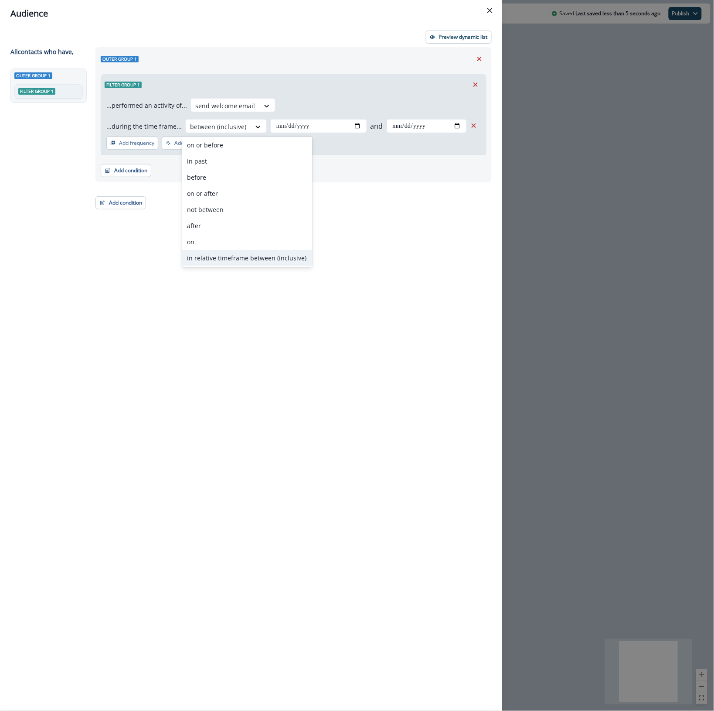
drag, startPoint x: 258, startPoint y: 257, endPoint x: 269, endPoint y: 245, distance: 16.7
click at [259, 257] on div "in relative timeframe between (inclusive)" at bounding box center [247, 258] width 130 height 16
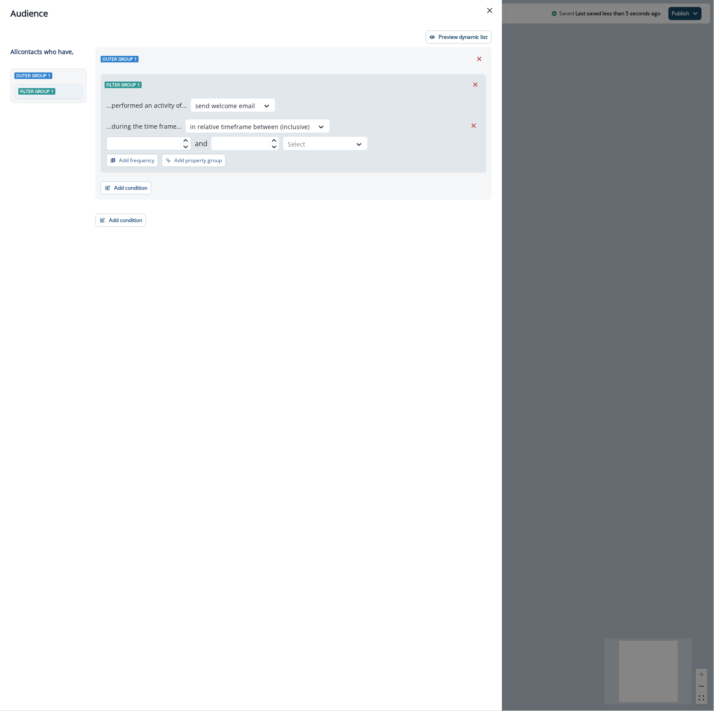
click at [191, 137] on input "text" at bounding box center [148, 144] width 85 height 14
type input "**"
click at [280, 137] on input "text" at bounding box center [245, 144] width 69 height 14
type input "**"
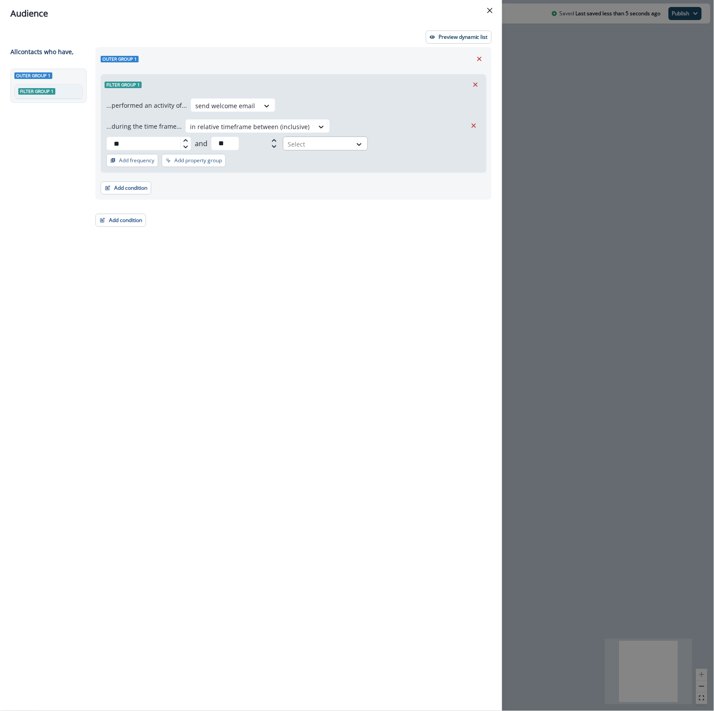
click at [352, 137] on div "Select" at bounding box center [317, 144] width 68 height 14
click at [449, 145] on div "day(s)" at bounding box center [445, 146] width 44 height 16
click at [466, 36] on p "Preview dynamic list" at bounding box center [463, 37] width 49 height 6
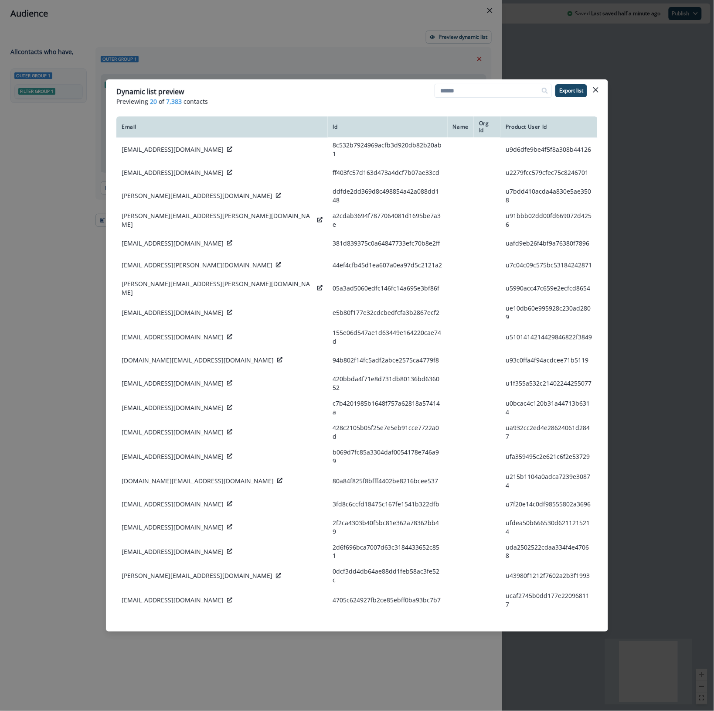
drag, startPoint x: 600, startPoint y: 91, endPoint x: 600, endPoint y: 96, distance: 5.2
click at [600, 94] on button "Close" at bounding box center [596, 90] width 14 height 14
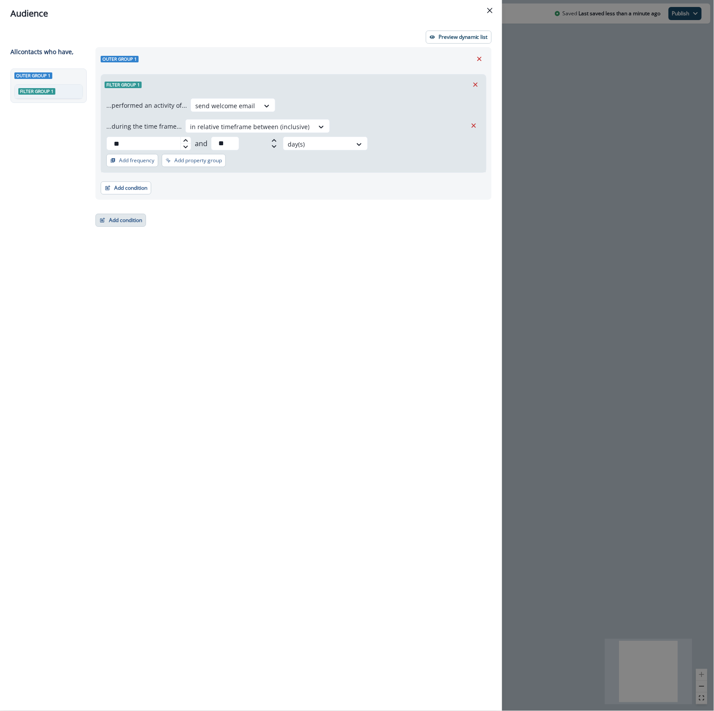
click at [138, 214] on button "Add condition" at bounding box center [121, 220] width 51 height 13
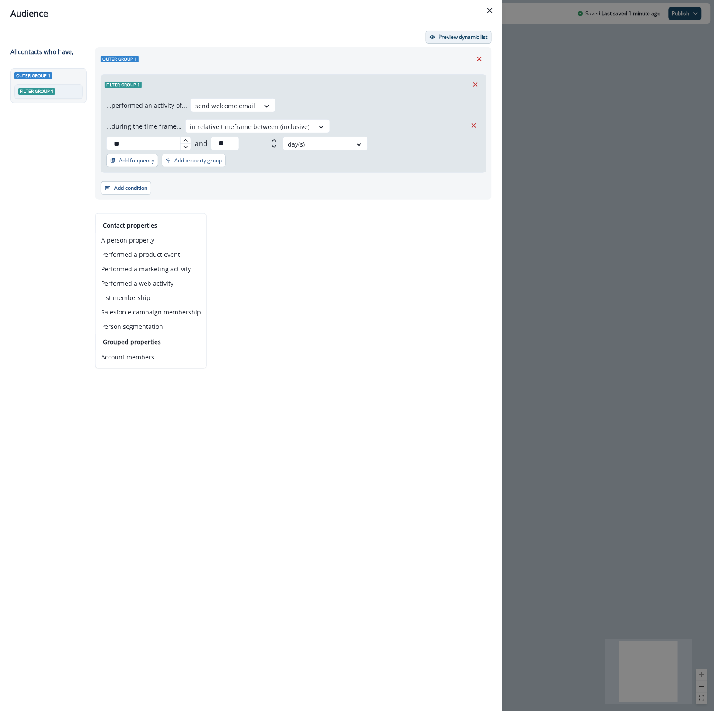
click at [462, 36] on p "Preview dynamic list" at bounding box center [463, 37] width 49 height 6
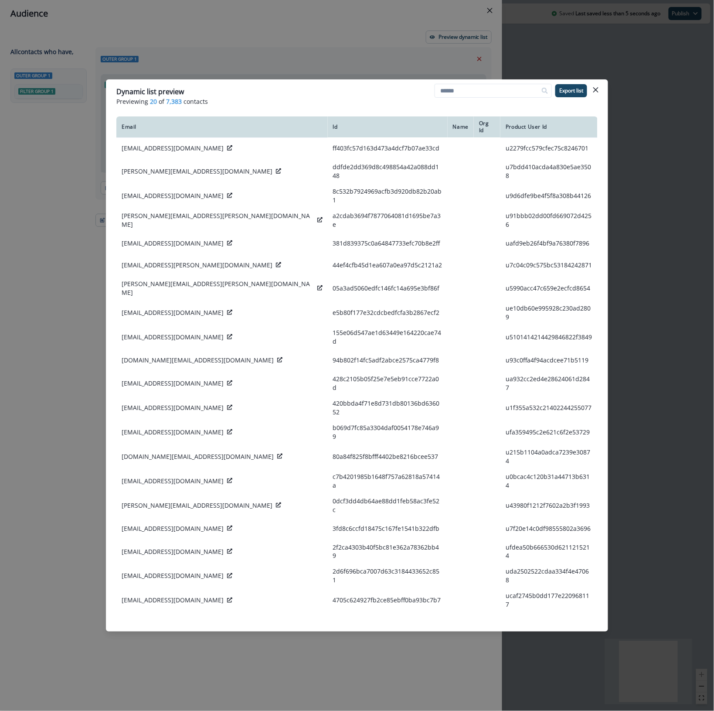
click at [61, 130] on div "Dynamic list preview Previewing 20 of 7,383 contacts Export list Email Id Name …" at bounding box center [357, 355] width 714 height 711
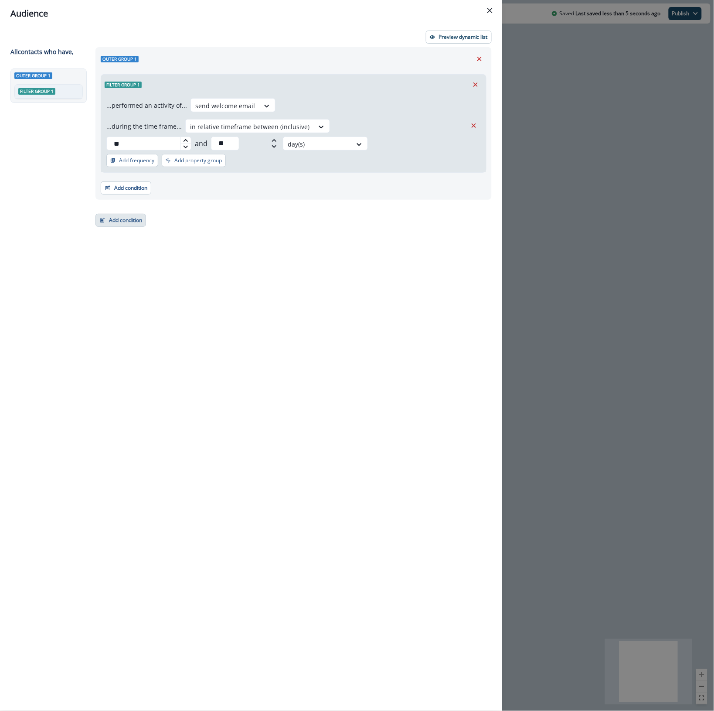
click at [130, 214] on button "Add condition" at bounding box center [121, 220] width 51 height 13
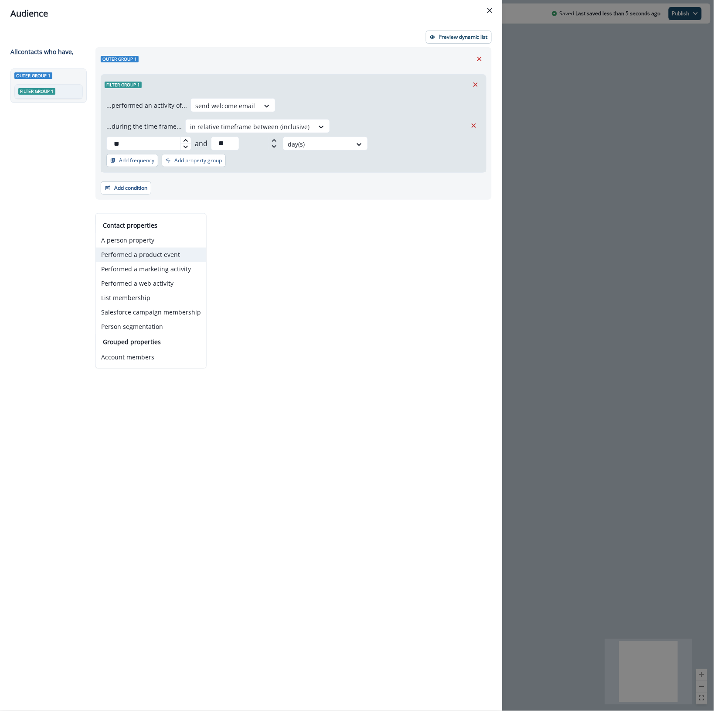
click at [155, 260] on button "Performed a product event" at bounding box center [151, 255] width 110 height 14
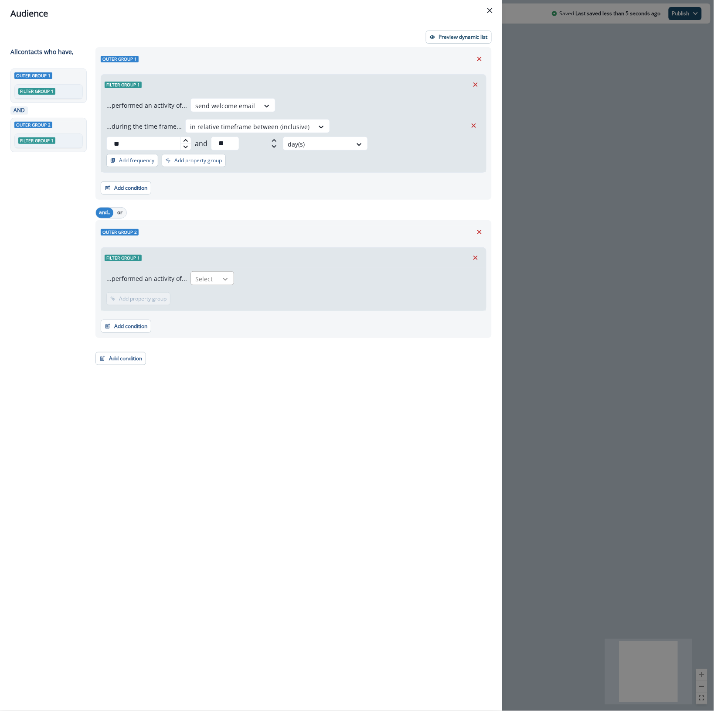
click at [222, 275] on icon at bounding box center [226, 279] width 8 height 9
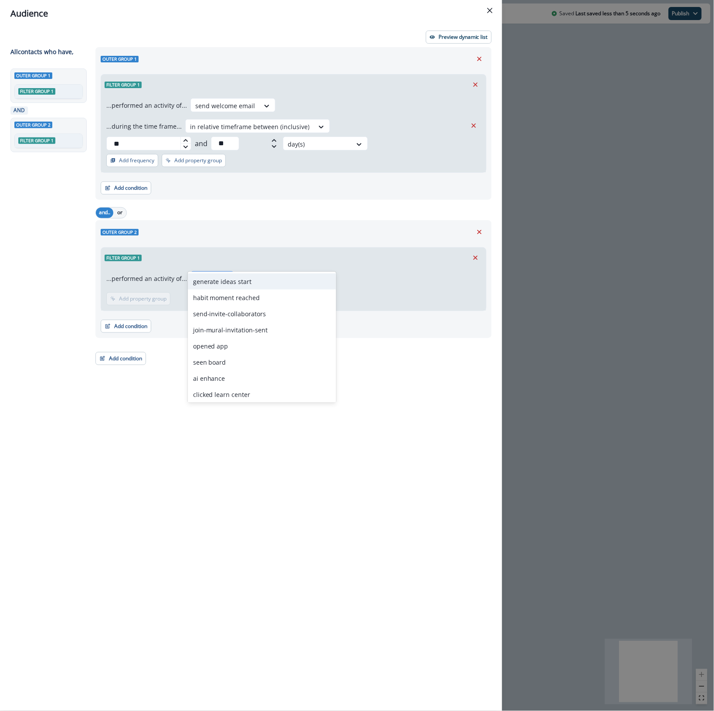
type input "*"
click at [478, 228] on icon "Remove" at bounding box center [480, 232] width 8 height 8
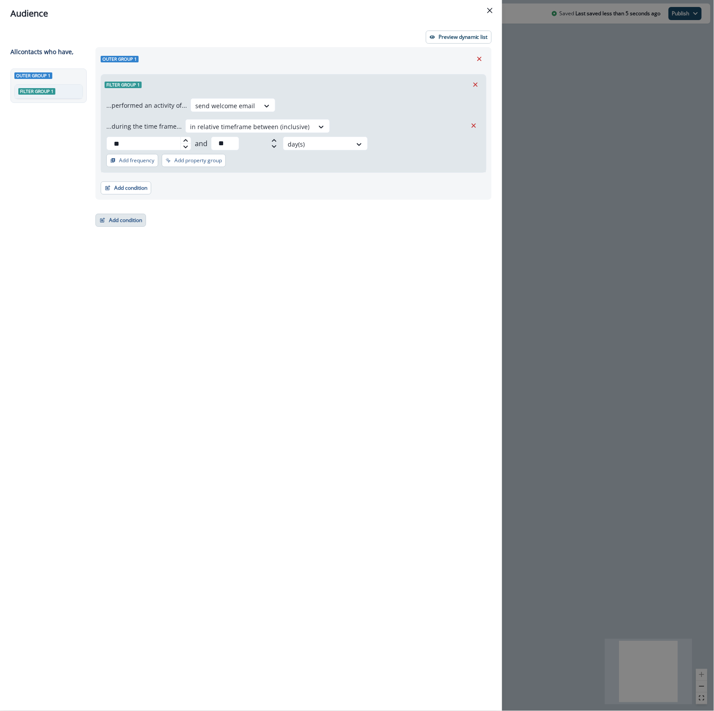
click at [118, 214] on button "Add condition" at bounding box center [121, 220] width 51 height 13
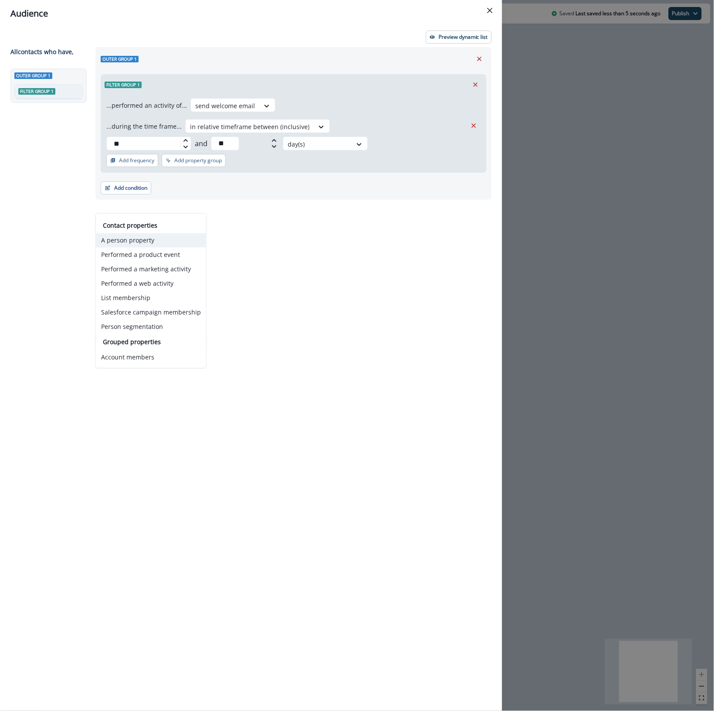
click at [125, 243] on button "A person property" at bounding box center [151, 240] width 110 height 14
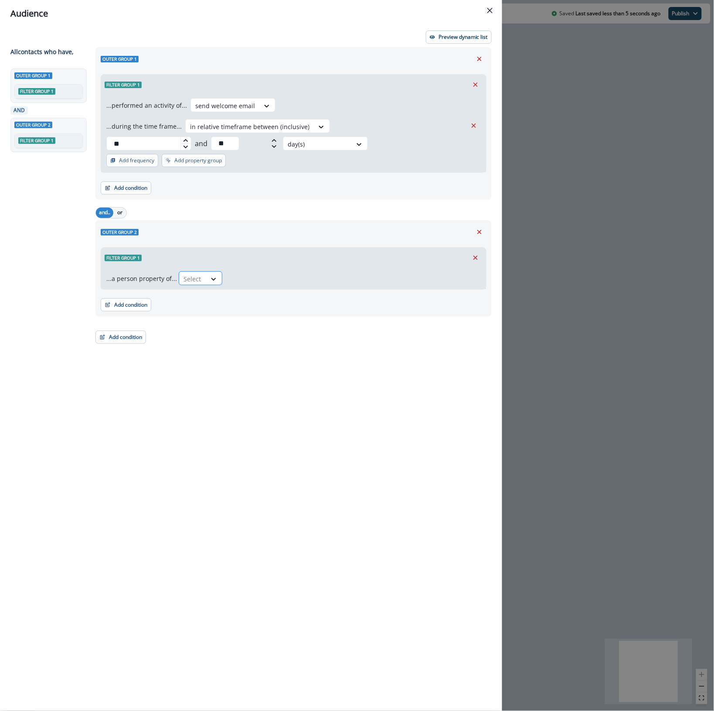
click at [195, 273] on div at bounding box center [193, 278] width 18 height 11
type input "*****"
click at [217, 297] on div "product user.Engagement Level" at bounding box center [228, 298] width 103 height 16
click at [332, 275] on icon at bounding box center [335, 279] width 8 height 9
click at [336, 389] on div "not blank" at bounding box center [330, 394] width 68 height 16
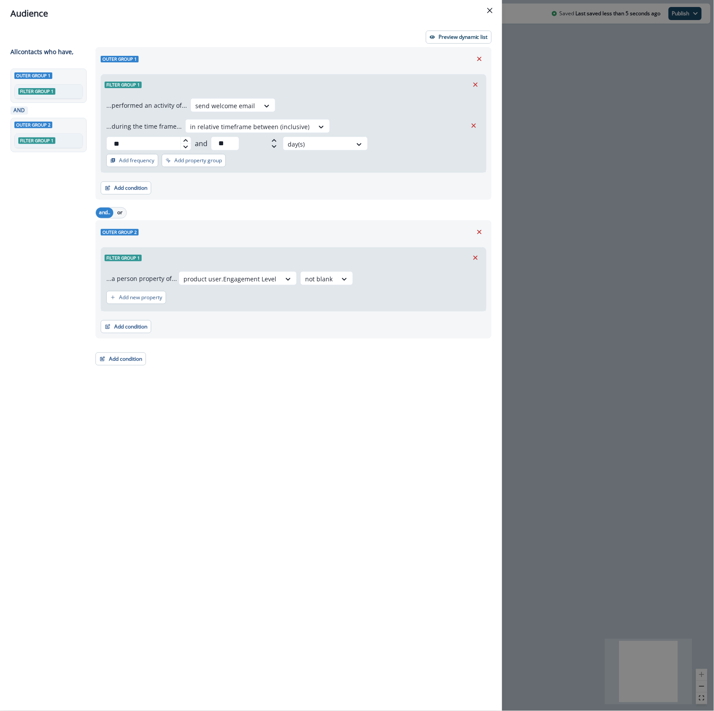
click at [317, 287] on div "Add new property" at bounding box center [293, 297] width 375 height 20
click at [321, 273] on div at bounding box center [318, 278] width 27 height 11
click at [318, 344] on div "blank" at bounding box center [330, 346] width 68 height 16
click at [452, 38] on p "Preview dynamic list" at bounding box center [463, 37] width 49 height 6
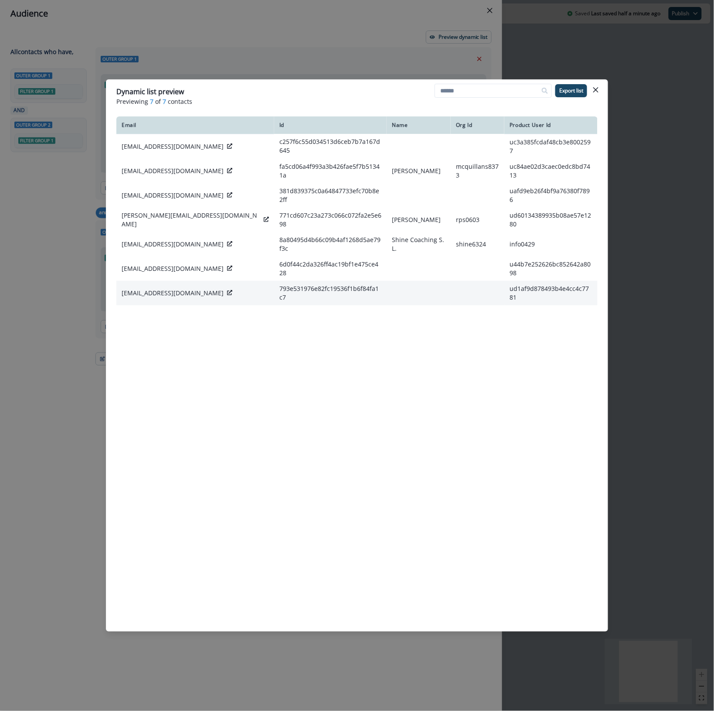
drag, startPoint x: 593, startPoint y: 88, endPoint x: 230, endPoint y: 283, distance: 412.5
click at [240, 298] on section "Dynamic list preview Previewing 7 of 7 contacts Export list Email Id Name Org I…" at bounding box center [357, 355] width 502 height 552
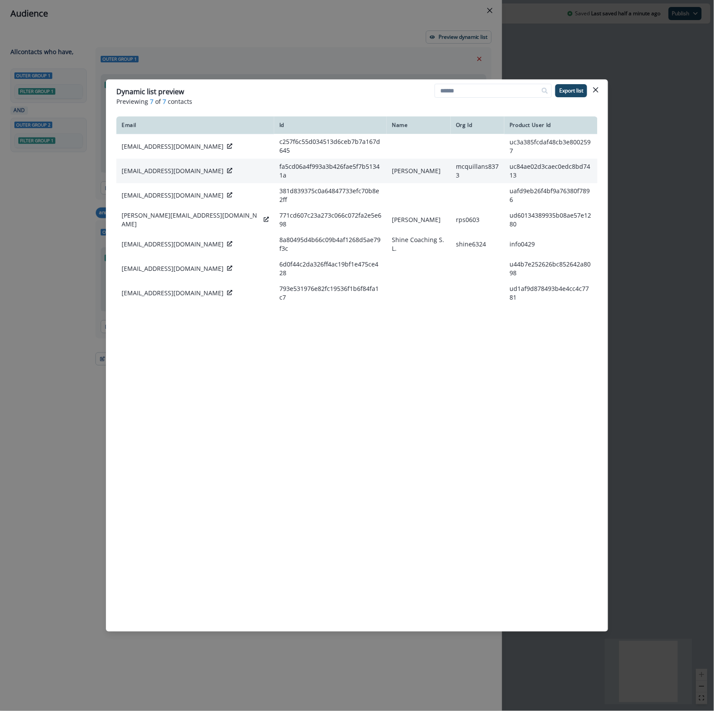
click at [227, 168] on icon at bounding box center [229, 170] width 5 height 5
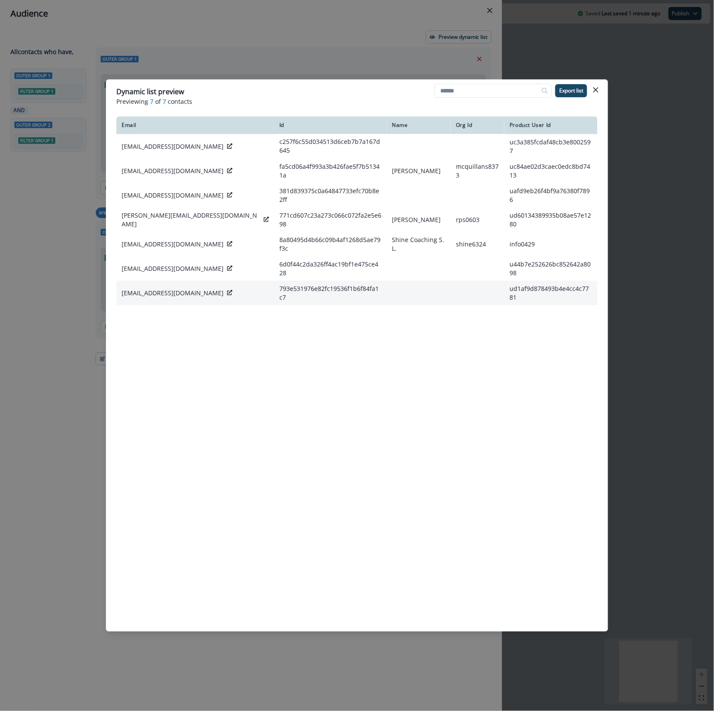
click at [227, 290] on icon at bounding box center [229, 292] width 5 height 5
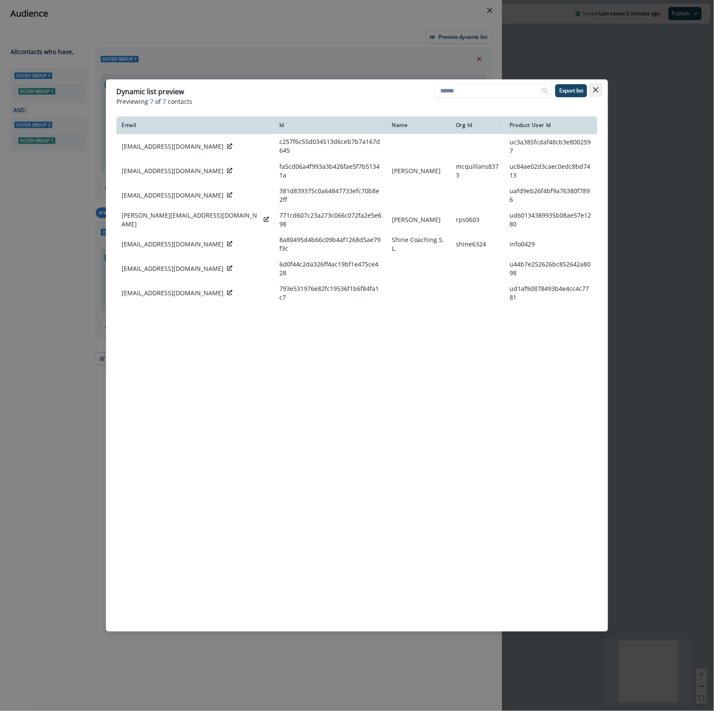
click at [597, 90] on icon "Close" at bounding box center [596, 89] width 5 height 5
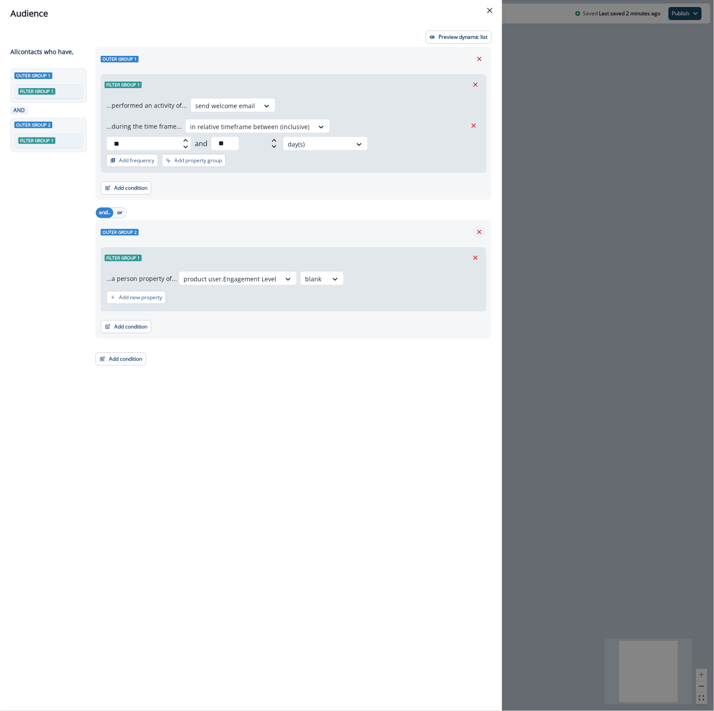
click at [478, 230] on icon "Remove" at bounding box center [480, 232] width 4 height 4
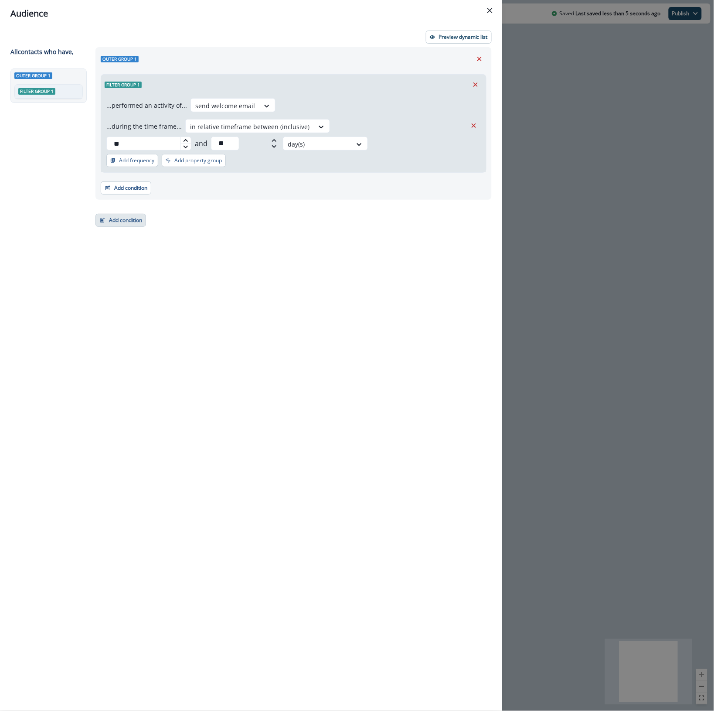
click at [126, 214] on button "Add condition" at bounding box center [121, 220] width 51 height 13
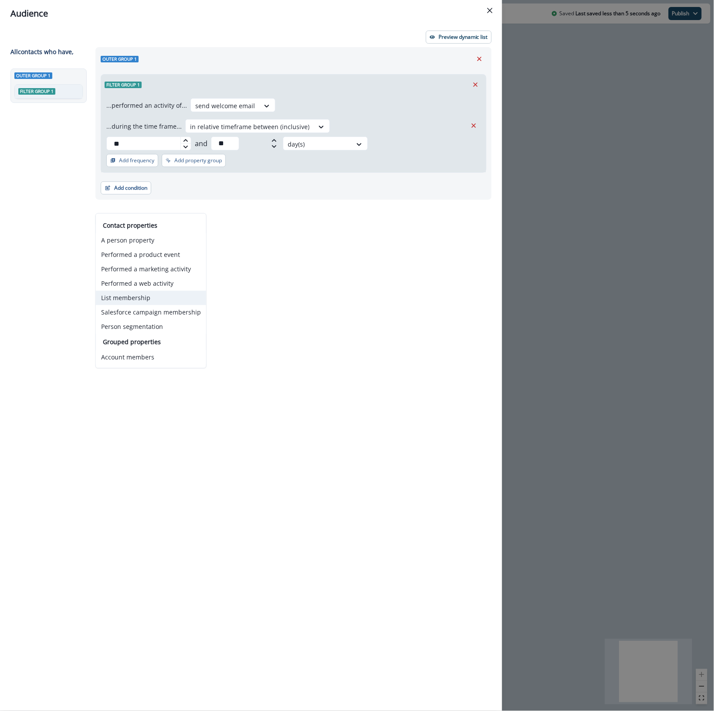
click at [142, 298] on button "List membership" at bounding box center [151, 298] width 110 height 14
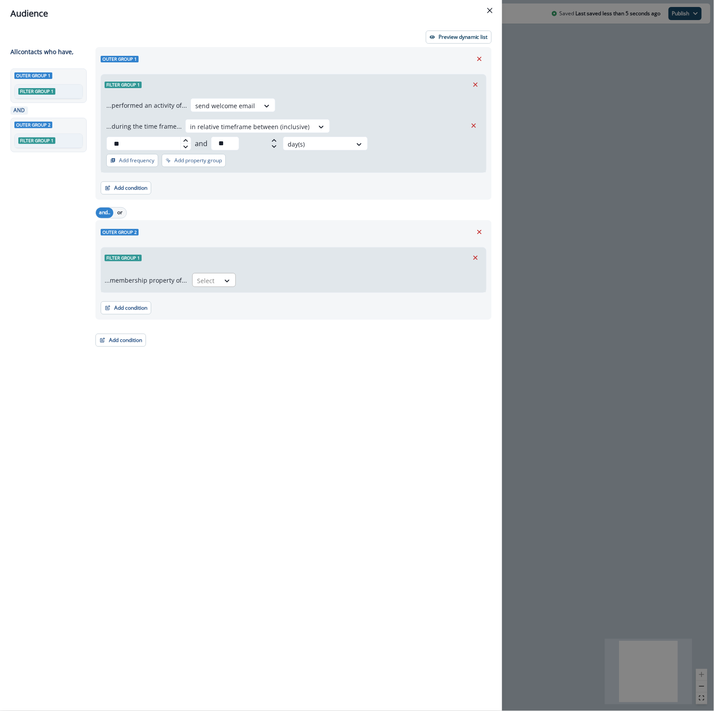
click at [215, 273] on div "Select" at bounding box center [206, 280] width 27 height 14
click at [206, 286] on div "in" at bounding box center [212, 283] width 44 height 16
click at [265, 275] on div at bounding box center [345, 280] width 199 height 11
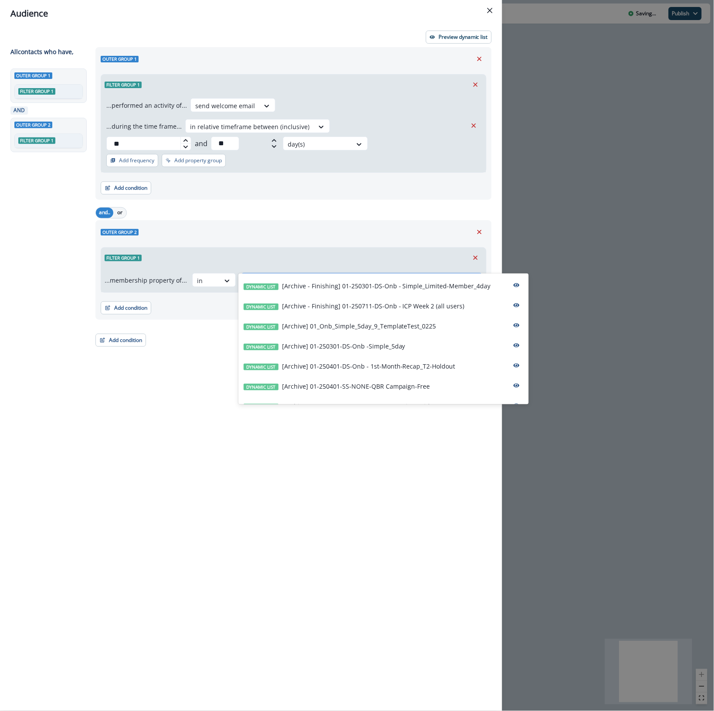
type input "*"
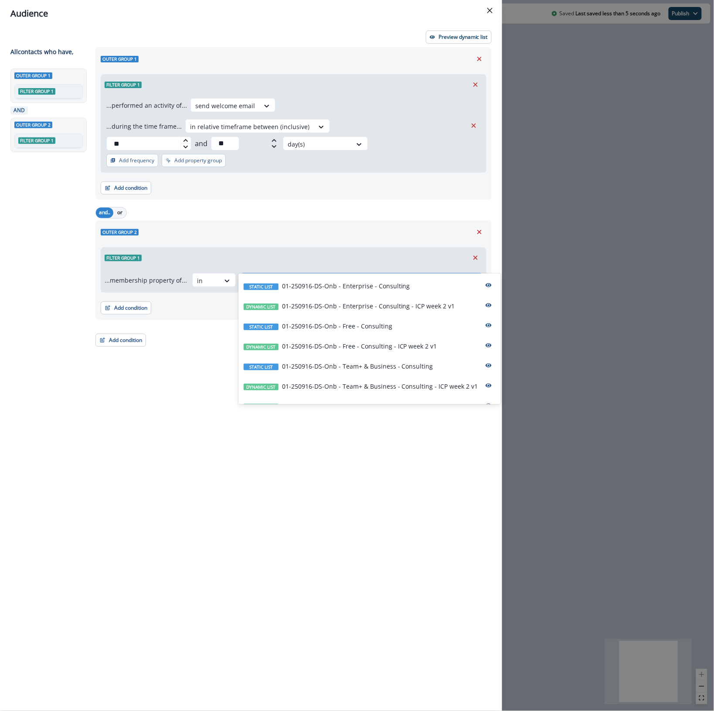
type input "****"
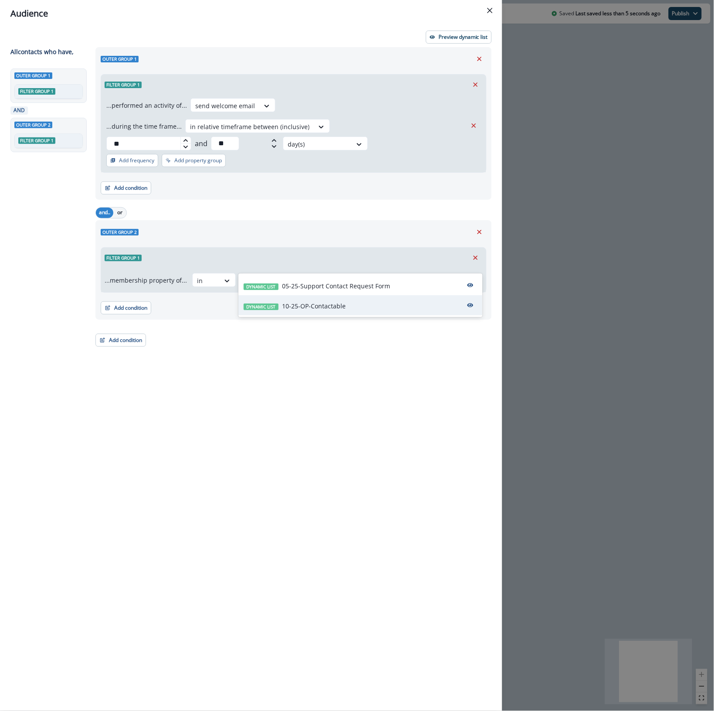
click at [321, 304] on p "10-25-OP-Contactable" at bounding box center [314, 305] width 64 height 9
click at [108, 334] on button "Add condition" at bounding box center [121, 340] width 51 height 13
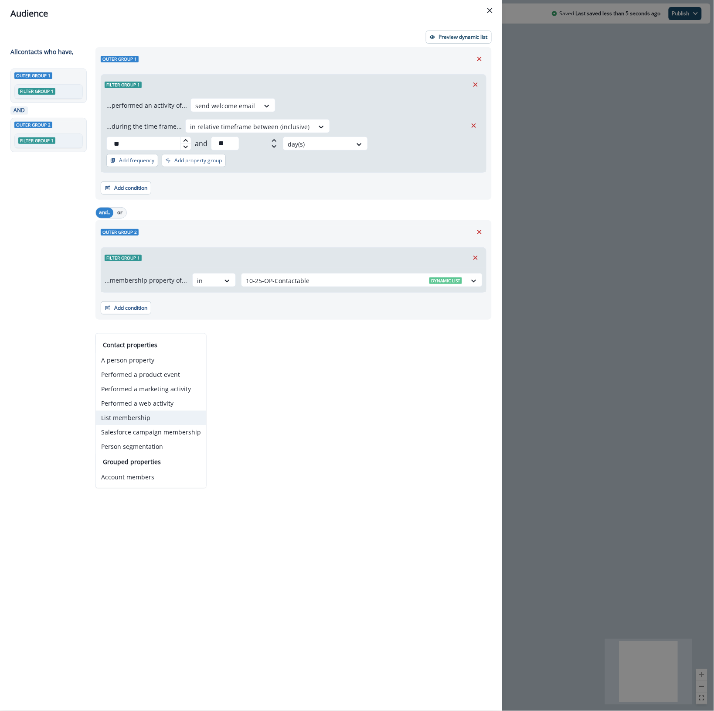
click at [135, 420] on button "List membership" at bounding box center [151, 418] width 110 height 14
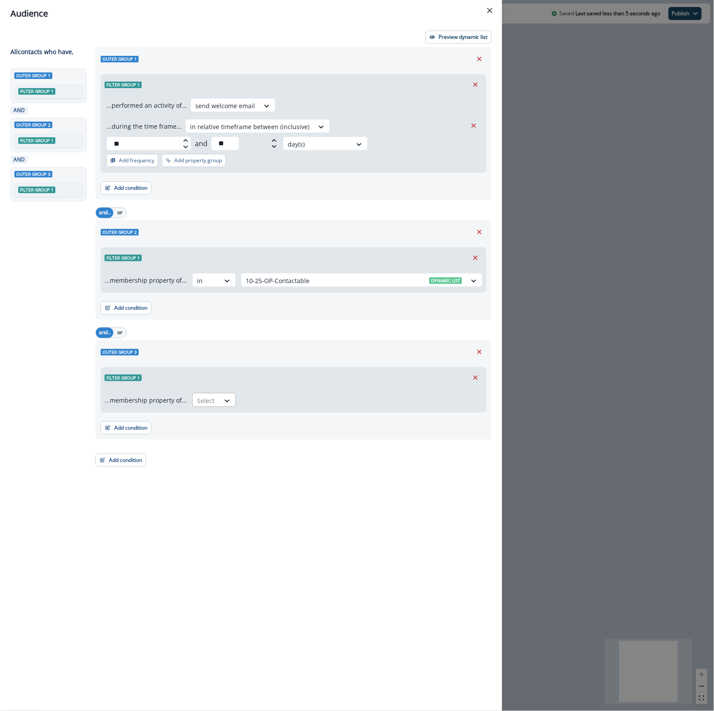
click at [208, 395] on div at bounding box center [206, 400] width 18 height 11
click at [217, 417] on div "not in" at bounding box center [212, 419] width 44 height 16
click at [269, 395] on div at bounding box center [354, 400] width 216 height 11
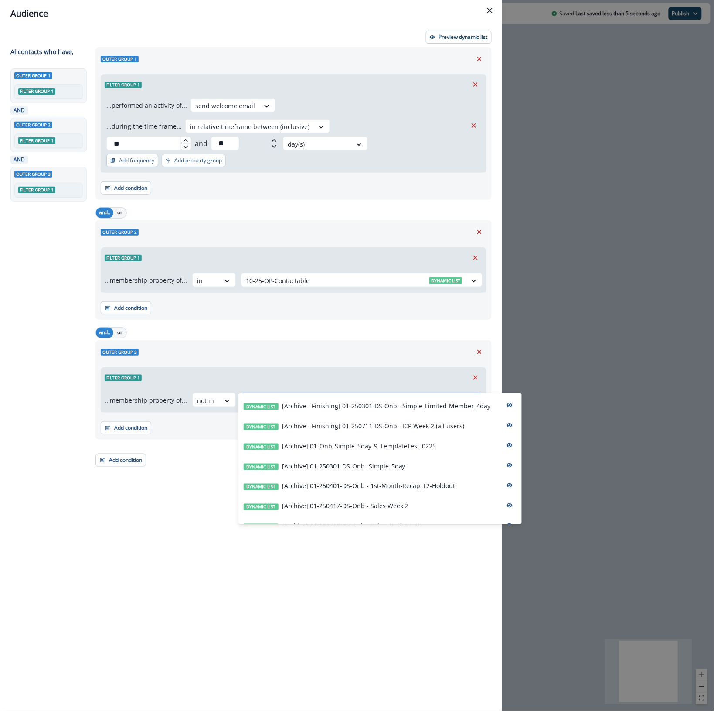
type input "*"
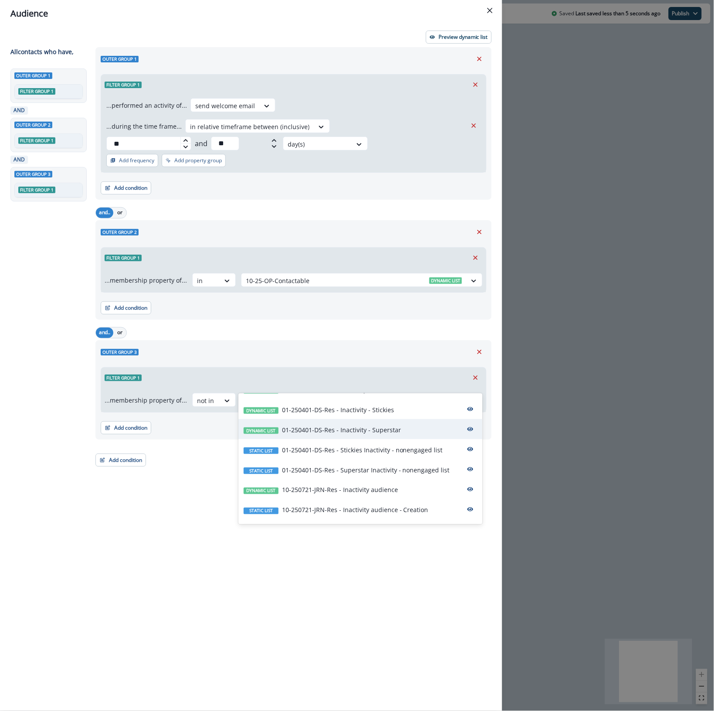
scroll to position [73, 0]
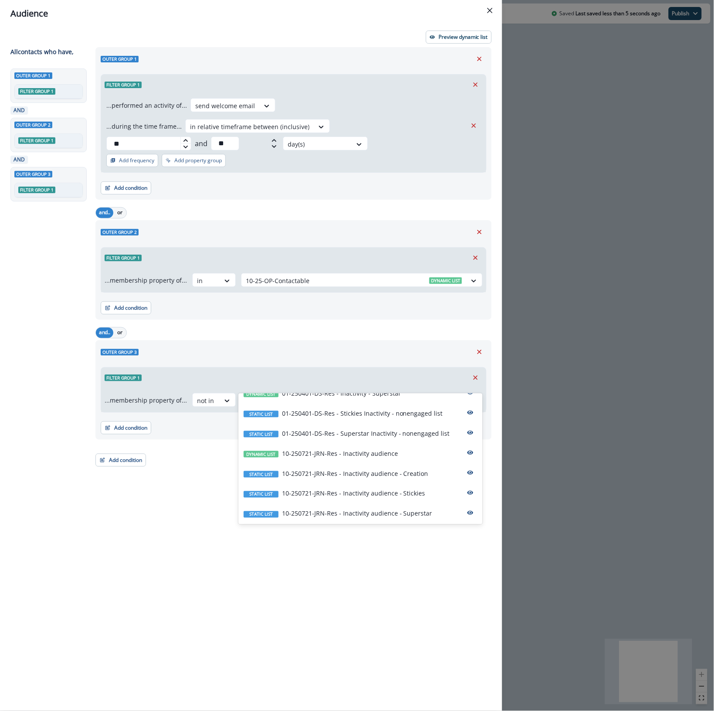
type input "****"
click at [206, 535] on div "Outer group 1 Filter group 1 ...performed an activity of... send welcome email …" at bounding box center [291, 363] width 402 height 632
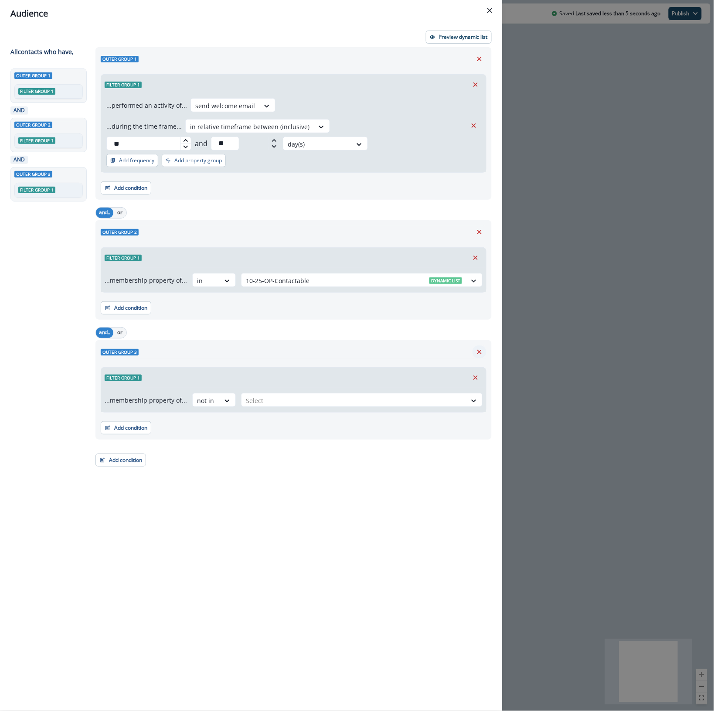
click at [478, 350] on icon "Remove" at bounding box center [480, 352] width 4 height 4
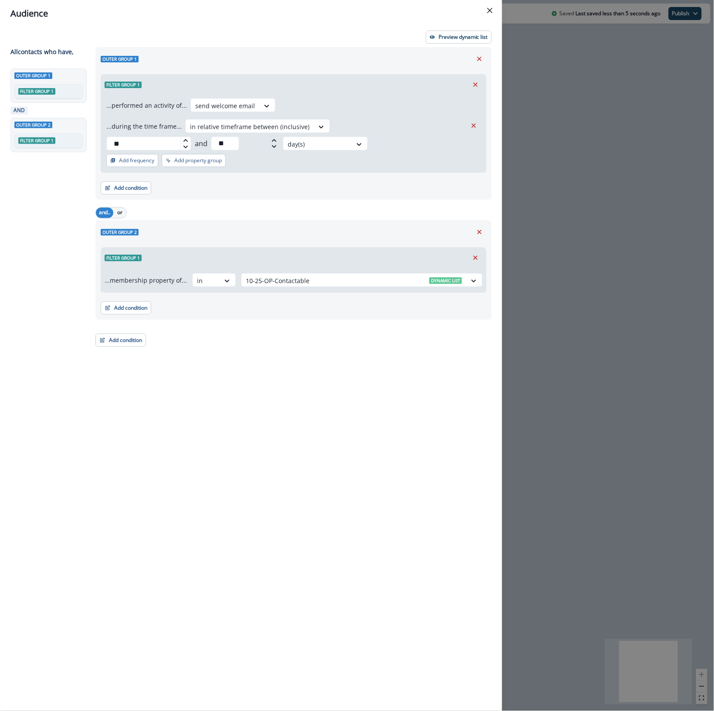
click at [560, 312] on div "Audience Preview dynamic list All contact s who have, Outer group 1 Filter grou…" at bounding box center [357, 355] width 714 height 711
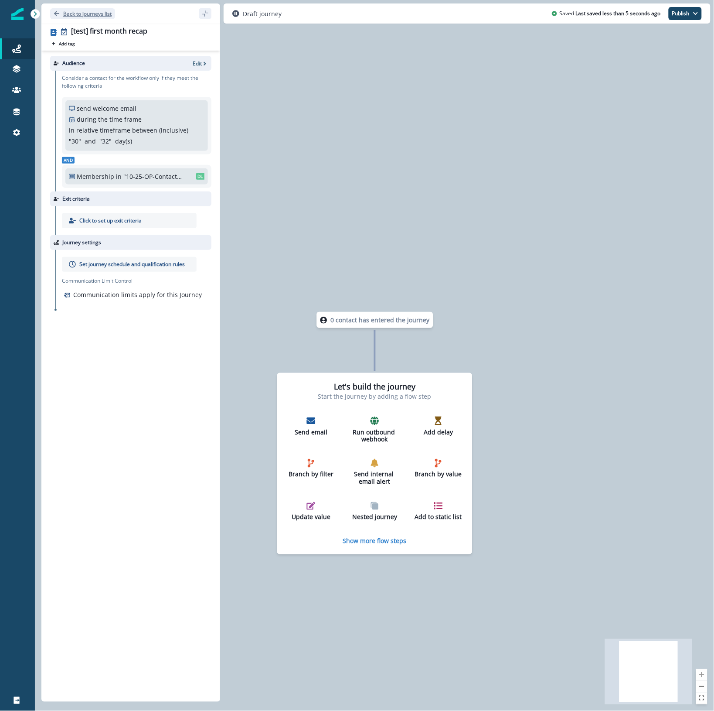
click at [77, 13] on p "Back to journeys list" at bounding box center [87, 13] width 48 height 7
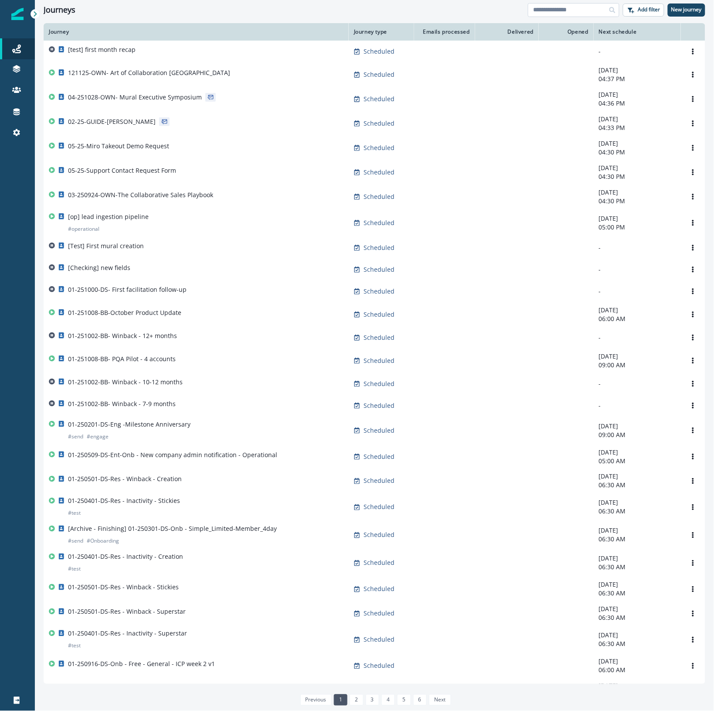
click at [567, 5] on input at bounding box center [574, 10] width 92 height 14
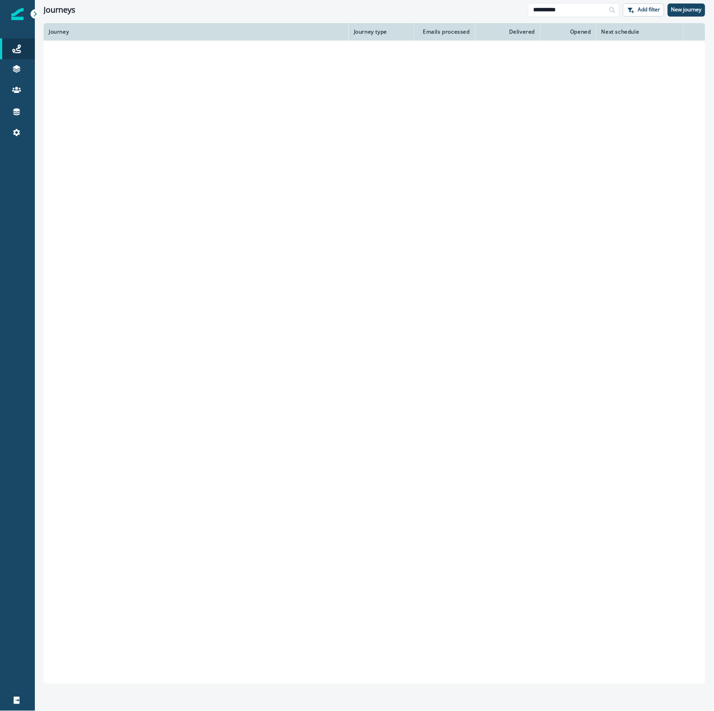
type input "**********"
drag, startPoint x: 579, startPoint y: 49, endPoint x: 582, endPoint y: 40, distance: 9.7
click at [582, 40] on th "Opened" at bounding box center [569, 31] width 56 height 17
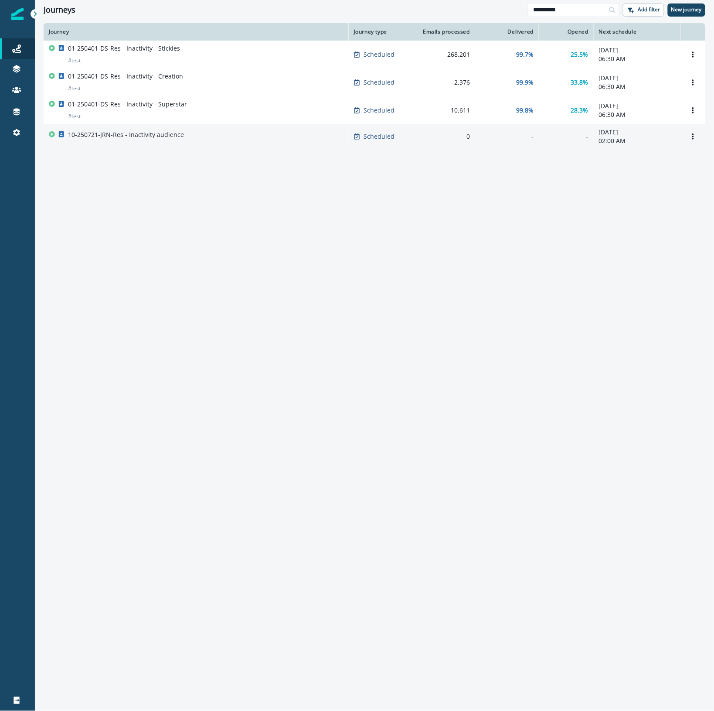
click at [232, 140] on div "10-250721-JRN-Res - Inactivity audience" at bounding box center [196, 136] width 295 height 12
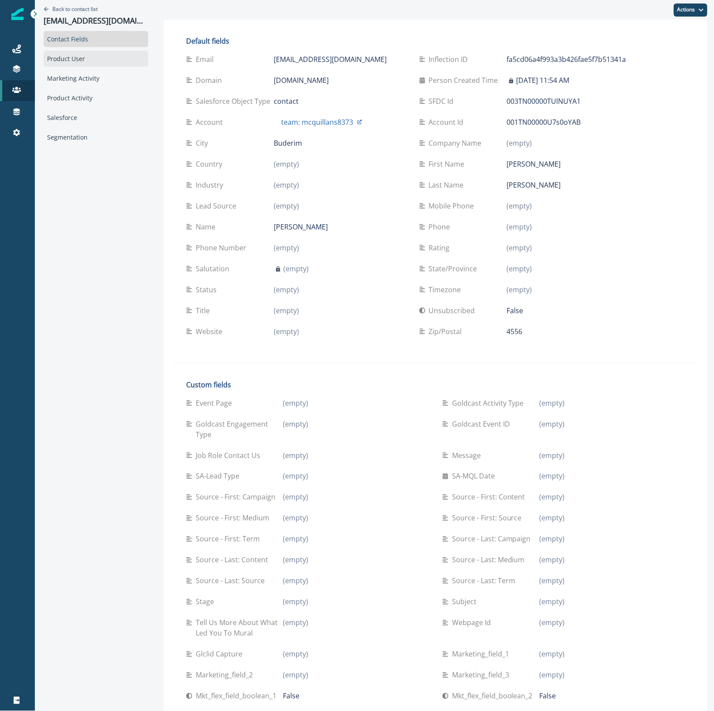
click at [75, 60] on div "Product User" at bounding box center [96, 59] width 105 height 16
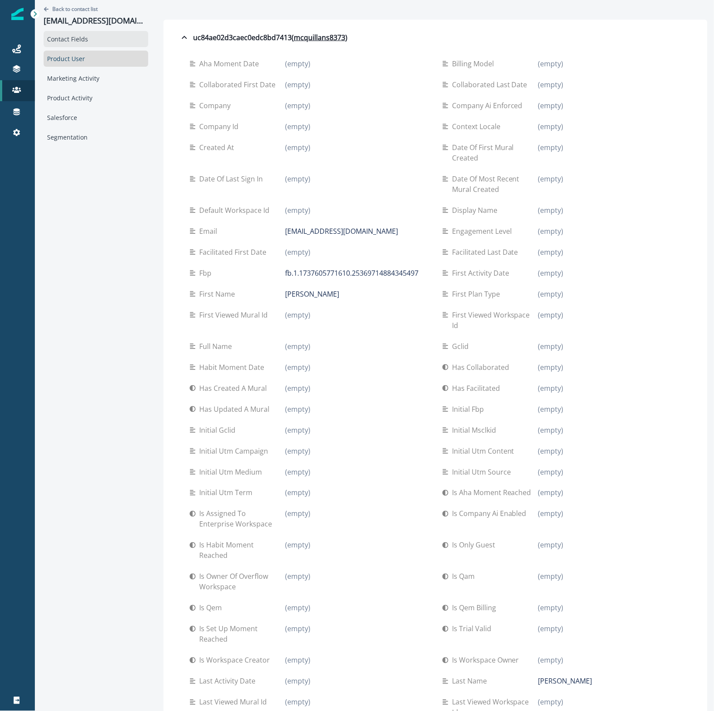
click at [83, 41] on div "Contact Fields" at bounding box center [96, 39] width 105 height 16
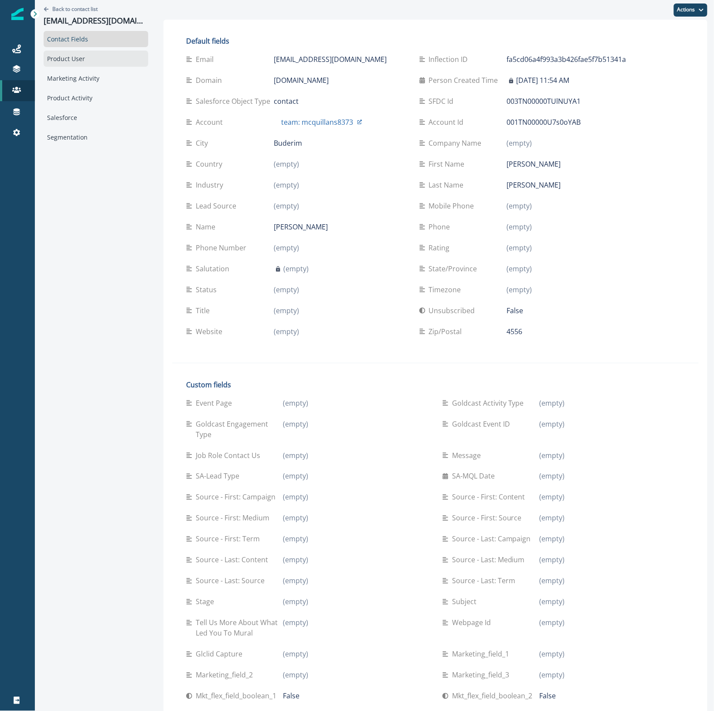
click at [89, 60] on div "Product User" at bounding box center [96, 59] width 105 height 16
click at [86, 61] on div "Product User" at bounding box center [96, 59] width 105 height 16
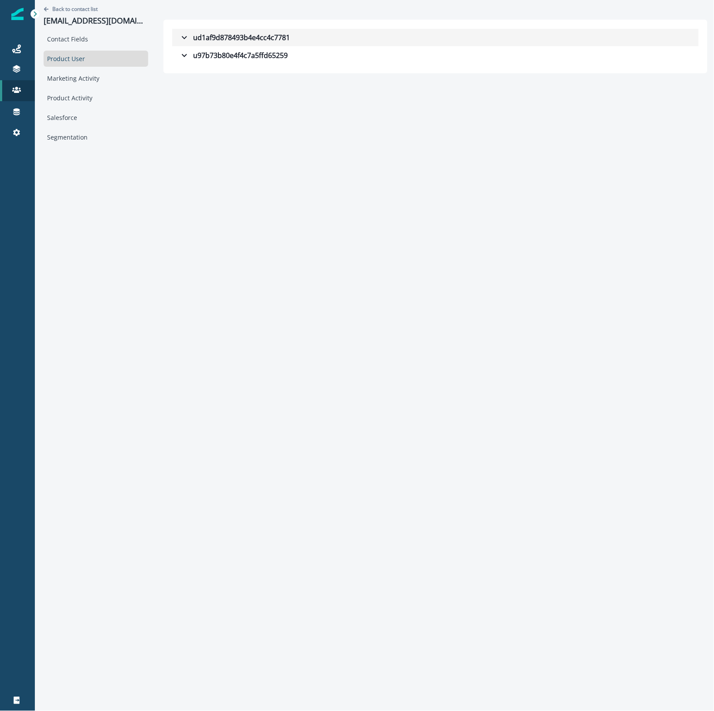
click at [215, 39] on div "ud1af9d878493b4e4cc4c7781" at bounding box center [234, 37] width 111 height 10
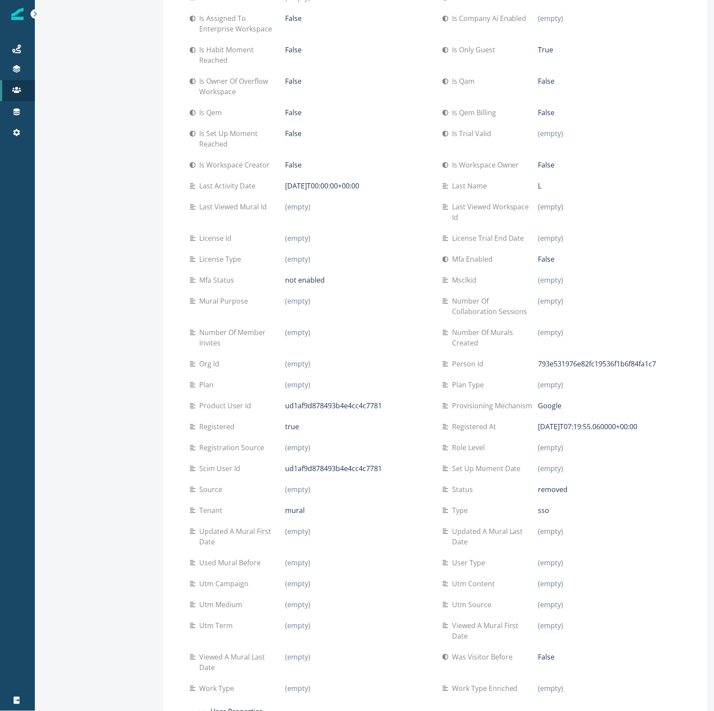
scroll to position [499, 0]
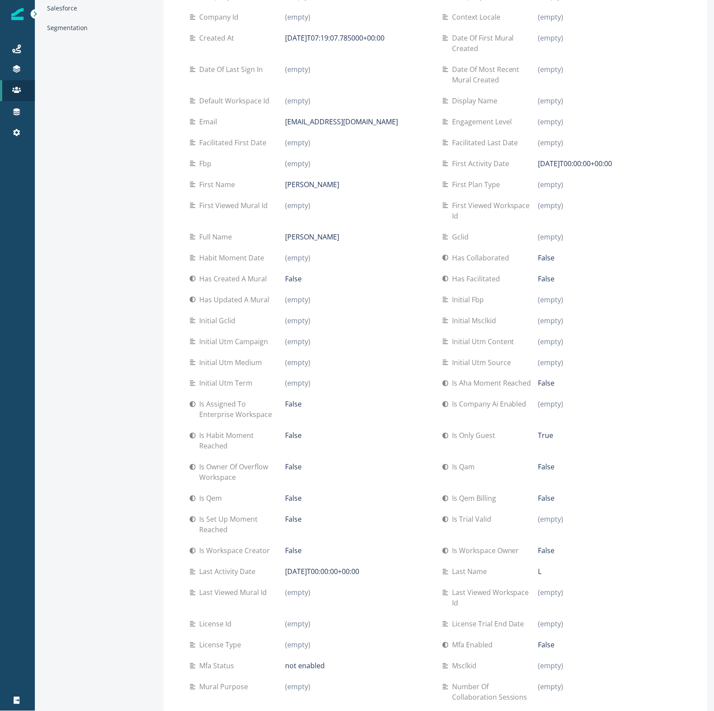
scroll to position [0, 0]
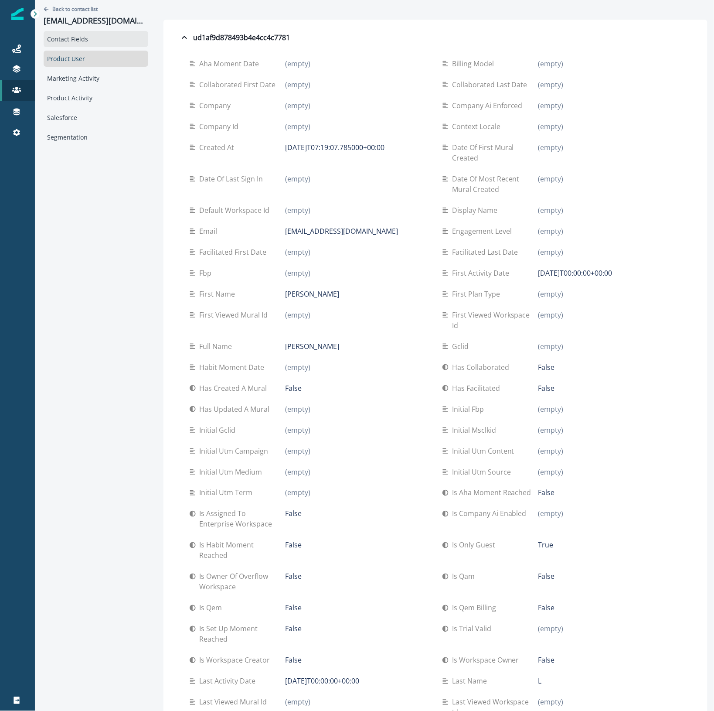
click at [94, 42] on div "Contact Fields" at bounding box center [96, 39] width 105 height 16
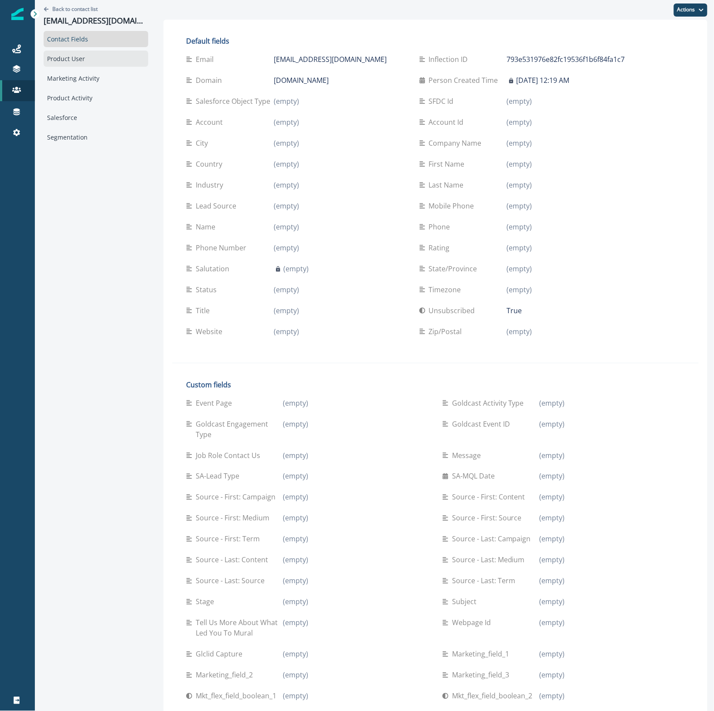
click at [55, 58] on div "Product User" at bounding box center [96, 59] width 105 height 16
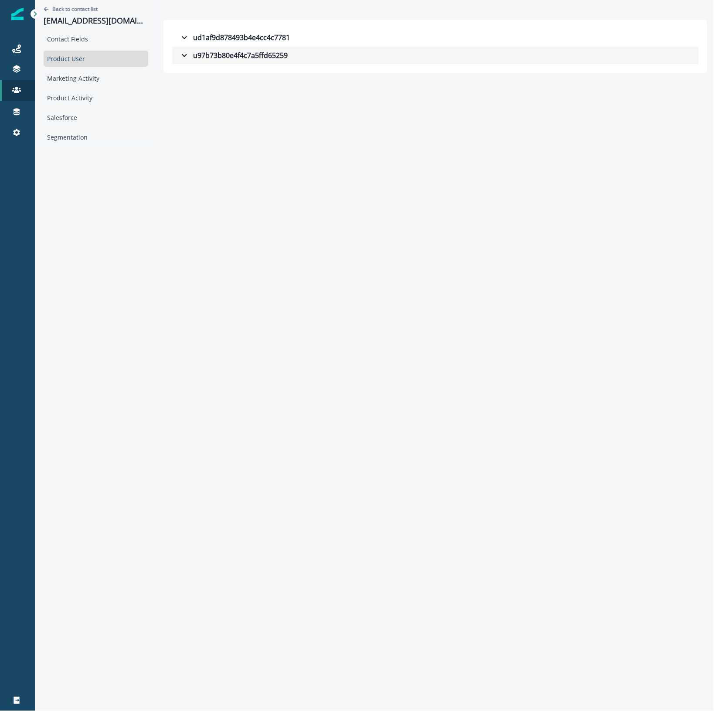
click at [225, 58] on div "u97b73b80e4f4c7a5ffd65259" at bounding box center [233, 55] width 109 height 10
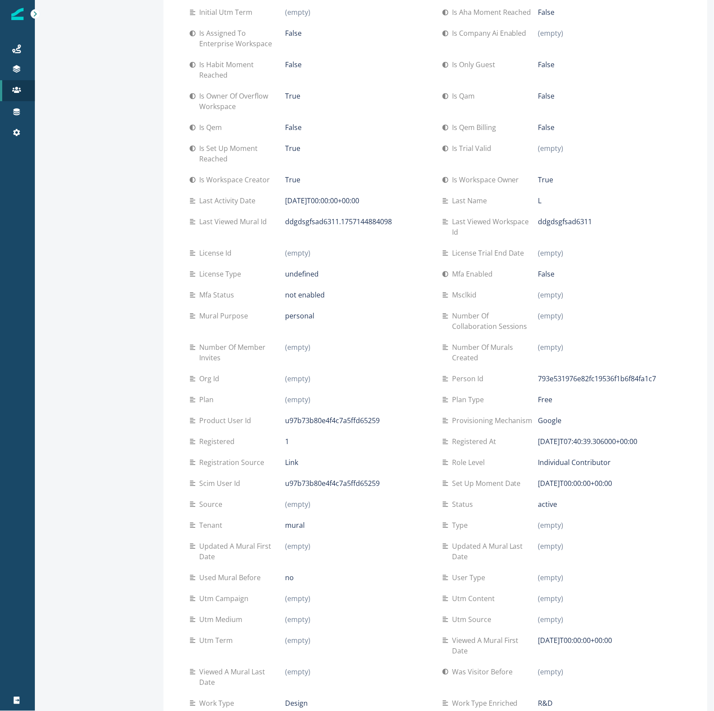
scroll to position [499, 0]
drag, startPoint x: 563, startPoint y: 294, endPoint x: 432, endPoint y: 294, distance: 130.8
click at [443, 310] on div "Number of collaboration sessions (empty)" at bounding box center [562, 320] width 239 height 21
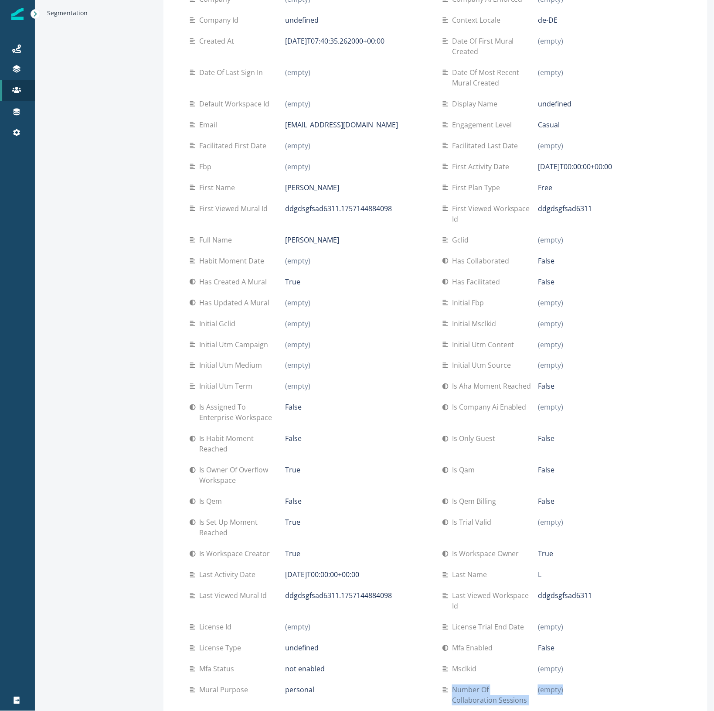
scroll to position [9, 0]
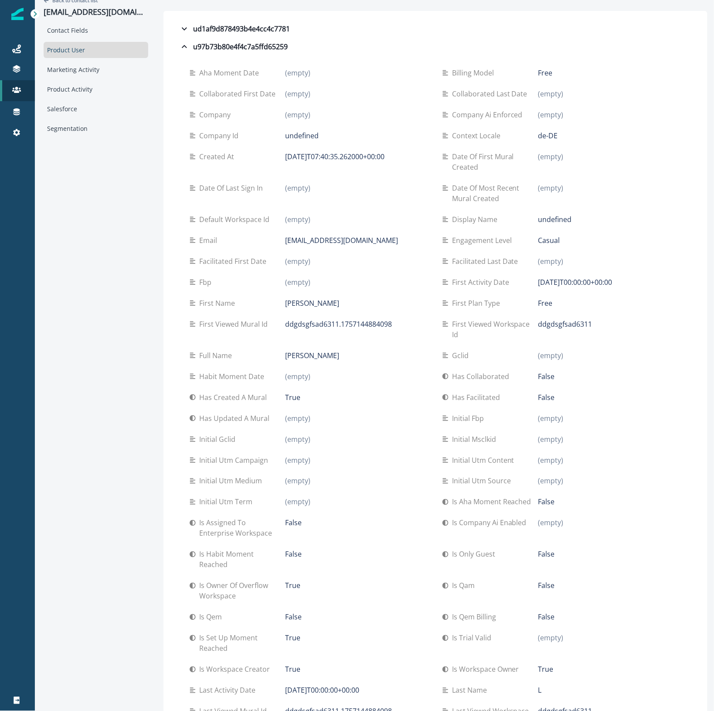
drag, startPoint x: 552, startPoint y: 240, endPoint x: 534, endPoint y: 239, distance: 18.0
click at [538, 239] on div "Casual" at bounding box center [609, 240] width 143 height 10
click at [526, 240] on div "Engagement level" at bounding box center [491, 240] width 96 height 10
